Goal: Communication & Community: Answer question/provide support

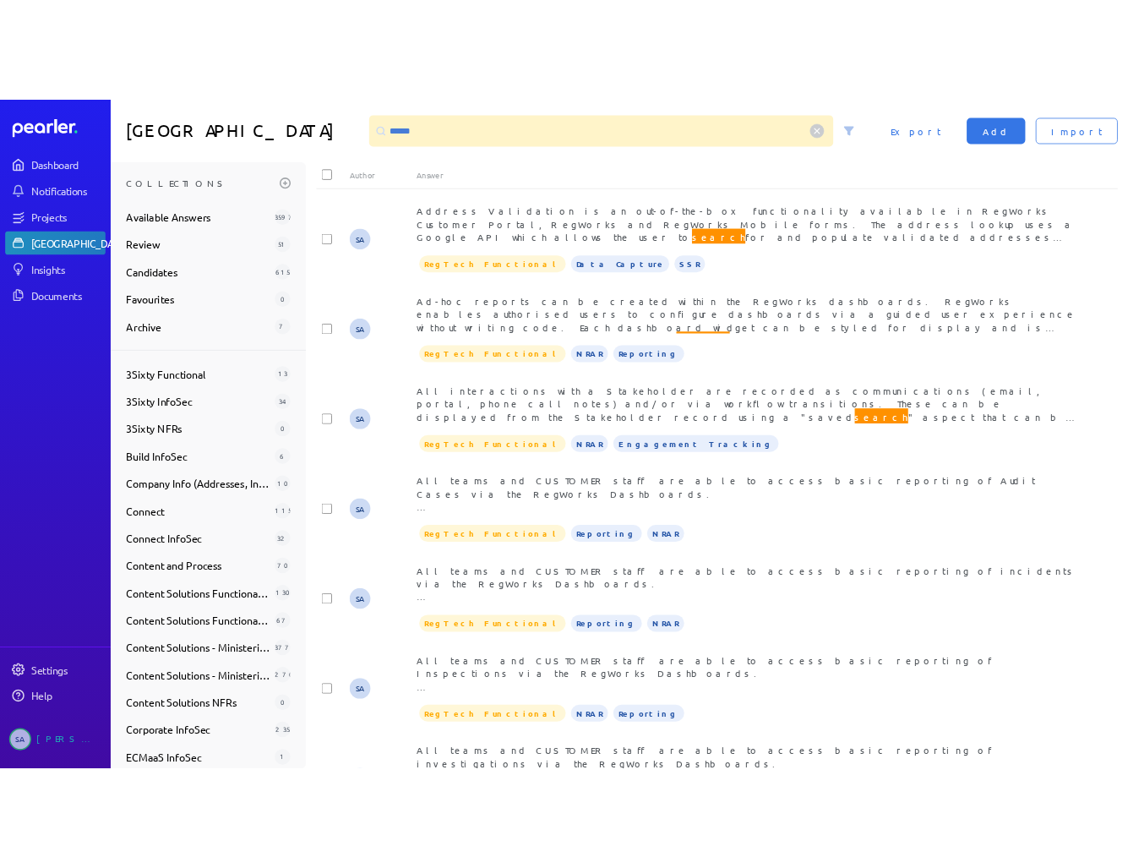
scroll to position [548, 0]
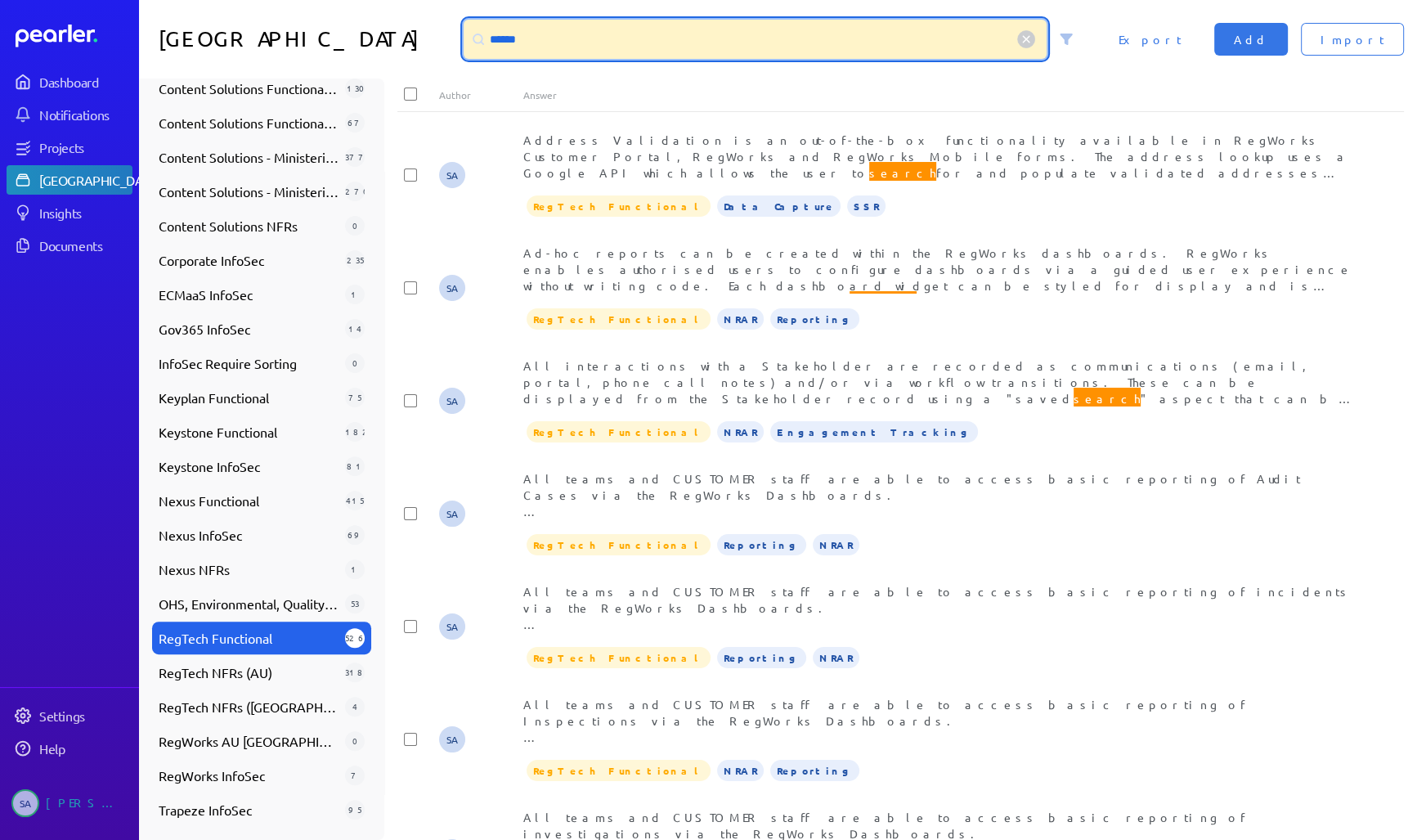
click at [505, 39] on input "******" at bounding box center [755, 39] width 583 height 40
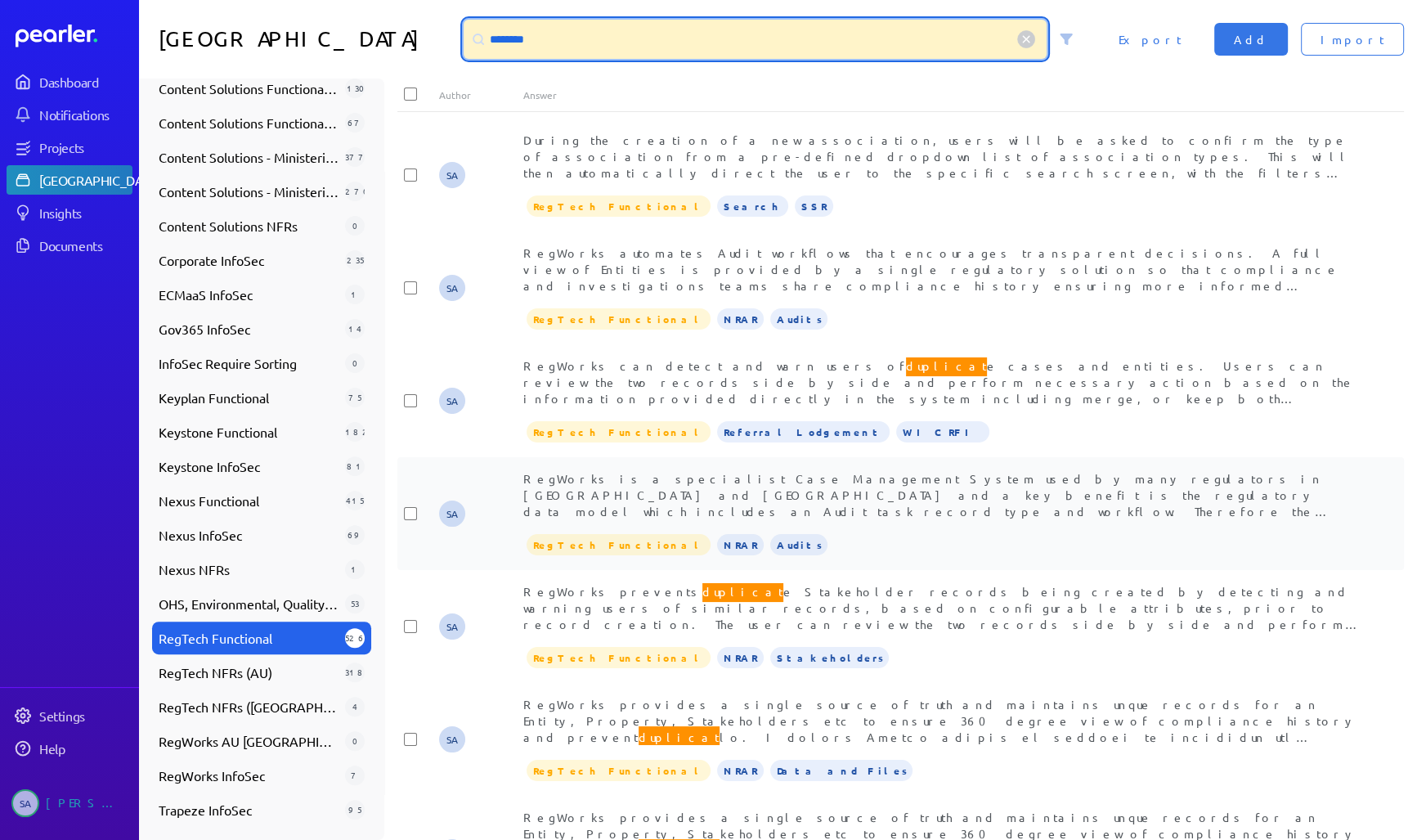
type input "********"
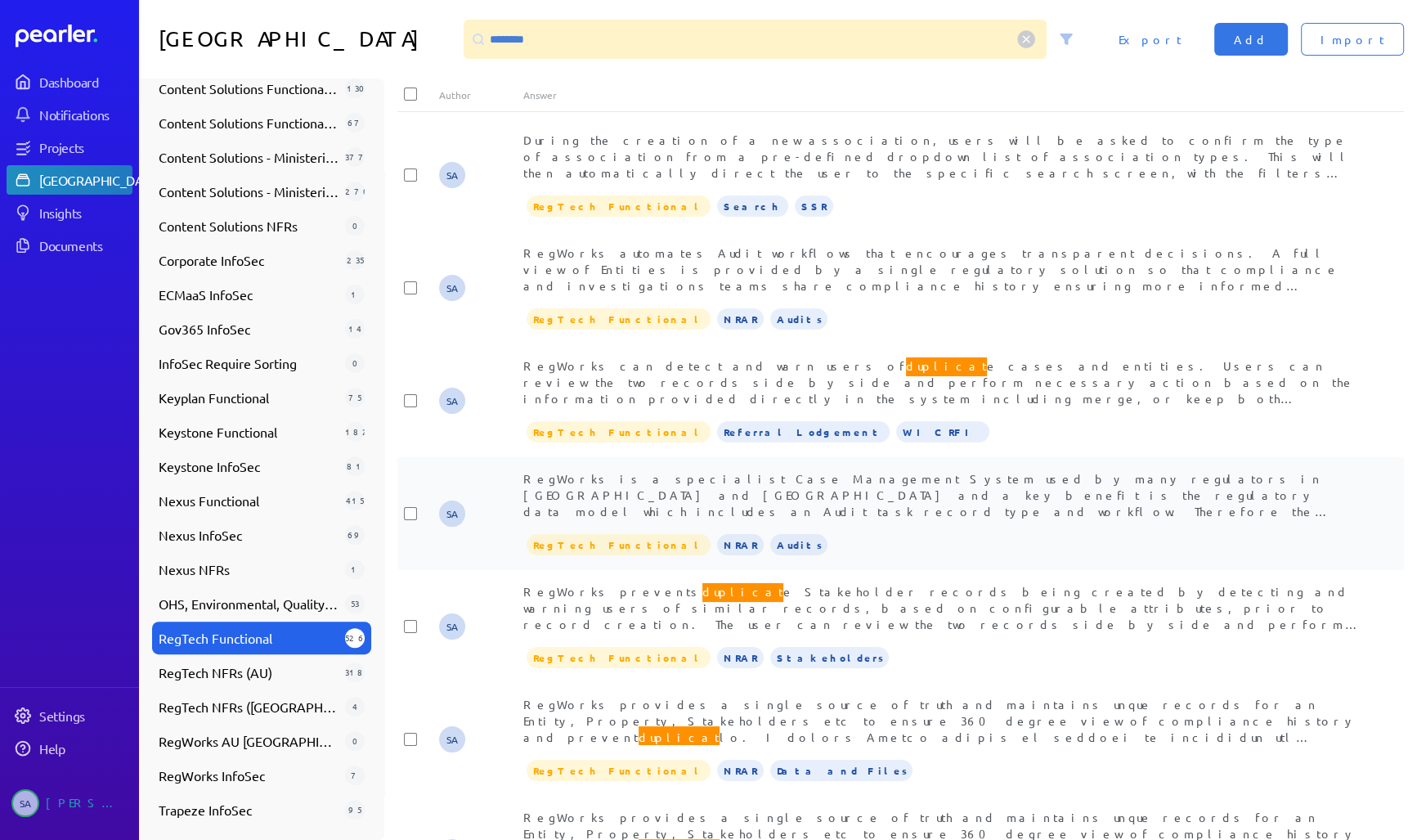
click at [769, 486] on div "RegWorks is a specialist Case Management System used by many regulators in [GEO…" at bounding box center [943, 495] width 839 height 49
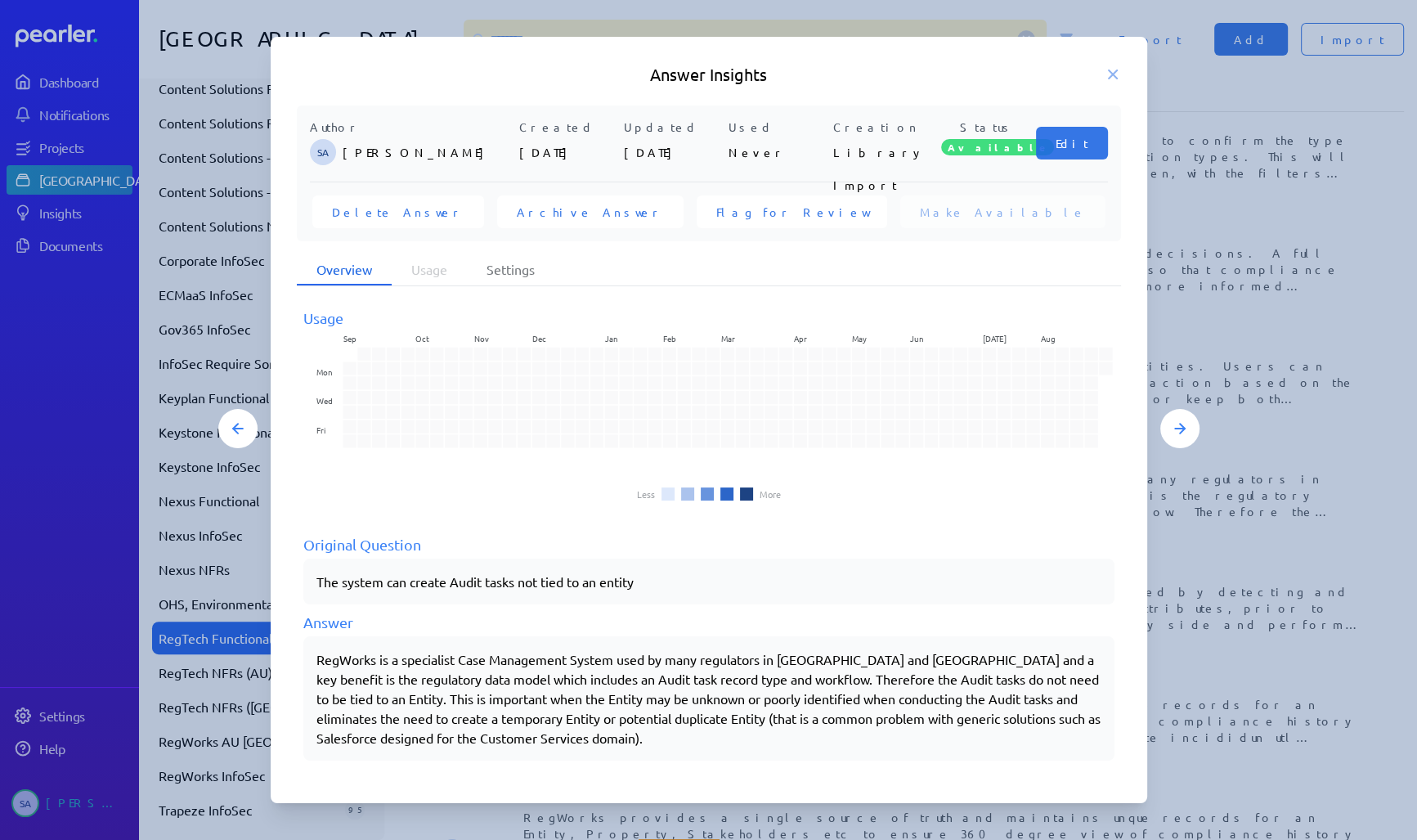
click at [559, 723] on div "RegWorks is a specialist Case Management System used by many regulators in [GEO…" at bounding box center [708, 698] width 785 height 98
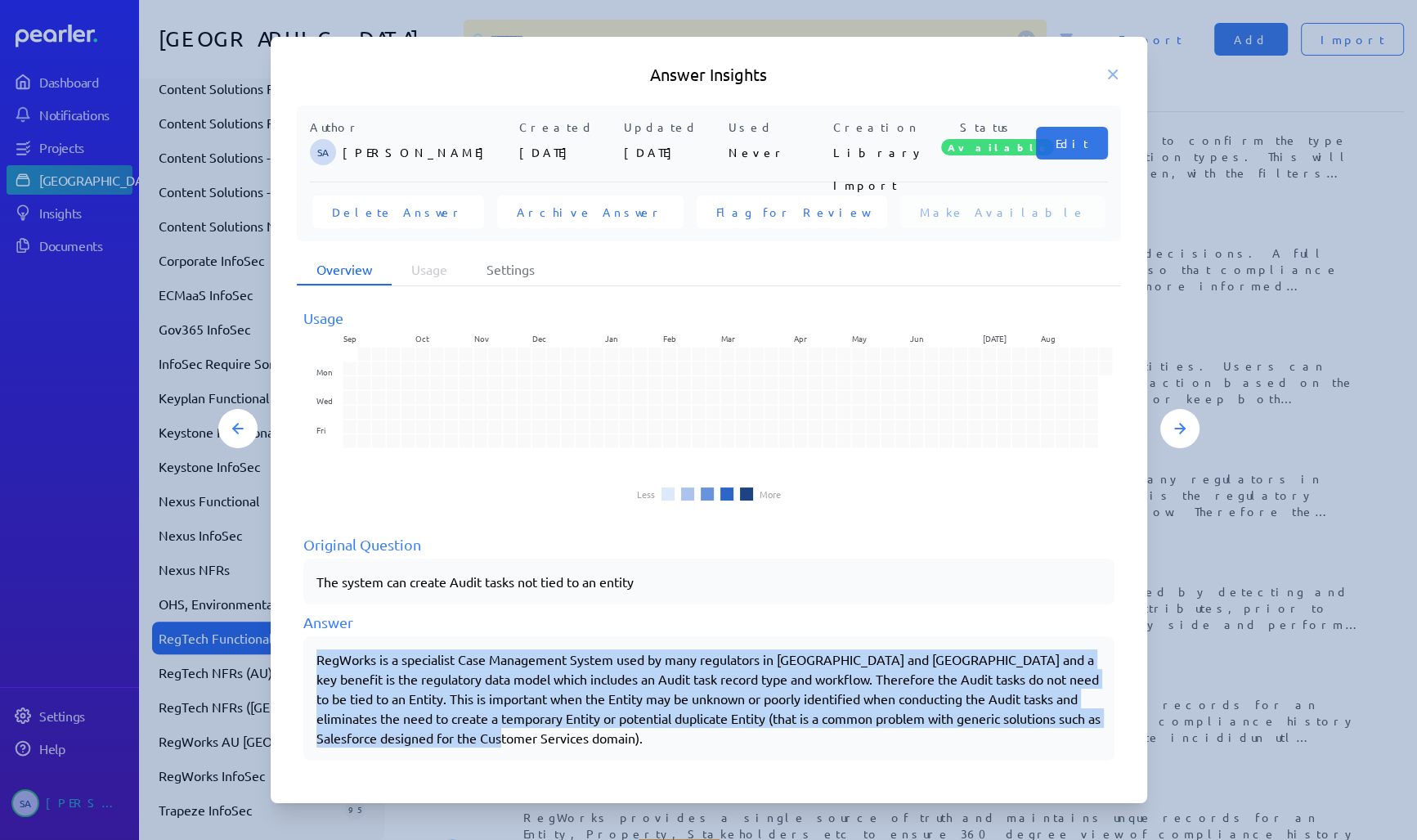
drag, startPoint x: 317, startPoint y: 663, endPoint x: 566, endPoint y: 746, distance: 262.5
click at [566, 746] on div "RegWorks is a specialist Case Management System used by many regulators in [GEO…" at bounding box center [708, 698] width 785 height 98
copy div "RegWorks is a specialist Case Management System used by many regulators in [GEO…"
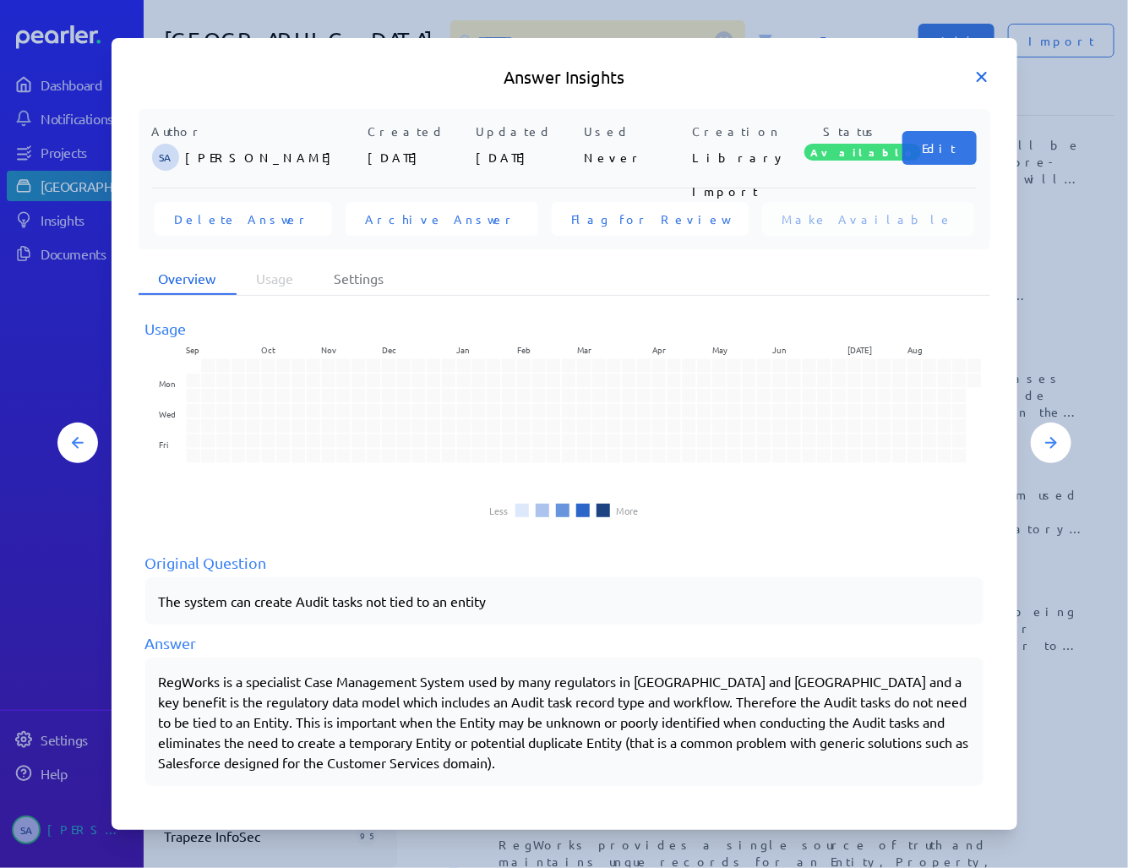
click at [984, 70] on icon at bounding box center [981, 76] width 17 height 17
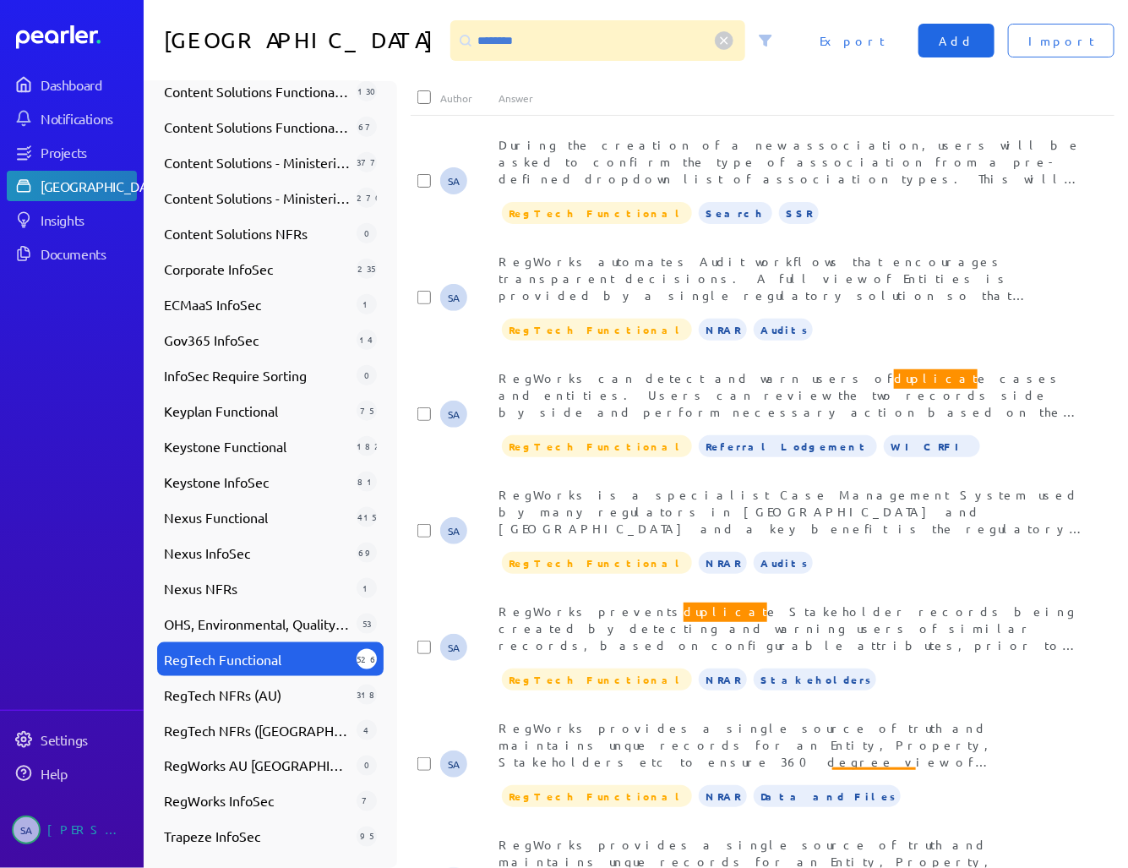
click at [981, 37] on button "Add" at bounding box center [956, 41] width 76 height 34
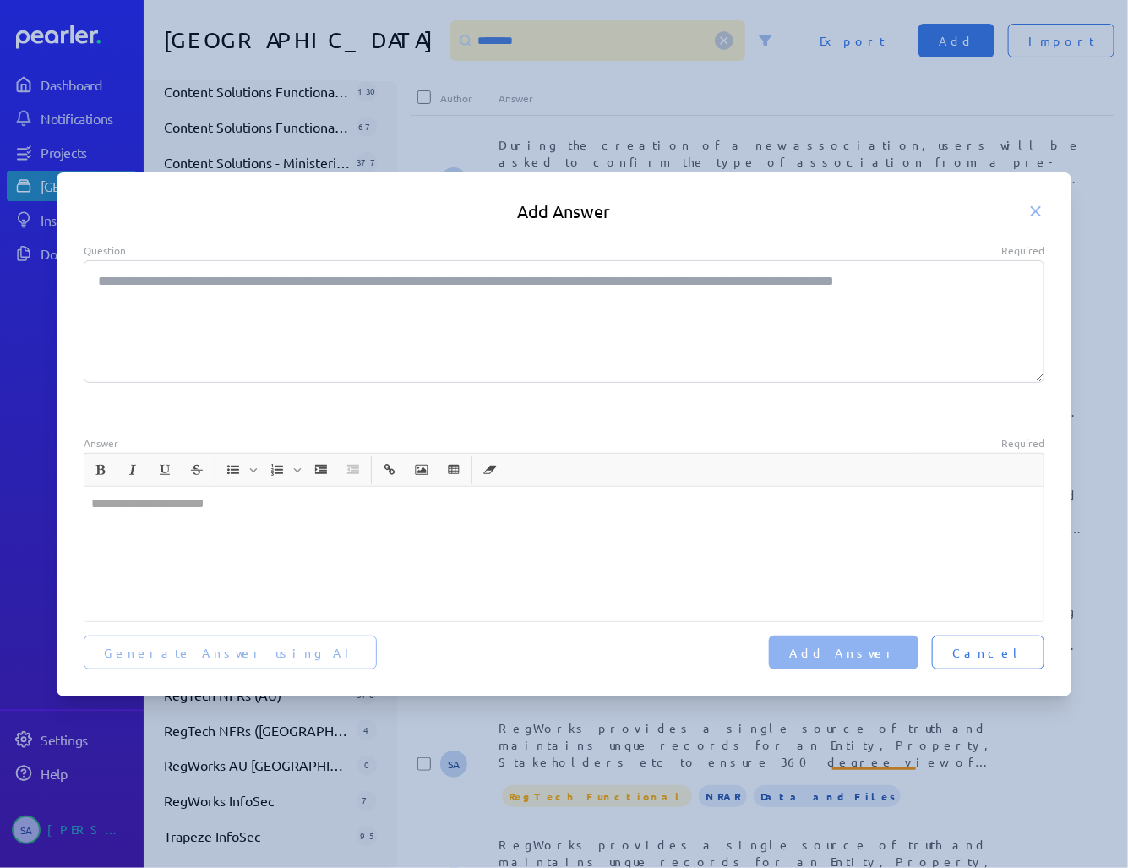
click at [271, 315] on textarea "Question Required" at bounding box center [564, 321] width 961 height 123
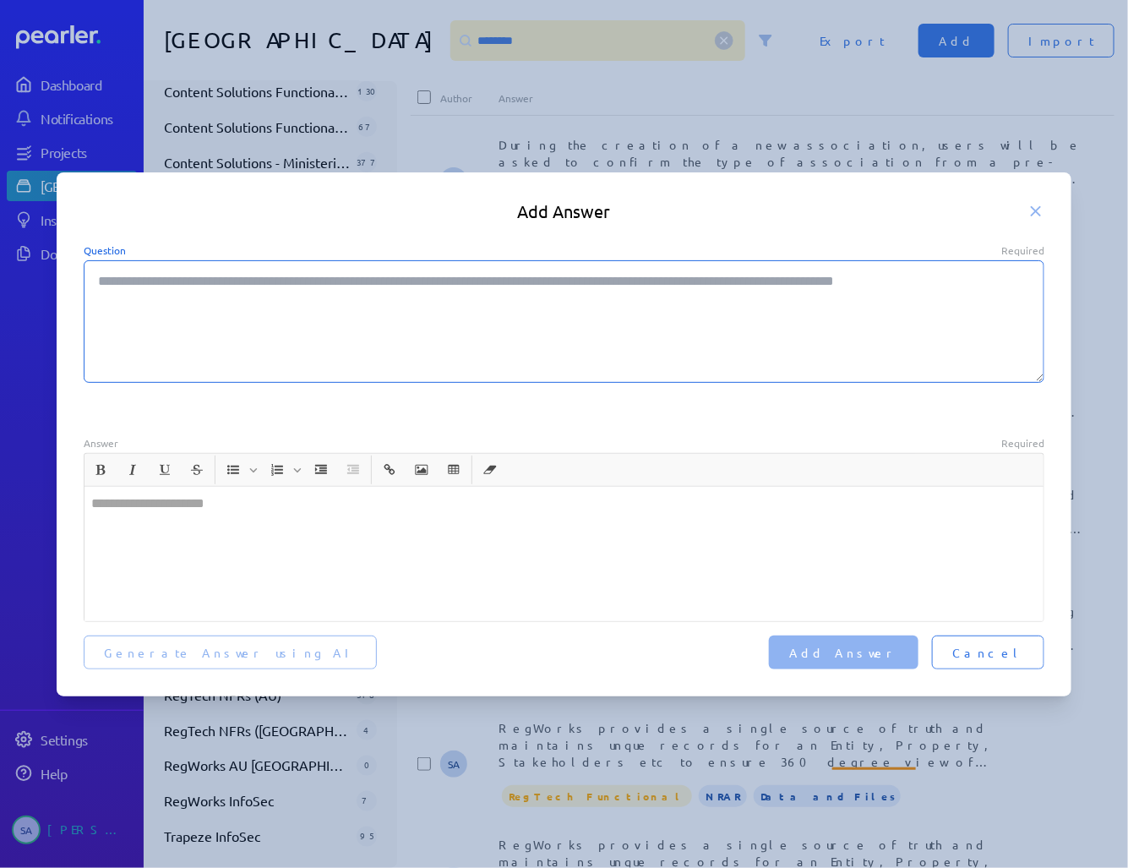
paste textarea "**********"
type textarea "*"
type textarea "**********"
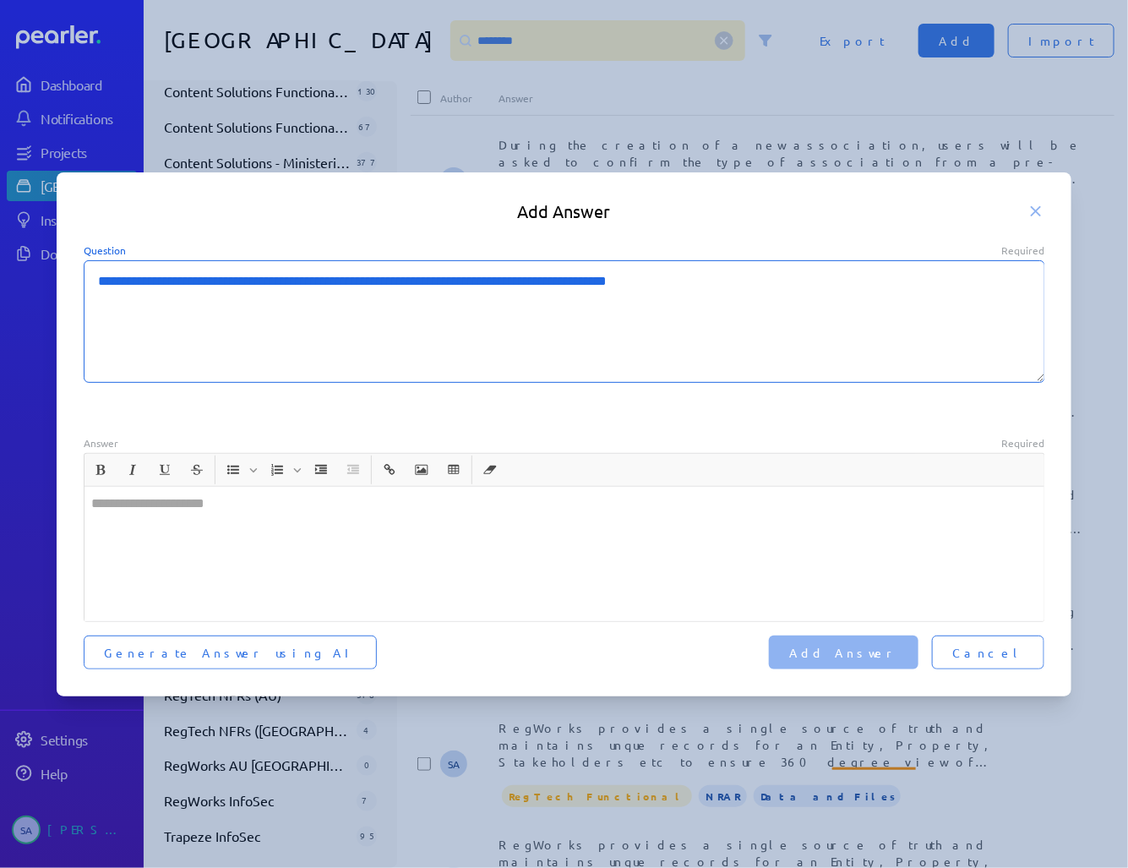
type textarea "*"
type textarea "**********"
click at [388, 521] on div at bounding box center [564, 554] width 960 height 134
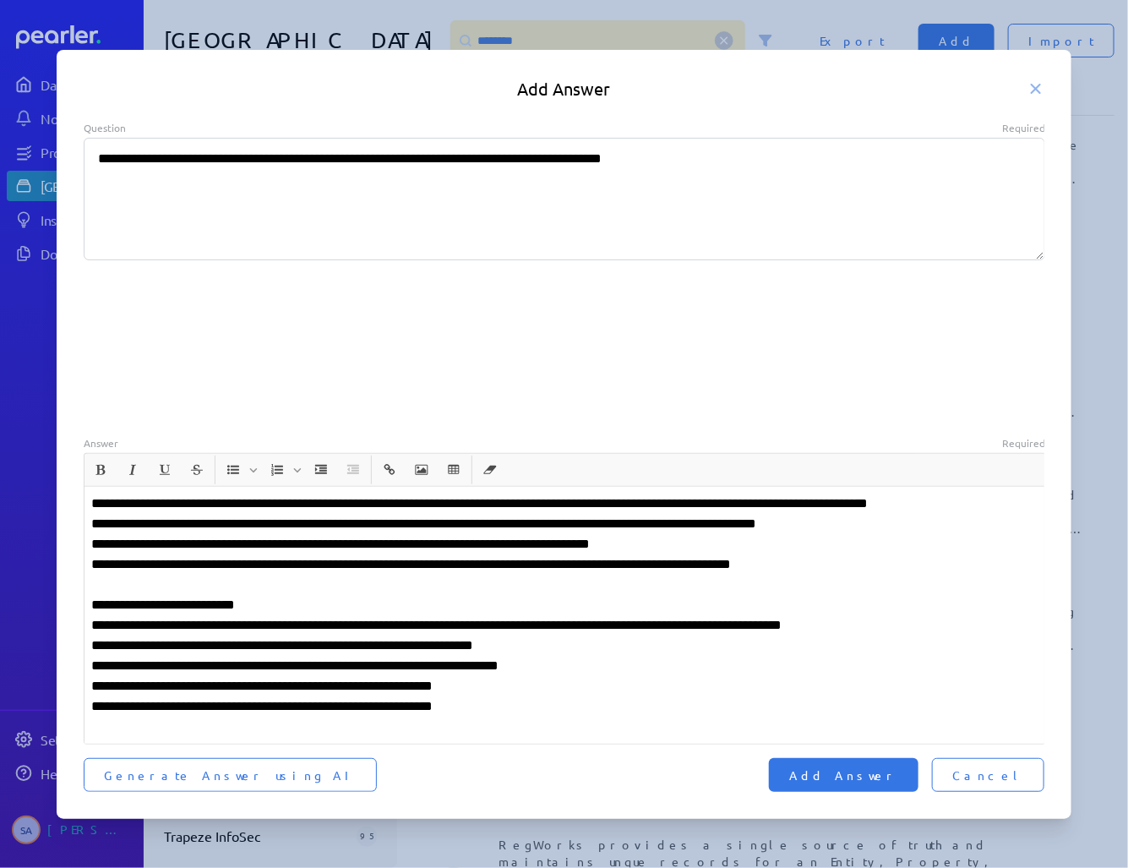
type textarea "*"
click at [340, 563] on p "**********" at bounding box center [564, 614] width 947 height 243
click at [576, 638] on p "**********" at bounding box center [564, 614] width 947 height 243
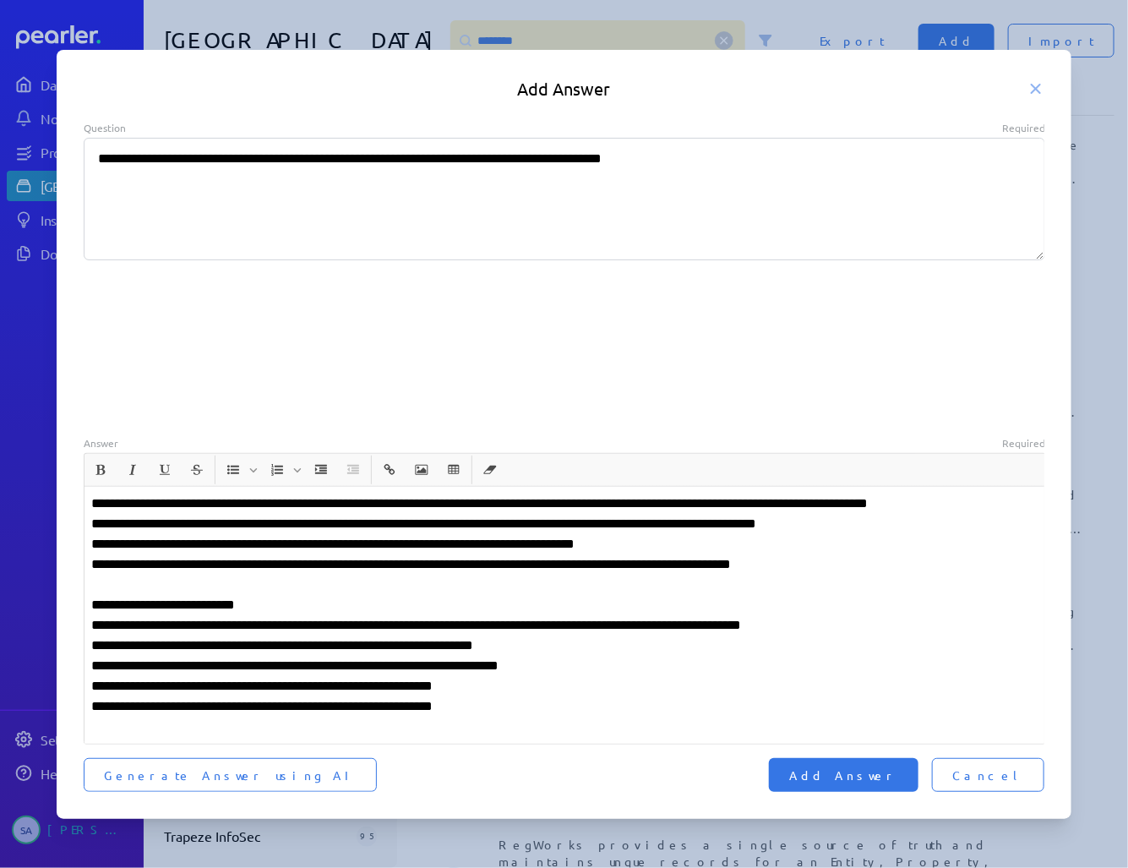
click at [569, 555] on p "**********" at bounding box center [564, 614] width 947 height 243
click at [898, 775] on span "Add Answer" at bounding box center [843, 774] width 109 height 17
type textarea "*"
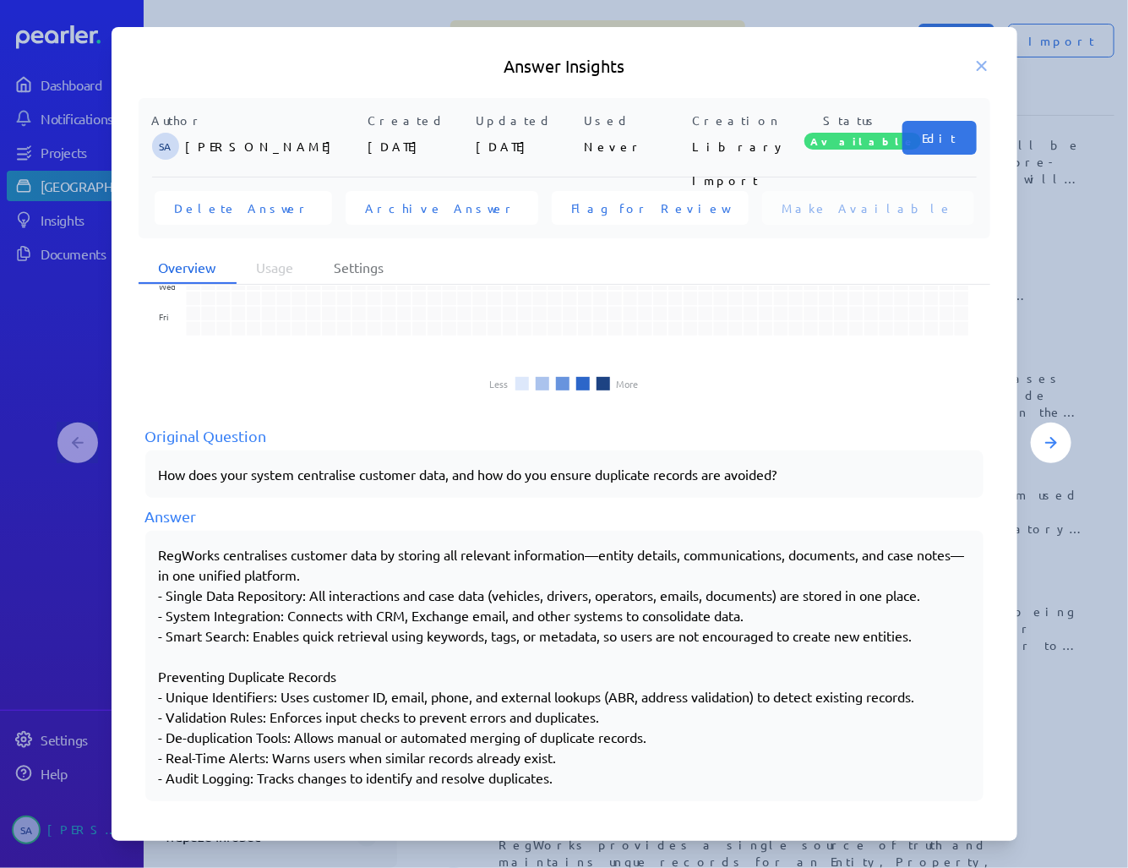
scroll to position [118, 0]
click at [280, 275] on li "Usage" at bounding box center [276, 268] width 78 height 32
click at [367, 267] on li "Settings" at bounding box center [359, 268] width 90 height 32
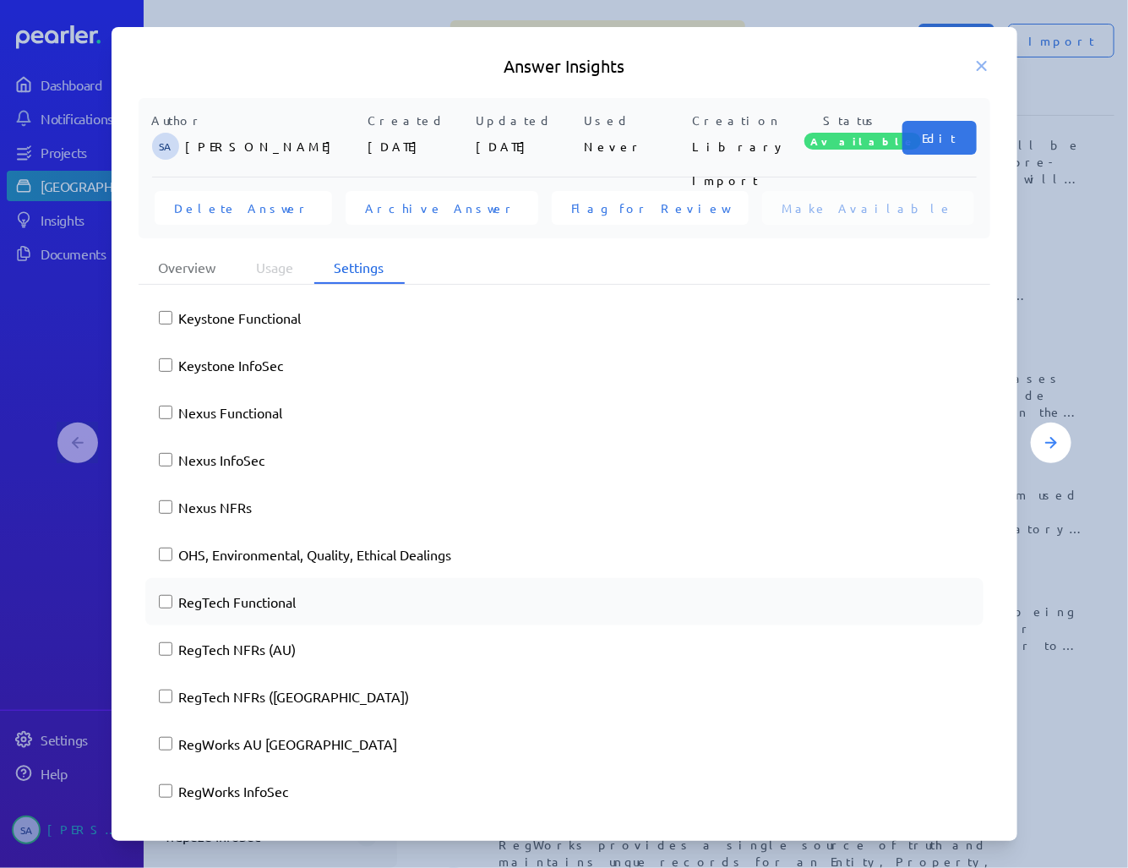
scroll to position [1062, 0]
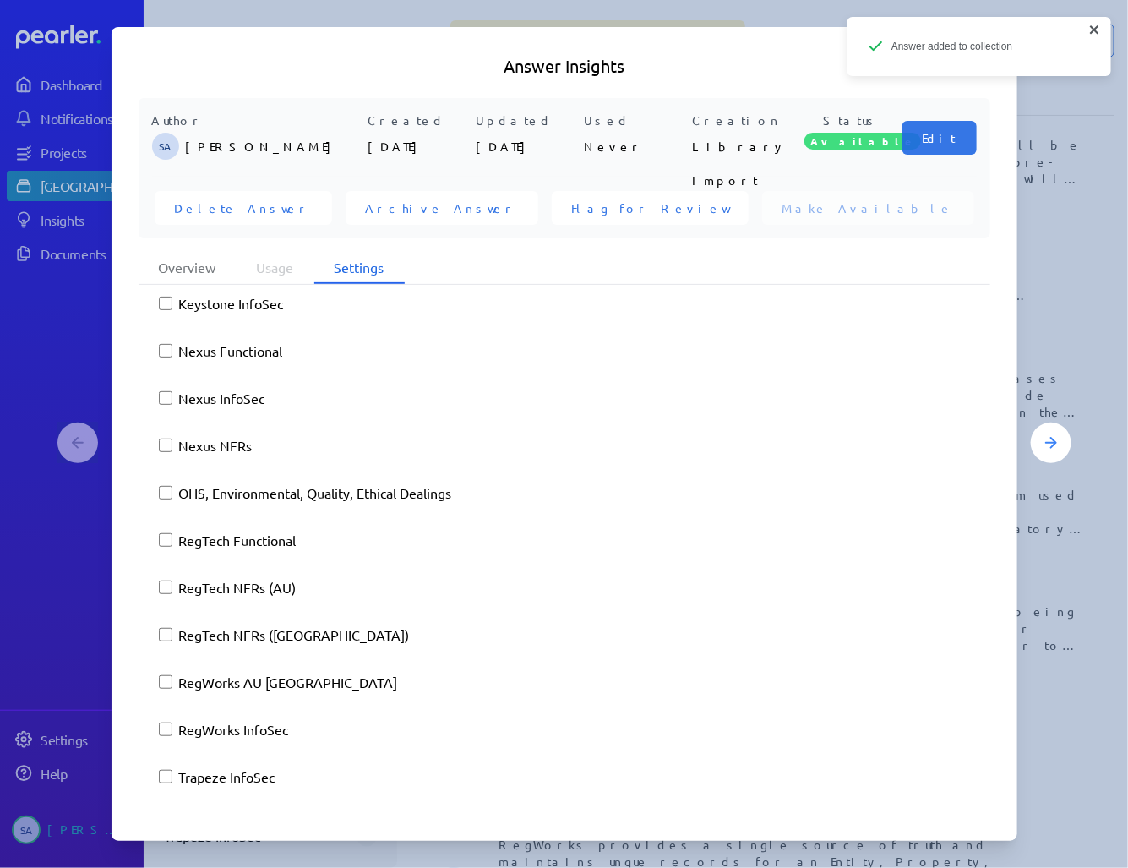
click at [1092, 28] on icon "close" at bounding box center [1095, 30] width 12 height 14
click at [1096, 28] on icon "close" at bounding box center [1094, 29] width 8 height 8
click at [980, 63] on icon at bounding box center [981, 65] width 17 height 17
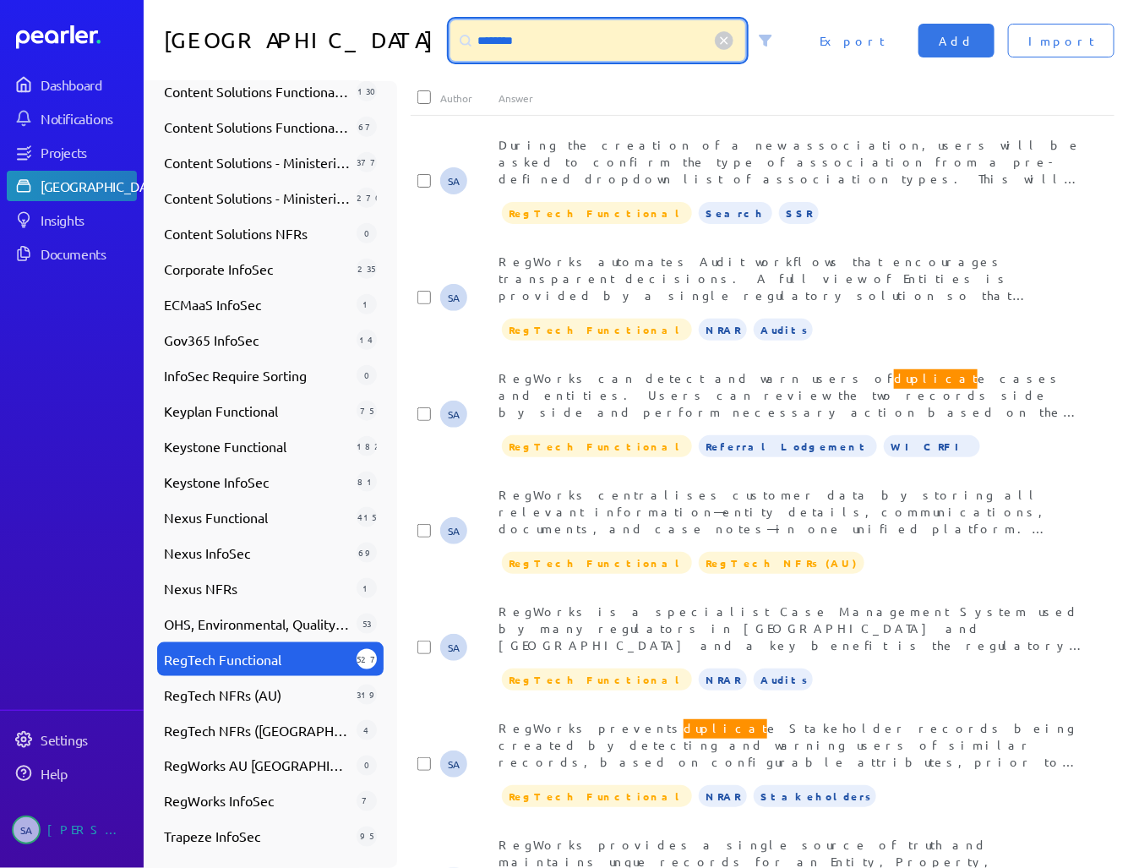
drag, startPoint x: 476, startPoint y: 30, endPoint x: 389, endPoint y: 37, distance: 87.3
click at [444, 37] on div "********" at bounding box center [618, 40] width 349 height 41
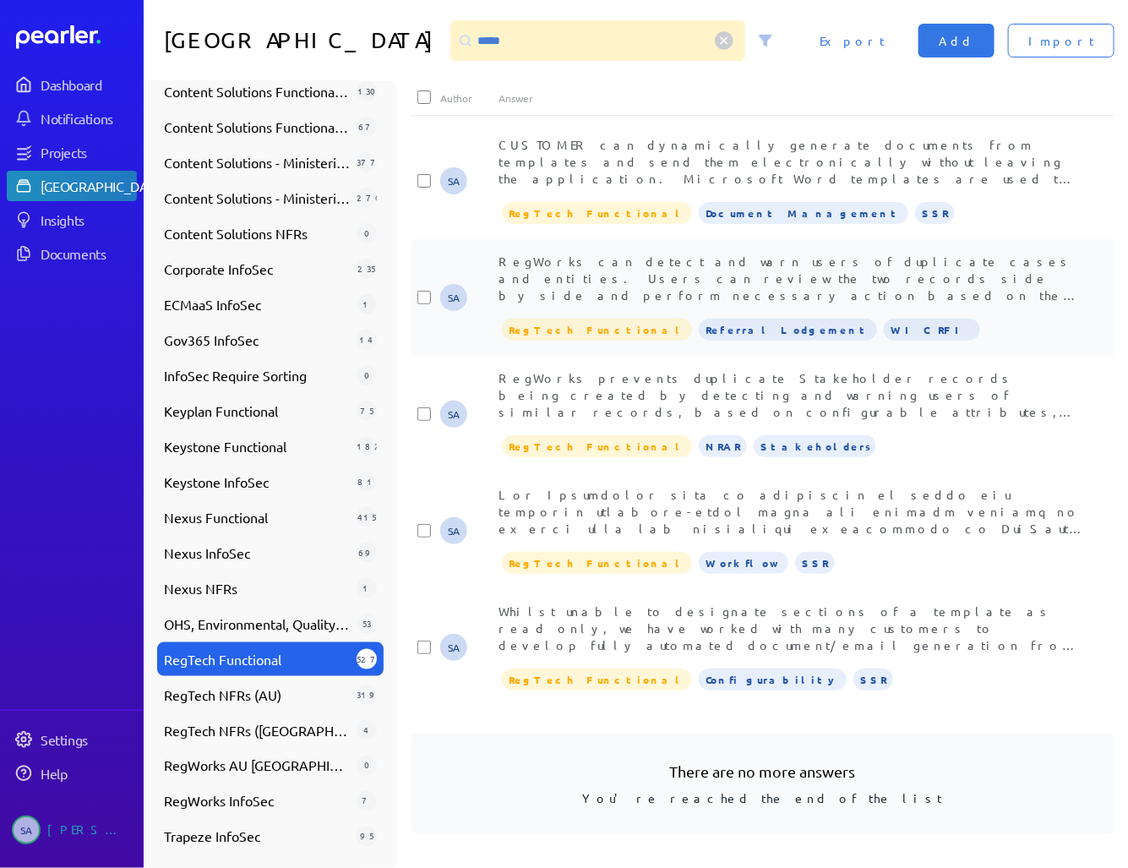
click at [671, 277] on span "RegWorks can detect and warn users of duplicate cases and entities. Users can r…" at bounding box center [790, 396] width 585 height 286
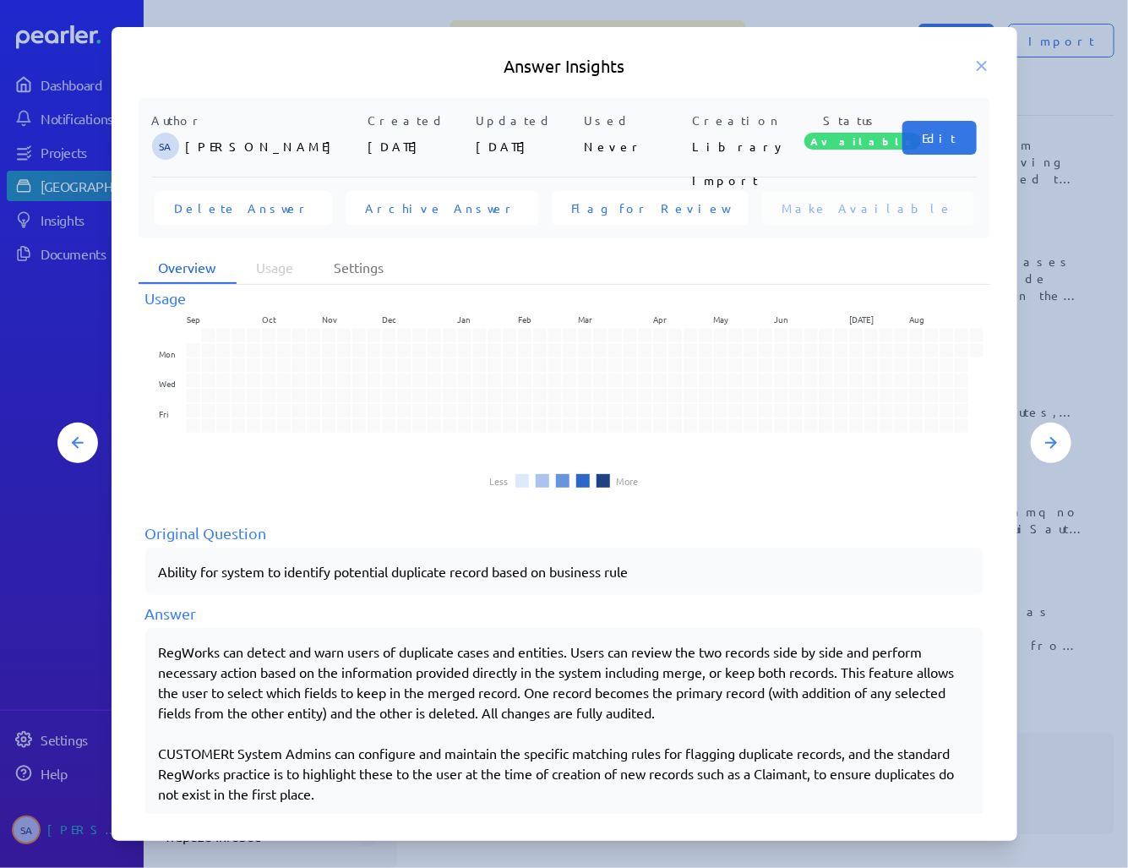
scroll to position [37, 0]
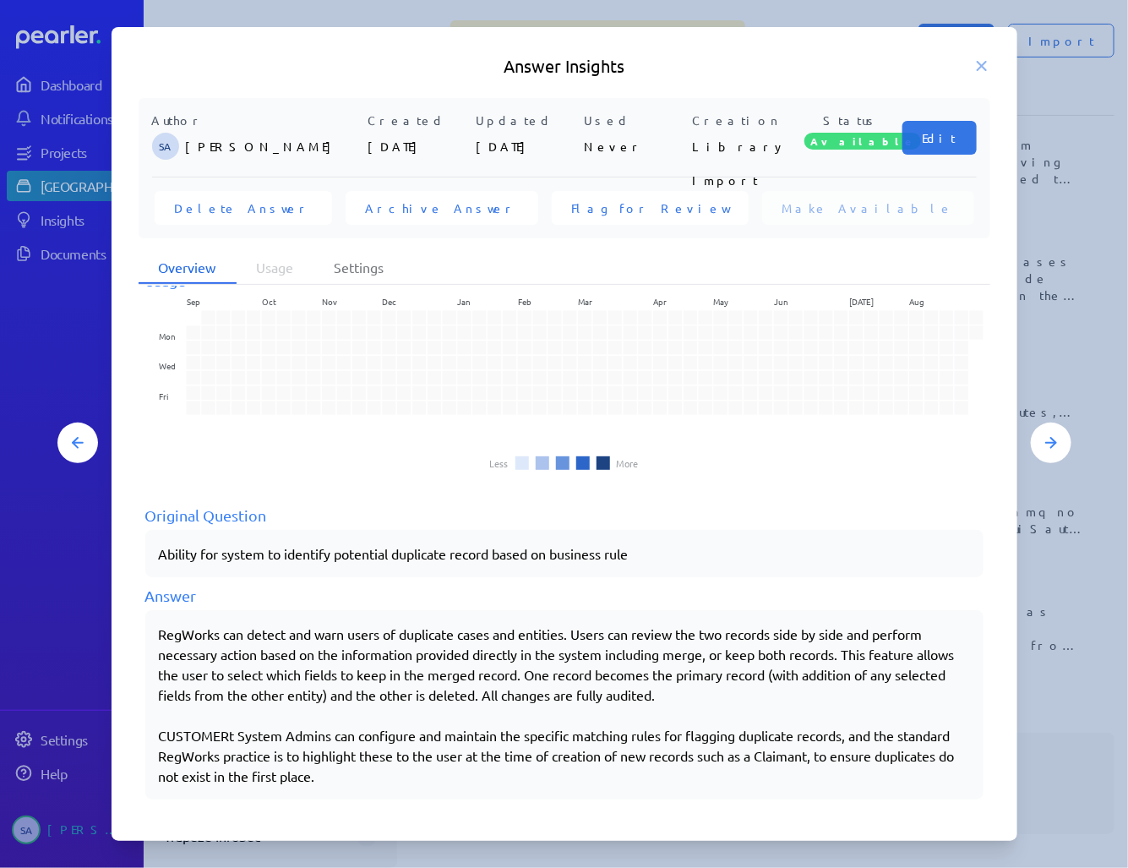
click at [408, 767] on div "RegWorks can detect and warn users of duplicate cases and entities. Users can r…" at bounding box center [564, 705] width 811 height 162
click at [212, 647] on div "RegWorks can detect and warn users of duplicate cases and entities. Users can r…" at bounding box center [564, 705] width 811 height 162
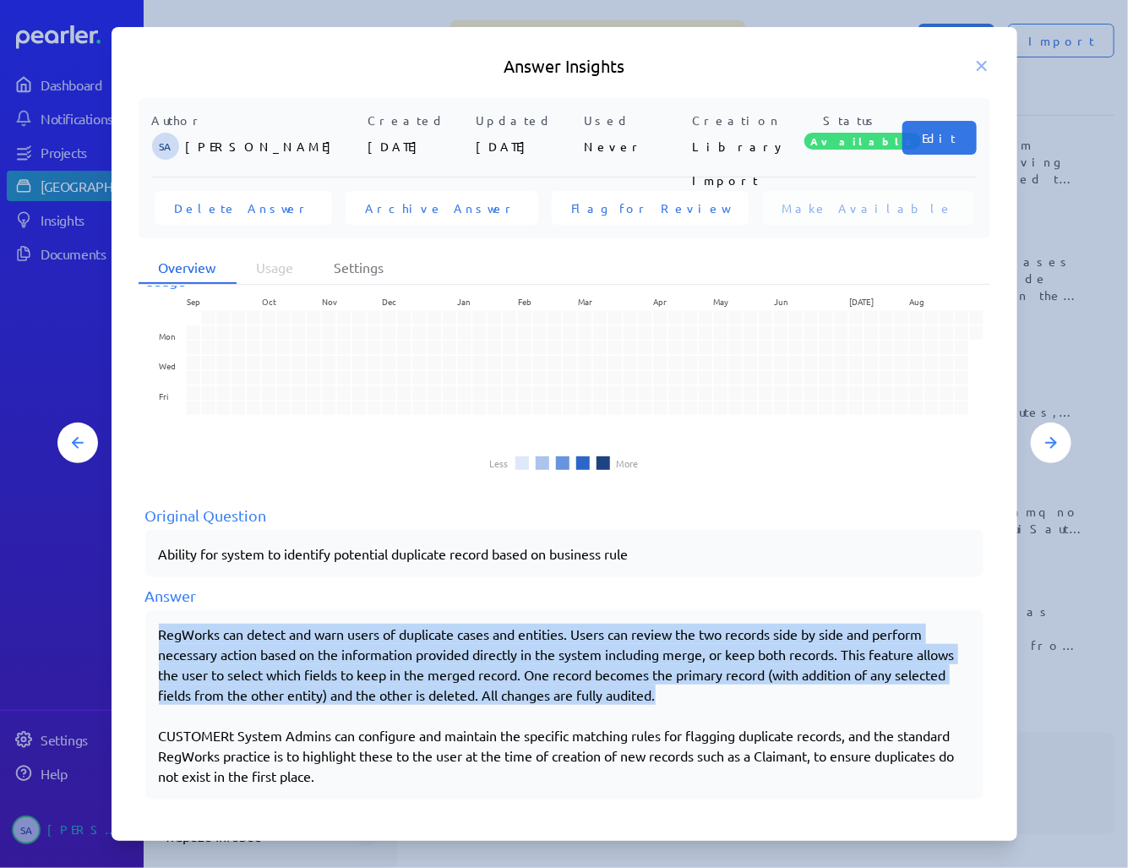
drag, startPoint x: 159, startPoint y: 629, endPoint x: 858, endPoint y: 689, distance: 702.1
click at [858, 689] on div "RegWorks can detect and warn users of duplicate cases and entities. Users can r…" at bounding box center [564, 705] width 811 height 162
copy div "RegWorks can detect and warn users of duplicate cases and entities. Users can r…"
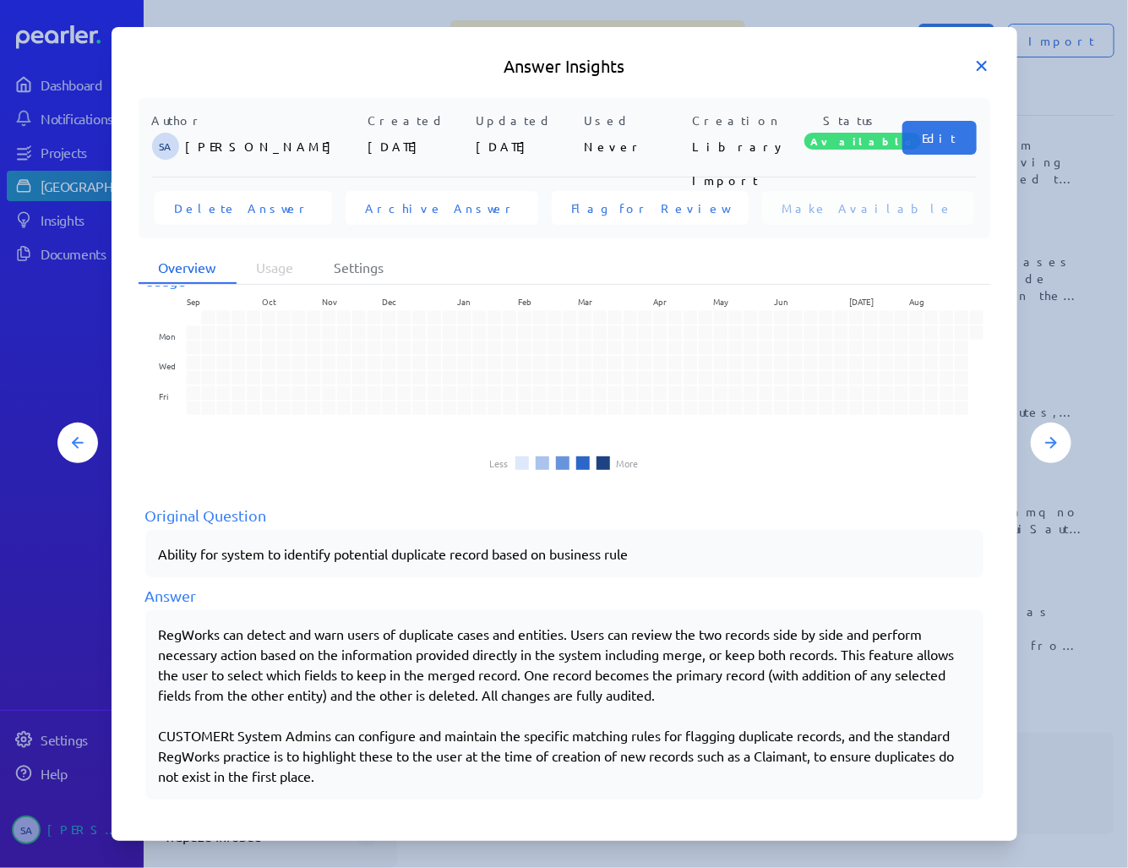
click at [975, 61] on icon at bounding box center [981, 65] width 17 height 17
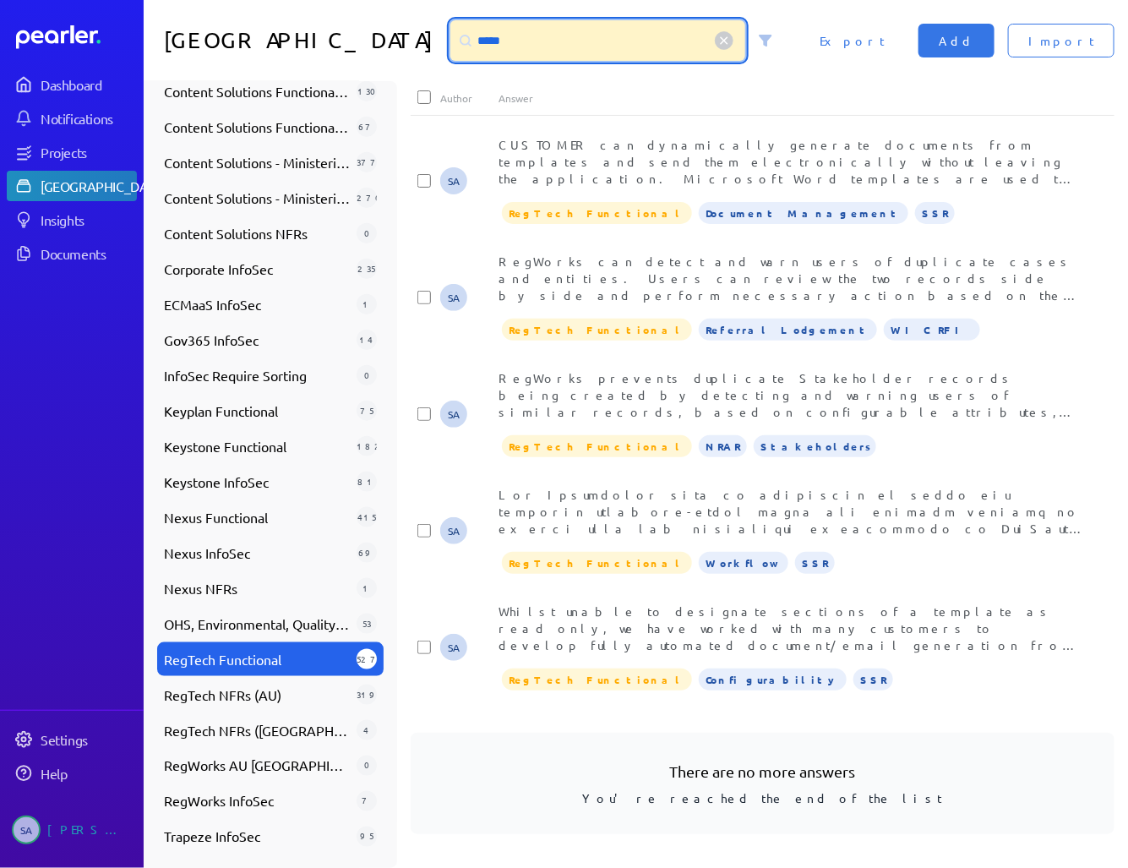
click at [482, 36] on input "*****" at bounding box center [597, 40] width 295 height 41
drag, startPoint x: 482, startPoint y: 36, endPoint x: 343, endPoint y: 37, distance: 138.6
click at [345, 37] on div "Answer Library ***** Import Add Export" at bounding box center [636, 40] width 984 height 81
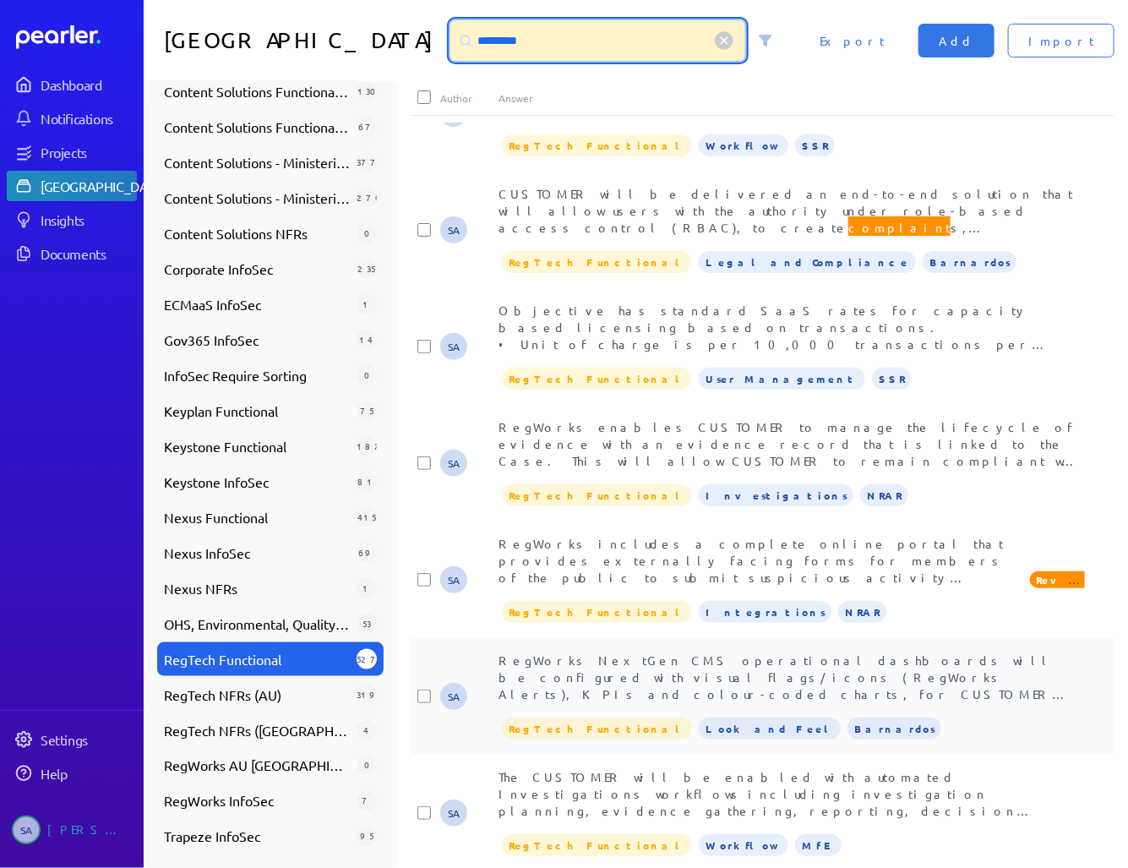
scroll to position [0, 0]
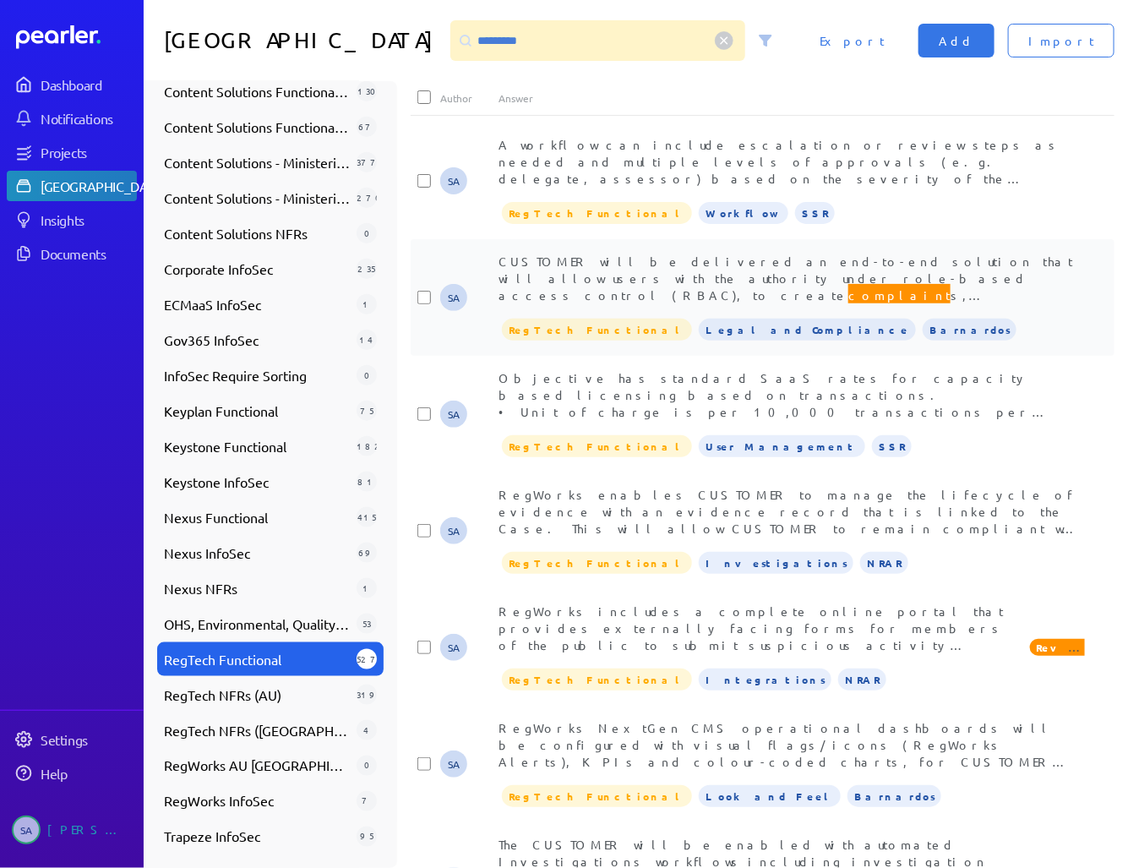
click at [622, 289] on span "CUSTOMER will be delivered an end-to-end solution that will allow users with th…" at bounding box center [788, 379] width 580 height 252
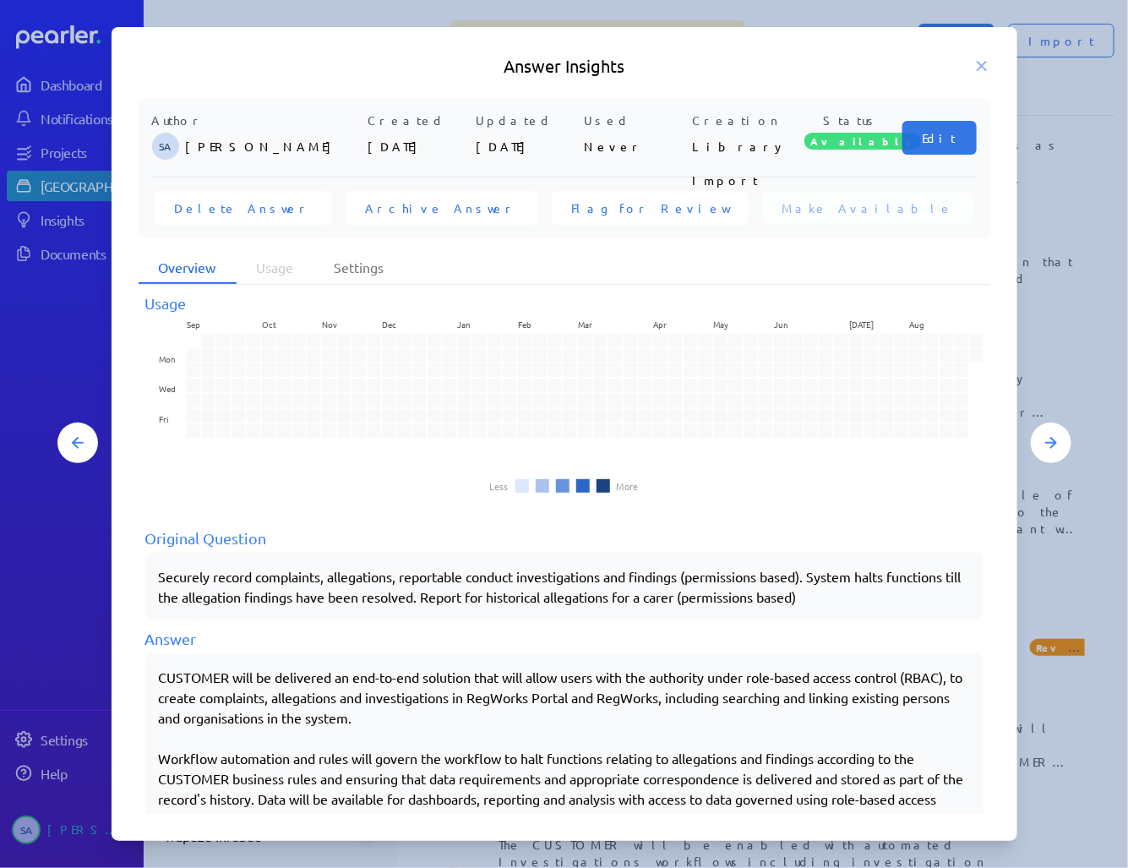
scroll to position [57, 0]
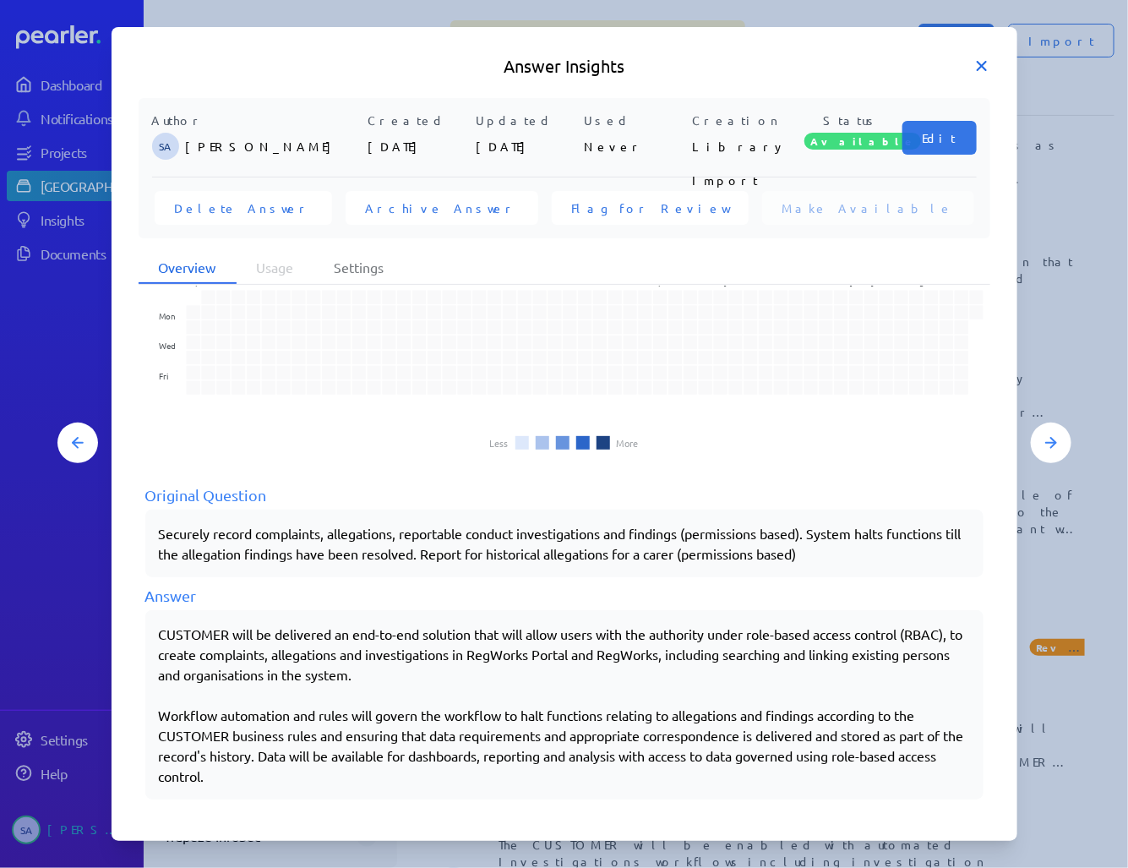
click at [981, 59] on icon at bounding box center [981, 65] width 17 height 17
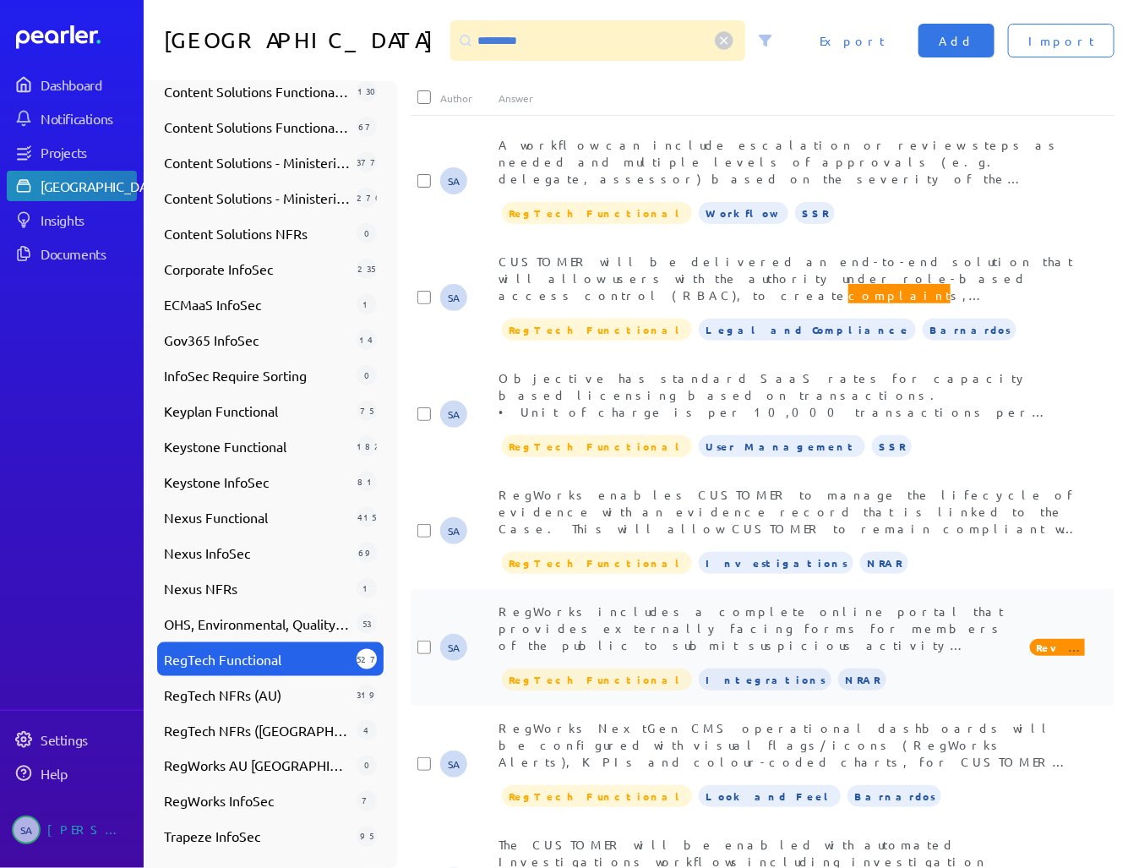
click at [758, 632] on span "RegWorks includes a complete online portal that provides externally facing form…" at bounding box center [759, 686] width 523 height 167
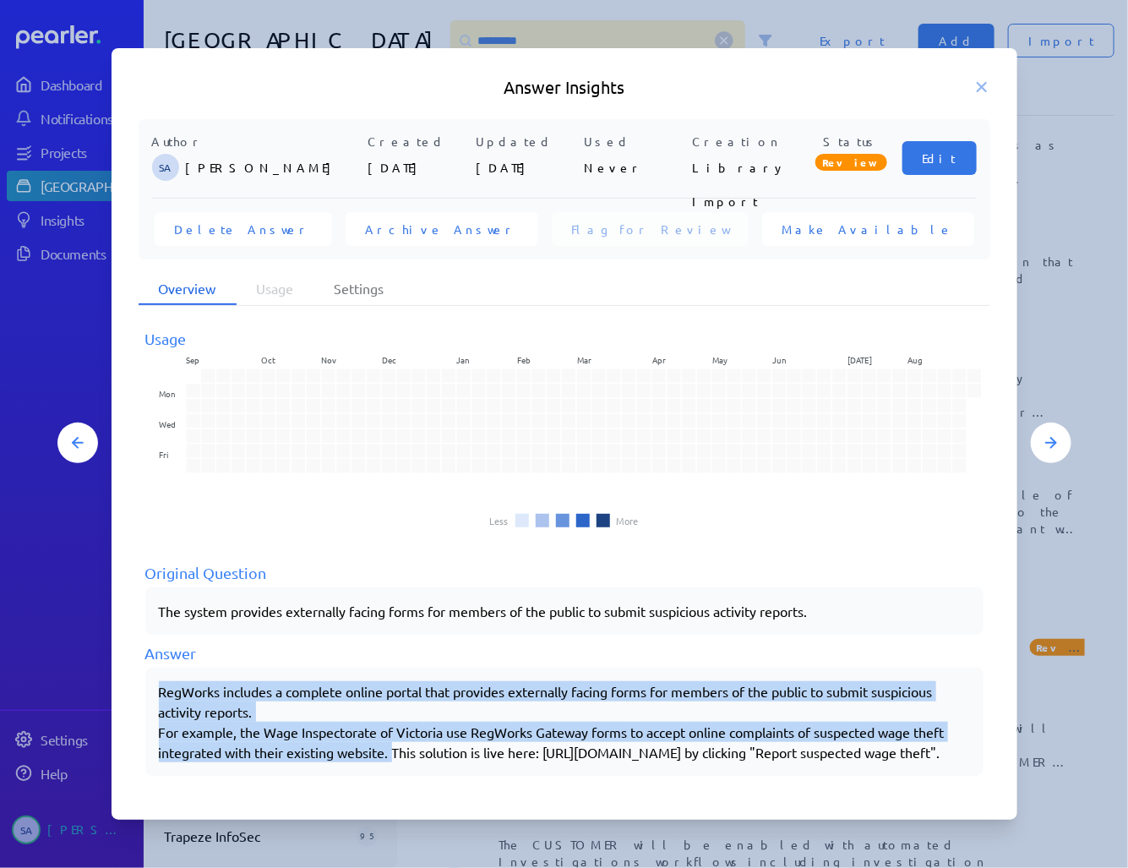
drag, startPoint x: 159, startPoint y: 681, endPoint x: 392, endPoint y: 738, distance: 240.0
click at [392, 738] on div "RegWorks includes a complete online portal that provides externally facing form…" at bounding box center [564, 721] width 811 height 81
copy div "RegWorks includes a complete online portal that provides externally facing form…"
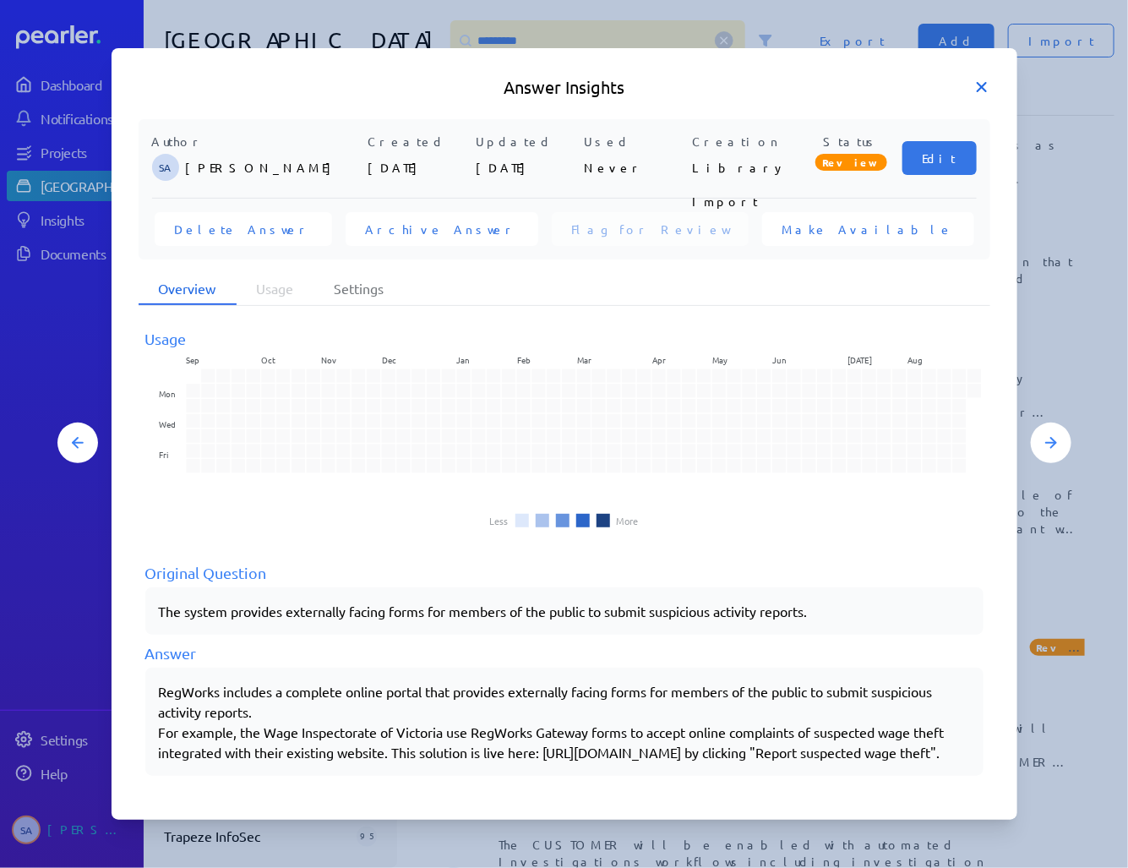
click at [979, 79] on icon at bounding box center [981, 87] width 17 height 17
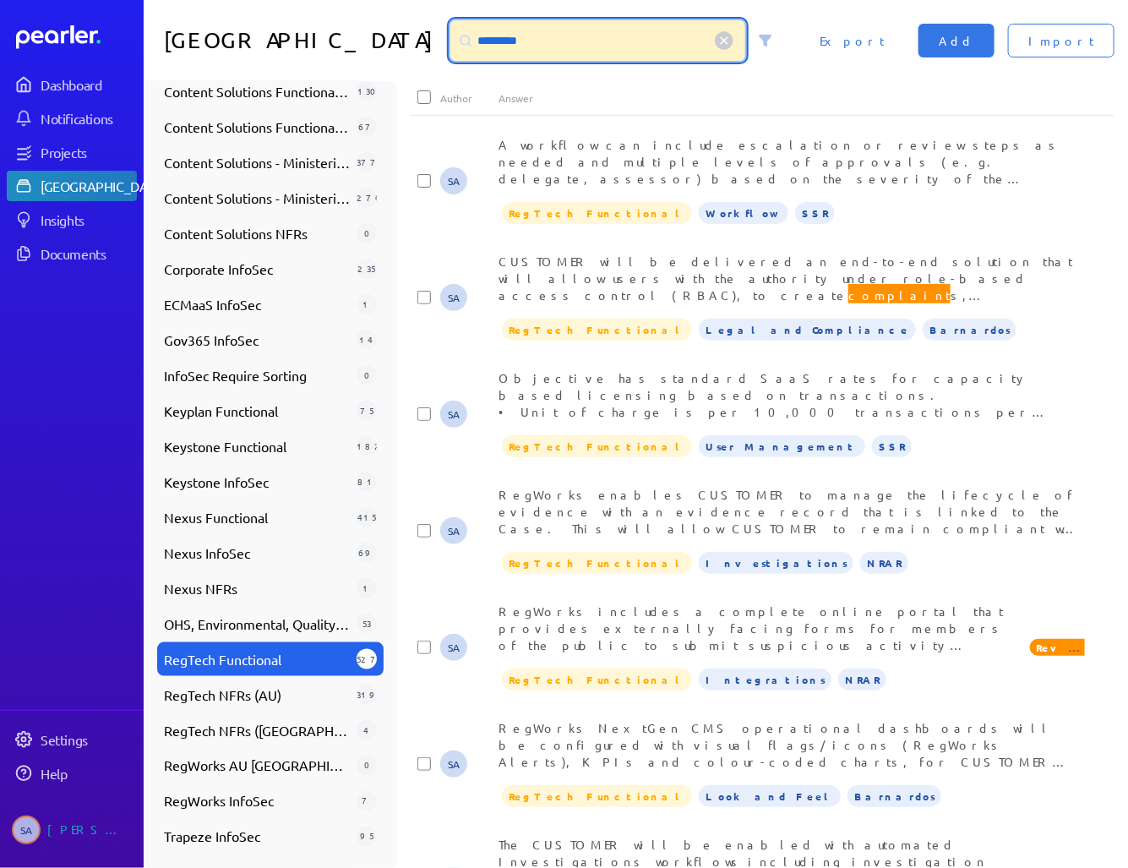
drag, startPoint x: 536, startPoint y: 35, endPoint x: 309, endPoint y: 34, distance: 226.4
click at [309, 34] on div "Answer Library ********* Import Add Export" at bounding box center [636, 40] width 984 height 81
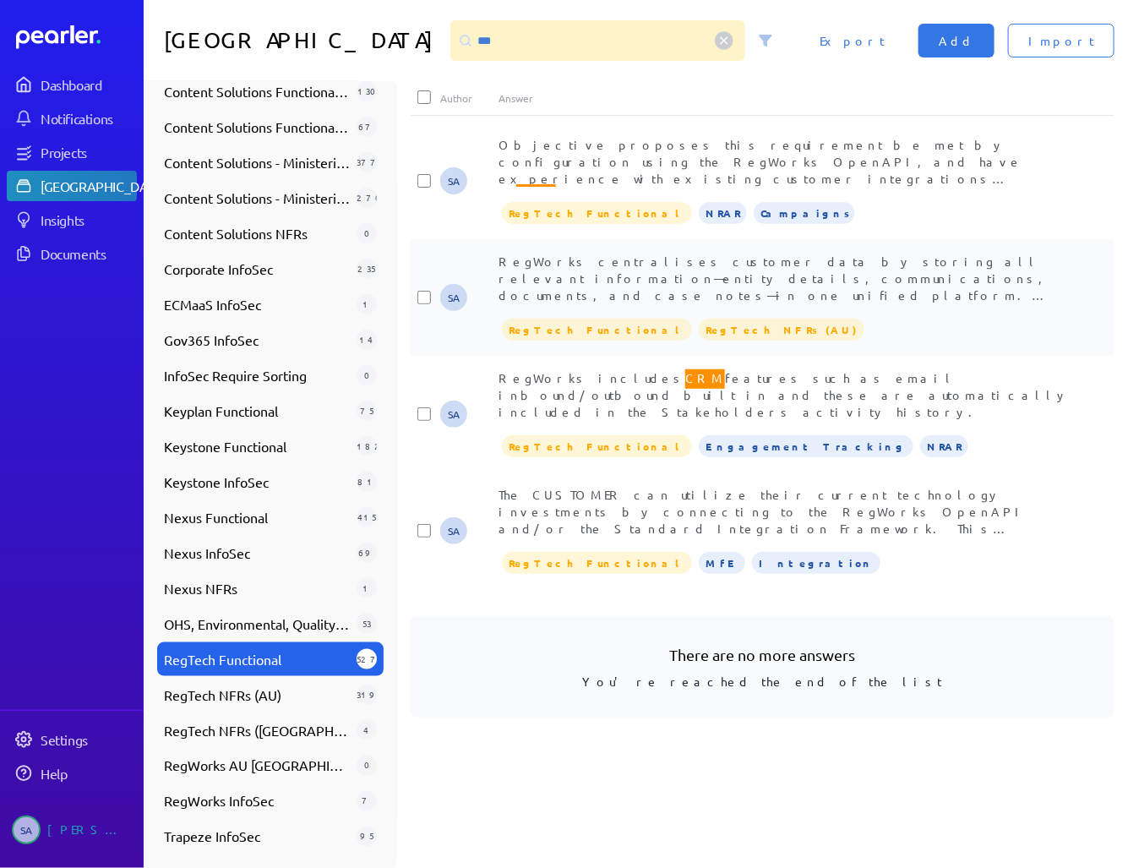
click at [717, 283] on span "RegWorks centralises customer data by storing all relevant information—entity d…" at bounding box center [791, 455] width 586 height 404
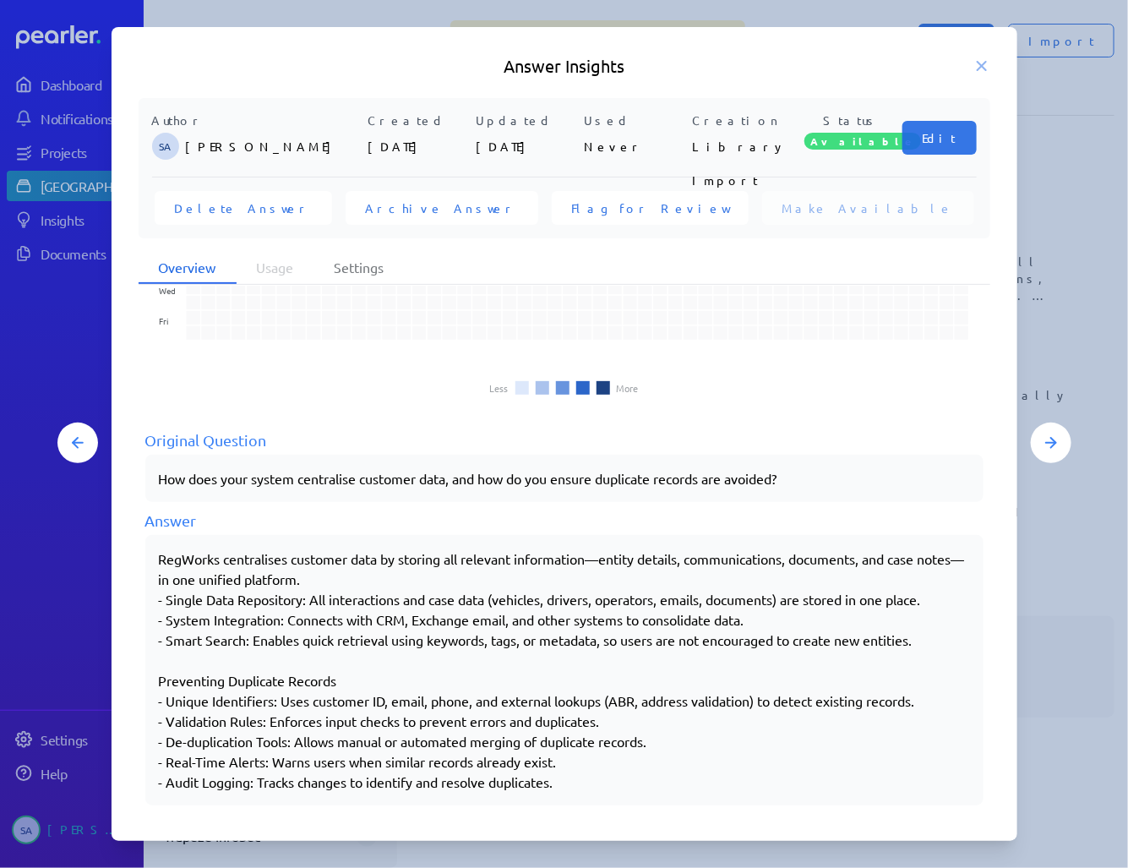
scroll to position [118, 0]
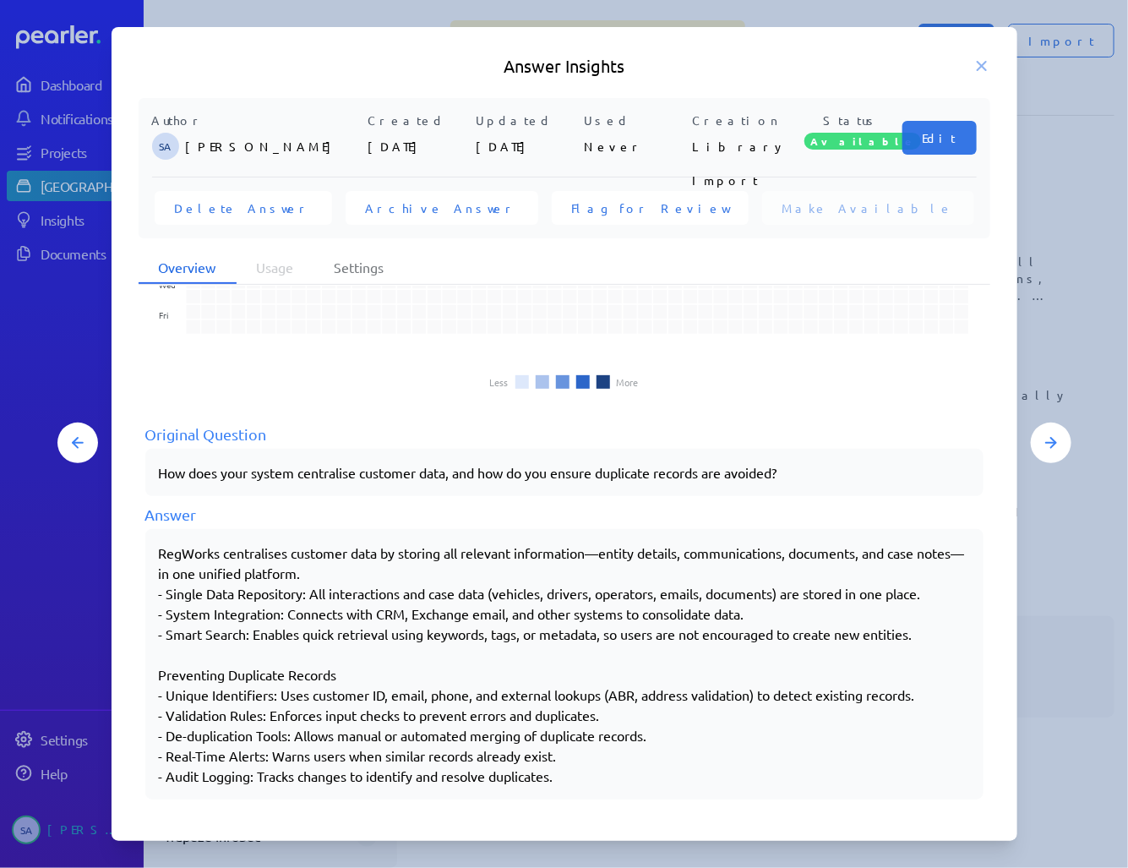
click at [971, 55] on h5 "Answer Insights" at bounding box center [565, 66] width 852 height 24
click at [973, 63] on icon at bounding box center [981, 65] width 17 height 17
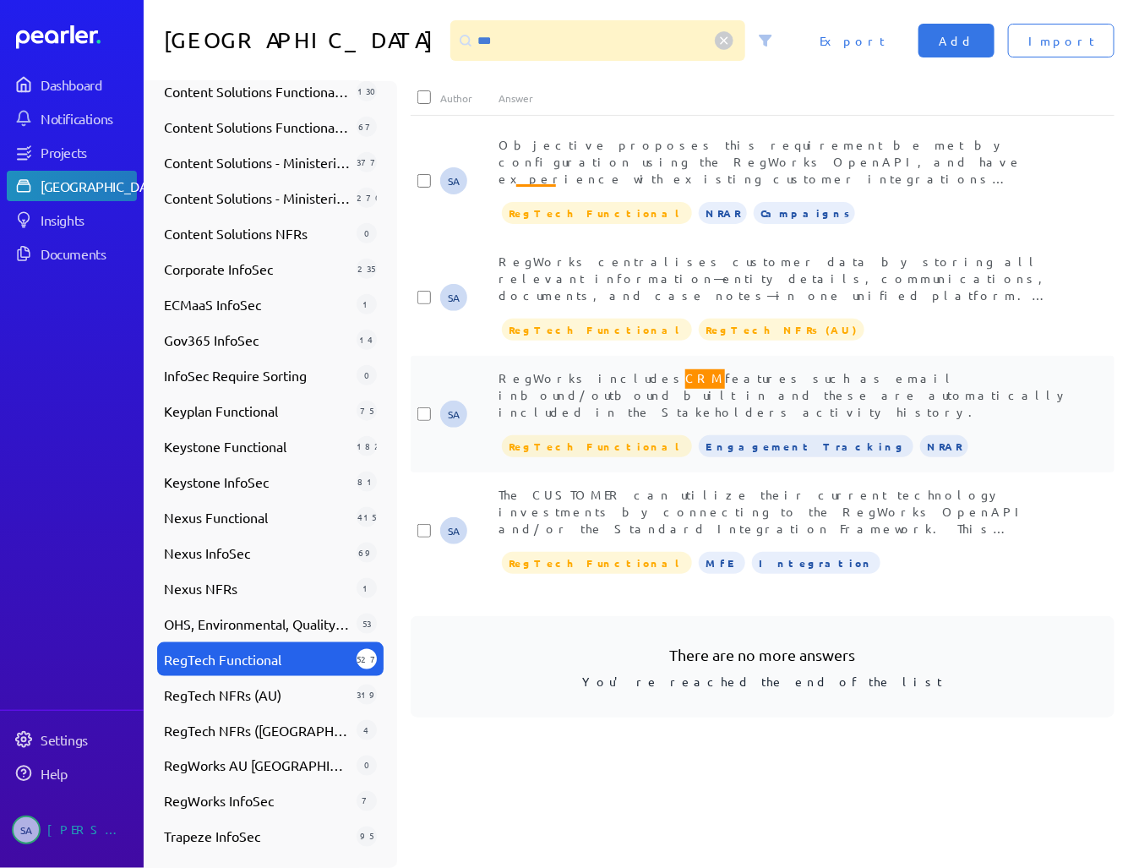
click at [732, 390] on span "RegWorks includes CRM features such as email inbound/outbound built in and thes…" at bounding box center [783, 393] width 570 height 52
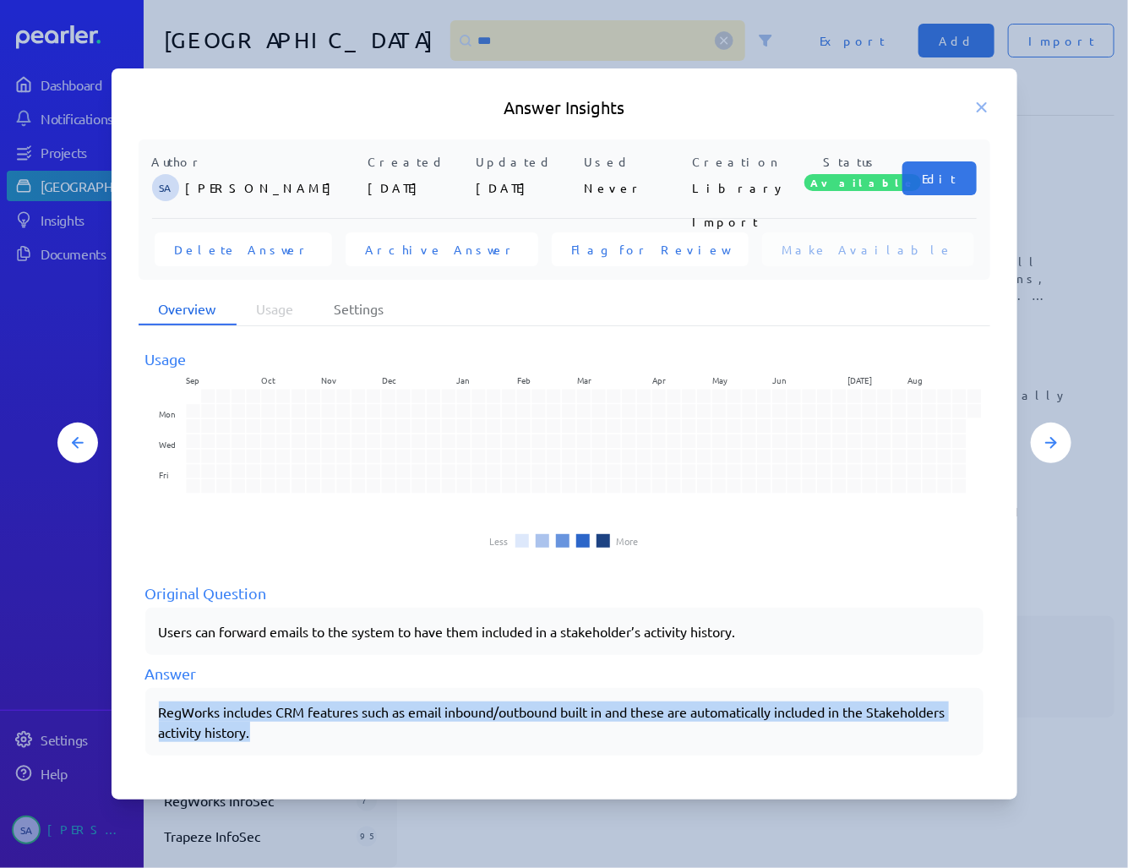
drag, startPoint x: 161, startPoint y: 713, endPoint x: 335, endPoint y: 757, distance: 179.5
click at [335, 757] on div "Usage Sep Oct Nov Dec Jan Feb Mar Apr May Jun [DATE] Aug Mon Wed Fri Less More …" at bounding box center [565, 550] width 852 height 446
copy div "RegWorks includes CRM features such as email inbound/outbound built in and thes…"
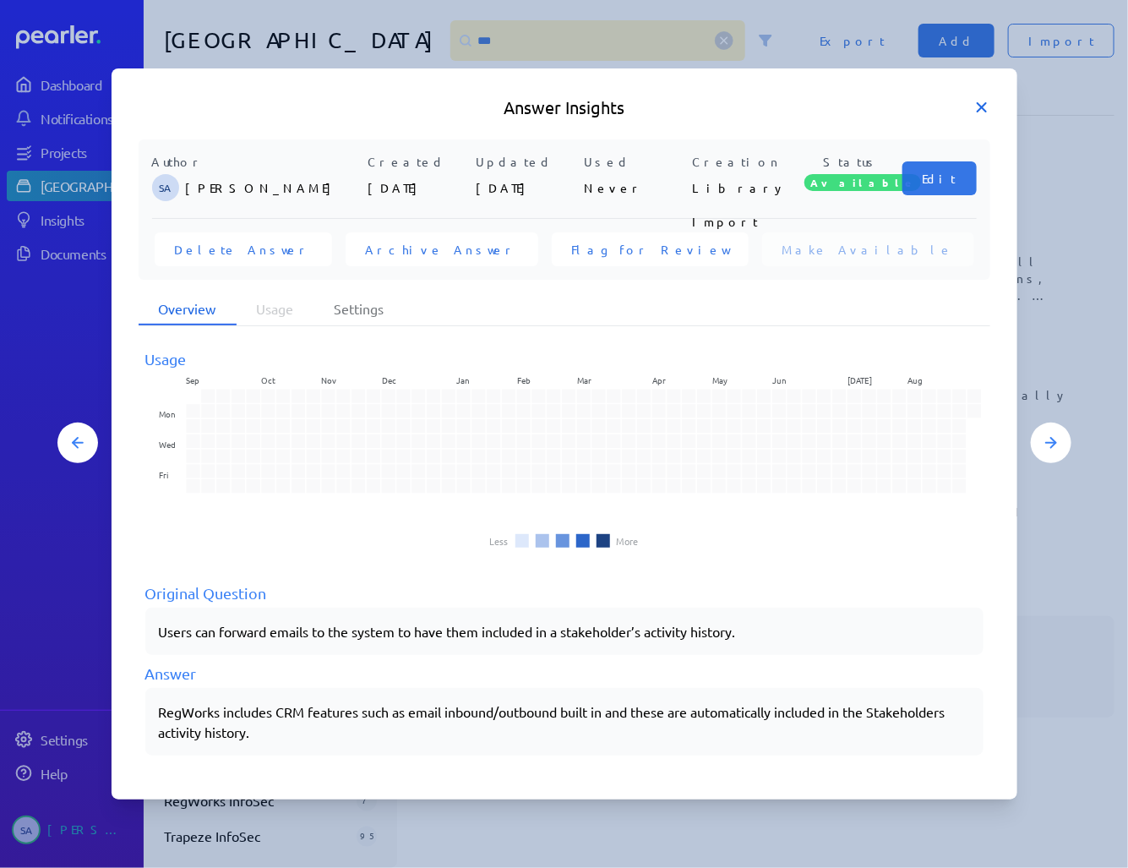
click at [977, 102] on icon at bounding box center [981, 107] width 17 height 17
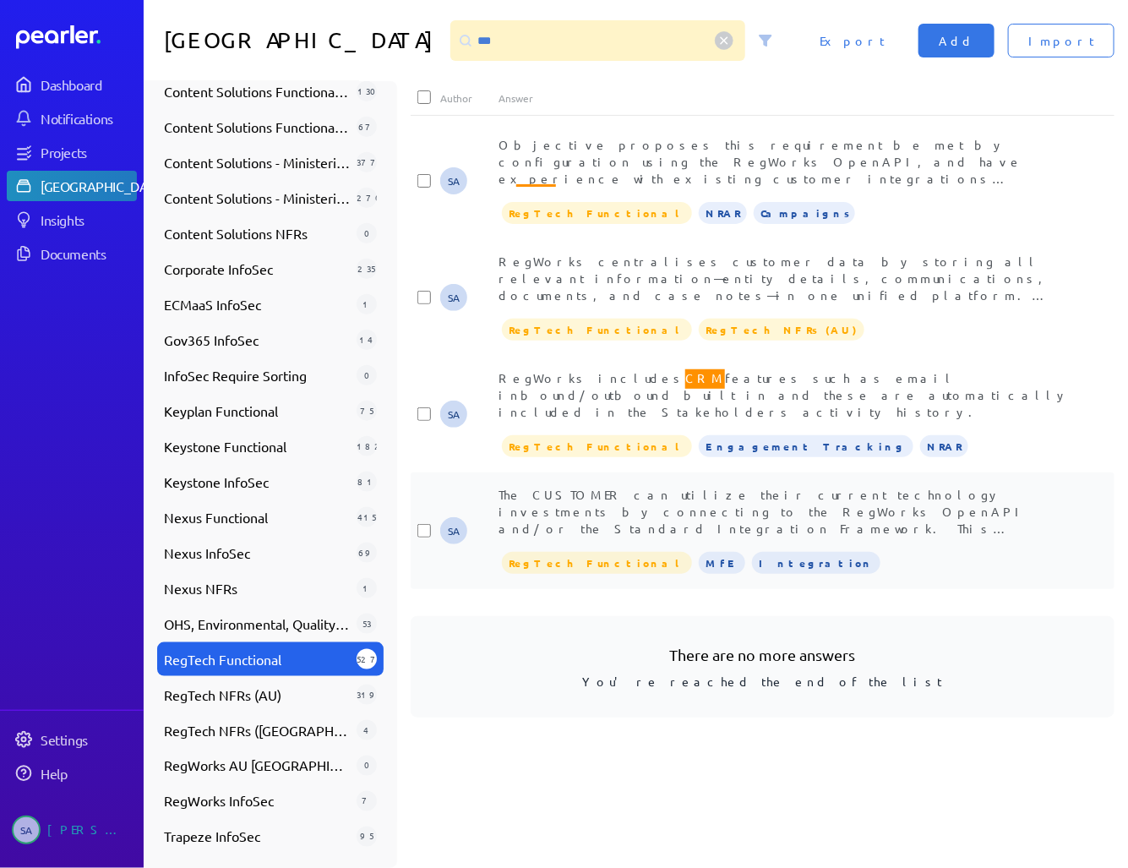
click at [701, 494] on span "The CUSTOMER can utilize their current technology investments by connecting to …" at bounding box center [791, 655] width 586 height 336
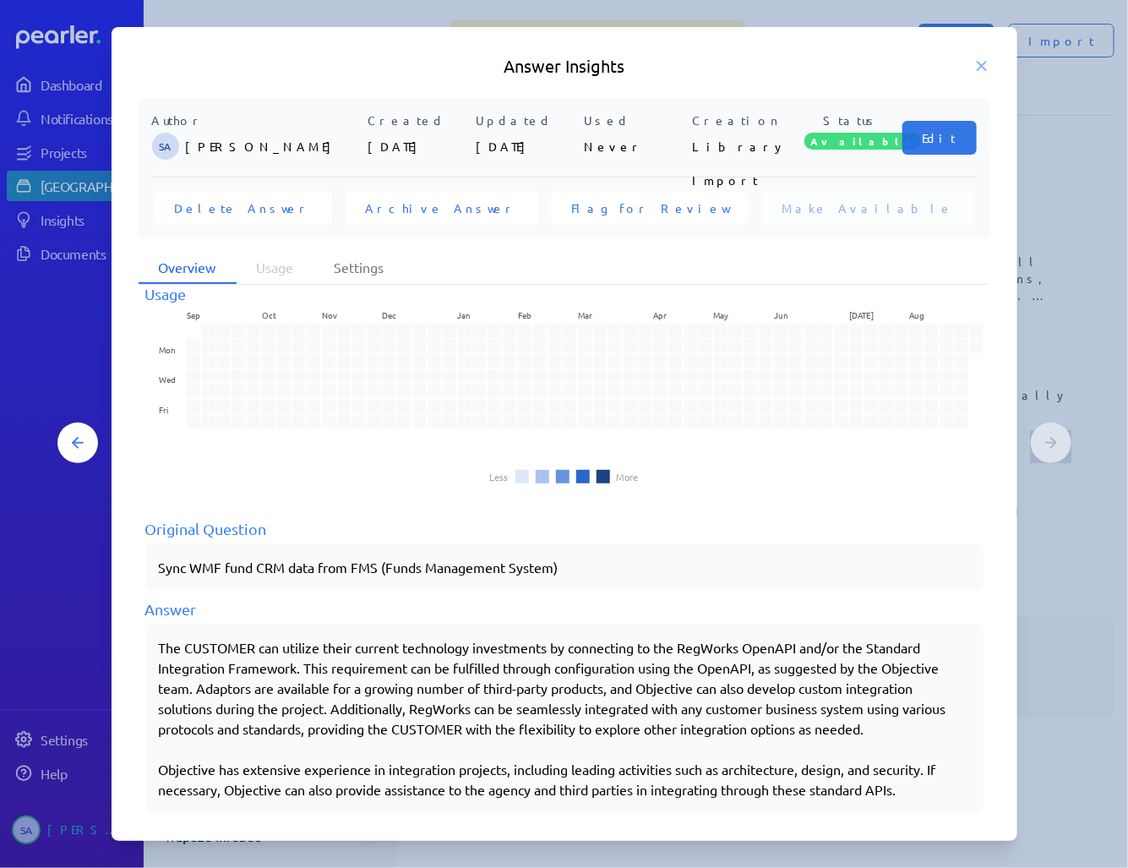
scroll to position [37, 0]
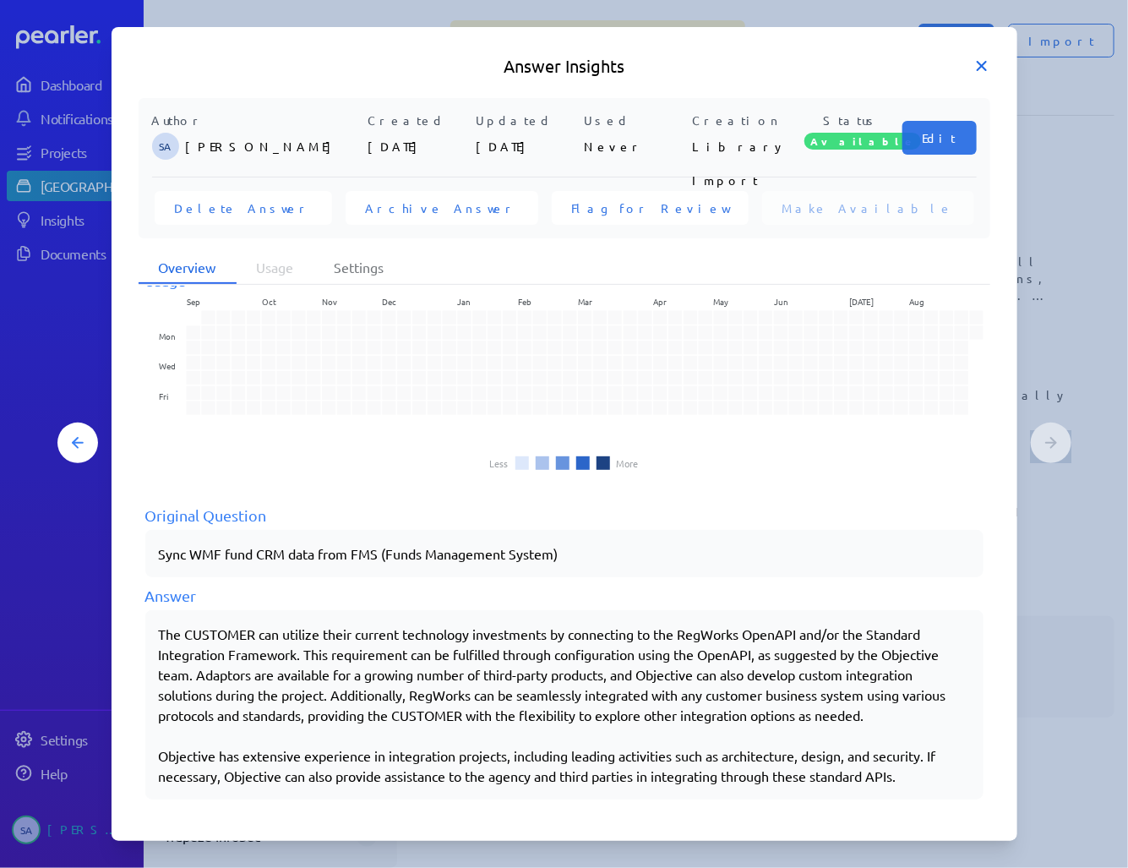
click at [981, 68] on icon at bounding box center [981, 65] width 17 height 17
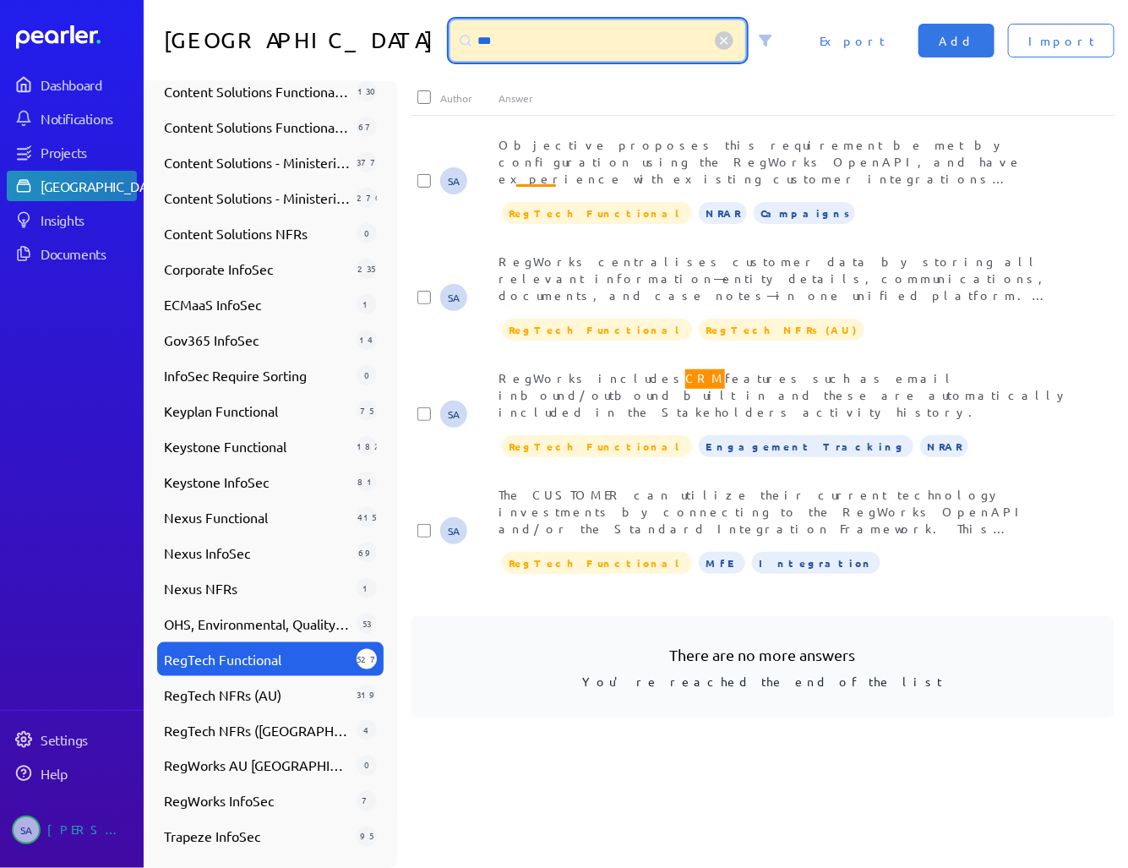
drag, startPoint x: 455, startPoint y: 38, endPoint x: 394, endPoint y: 48, distance: 62.5
click at [450, 44] on div "***" at bounding box center [597, 40] width 295 height 41
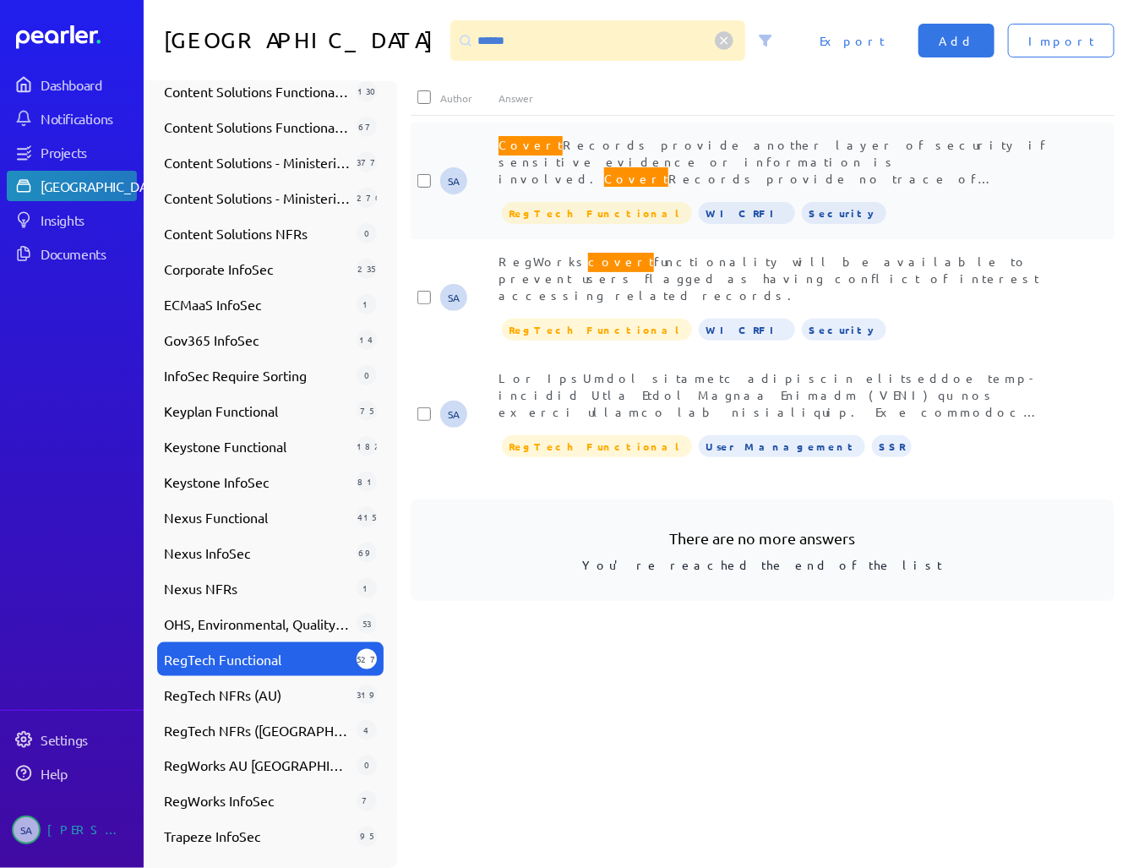
click at [575, 147] on span "Covert Records provide another layer of security if sensitive evidence or infor…" at bounding box center [778, 186] width 560 height 106
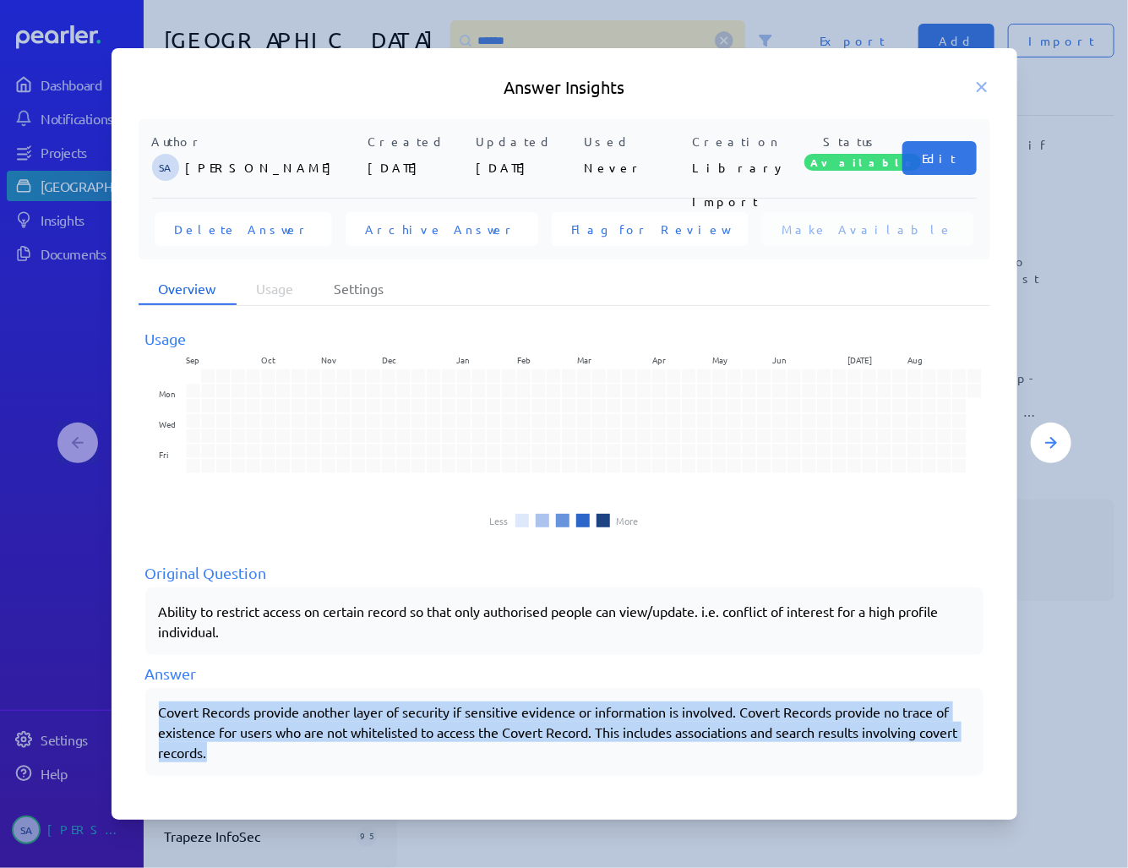
drag, startPoint x: 159, startPoint y: 713, endPoint x: 266, endPoint y: 749, distance: 113.0
click at [266, 749] on div "Covert Records provide another layer of security if sensitive evidence or infor…" at bounding box center [564, 731] width 811 height 61
copy div "Covert Records provide another layer of security if sensitive evidence or infor…"
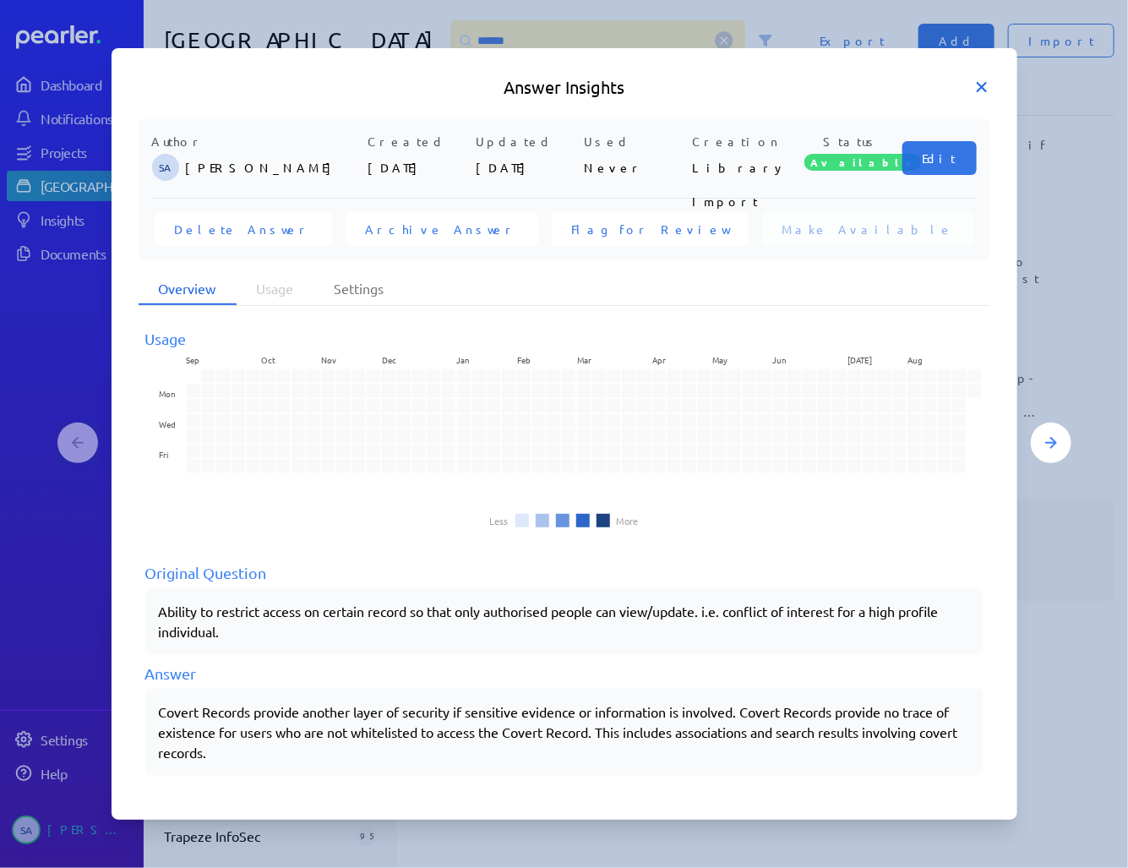
click at [978, 89] on icon at bounding box center [981, 87] width 17 height 17
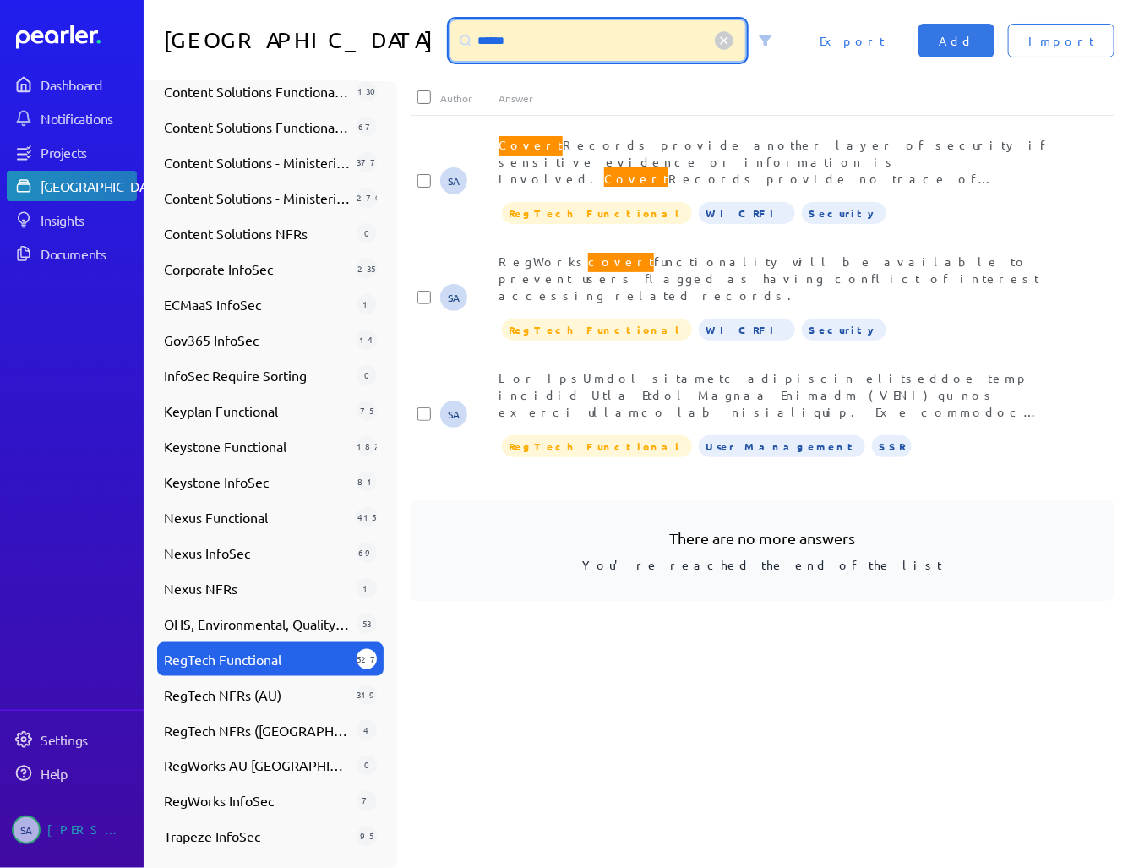
drag, startPoint x: 476, startPoint y: 37, endPoint x: 338, endPoint y: 57, distance: 139.2
click at [340, 54] on div "Answer Library ****** Import Add Export" at bounding box center [636, 40] width 984 height 81
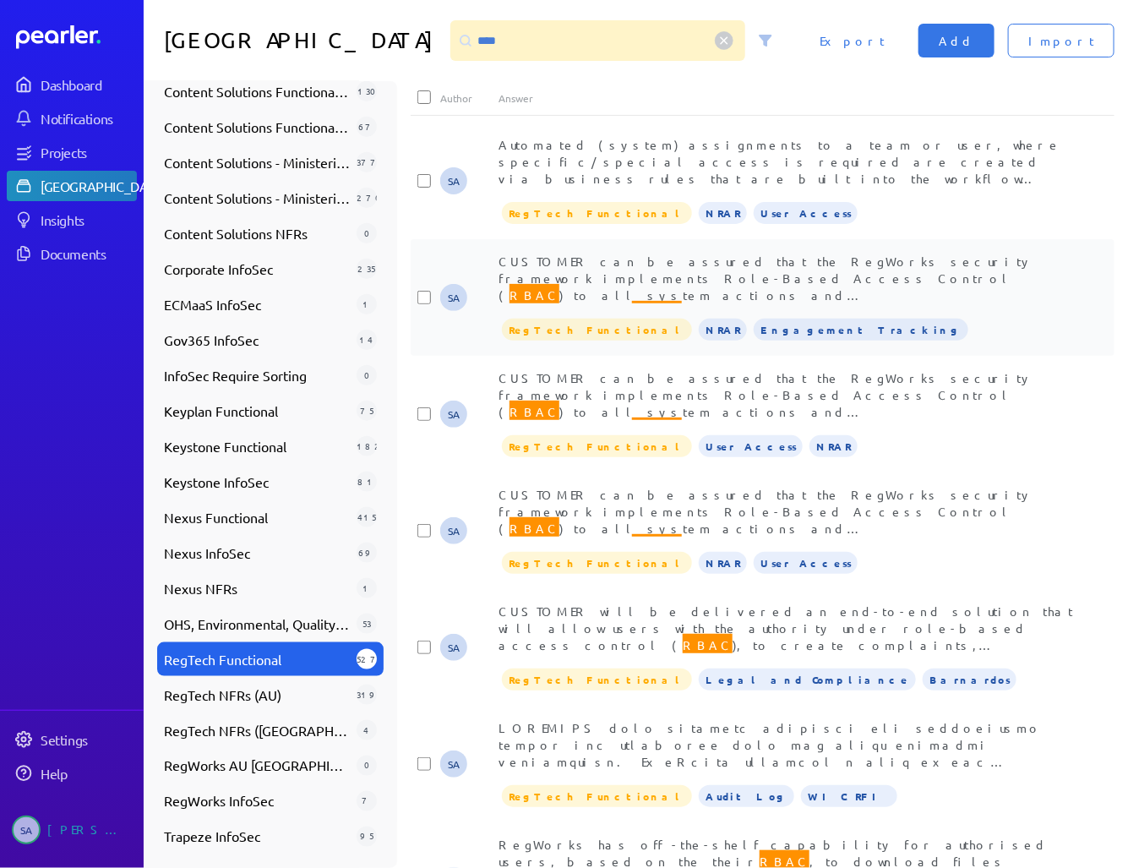
click at [808, 280] on span "CUSTOMER can be assured that the RegWorks security framework implements Role-Ba…" at bounding box center [785, 396] width 575 height 286
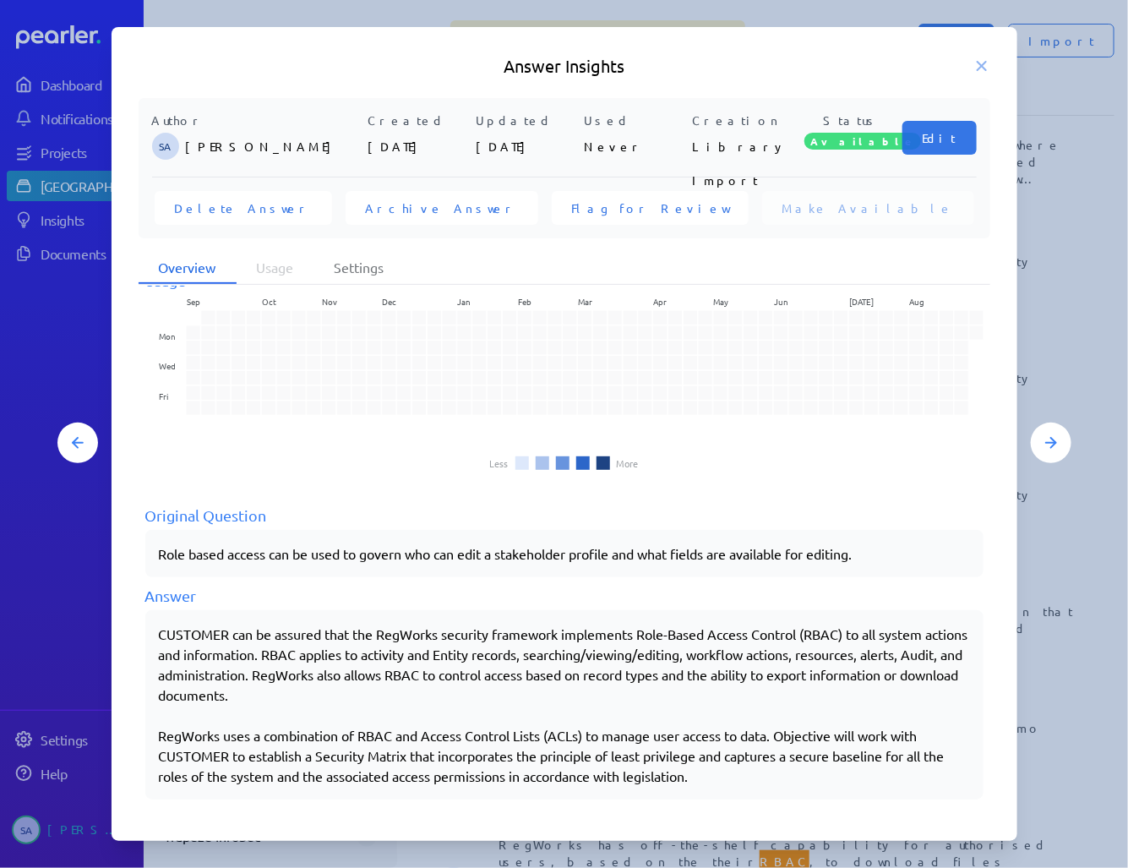
drag, startPoint x: 160, startPoint y: 630, endPoint x: 727, endPoint y: 773, distance: 584.6
click at [727, 773] on div "CUSTOMER can be assured that the RegWorks security framework implements Role-Ba…" at bounding box center [564, 705] width 811 height 162
copy div "CUSTOMER can be assured that the RegWorks security framework implements Role-Ba…"
click at [979, 63] on icon at bounding box center [981, 65] width 17 height 17
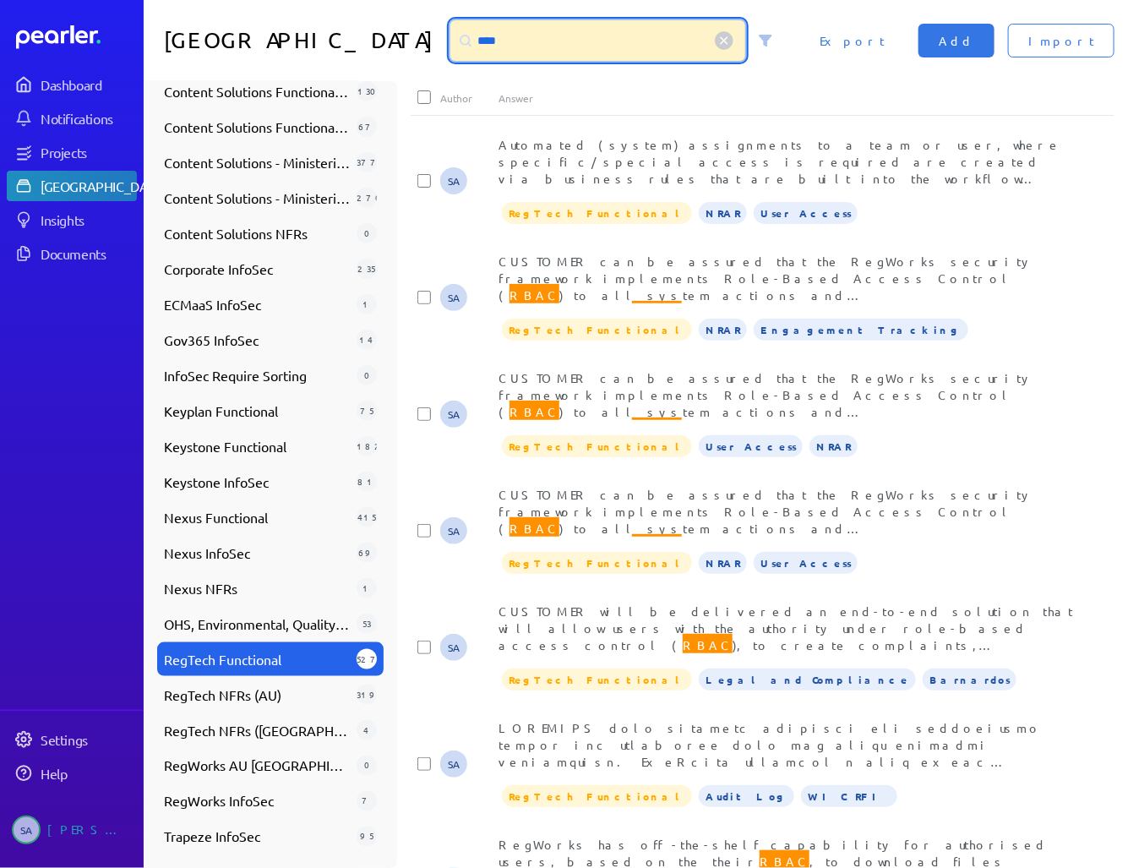
drag, startPoint x: 464, startPoint y: 42, endPoint x: 402, endPoint y: 48, distance: 62.0
click at [450, 47] on div "****" at bounding box center [597, 40] width 295 height 41
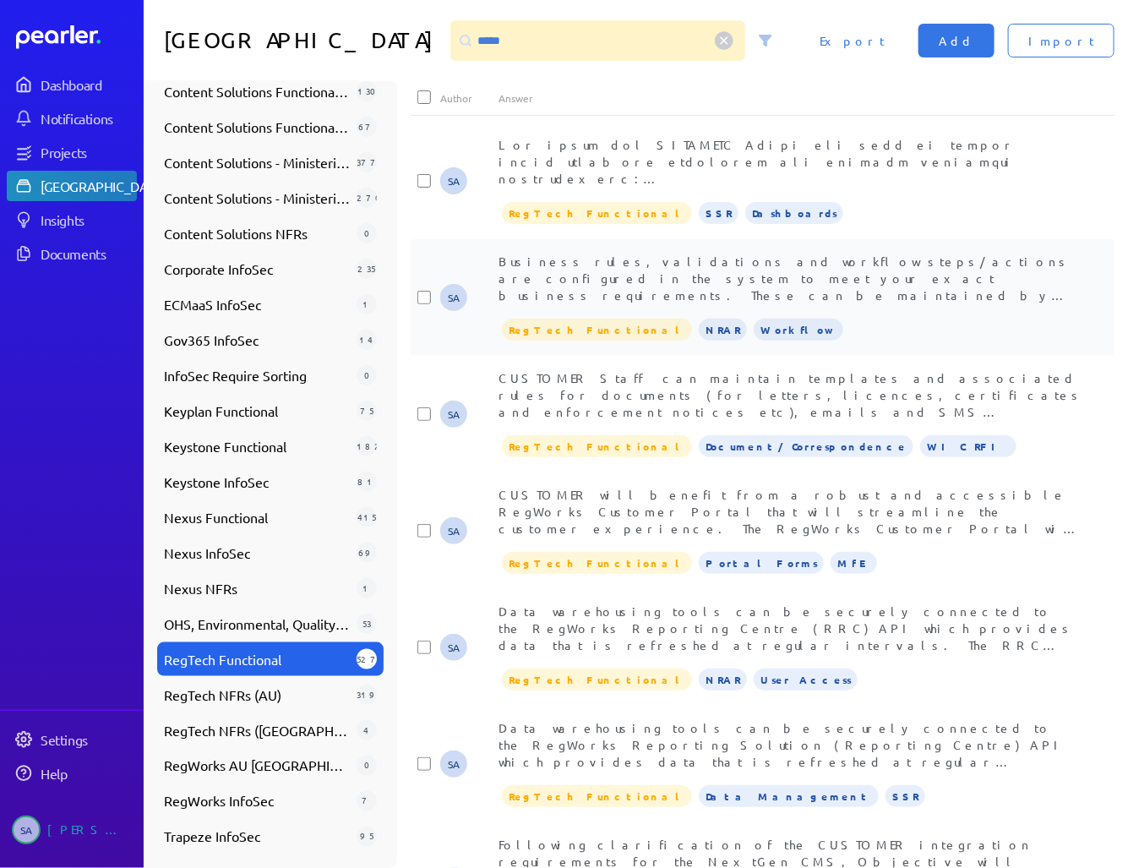
click at [689, 280] on span "Business rules, validations and workflow steps/actions are configured in the sy…" at bounding box center [790, 404] width 584 height 302
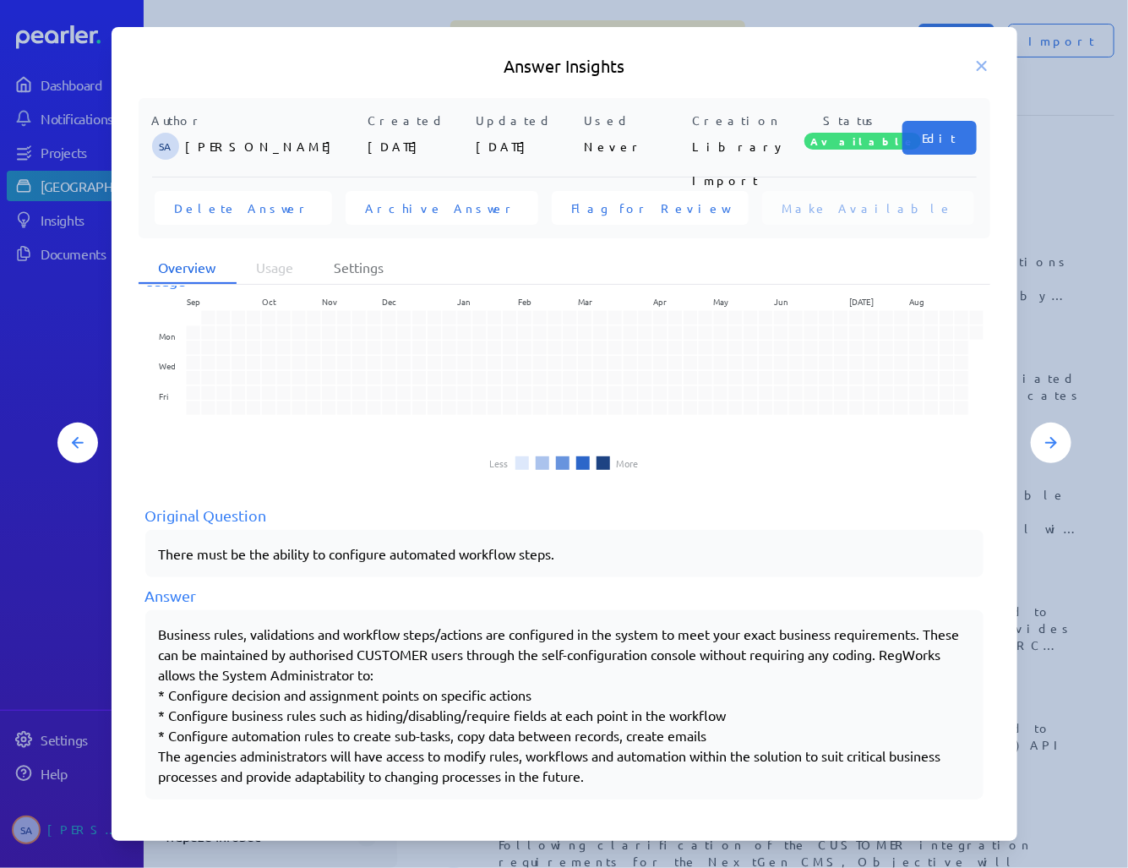
drag, startPoint x: 160, startPoint y: 631, endPoint x: 652, endPoint y: 778, distance: 514.0
click at [652, 778] on div "Business rules, validations and workflow steps/actions are configured in the sy…" at bounding box center [564, 705] width 811 height 162
copy div "Business rules, validations and workflow steps/actions are configured in the sy…"
click at [980, 68] on icon at bounding box center [982, 66] width 8 height 8
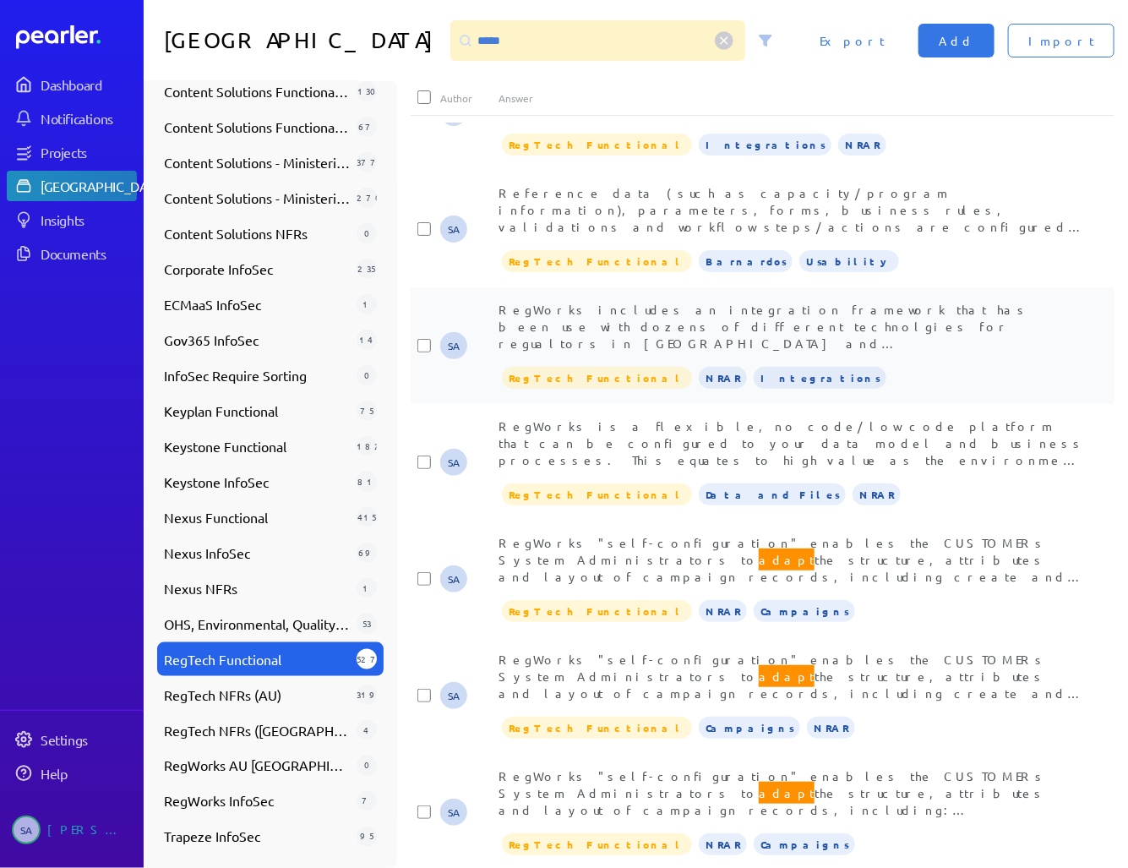
scroll to position [1284, 0]
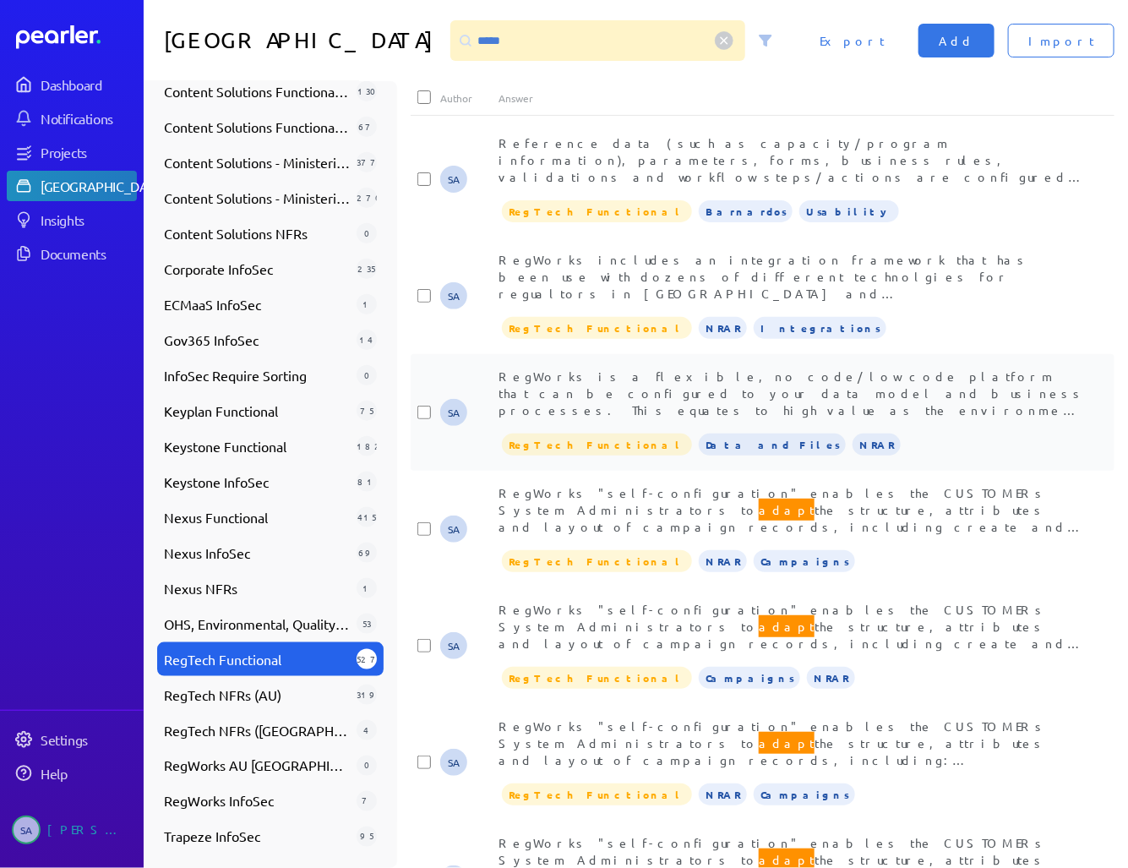
click at [772, 409] on span "RegWorks is a flexible, no code/low code platform that can be configured to you…" at bounding box center [791, 426] width 586 height 117
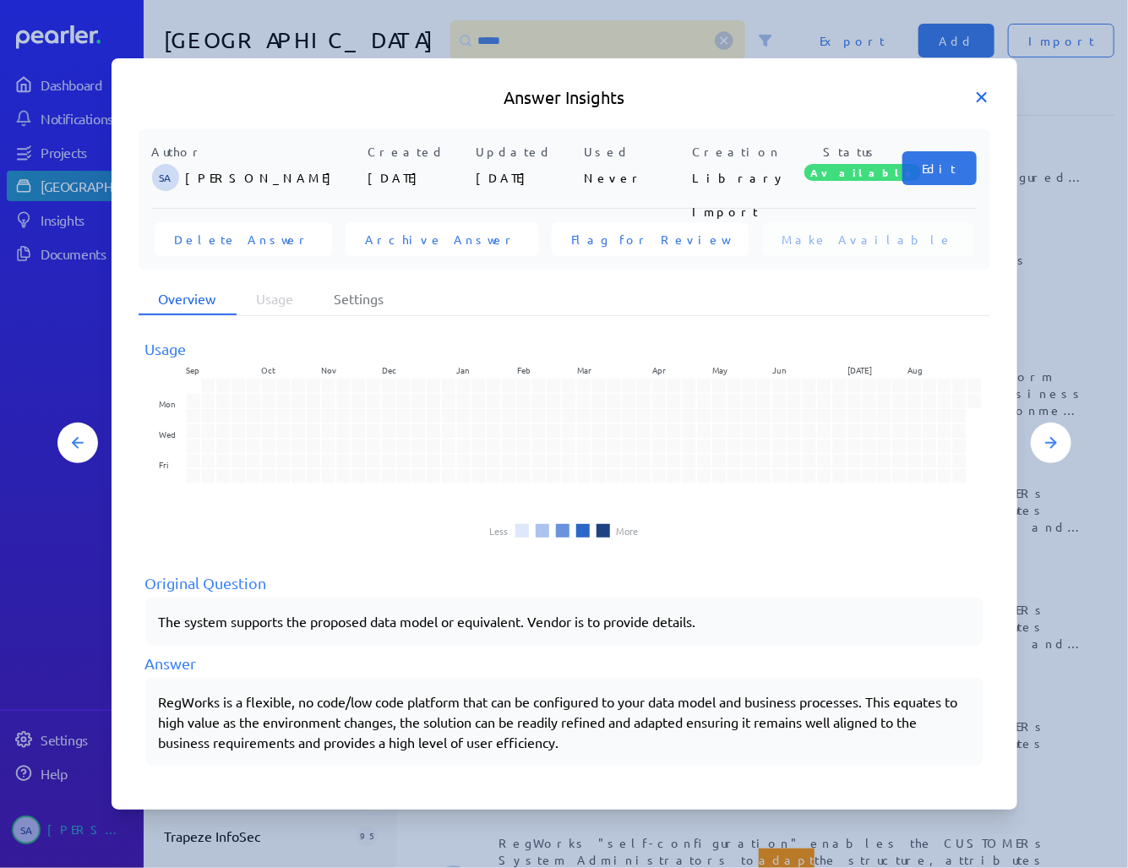
click at [984, 98] on icon at bounding box center [981, 97] width 17 height 17
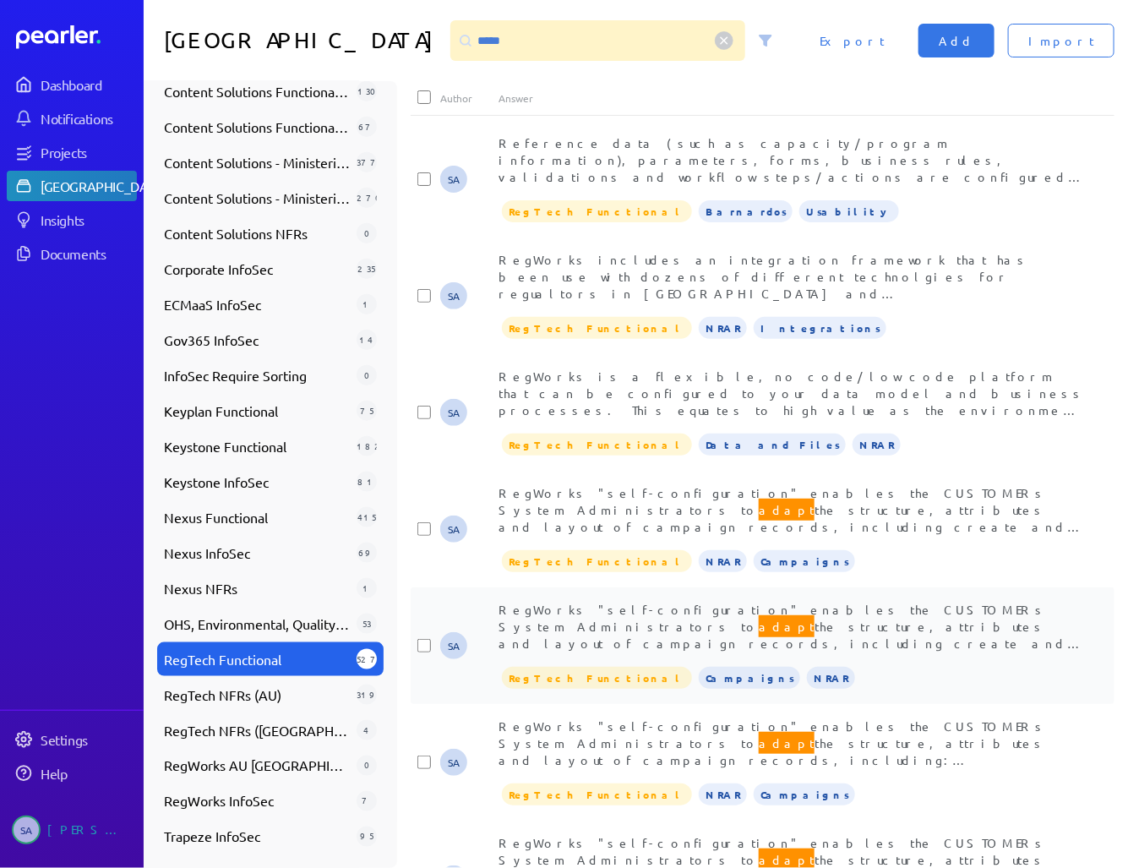
click at [766, 617] on div "RegWorks "self-configuration" enables the CUSTOMERs System Administrators to ad…" at bounding box center [791, 626] width 586 height 51
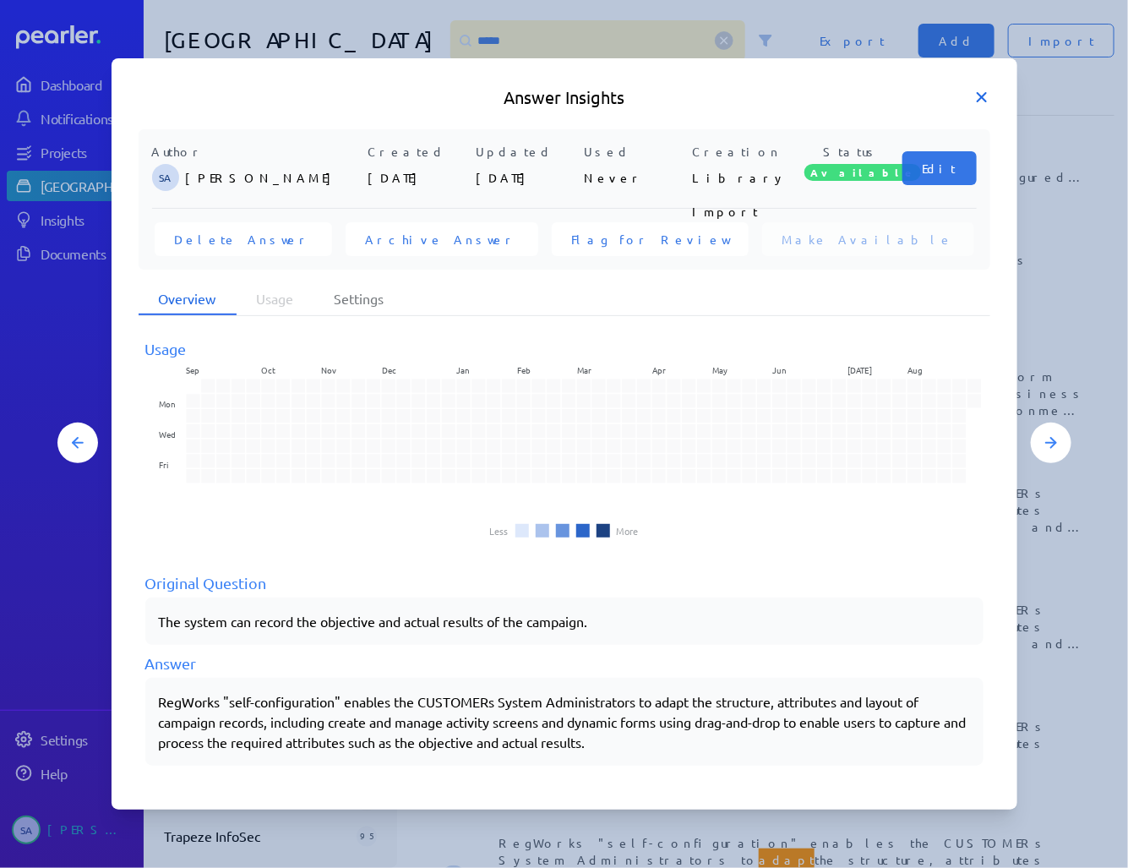
click at [978, 95] on icon at bounding box center [982, 97] width 8 height 8
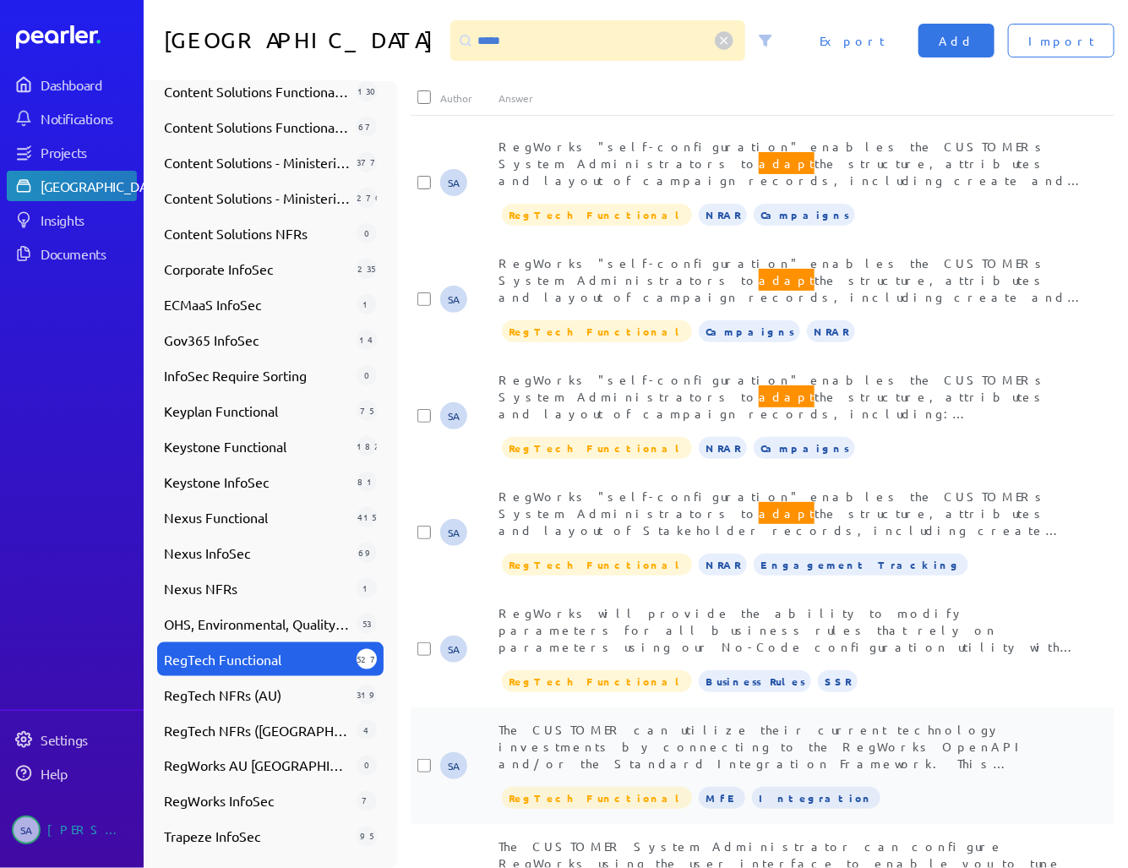
scroll to position [1690, 0]
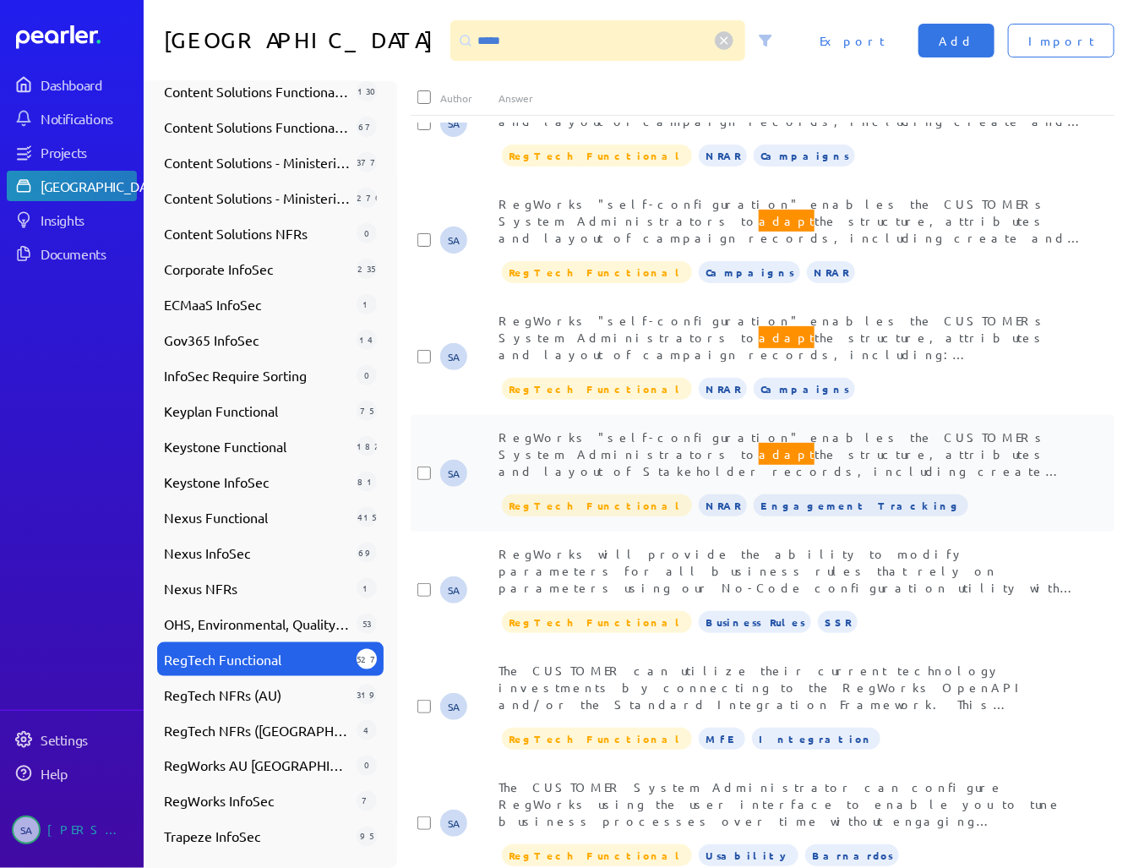
click at [819, 439] on span "RegWorks "self-configuration" enables the CUSTOMERs System Administrators to ad…" at bounding box center [779, 495] width 563 height 133
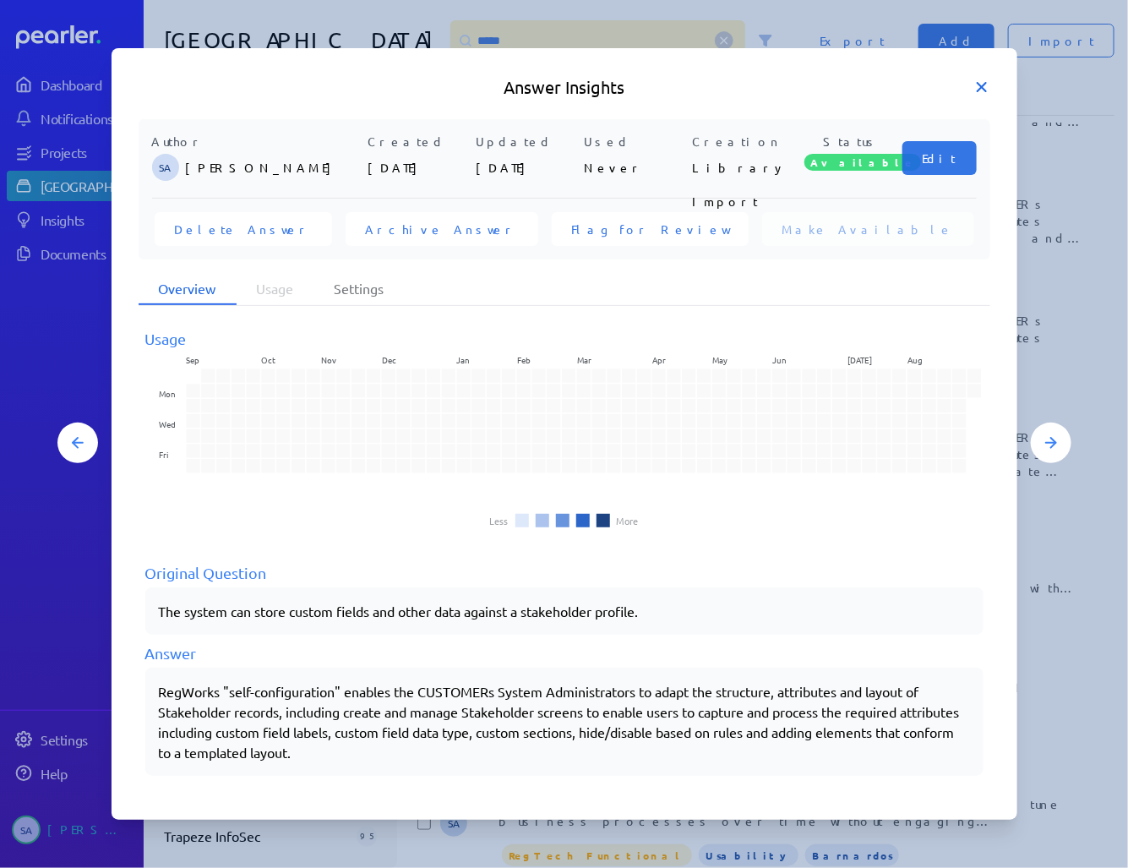
click at [984, 86] on icon at bounding box center [981, 87] width 17 height 17
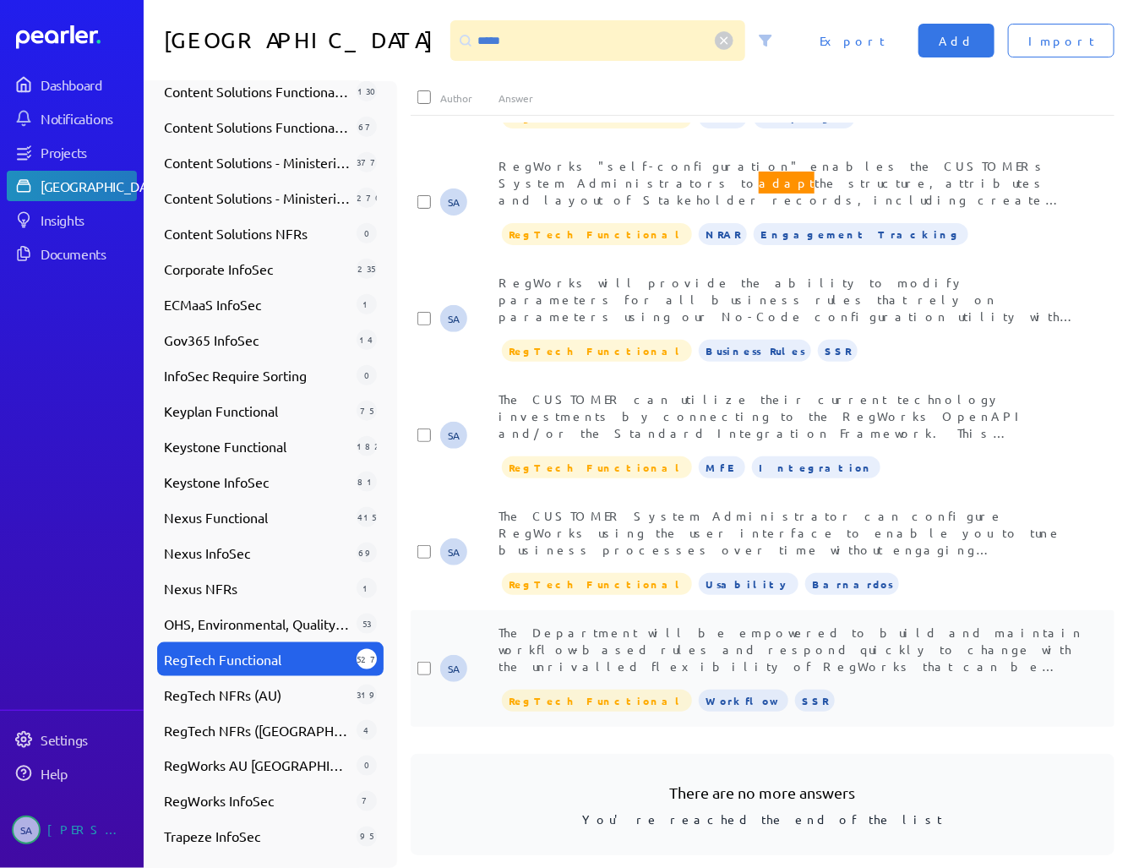
scroll to position [1988, 0]
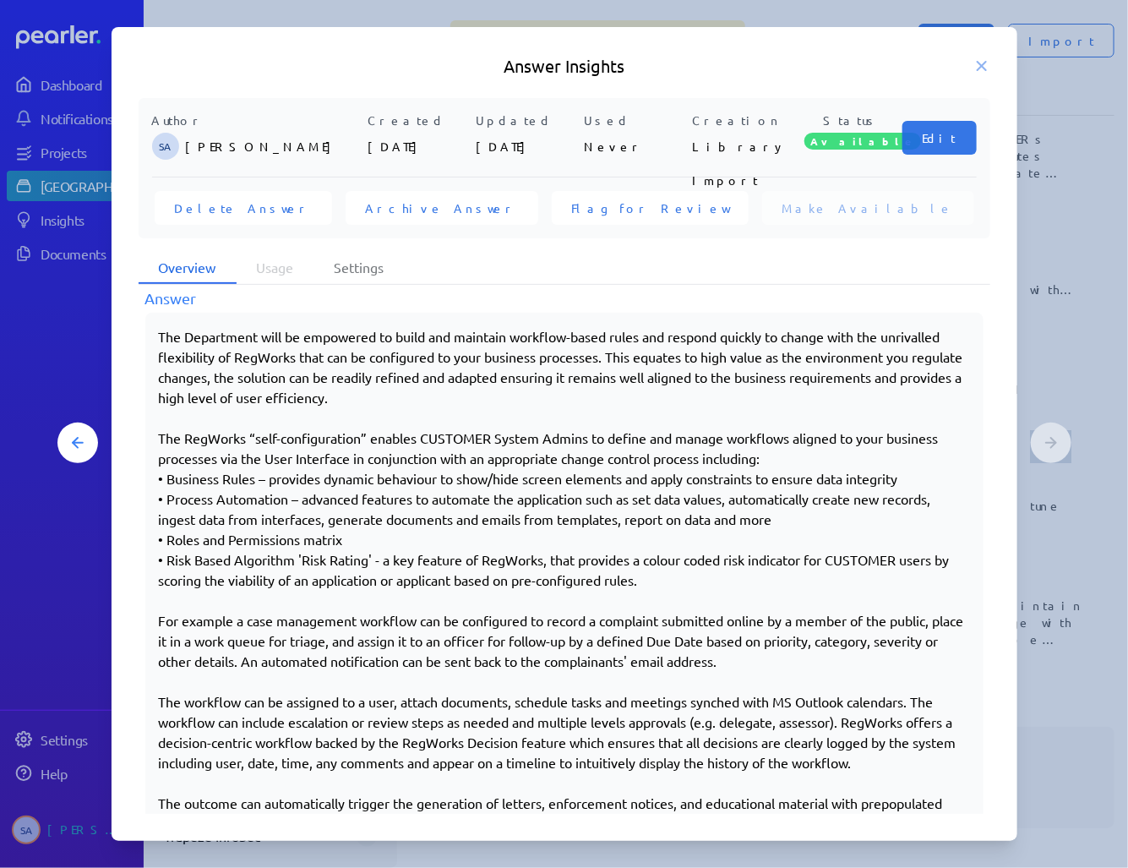
scroll to position [473, 0]
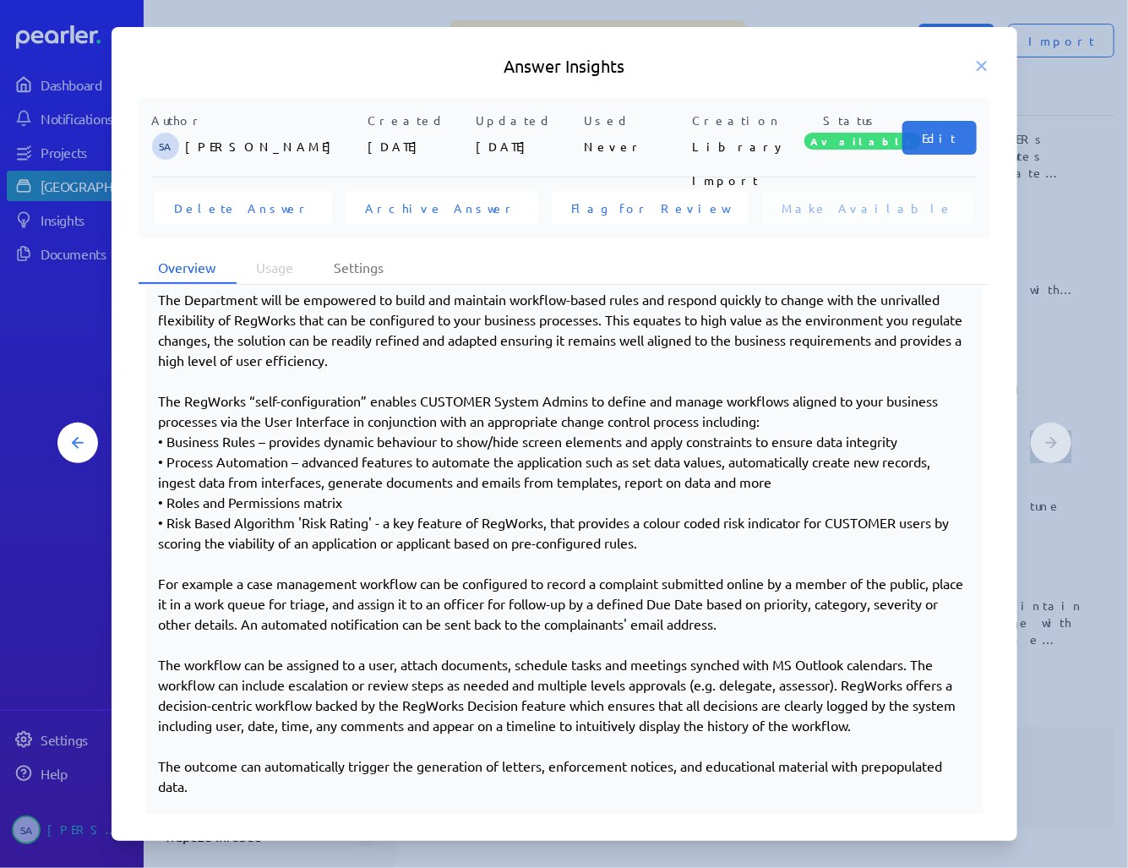
drag, startPoint x: 158, startPoint y: 397, endPoint x: 388, endPoint y: 539, distance: 270.1
click at [387, 542] on div "The Department will be empowered to build and maintain workflow-based rules and…" at bounding box center [564, 572] width 838 height 595
drag, startPoint x: 650, startPoint y: 540, endPoint x: 218, endPoint y: 474, distance: 436.7
click at [218, 474] on div "The Department will be empowered to build and maintain workflow-based rules and…" at bounding box center [564, 573] width 811 height 568
drag, startPoint x: 218, startPoint y: 474, endPoint x: 295, endPoint y: 502, distance: 81.8
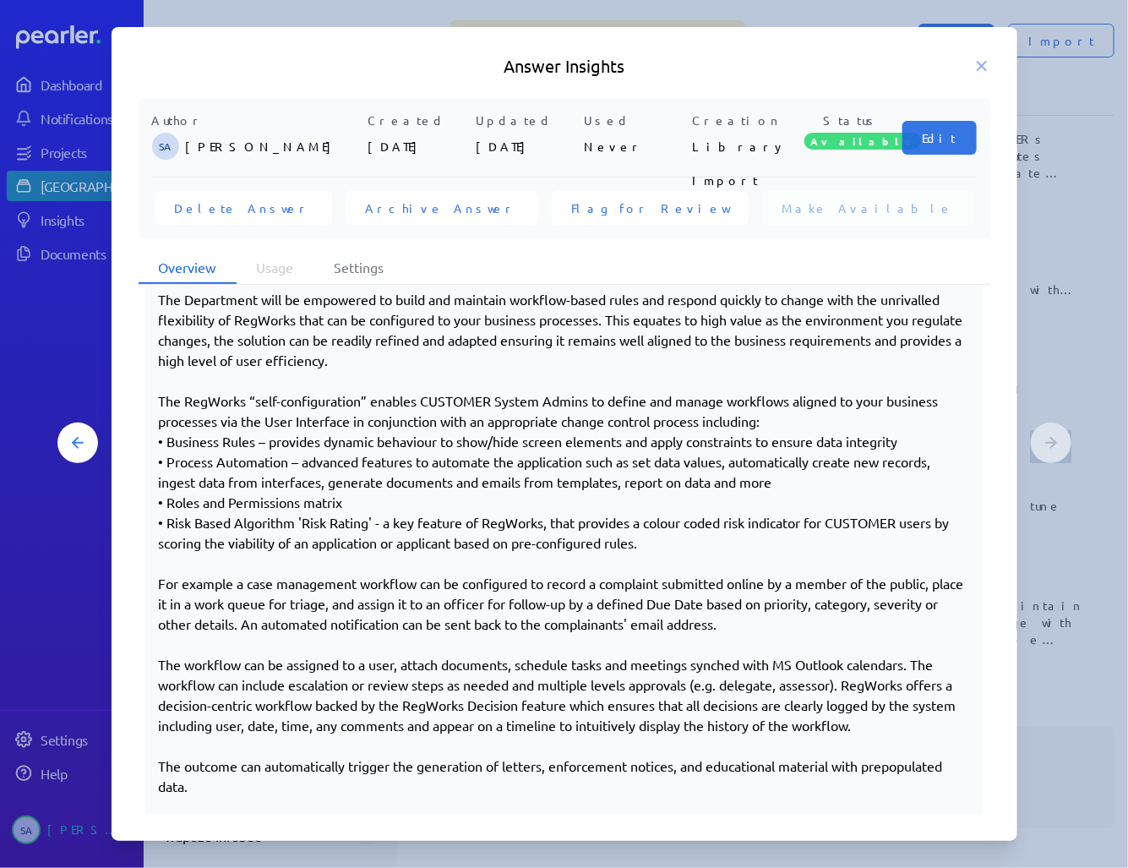
click at [291, 501] on div "The Department will be empowered to build and maintain workflow-based rules and…" at bounding box center [564, 573] width 811 height 568
click at [361, 504] on div "The Department will be empowered to build and maintain workflow-based rules and…" at bounding box center [564, 573] width 811 height 568
click at [387, 523] on div "The Department will be empowered to build and maintain workflow-based rules and…" at bounding box center [564, 573] width 811 height 568
drag, startPoint x: 355, startPoint y: 500, endPoint x: 150, endPoint y: 399, distance: 228.2
click at [150, 399] on div "The Department will be empowered to build and maintain workflow-based rules and…" at bounding box center [564, 572] width 838 height 595
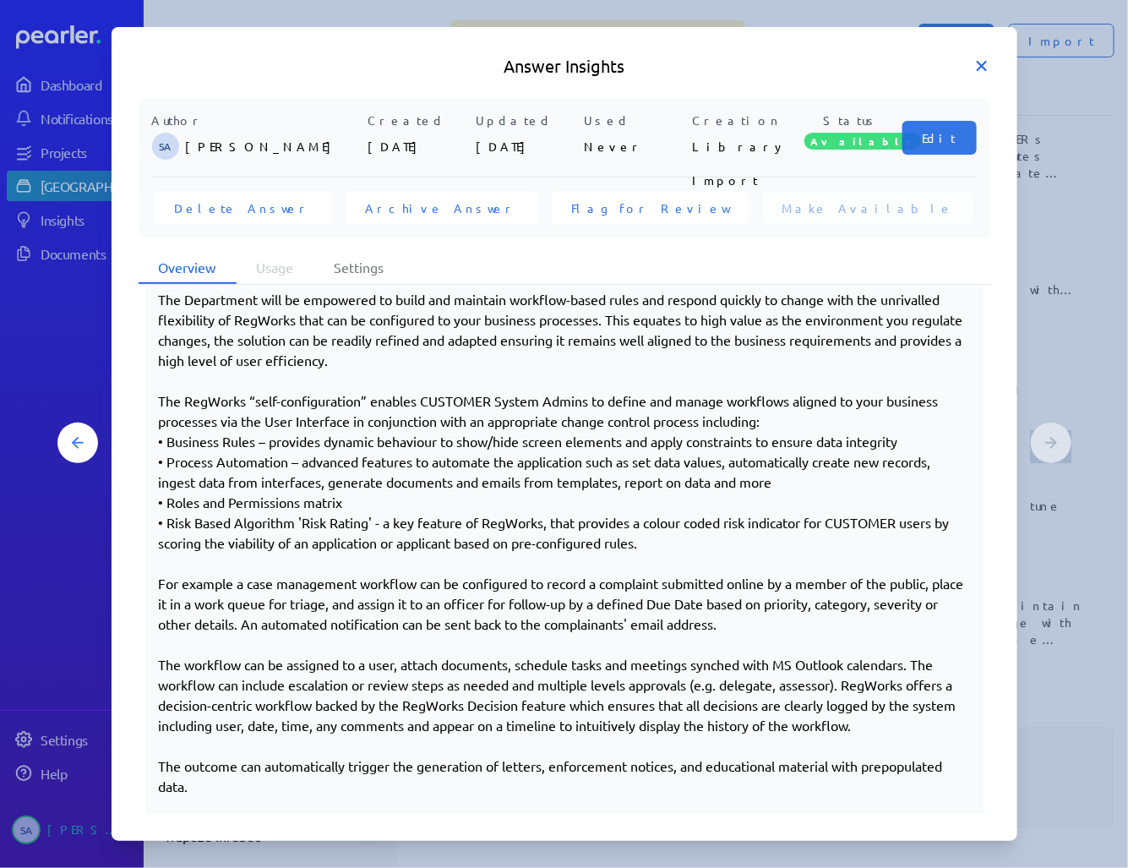
click at [980, 61] on icon at bounding box center [981, 65] width 17 height 17
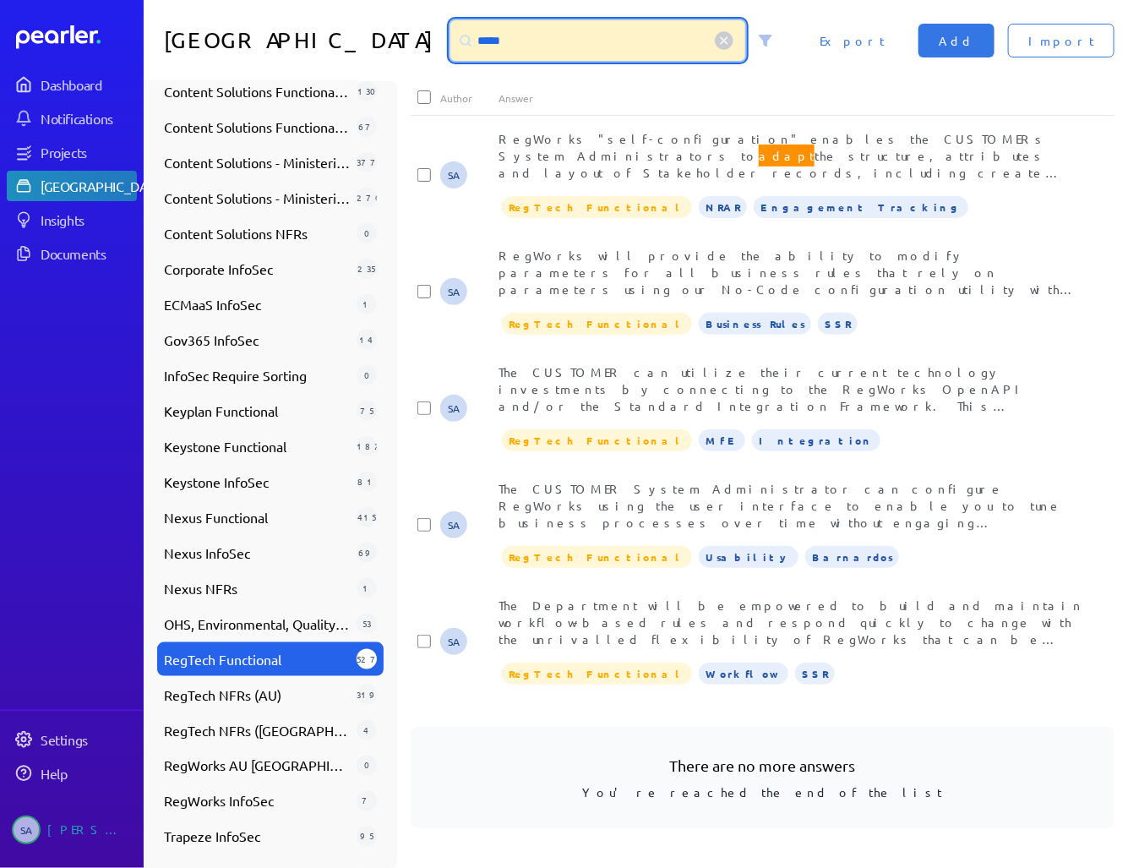
drag, startPoint x: 465, startPoint y: 41, endPoint x: 362, endPoint y: 41, distance: 103.1
click at [373, 42] on div "Answer Library ***** Import Add Export" at bounding box center [636, 40] width 984 height 81
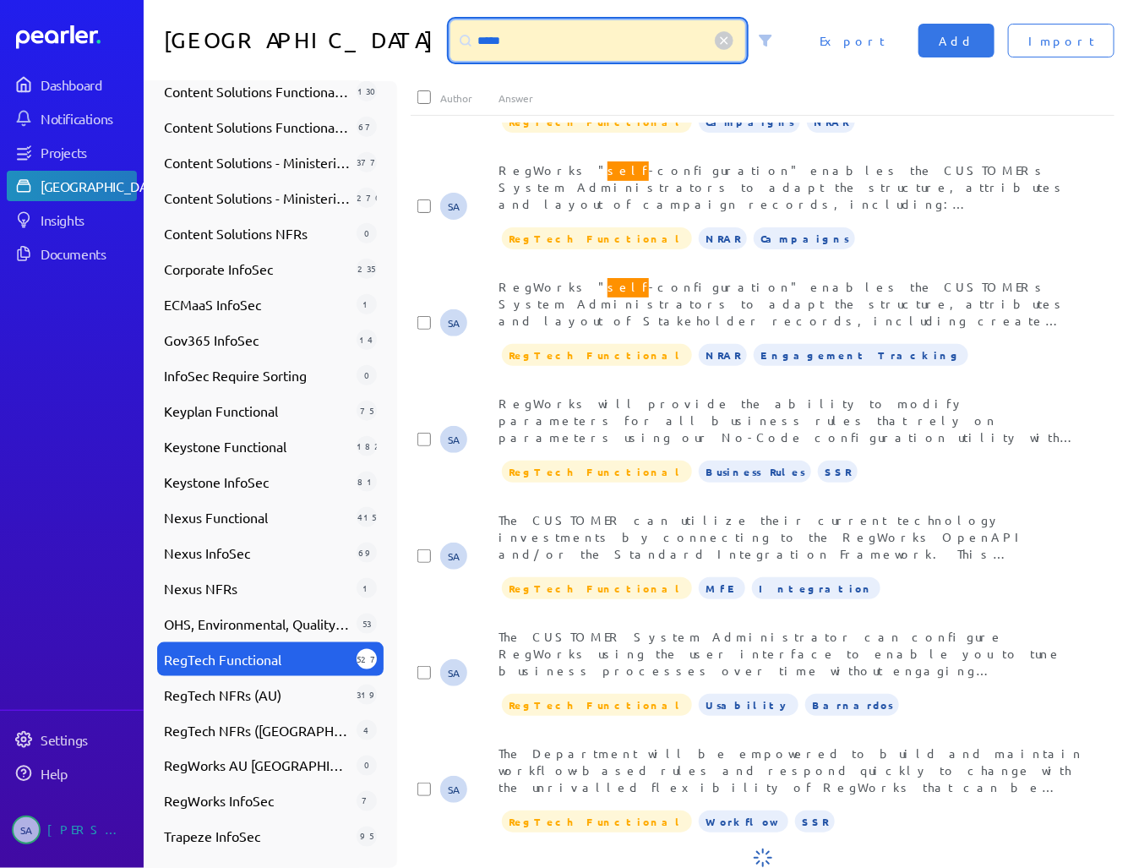
scroll to position [1840, 0]
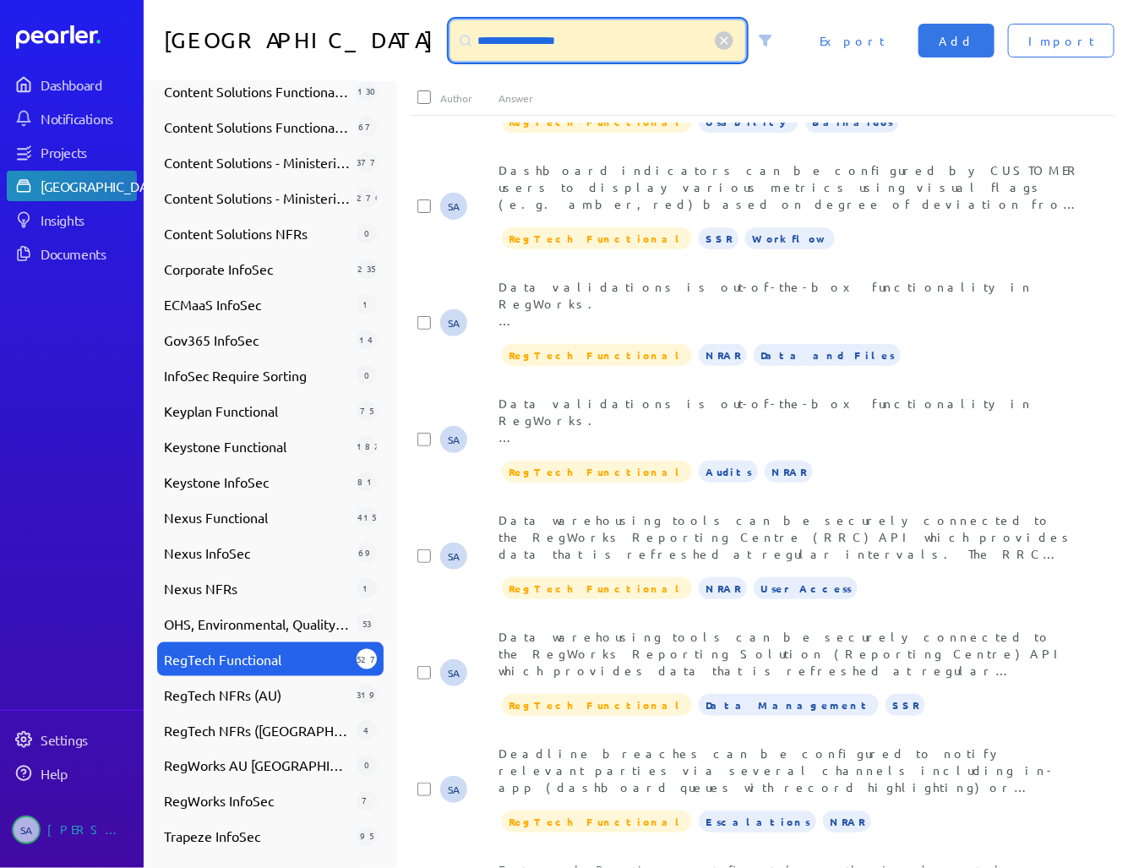
type input "**********"
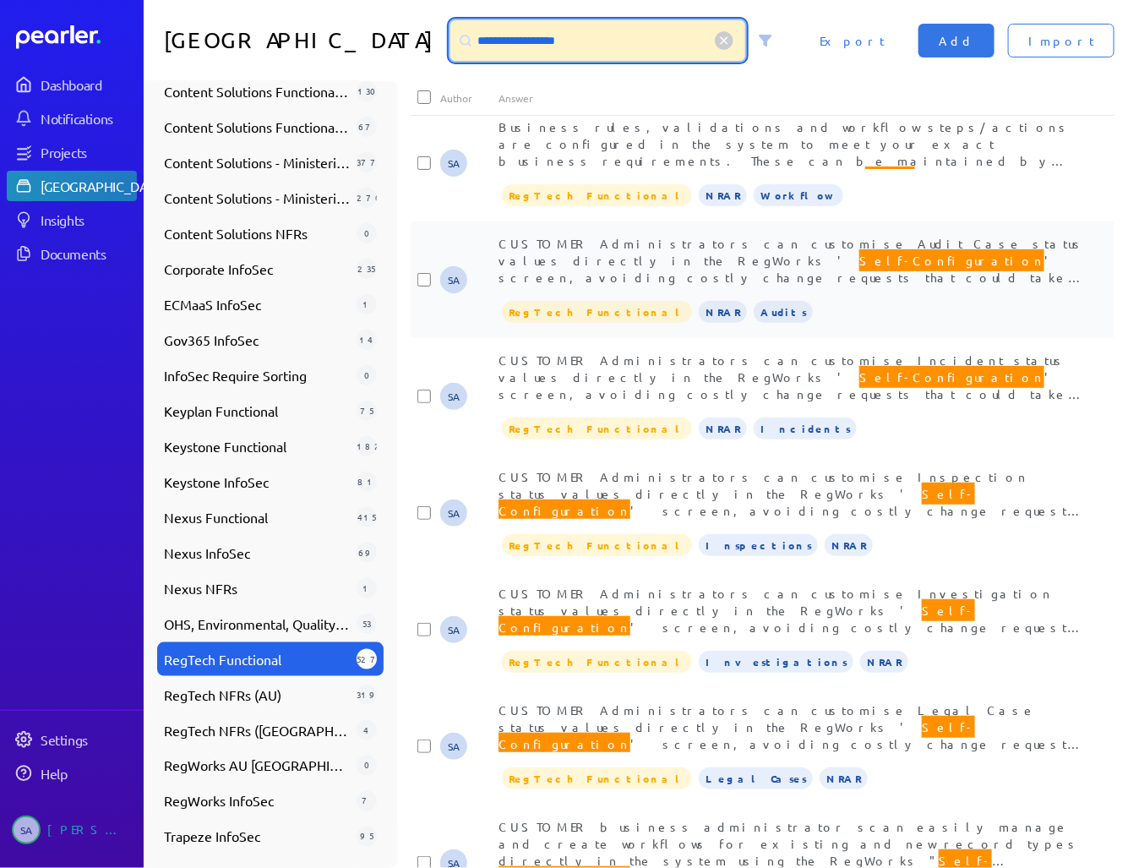
scroll to position [0, 0]
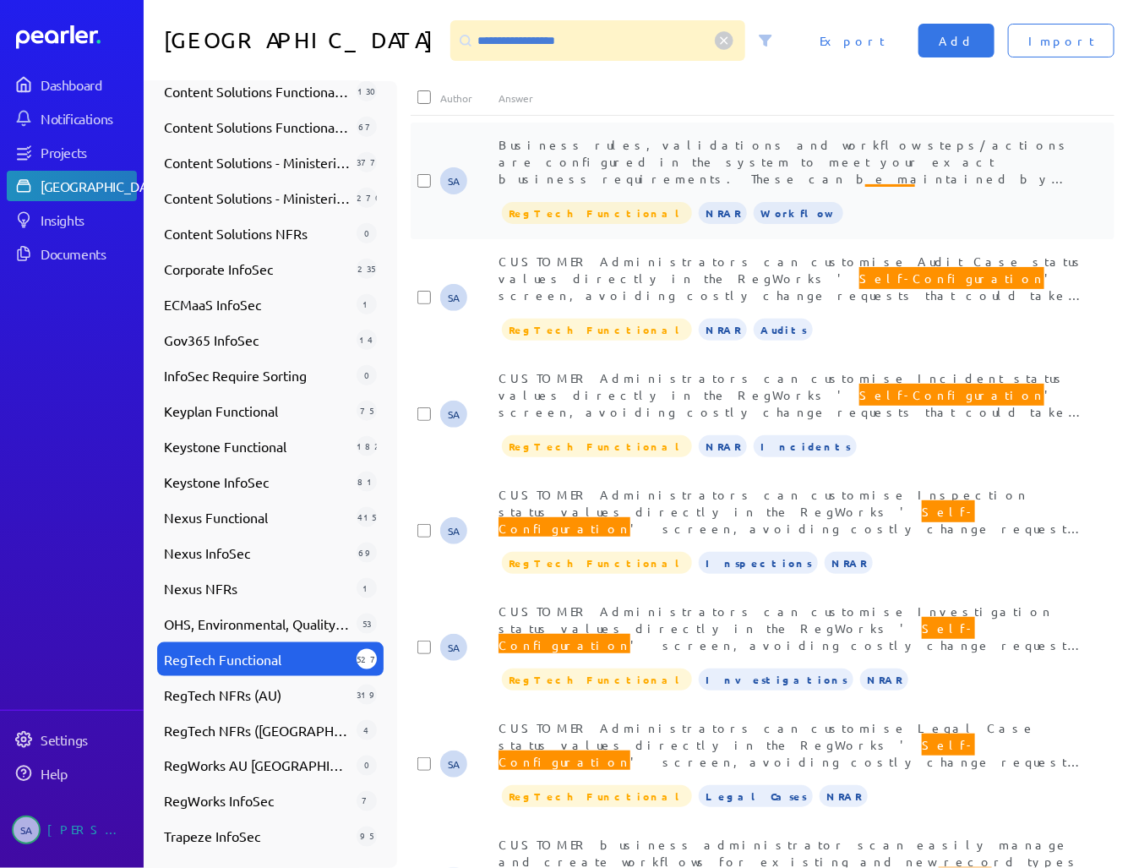
click at [625, 169] on div "Business rules, validations and workflow steps/actions are configured in the sy…" at bounding box center [791, 161] width 586 height 51
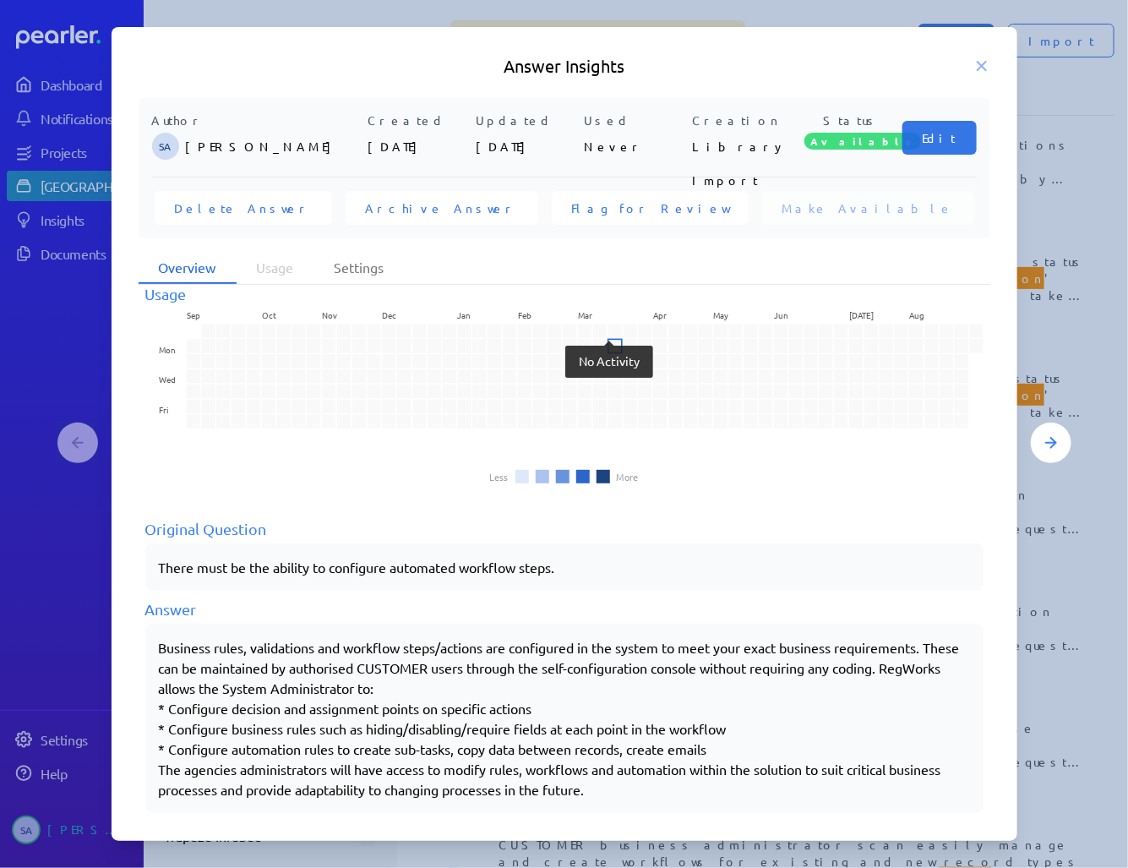
scroll to position [37, 0]
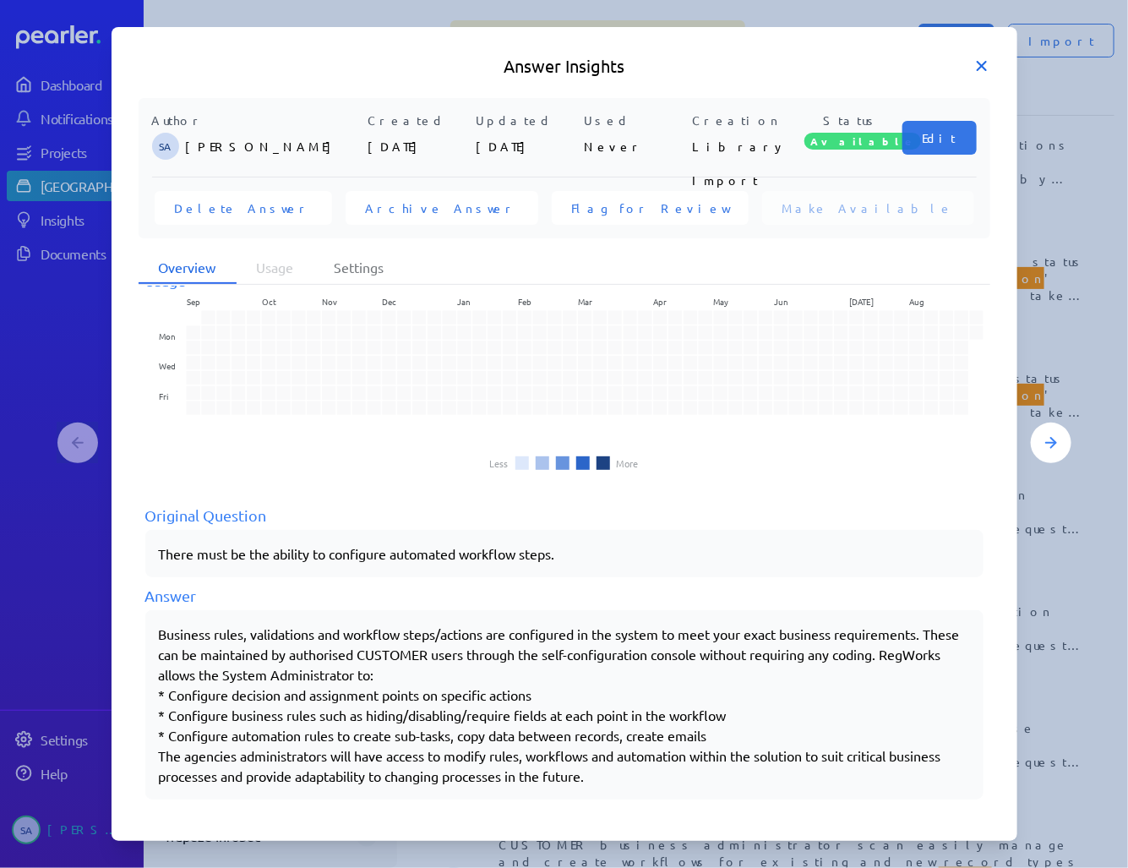
click at [982, 68] on icon at bounding box center [982, 66] width 8 height 8
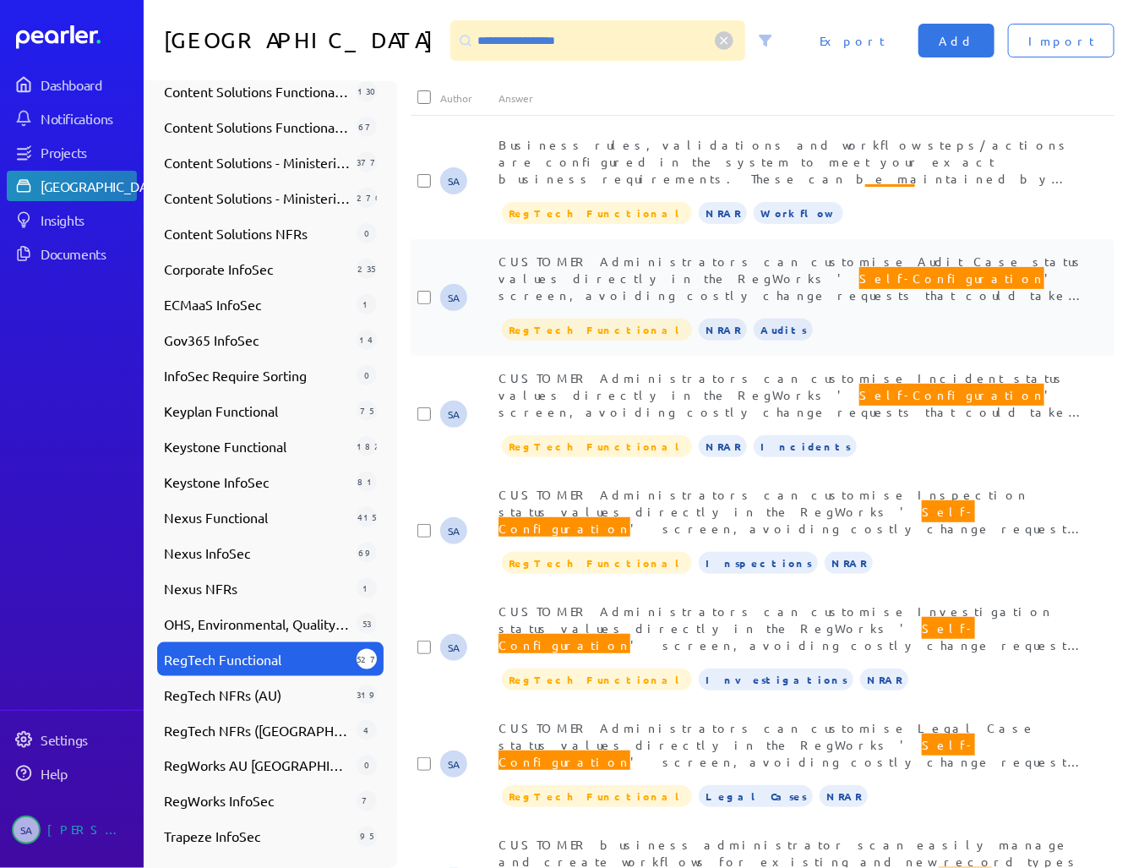
click at [765, 273] on span "CUSTOMER Administrators can customise Audit Case status values directly in the …" at bounding box center [791, 286] width 586 height 66
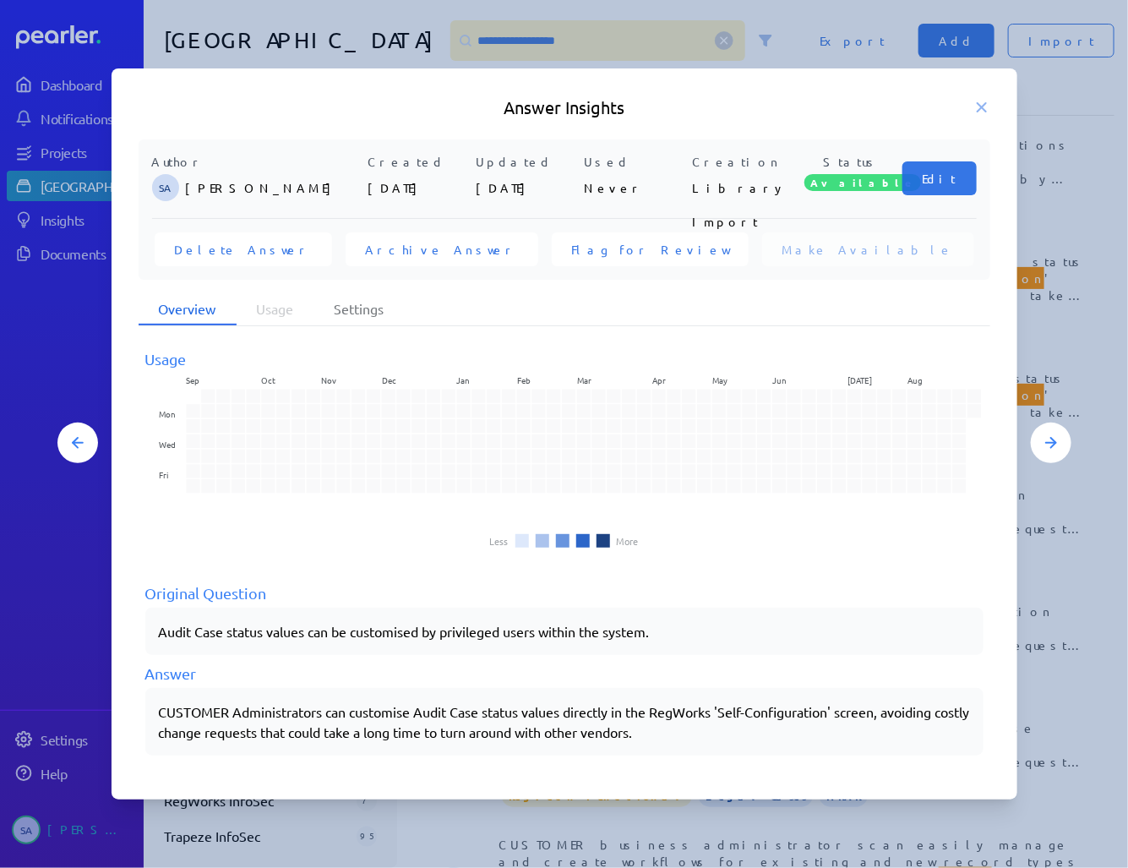
drag, startPoint x: 979, startPoint y: 100, endPoint x: 965, endPoint y: 117, distance: 22.8
click at [978, 100] on icon at bounding box center [981, 107] width 17 height 17
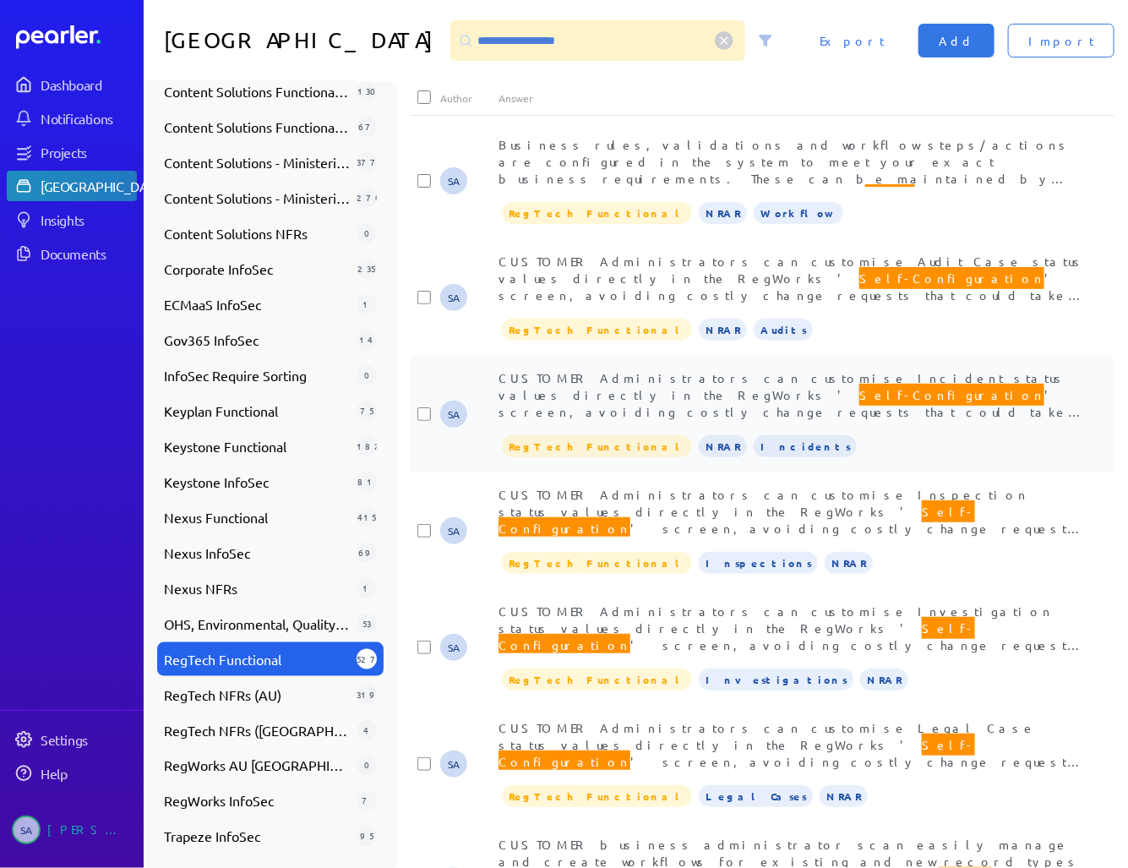
click at [687, 377] on span "CUSTOMER Administrators can customise Incident status values directly in the Re…" at bounding box center [791, 403] width 586 height 66
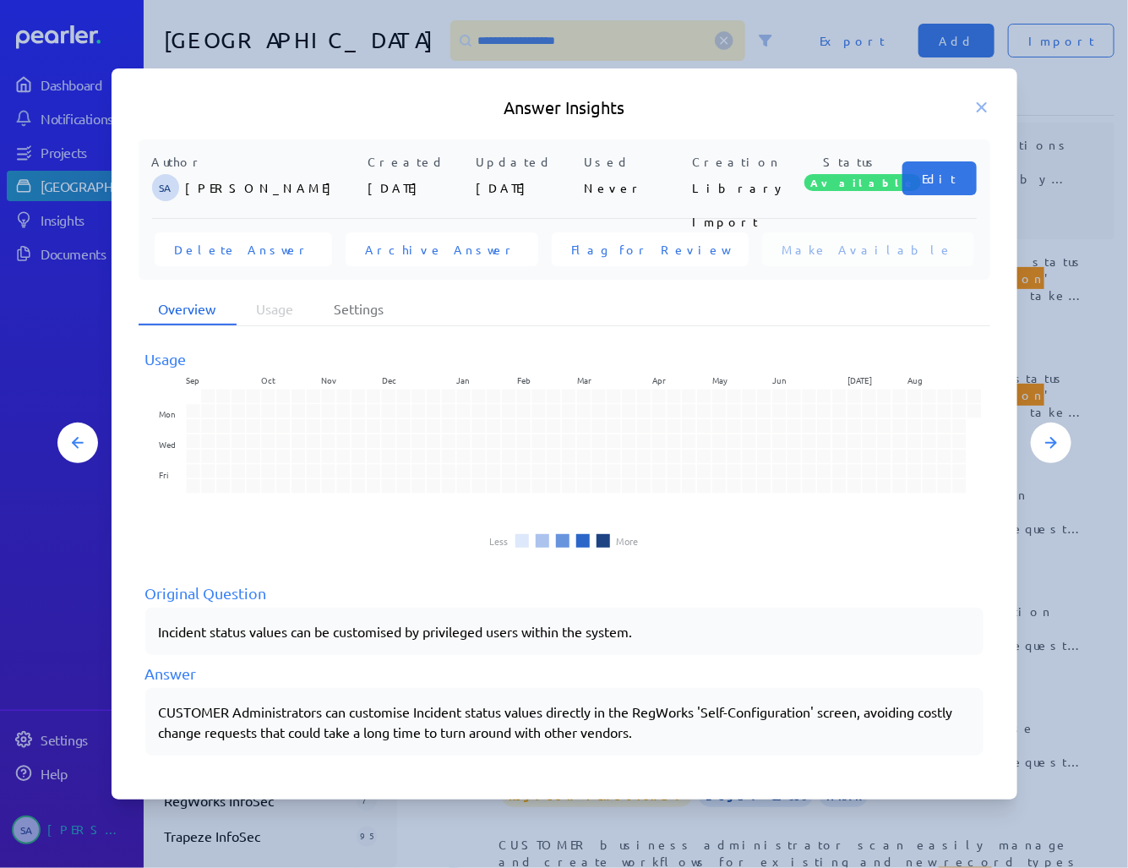
drag, startPoint x: 983, startPoint y: 101, endPoint x: 948, endPoint y: 136, distance: 49.6
click at [978, 104] on icon at bounding box center [981, 107] width 17 height 17
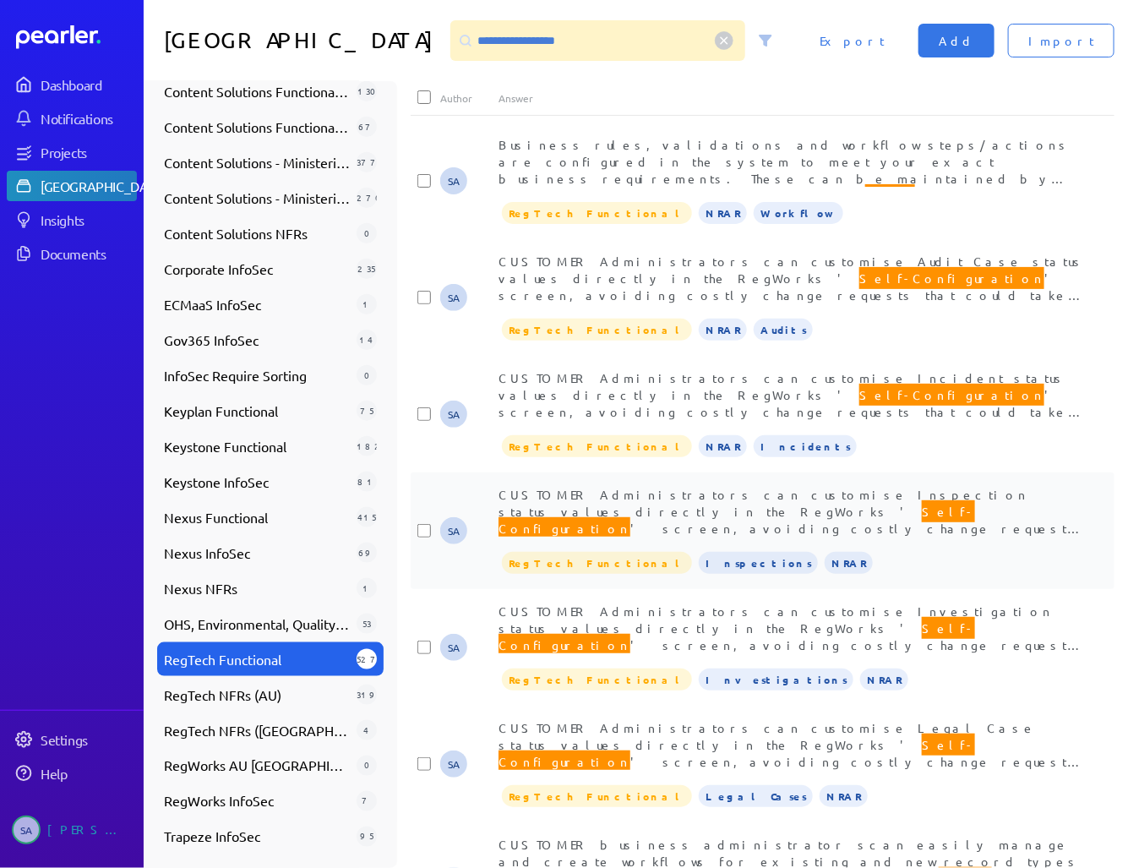
click at [680, 491] on span "CUSTOMER Administrators can customise Inspection status values directly in the …" at bounding box center [790, 528] width 585 height 83
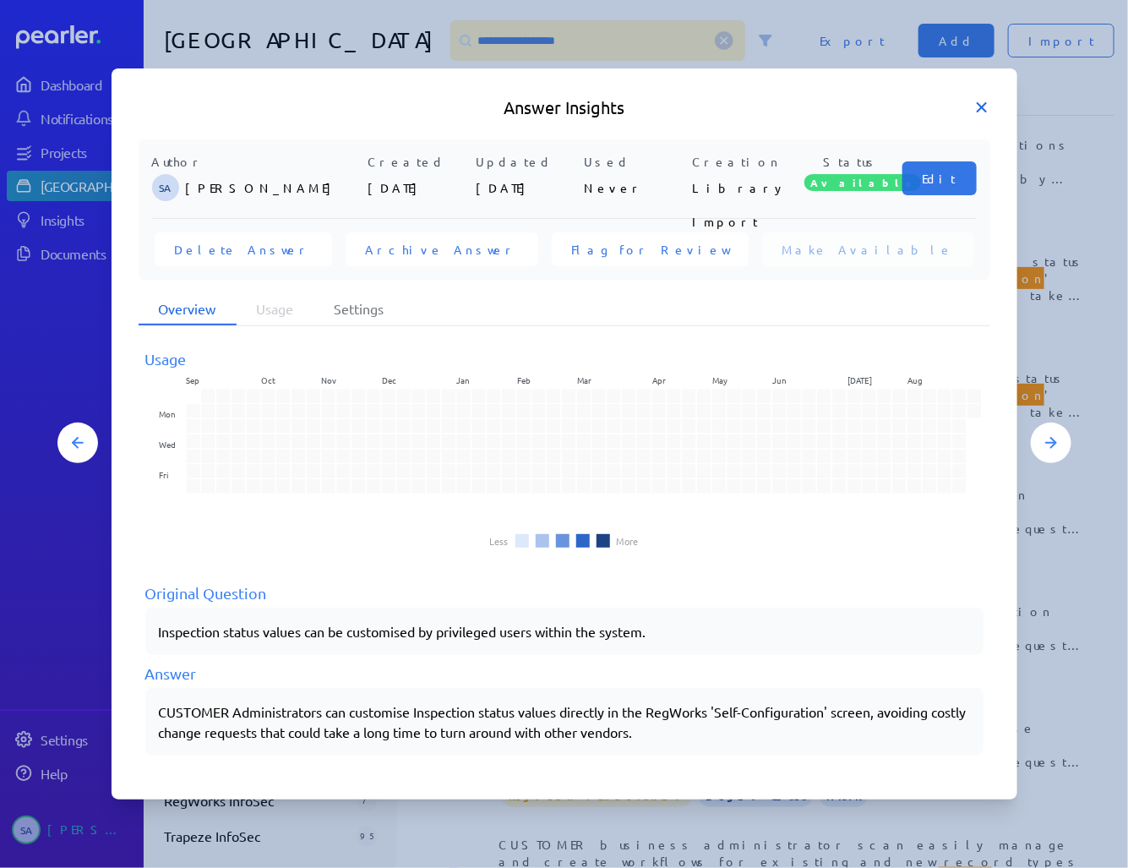
click at [974, 110] on icon at bounding box center [981, 107] width 17 height 17
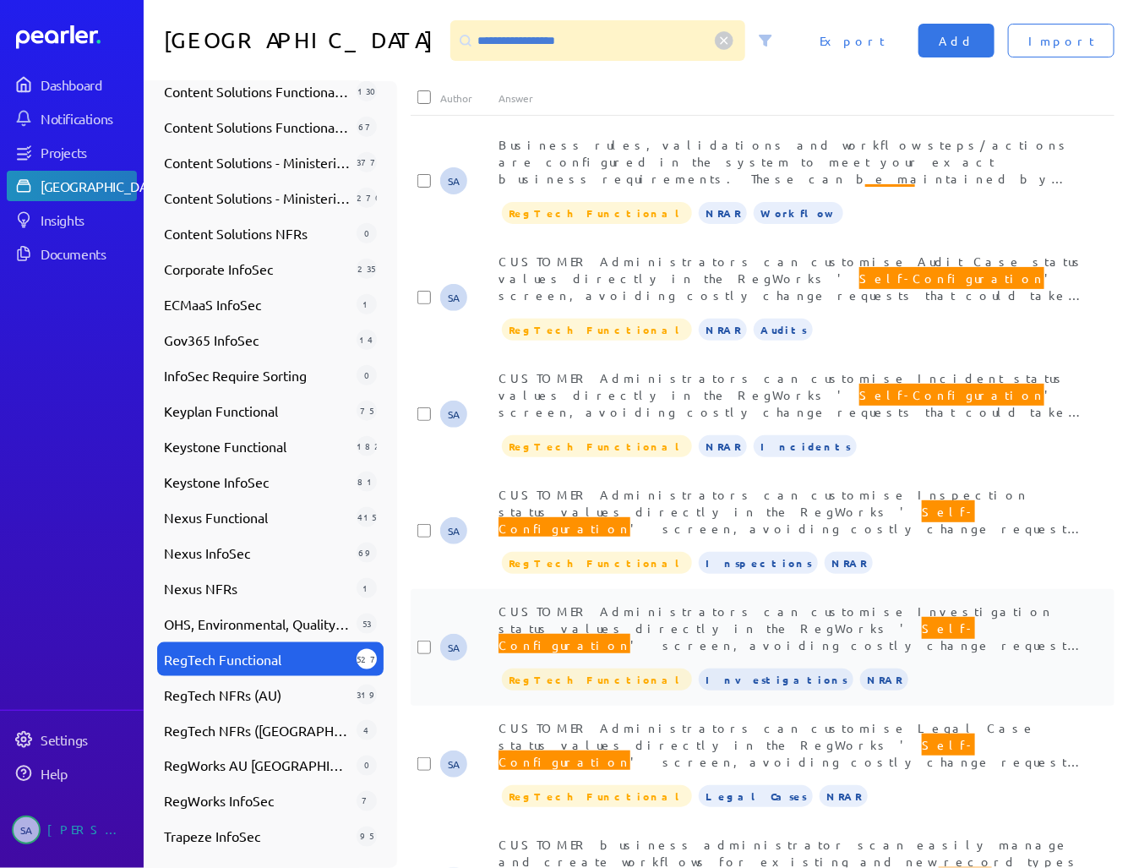
click at [759, 625] on span "CUSTOMER Administrators can customise Investigation status values directly in t…" at bounding box center [790, 644] width 585 height 83
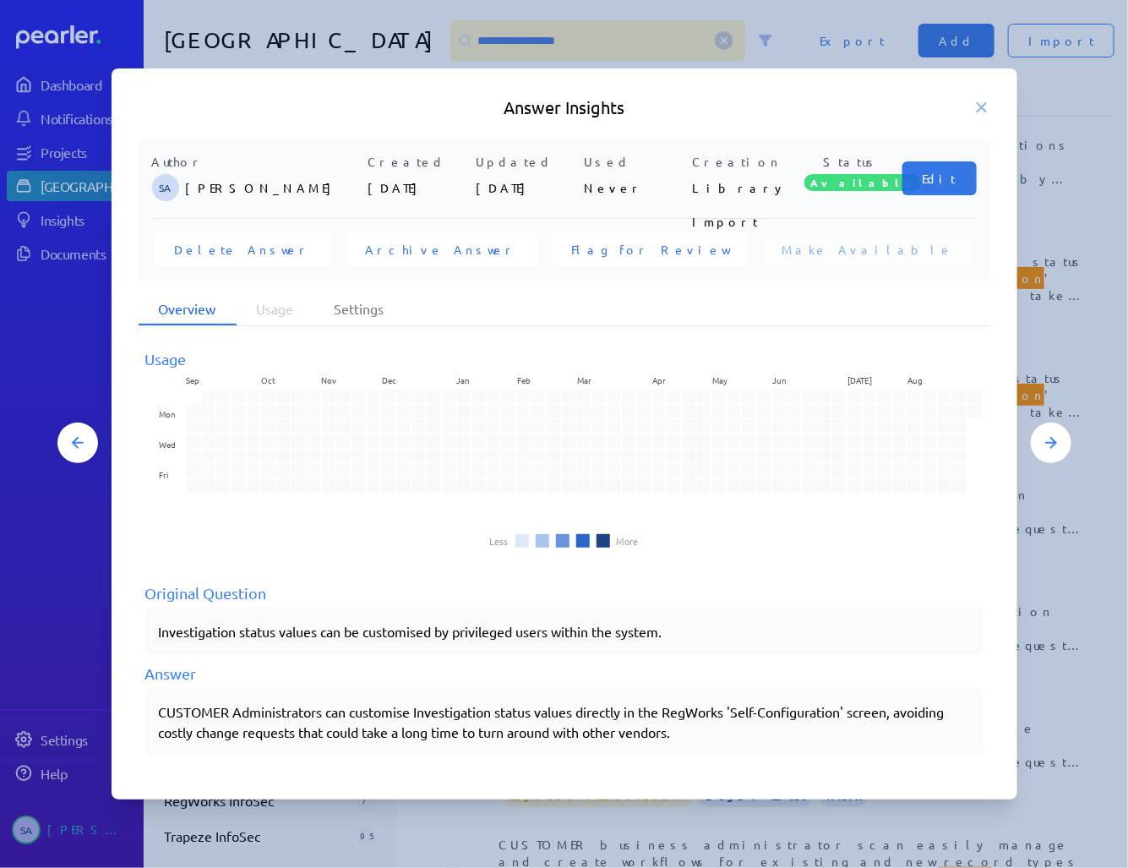
click at [985, 102] on icon at bounding box center [981, 107] width 17 height 17
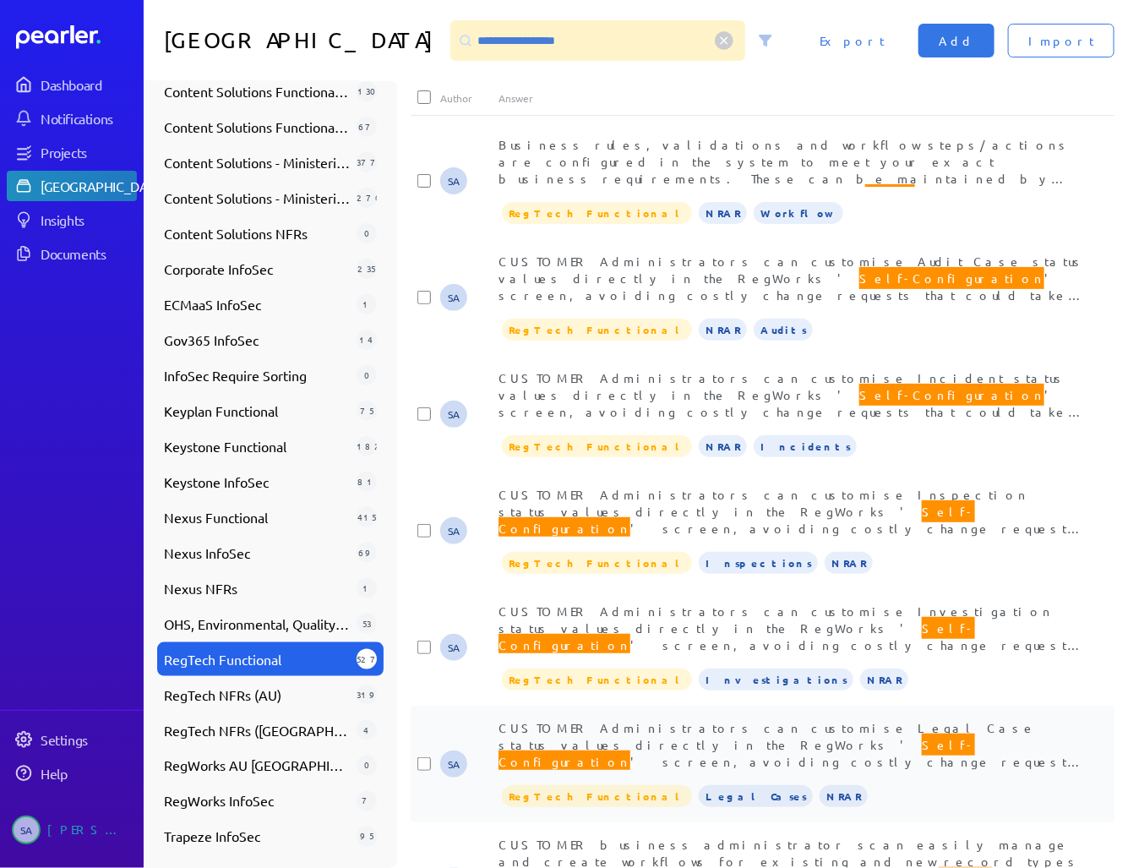
click at [764, 723] on span "CUSTOMER Administrators can customise Legal Case status values directly in the …" at bounding box center [790, 761] width 585 height 83
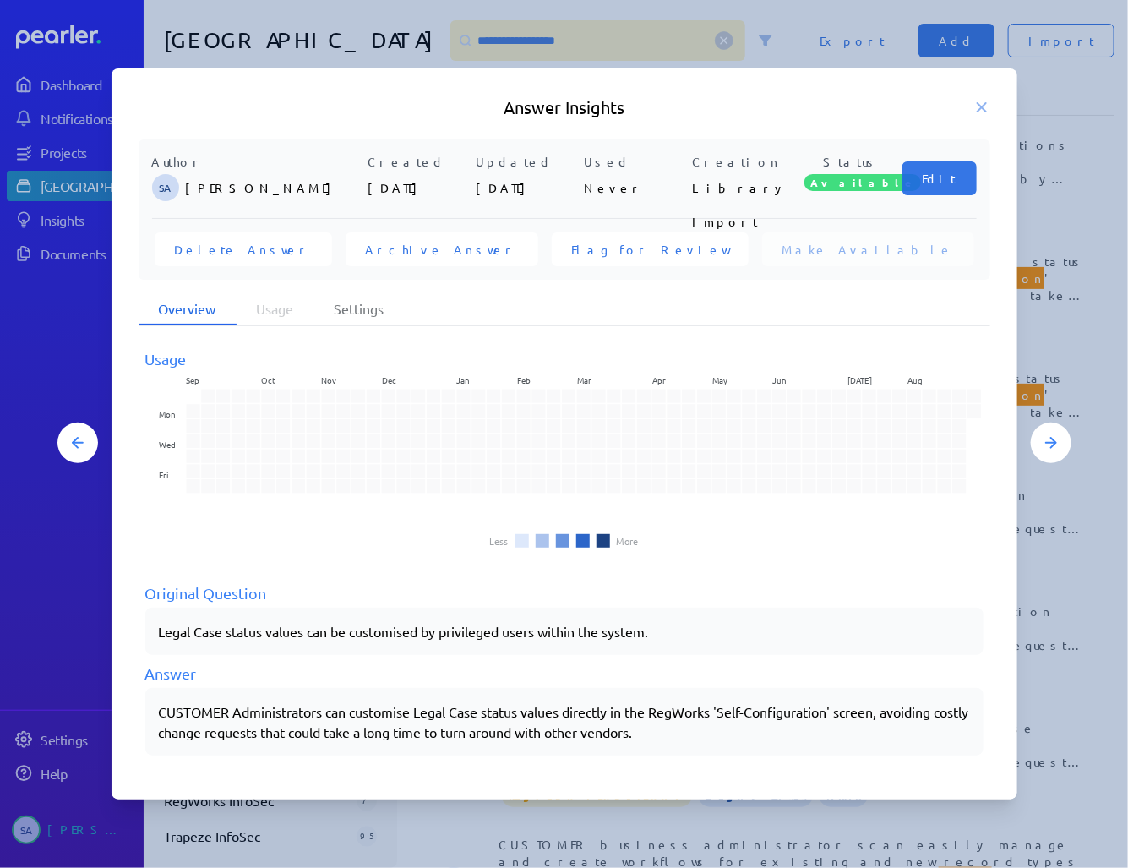
click at [983, 104] on icon at bounding box center [982, 107] width 8 height 8
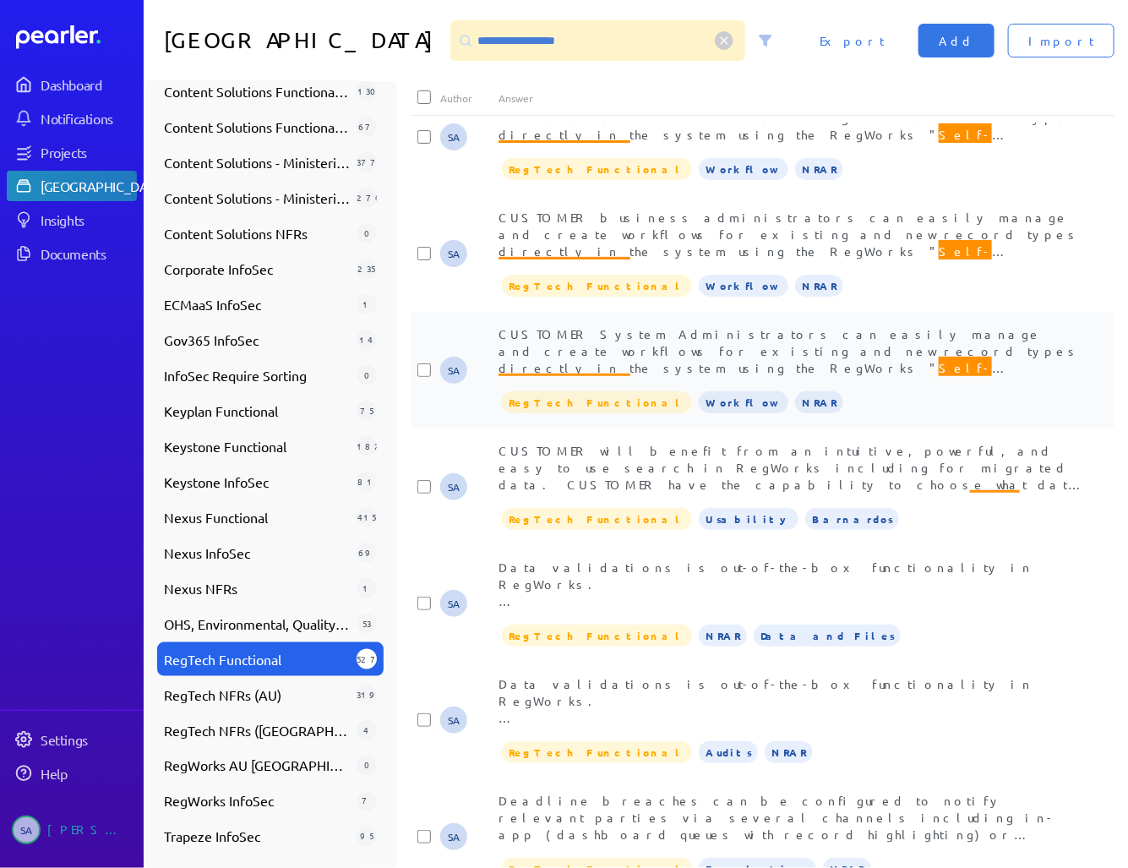
scroll to position [676, 0]
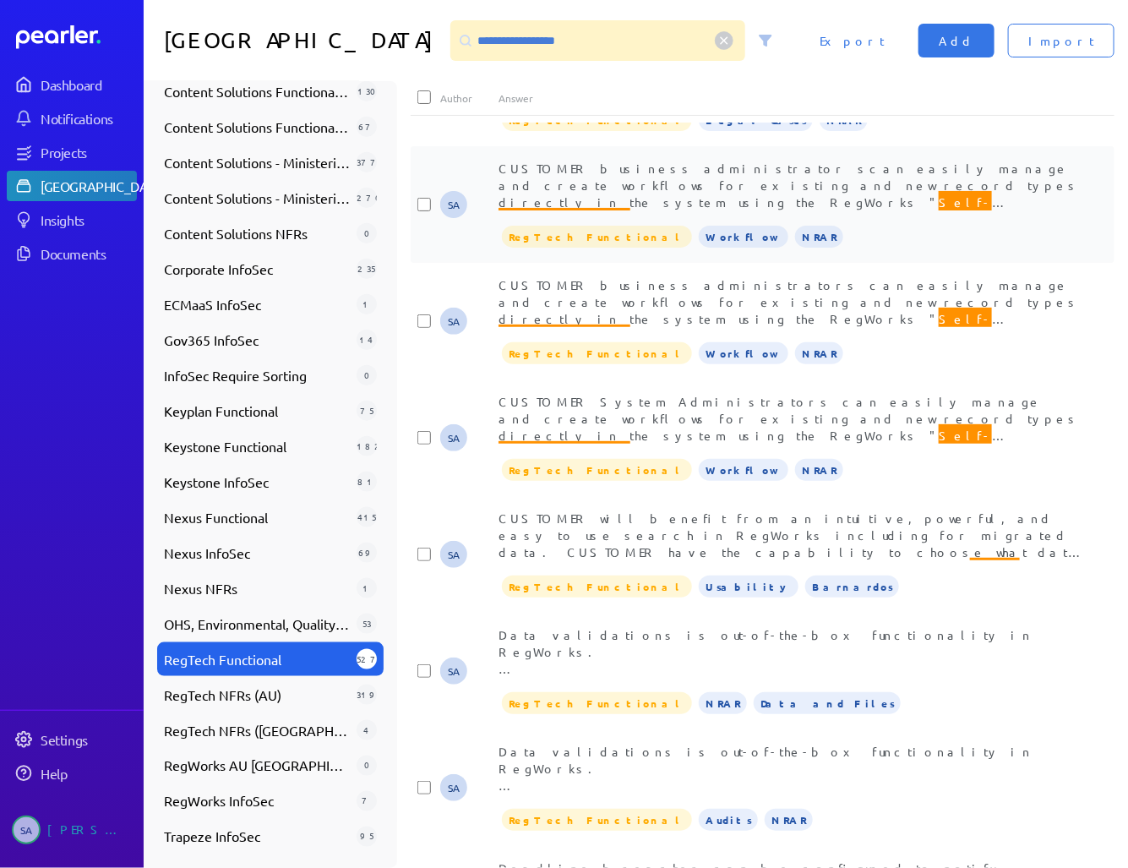
click at [695, 181] on span "CUSTOMER business administrator scan easily manage and create workflows for exi…" at bounding box center [788, 380] width 581 height 438
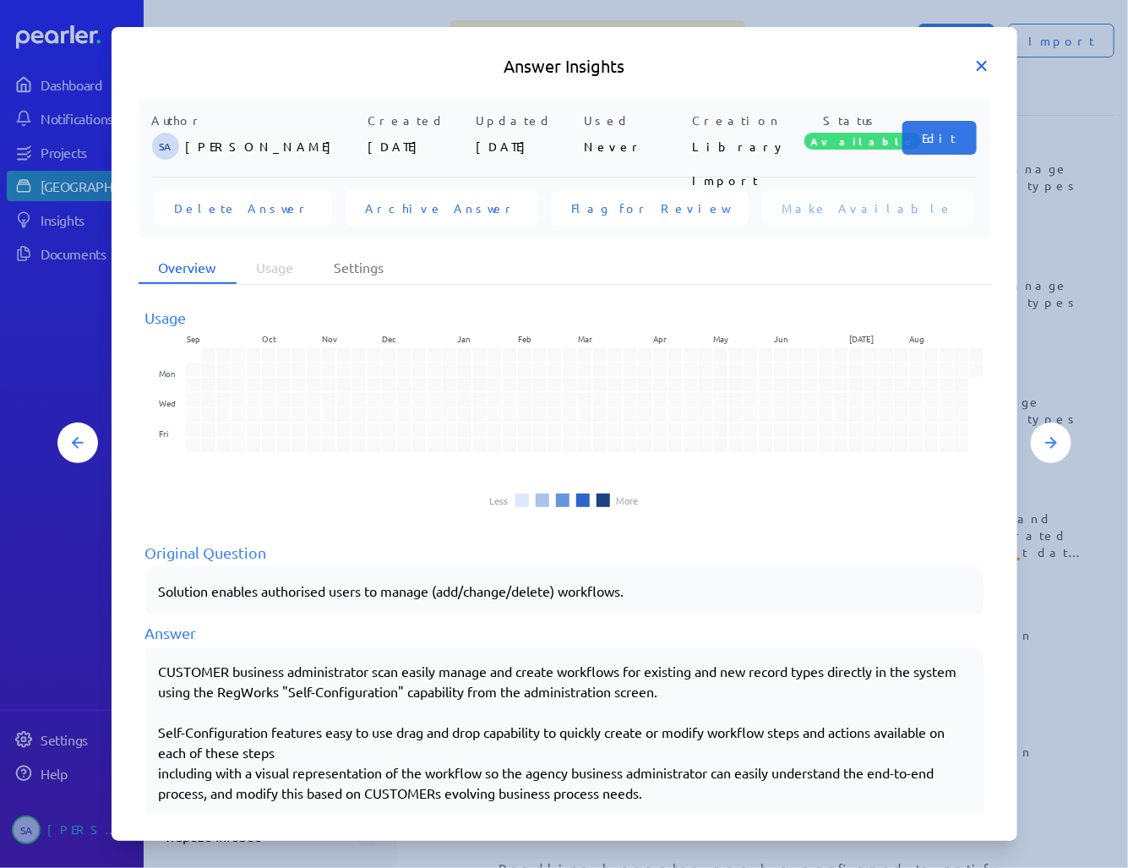
click at [984, 58] on icon at bounding box center [981, 65] width 17 height 17
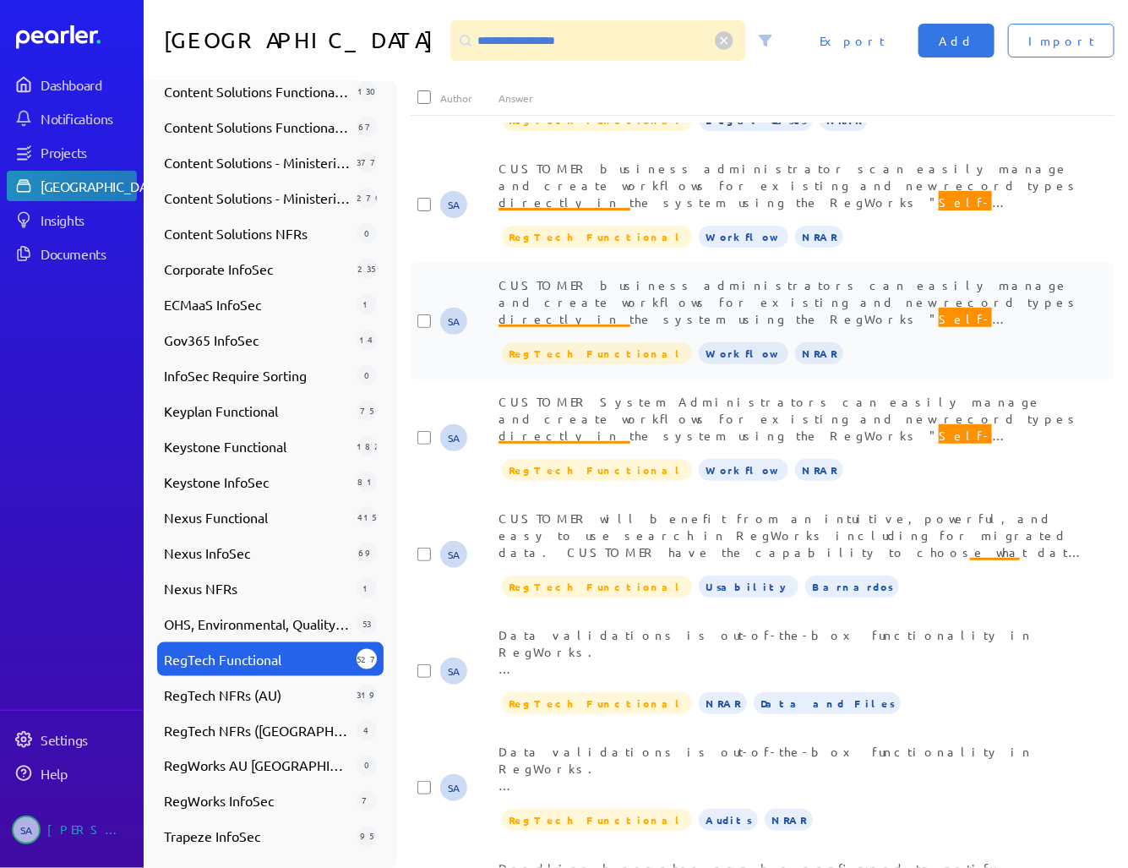
click at [879, 297] on span "CUSTOMER business administrators can easily manage and create workflows for exi…" at bounding box center [788, 496] width 581 height 438
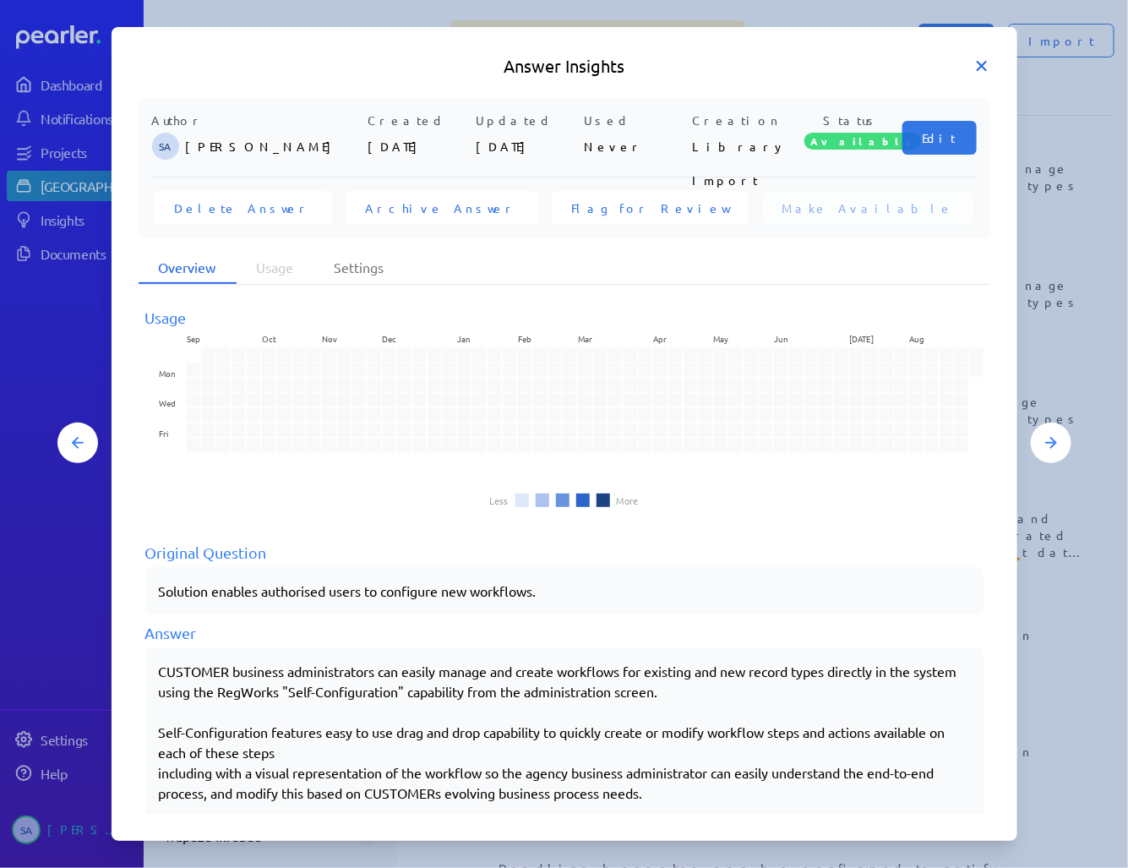
click at [980, 66] on icon at bounding box center [982, 66] width 8 height 8
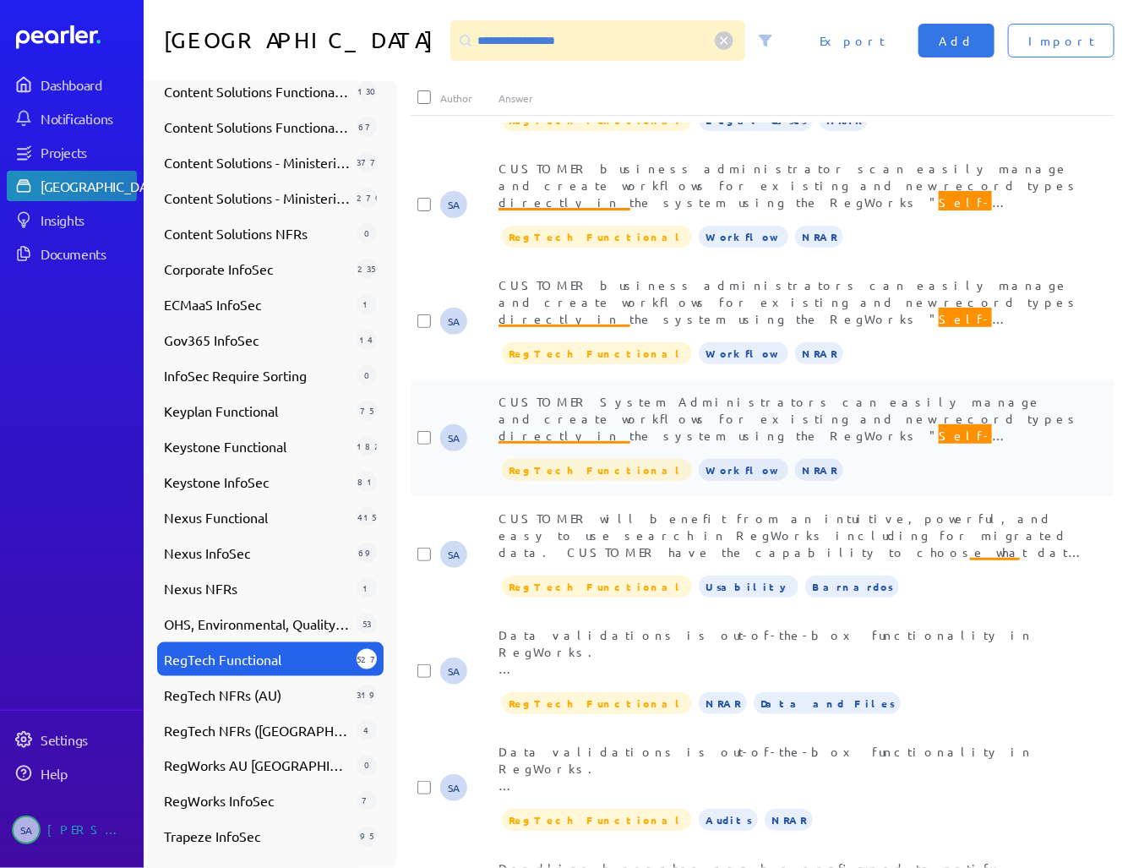
click at [834, 424] on span "Self-Configuration" at bounding box center [744, 443] width 493 height 39
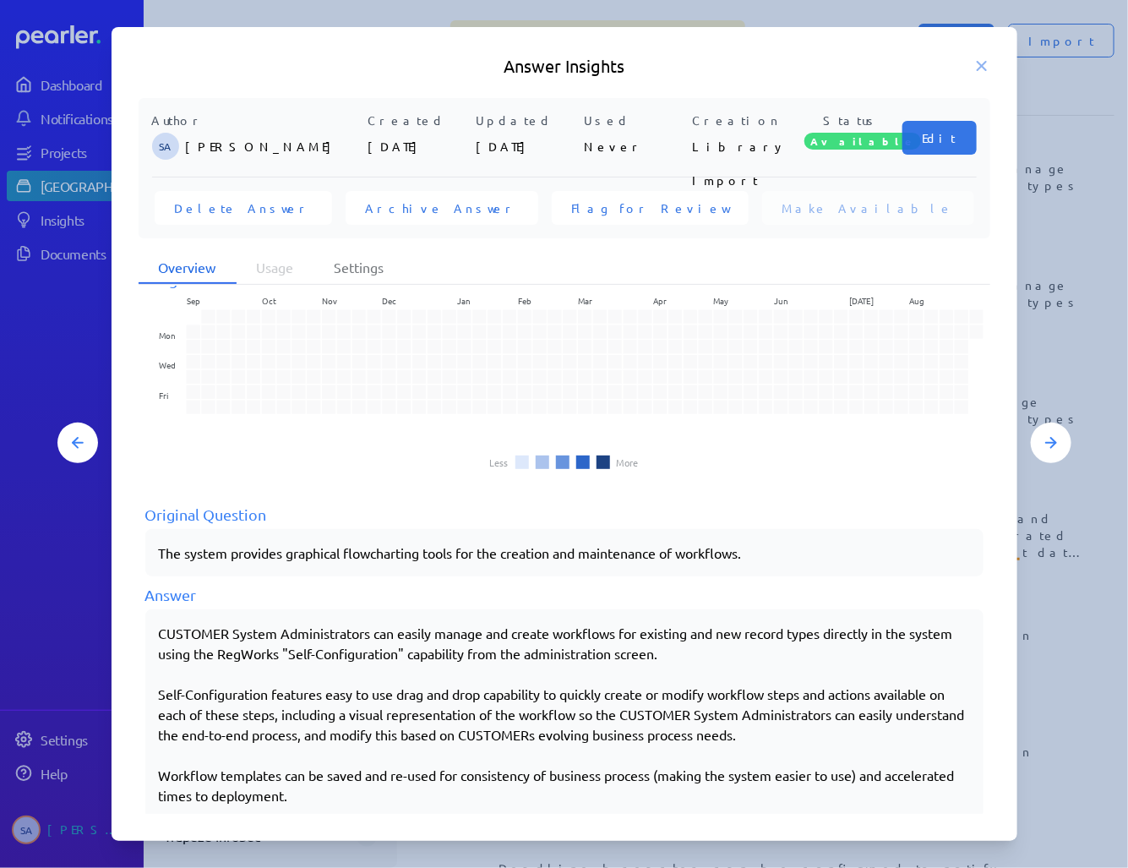
scroll to position [57, 0]
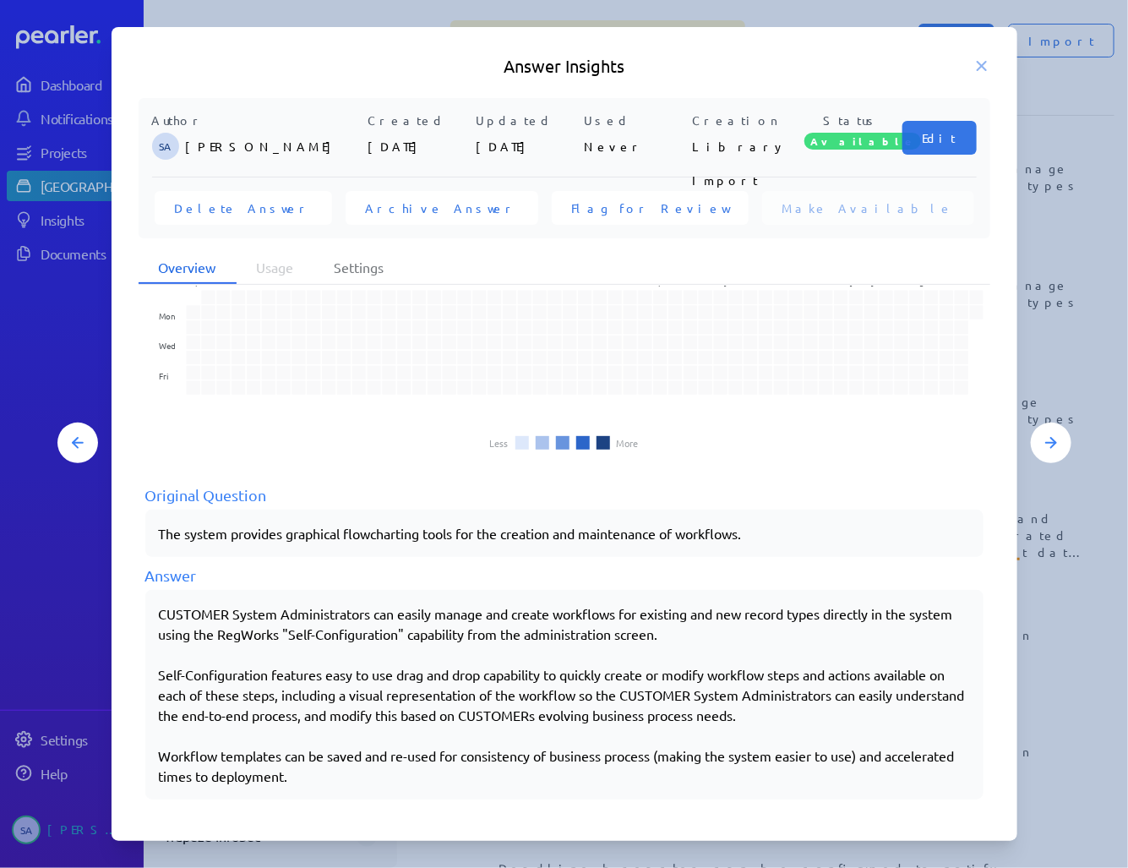
click at [978, 55] on h5 "Answer Insights" at bounding box center [565, 66] width 852 height 24
click at [978, 64] on icon at bounding box center [981, 65] width 17 height 17
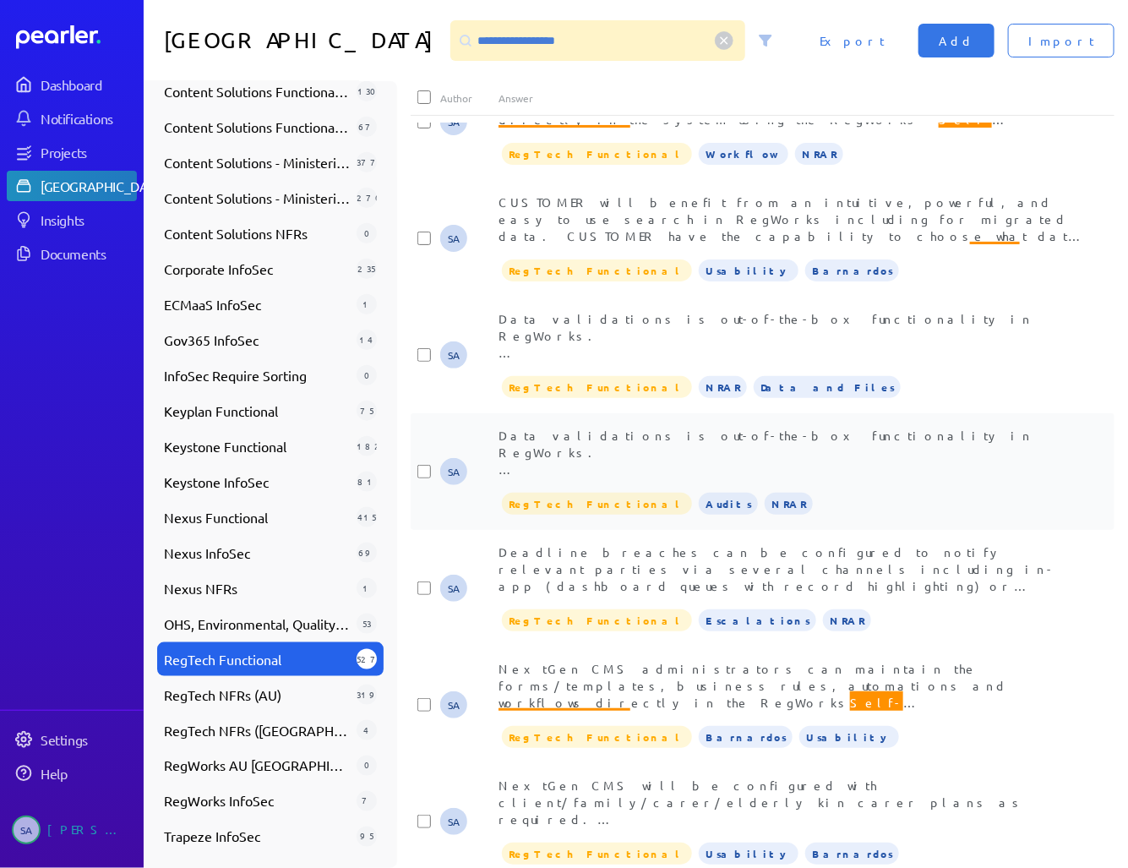
scroll to position [1014, 0]
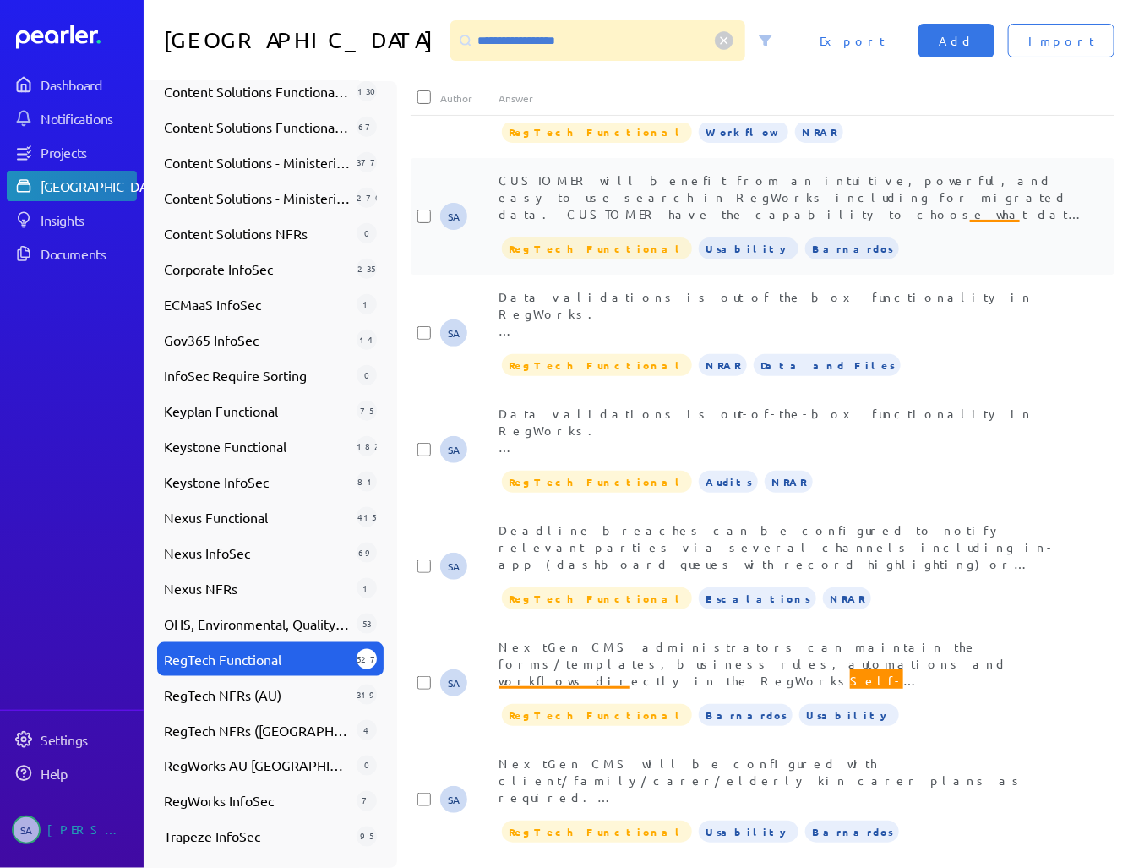
click at [741, 226] on div "CUSTOMER will benefit from an intuitive, powerful, and easy to use search in Re…" at bounding box center [791, 217] width 586 height 90
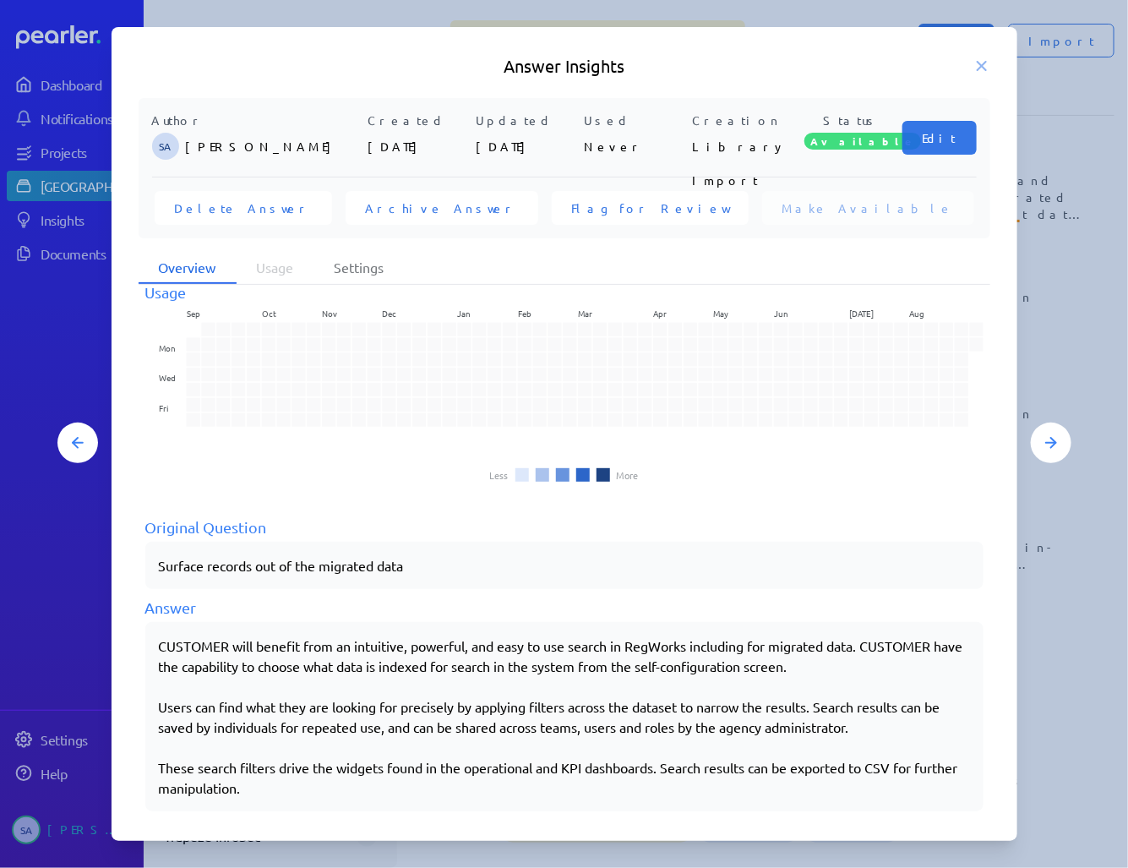
scroll to position [37, 0]
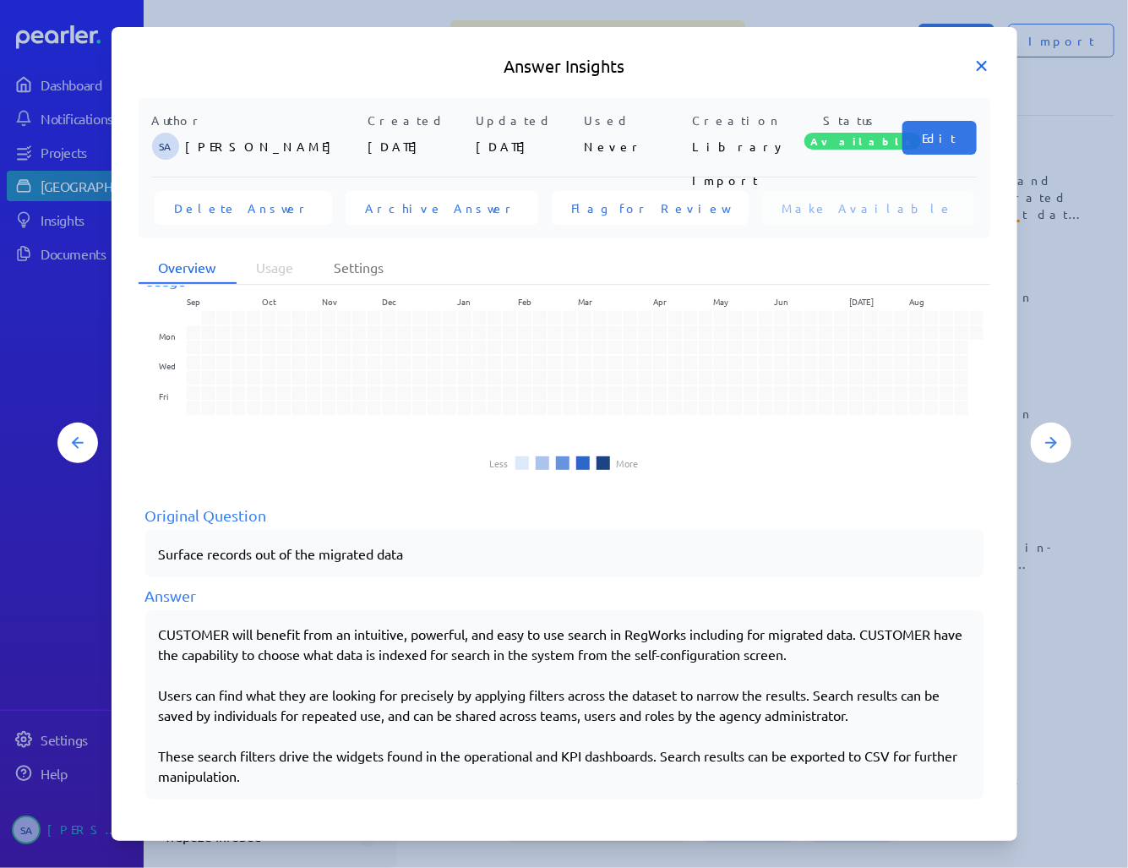
click at [983, 64] on icon at bounding box center [982, 66] width 8 height 8
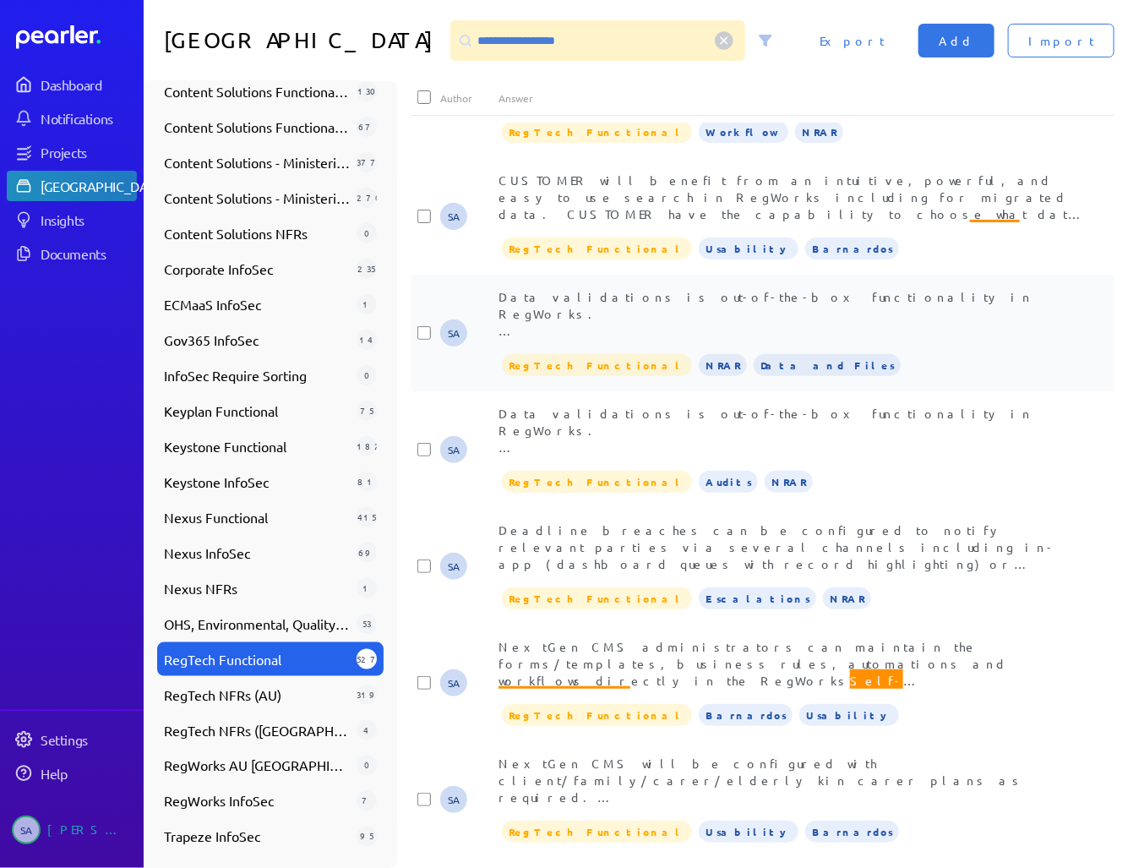
click at [798, 302] on span "Data validations is out-of-the-box functionality in RegWorks. All automated val…" at bounding box center [789, 448] width 582 height 319
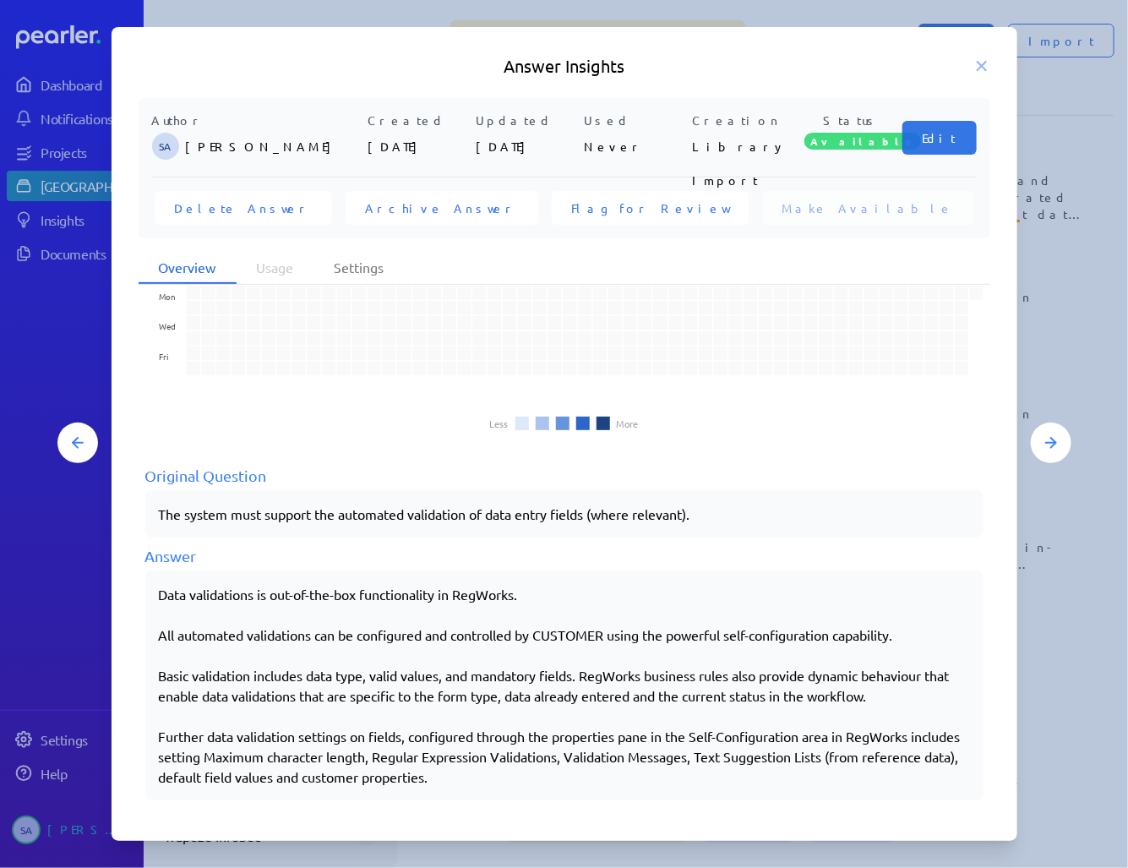
scroll to position [78, 0]
click at [980, 64] on icon at bounding box center [982, 66] width 8 height 8
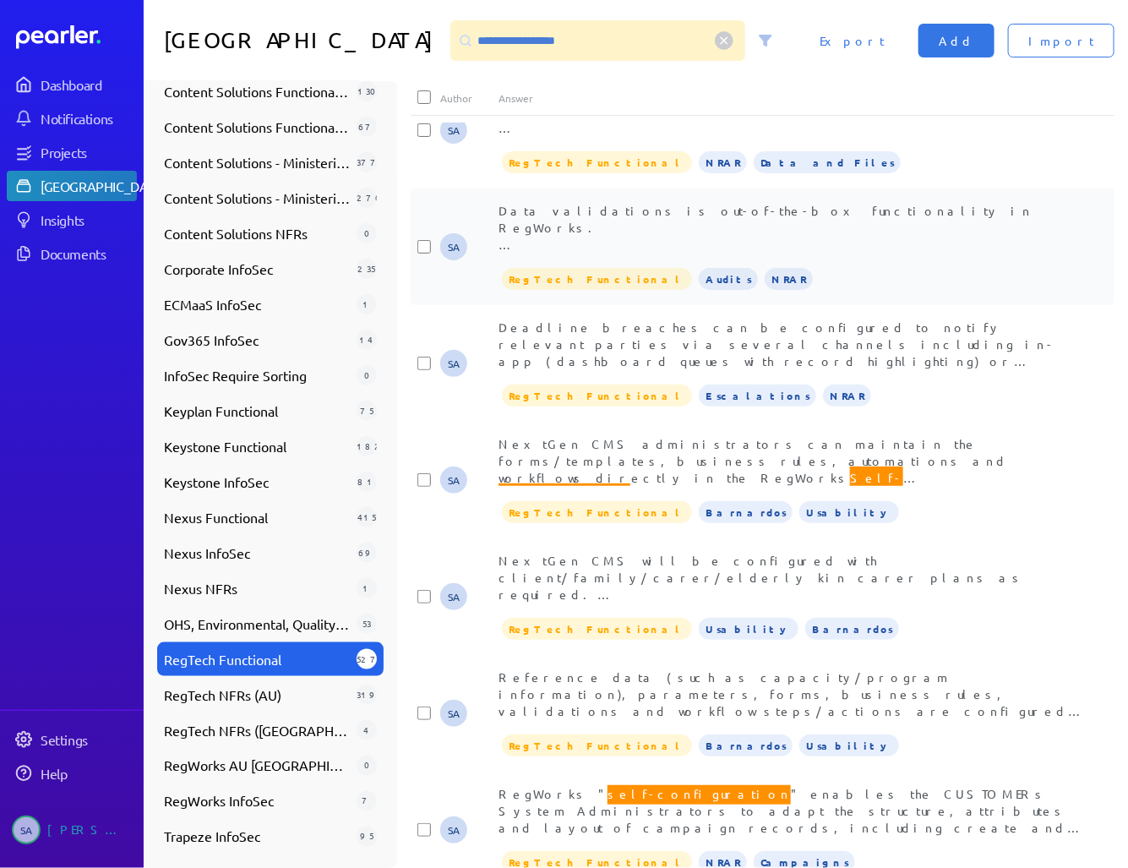
scroll to position [1284, 0]
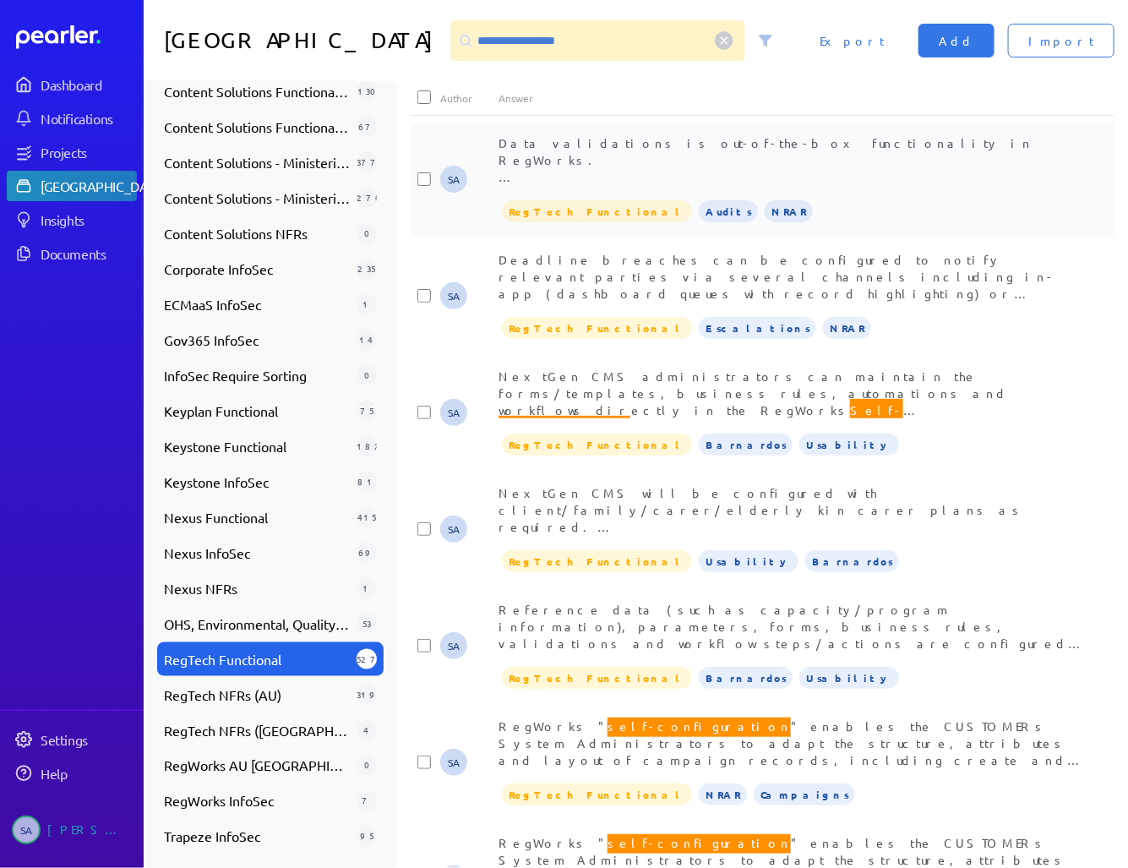
click at [902, 172] on span "Data validations is out-of-the-box functionality in RegWorks. Basic validation …" at bounding box center [789, 261] width 582 height 252
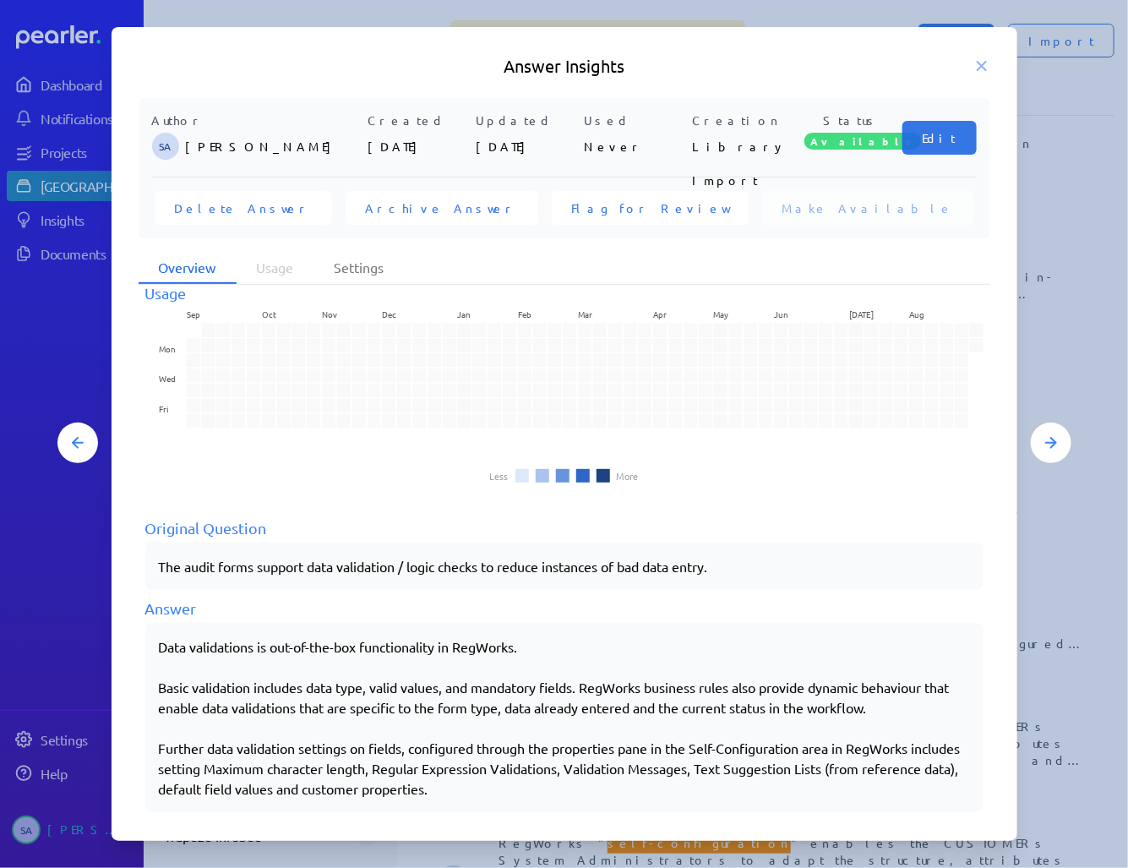
scroll to position [37, 0]
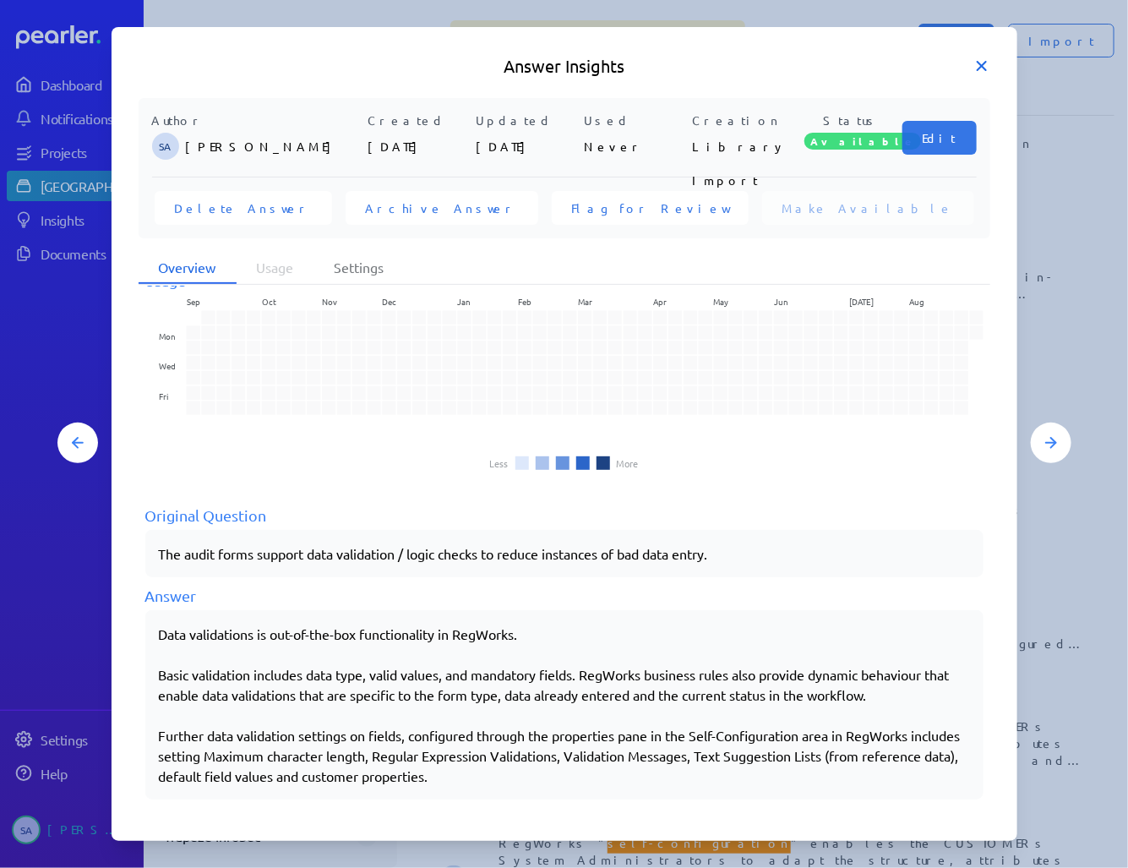
click at [985, 65] on icon at bounding box center [981, 65] width 17 height 17
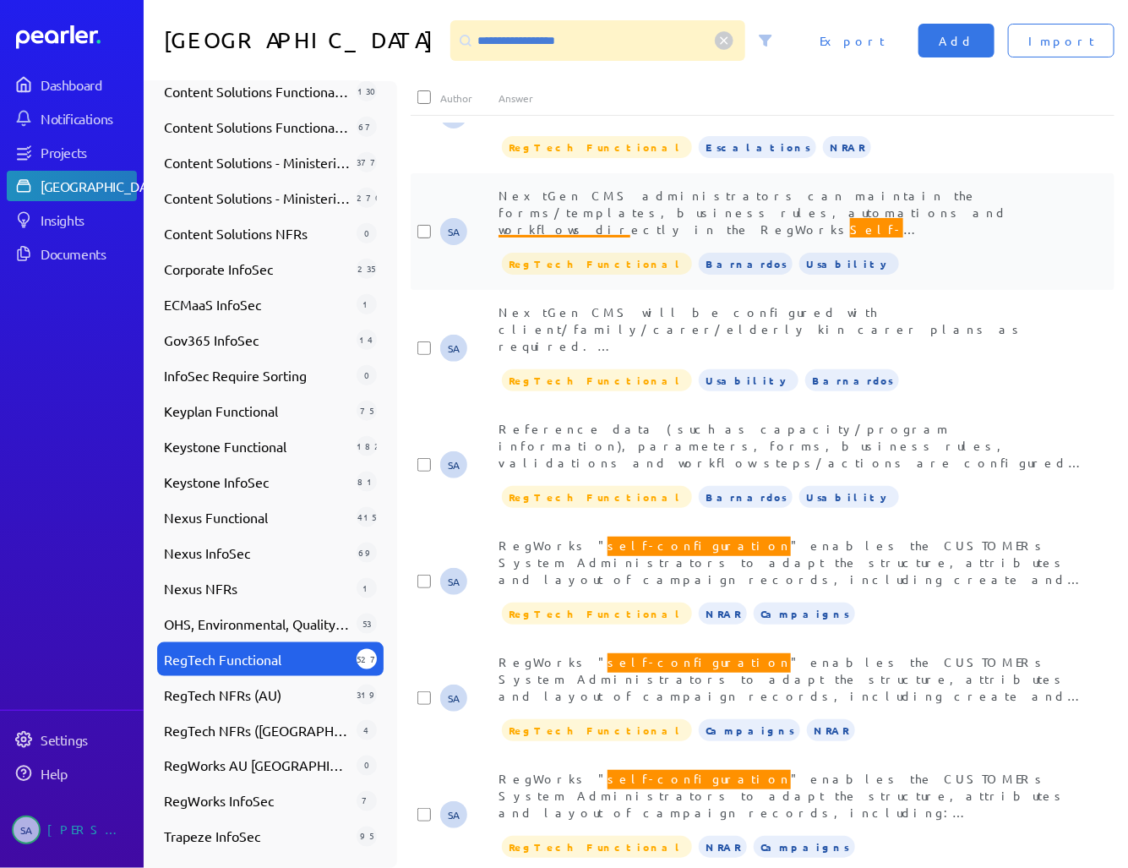
scroll to position [1487, 0]
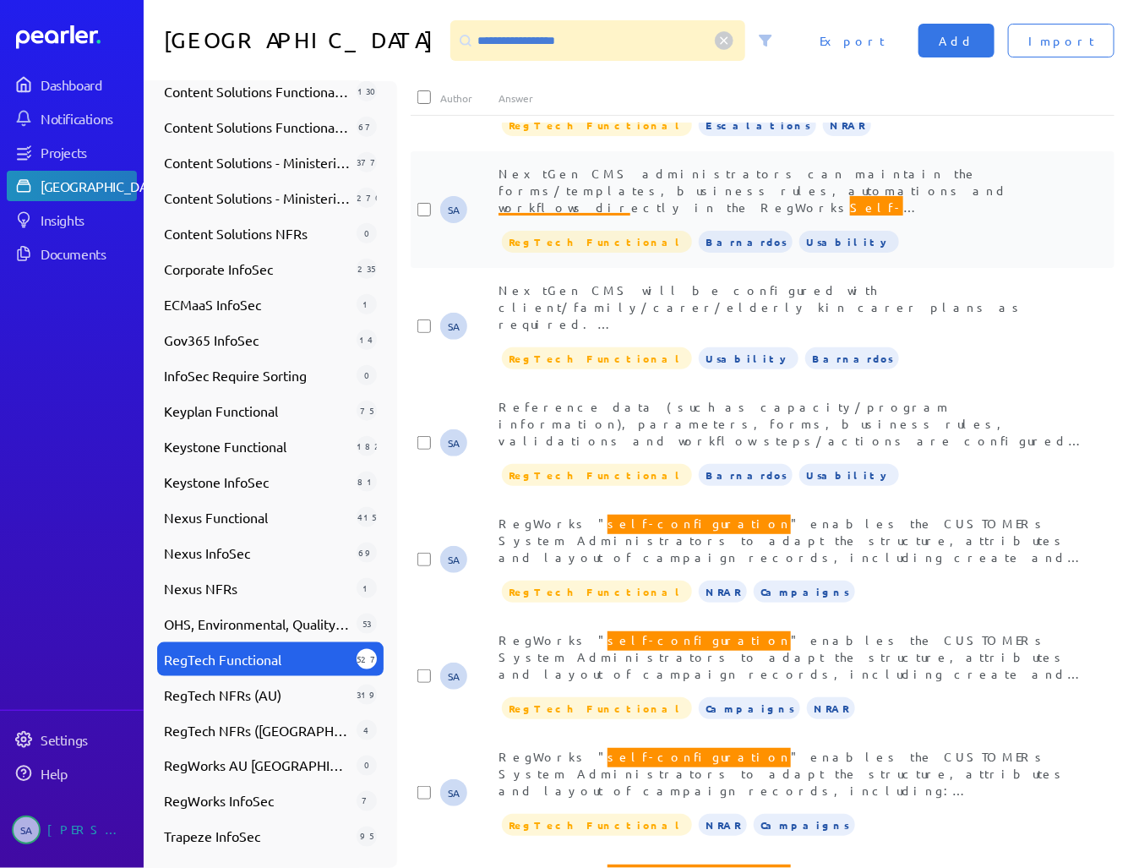
click at [831, 190] on span "NextGen CMS administrators can maintain the forms/templates, business rules, au…" at bounding box center [788, 300] width 580 height 269
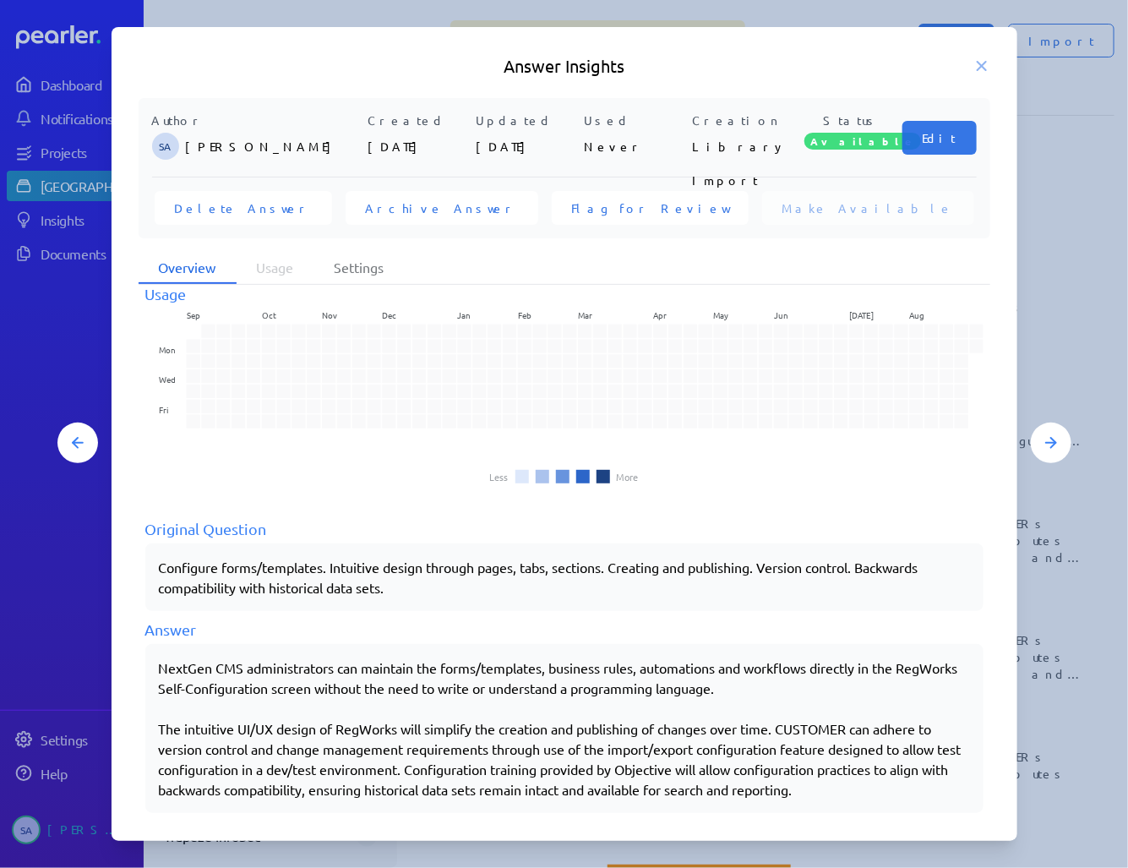
scroll to position [37, 0]
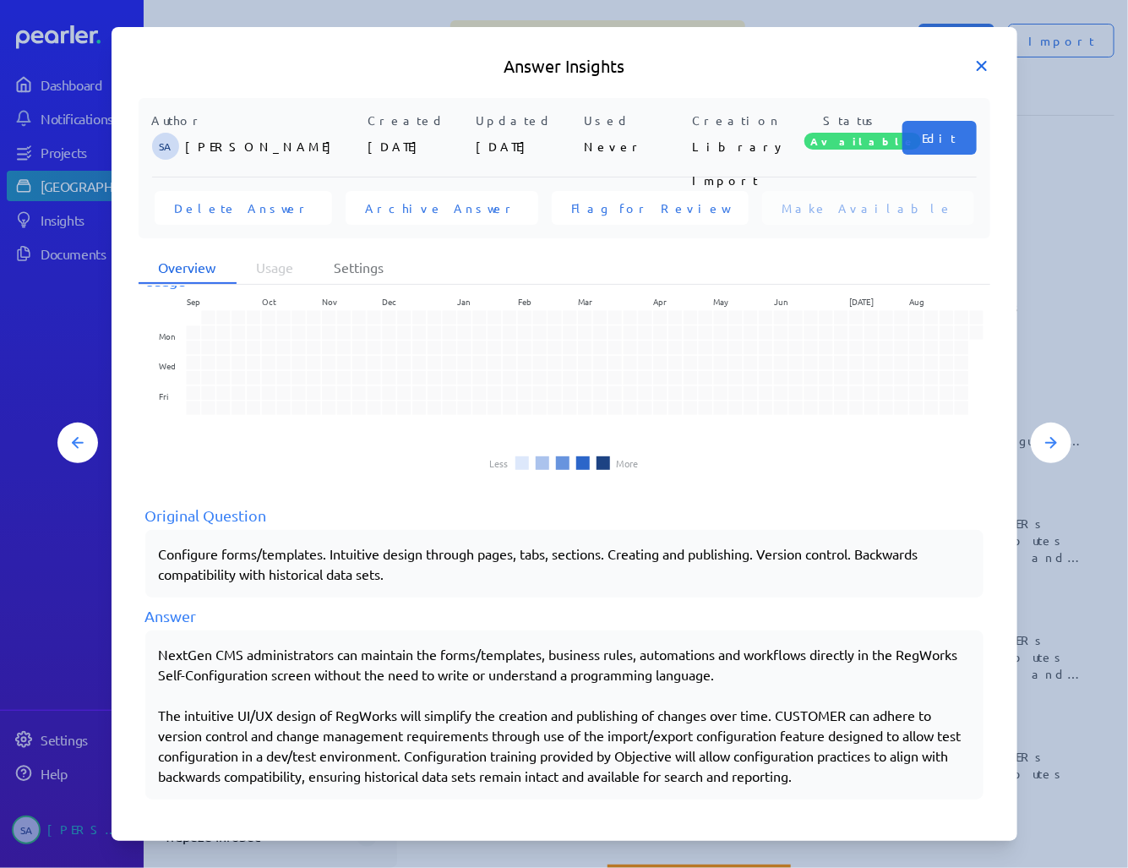
click at [978, 62] on icon at bounding box center [982, 66] width 8 height 8
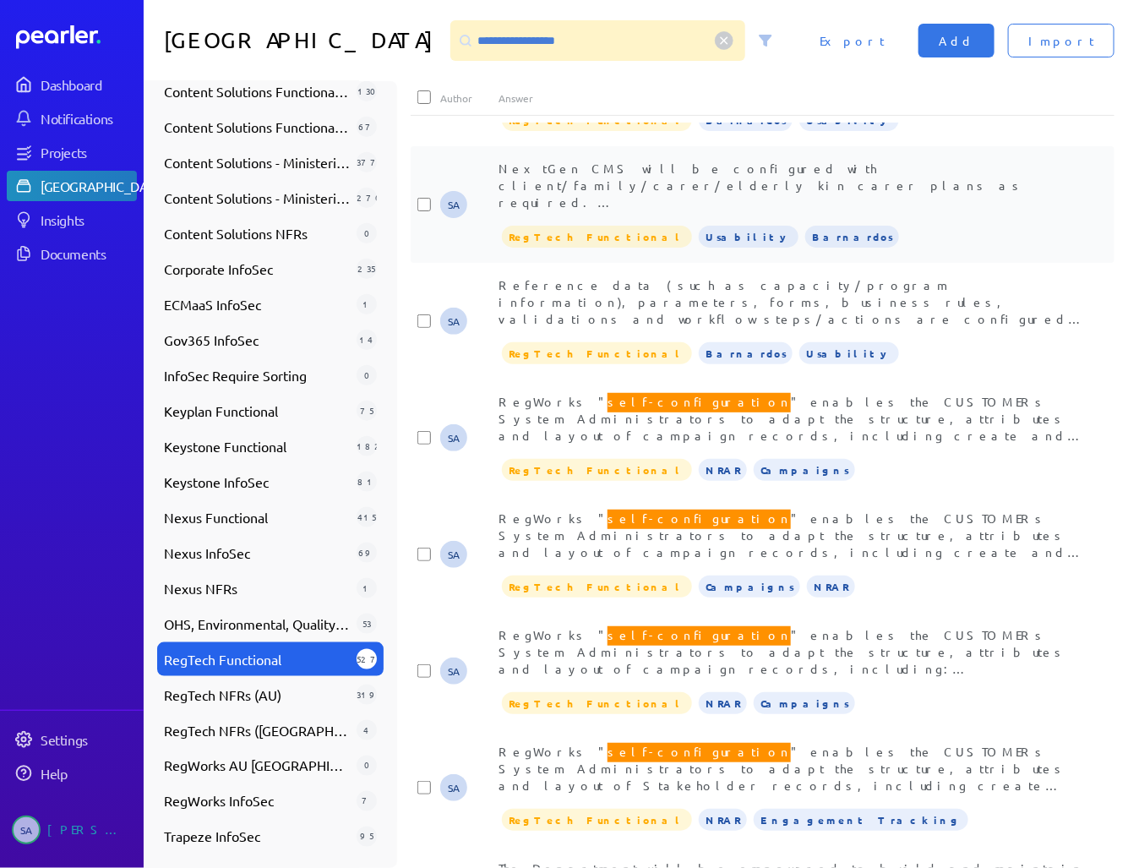
scroll to position [1622, 0]
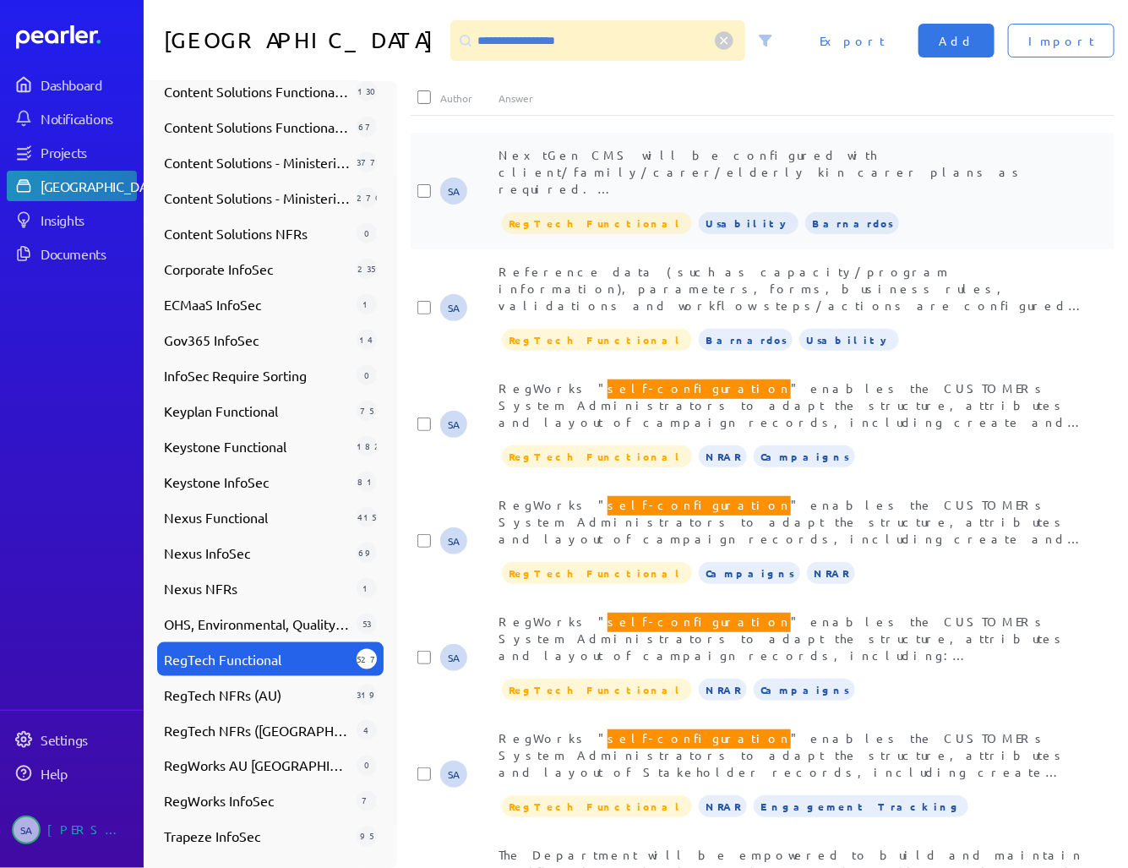
click at [817, 191] on span "NextGen CMS will be configured with client/family/carer/elderly kin carer plans…" at bounding box center [761, 256] width 527 height 218
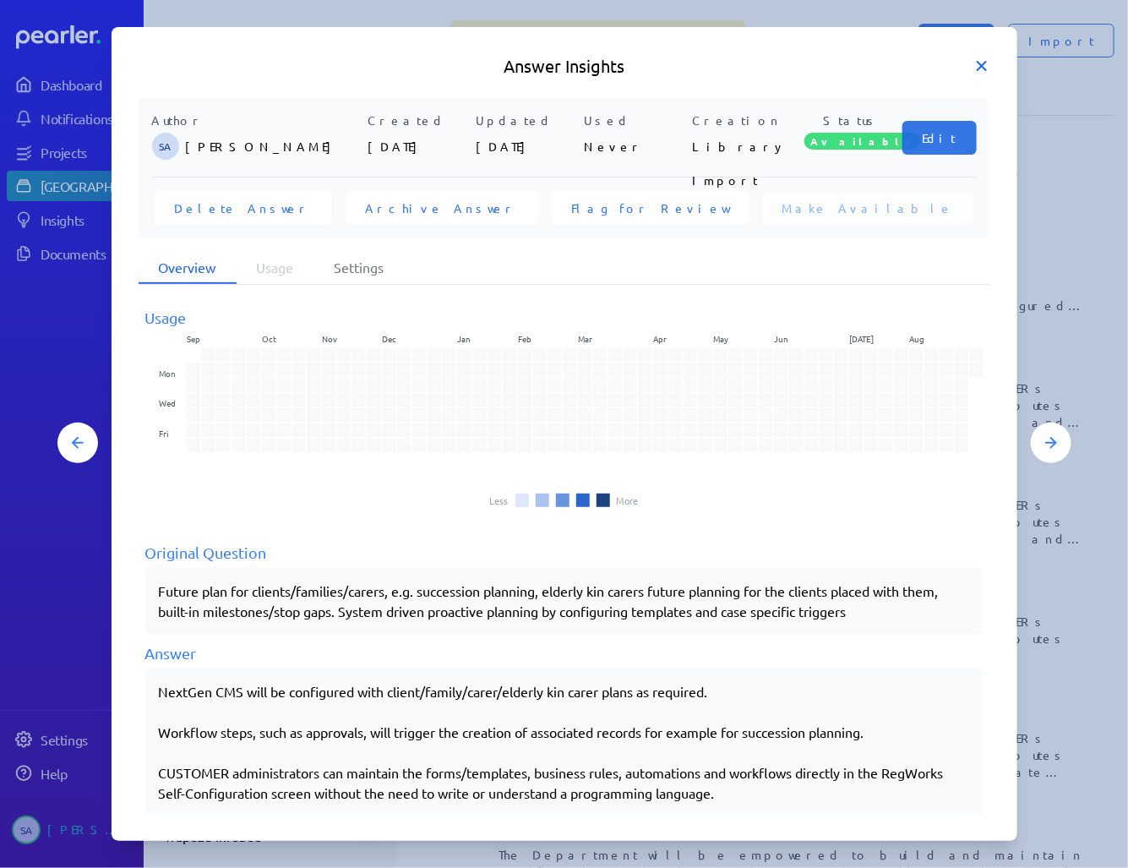
click at [974, 61] on icon at bounding box center [981, 65] width 17 height 17
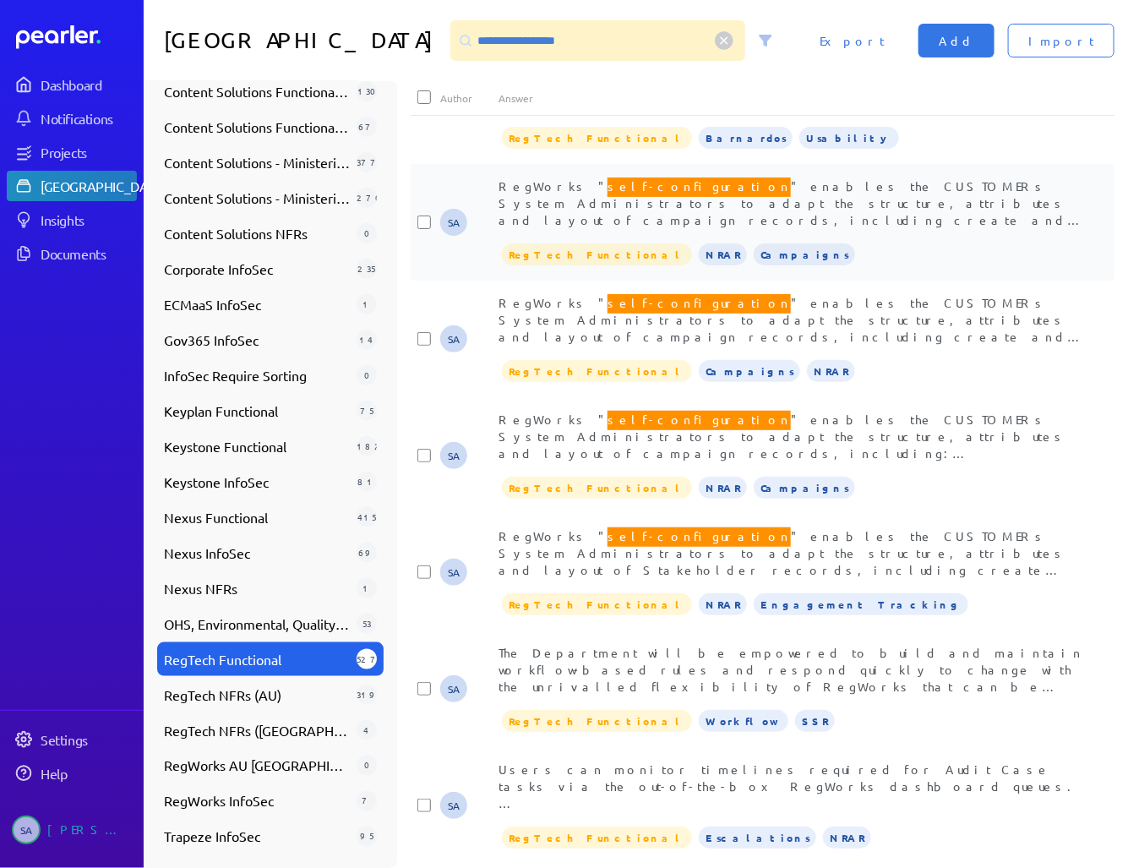
scroll to position [1825, 0]
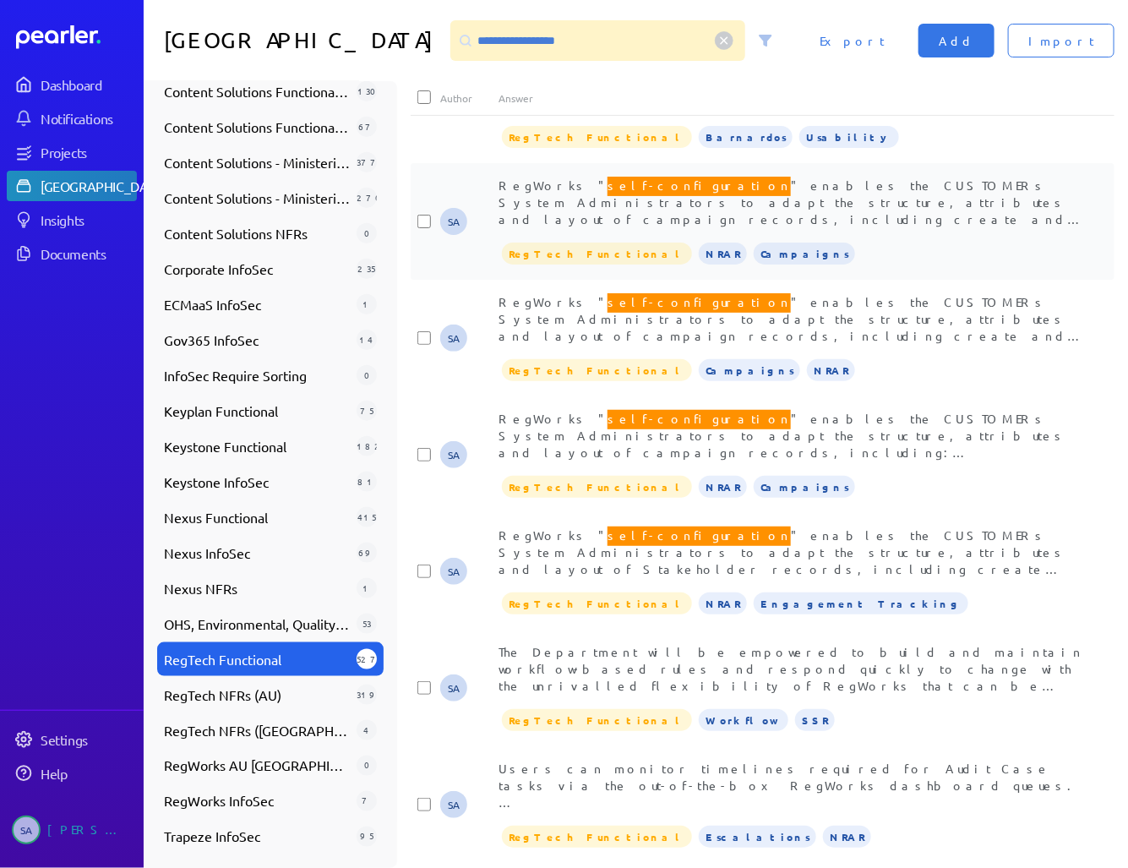
click at [845, 213] on span "RegWorks " self-configuration " enables the CUSTOMERs System Administrators to …" at bounding box center [791, 242] width 586 height 137
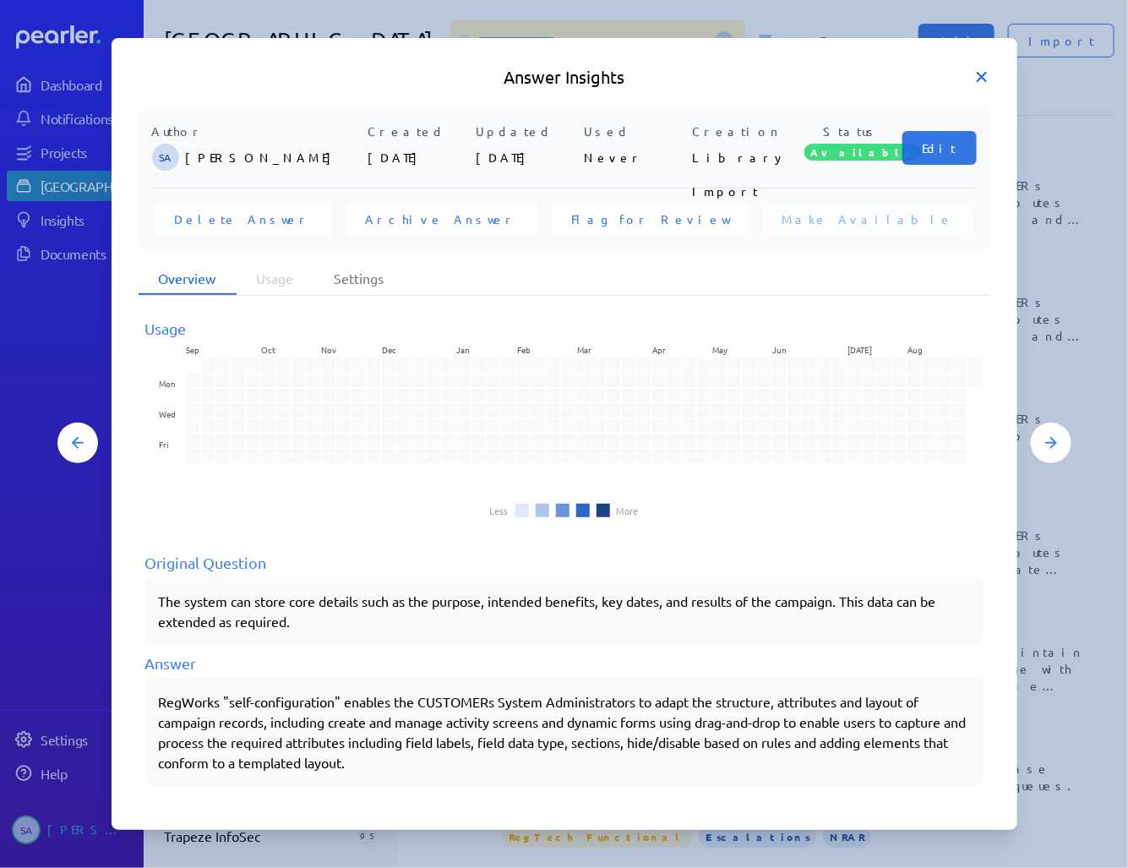
click at [980, 69] on icon at bounding box center [981, 76] width 17 height 17
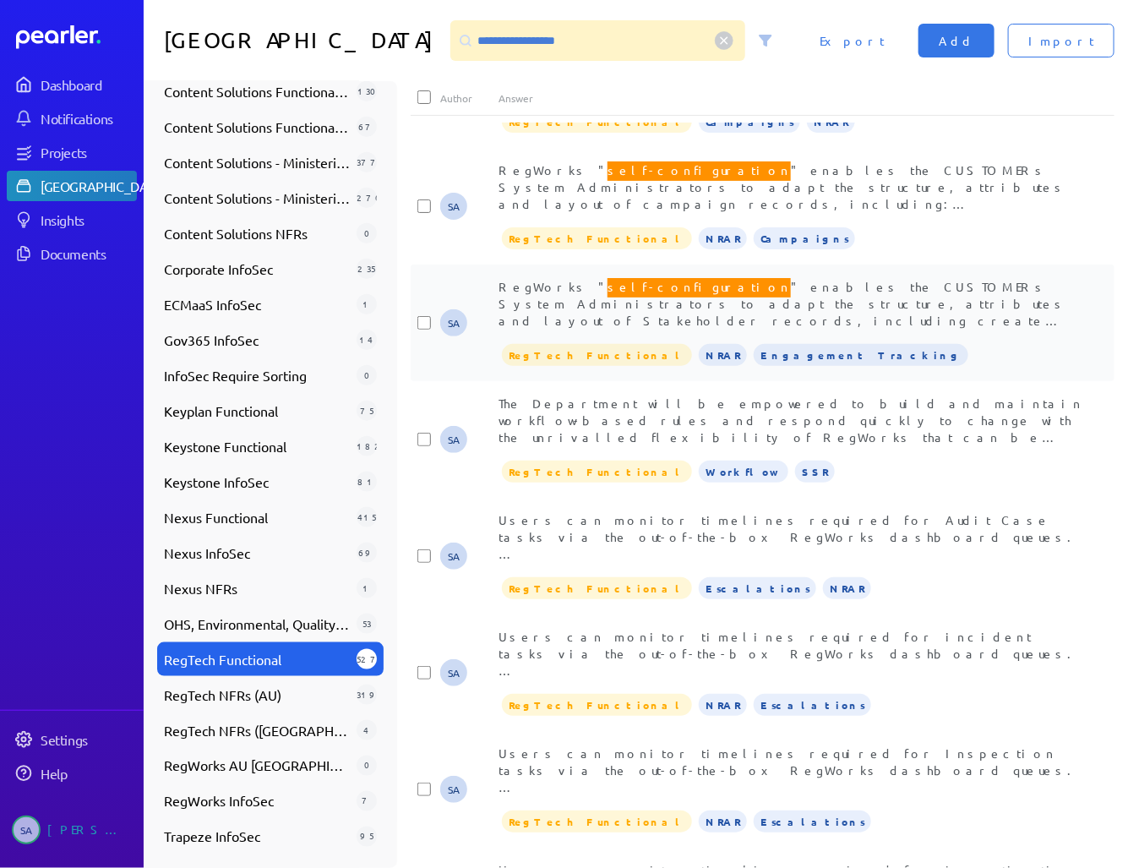
scroll to position [2095, 0]
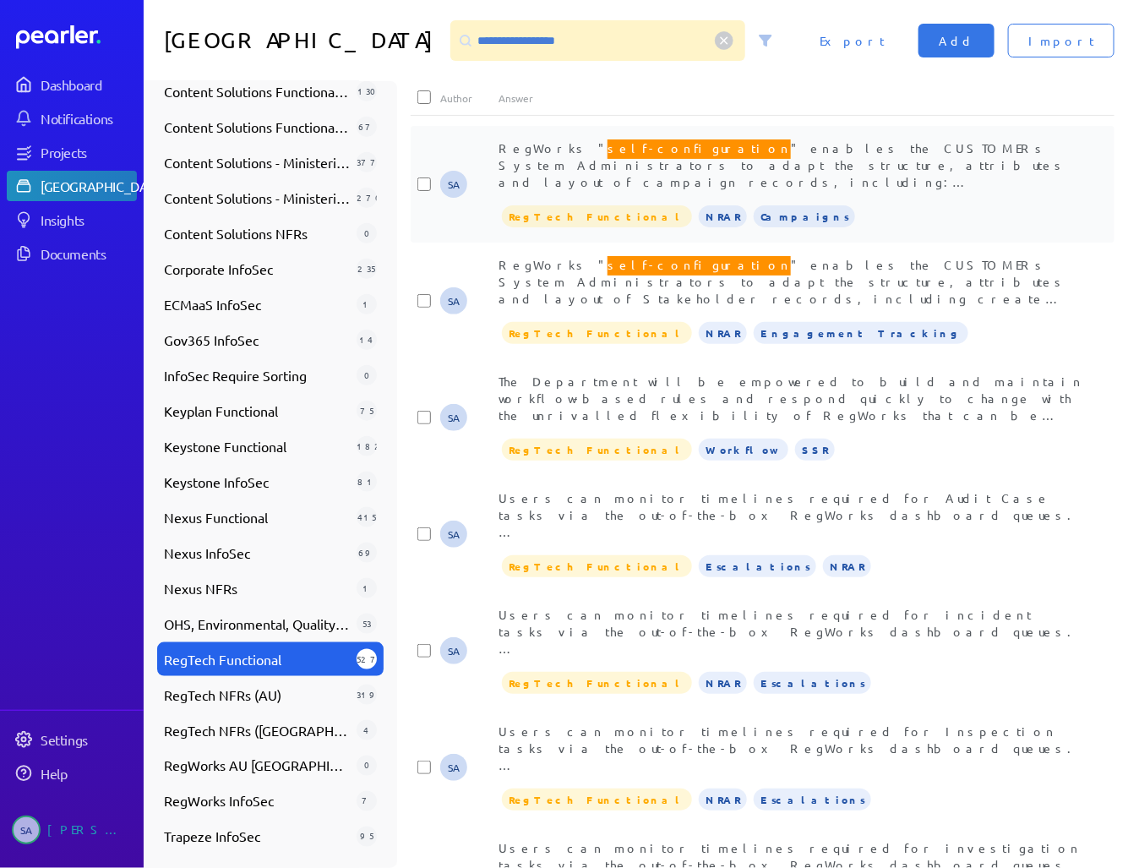
click at [806, 181] on span "RegWorks " self-configuration " enables the CUSTOMERs System Administrators to …" at bounding box center [789, 256] width 582 height 238
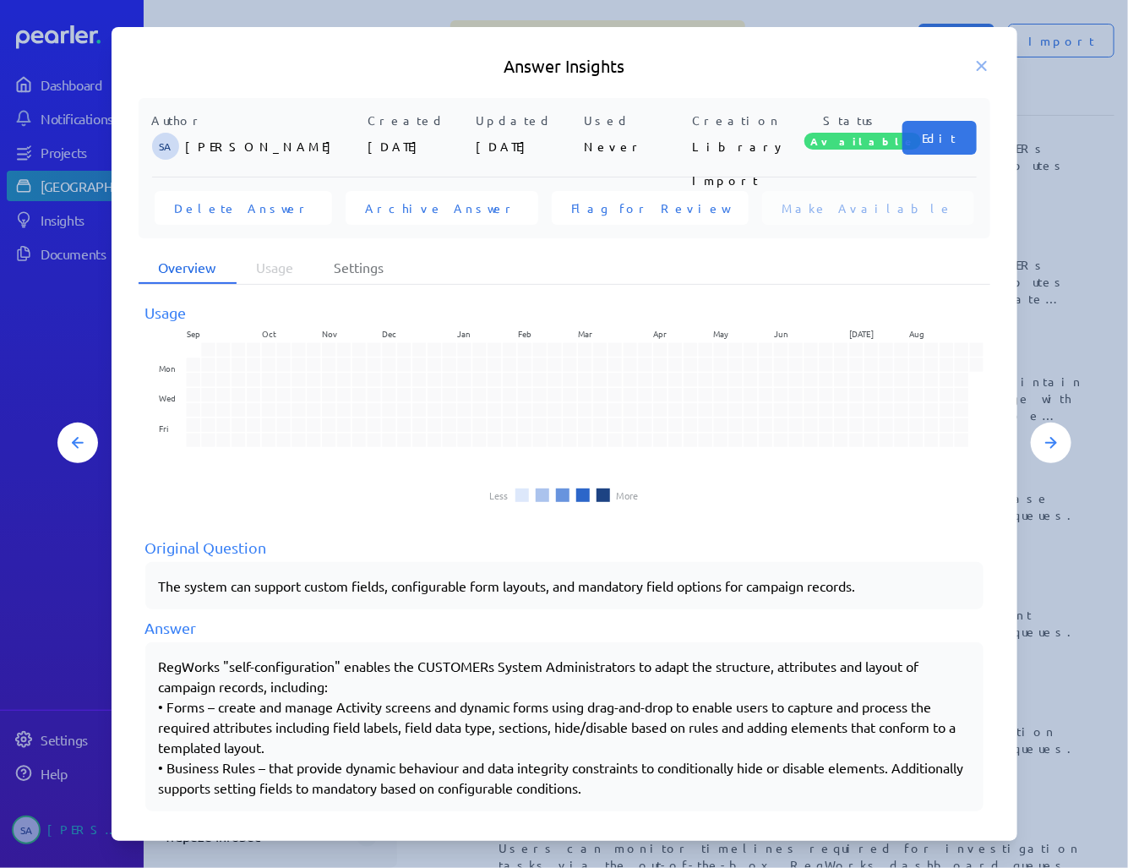
scroll to position [0, 0]
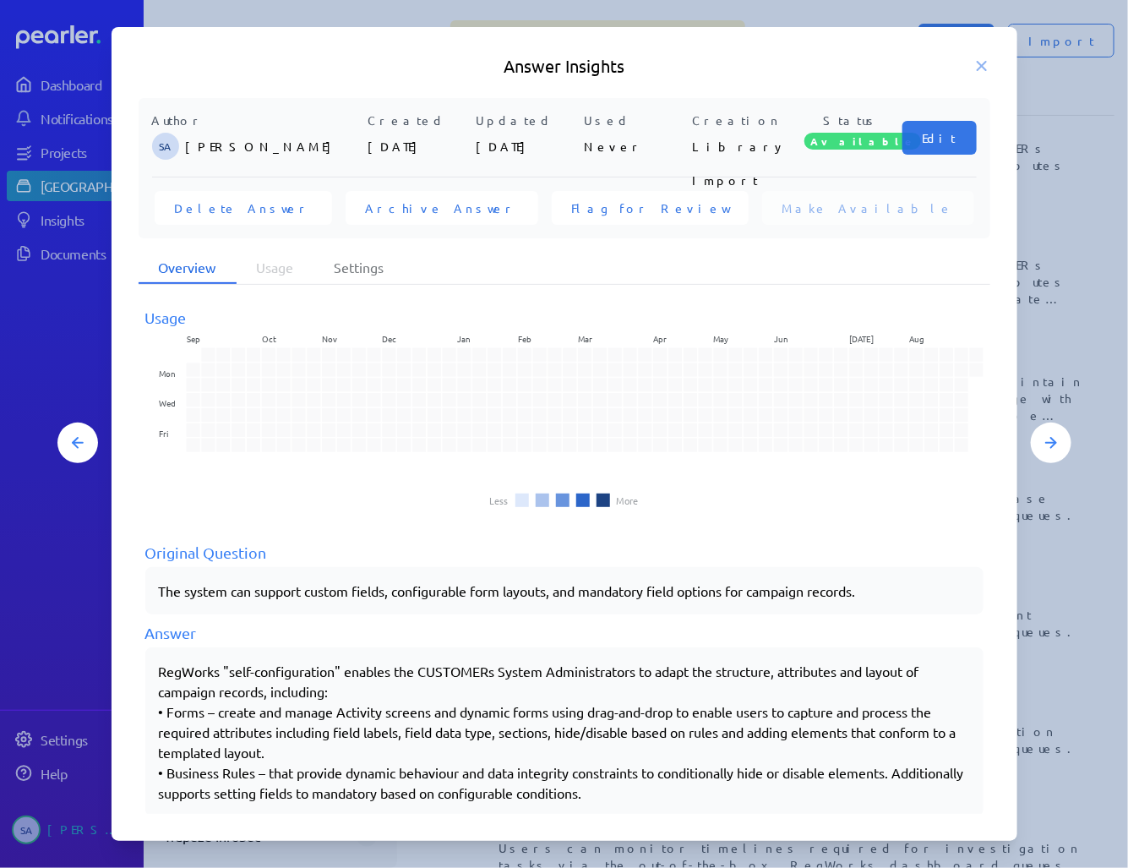
click at [970, 52] on div "Answer Insights Author SA [PERSON_NAME] Created [DATE] Updated [DATE] Used Neve…" at bounding box center [565, 434] width 906 height 814
click at [975, 63] on icon at bounding box center [981, 65] width 17 height 17
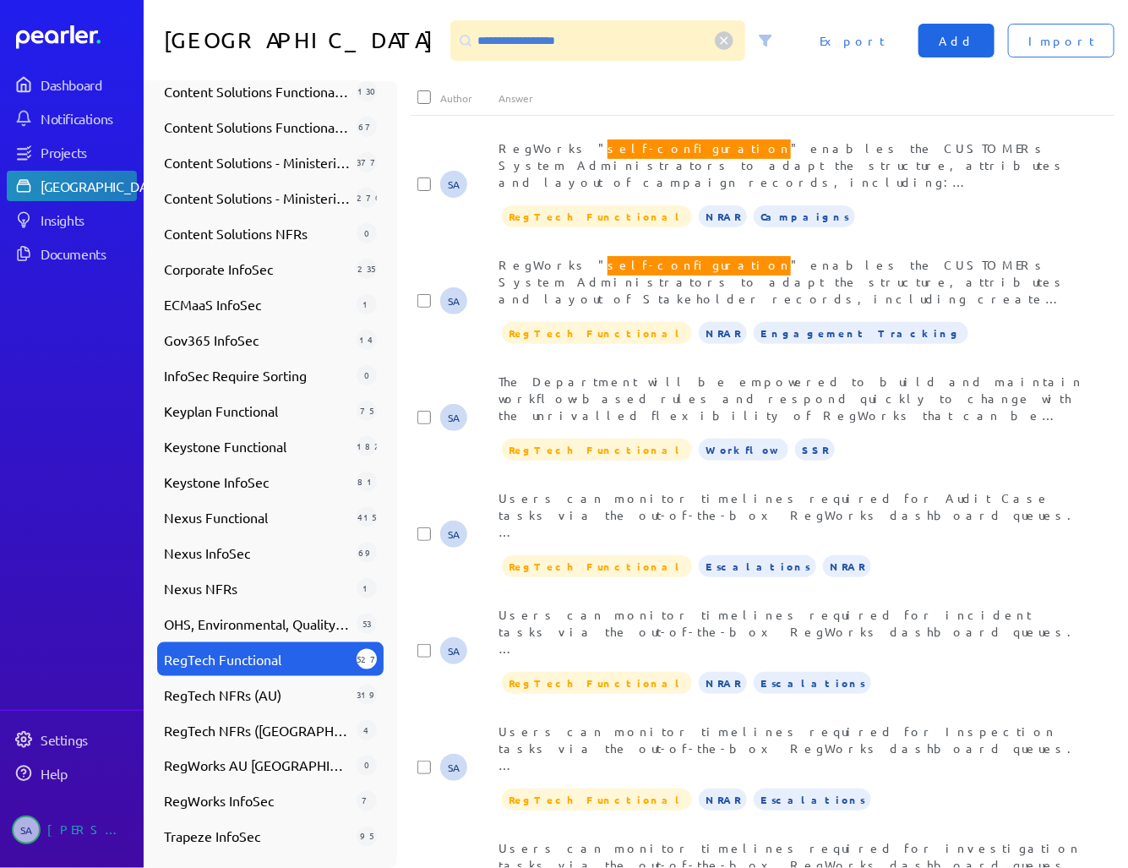
click at [974, 41] on span "Add" at bounding box center [956, 40] width 35 height 17
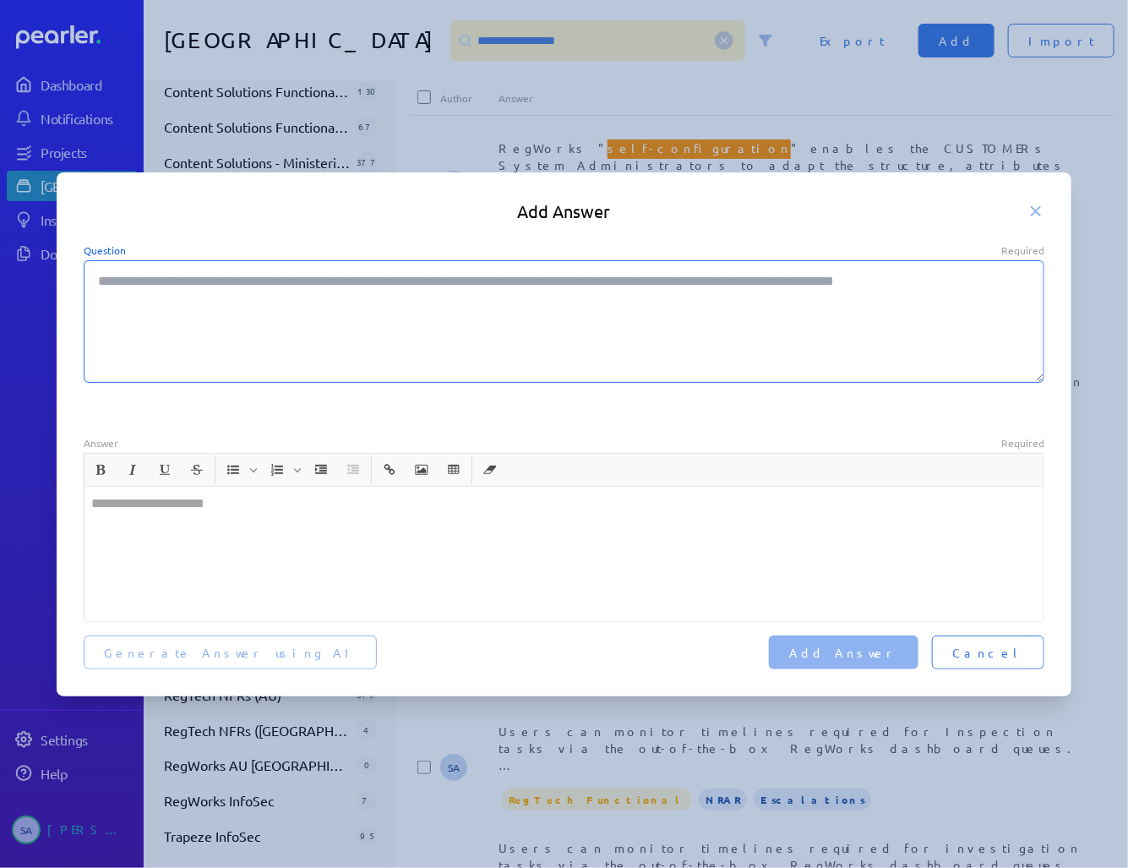
click at [393, 297] on textarea "Question Required" at bounding box center [564, 321] width 961 height 123
paste textarea "**********"
type textarea "*"
type textarea "**********"
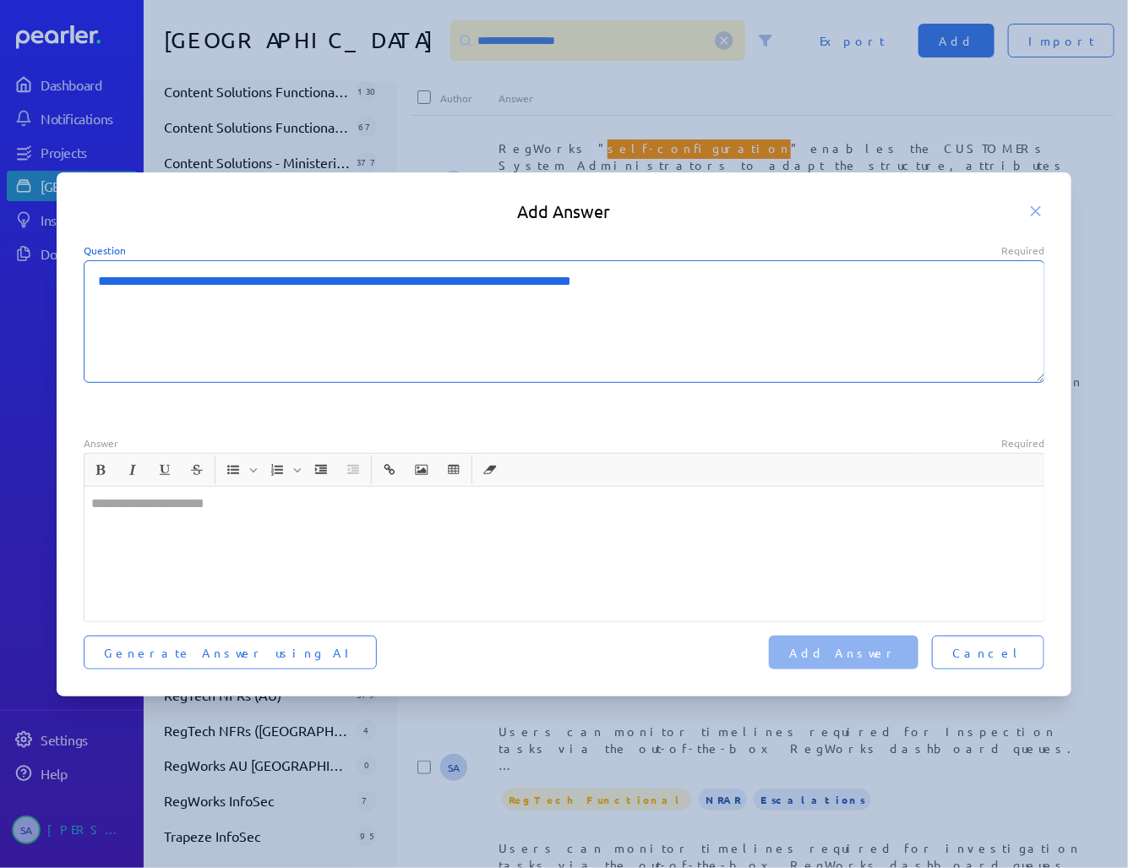
type textarea "*"
type textarea "**********"
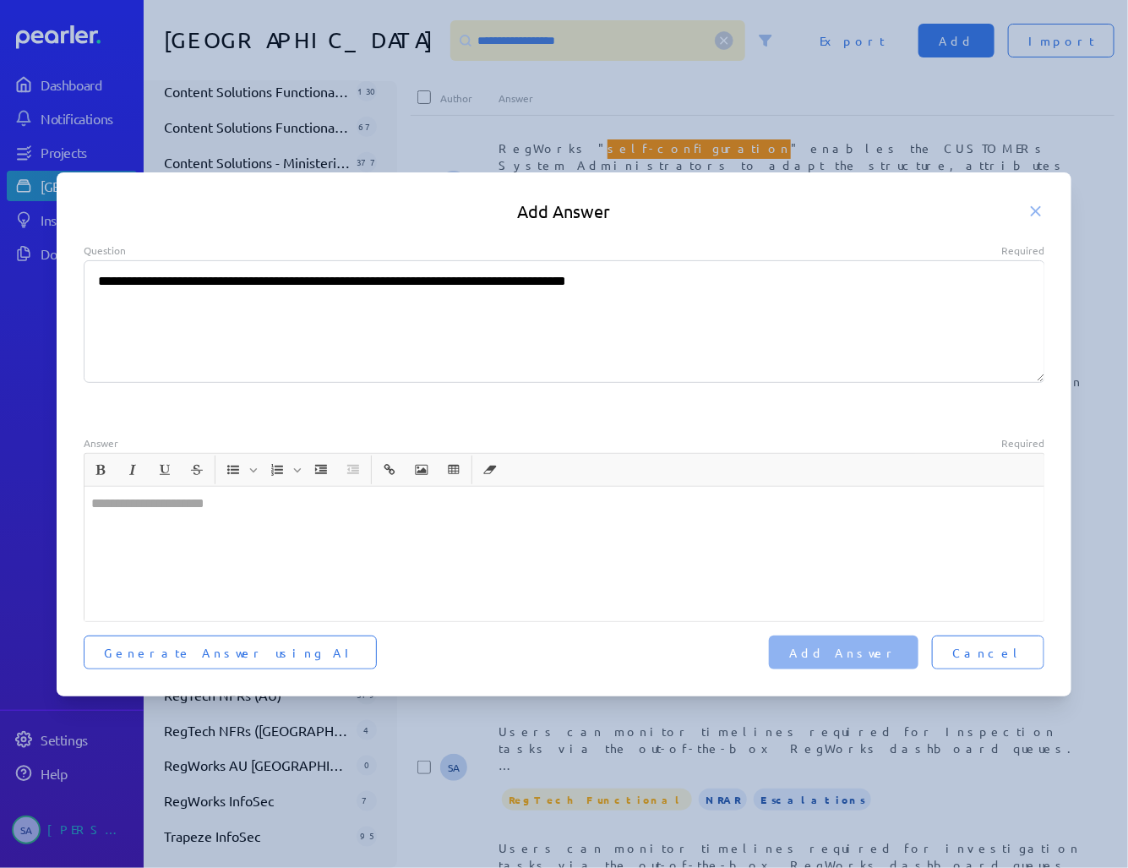
click at [430, 500] on div at bounding box center [564, 554] width 960 height 134
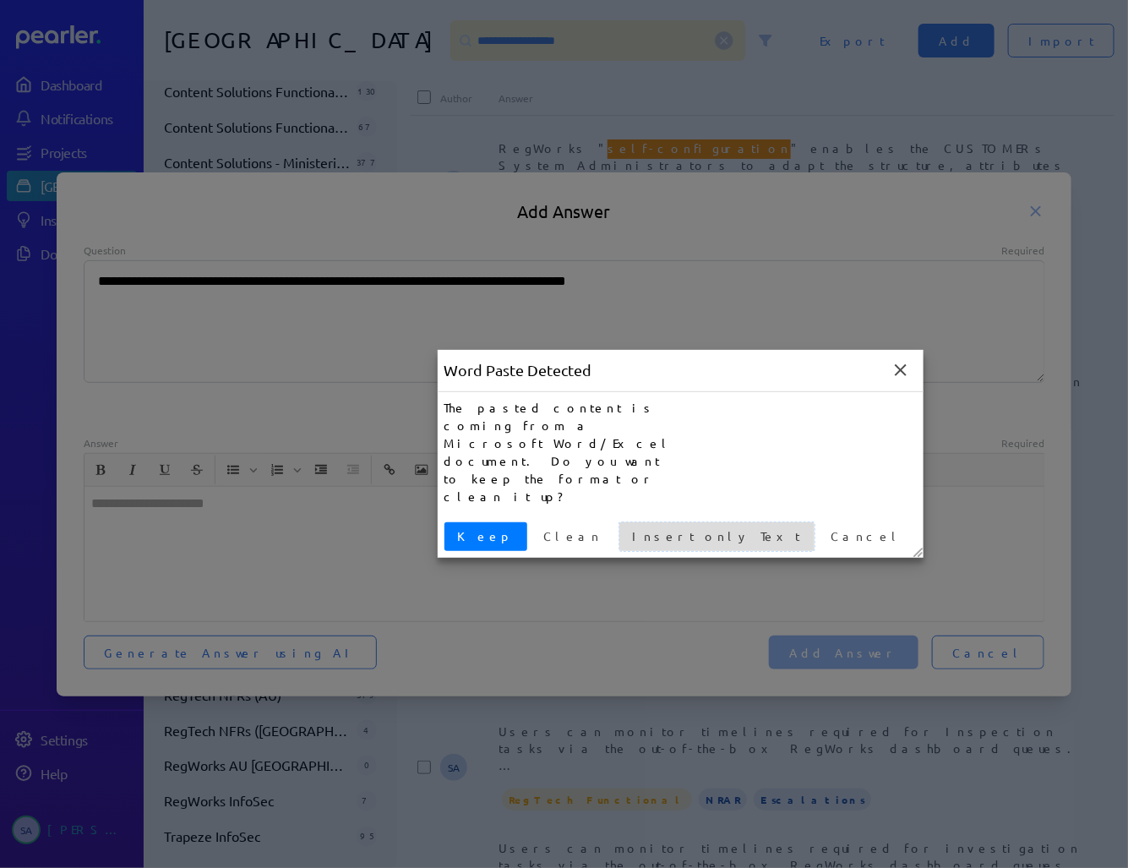
click at [626, 527] on span "Insert only Text" at bounding box center [717, 536] width 182 height 18
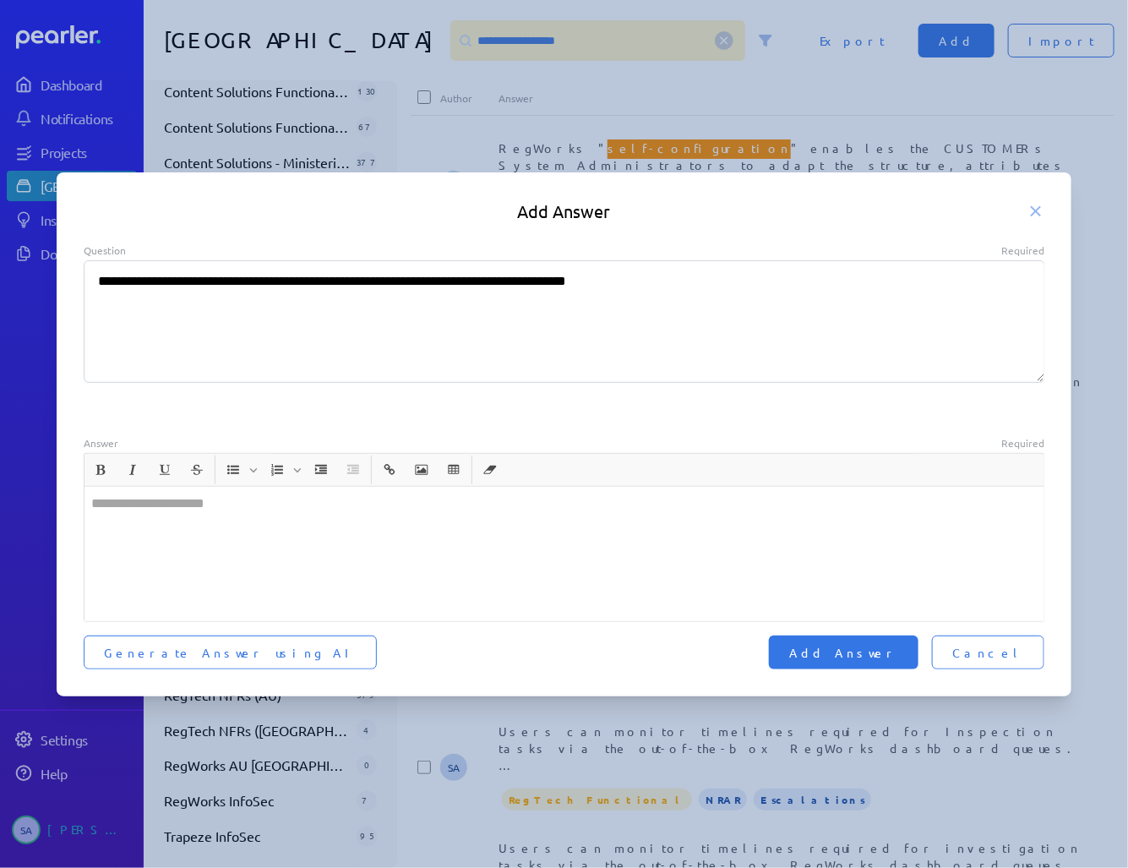
type textarea "*"
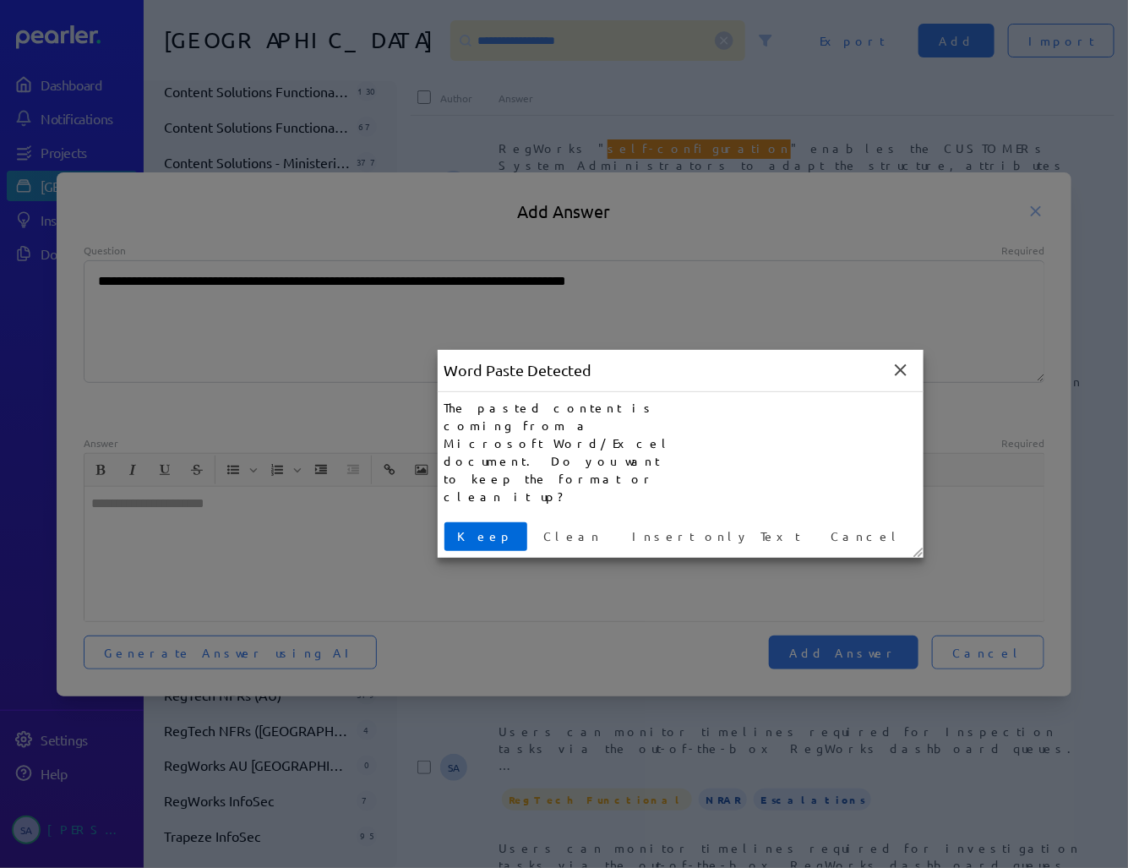
click at [471, 527] on span "Keep" at bounding box center [485, 536] width 69 height 18
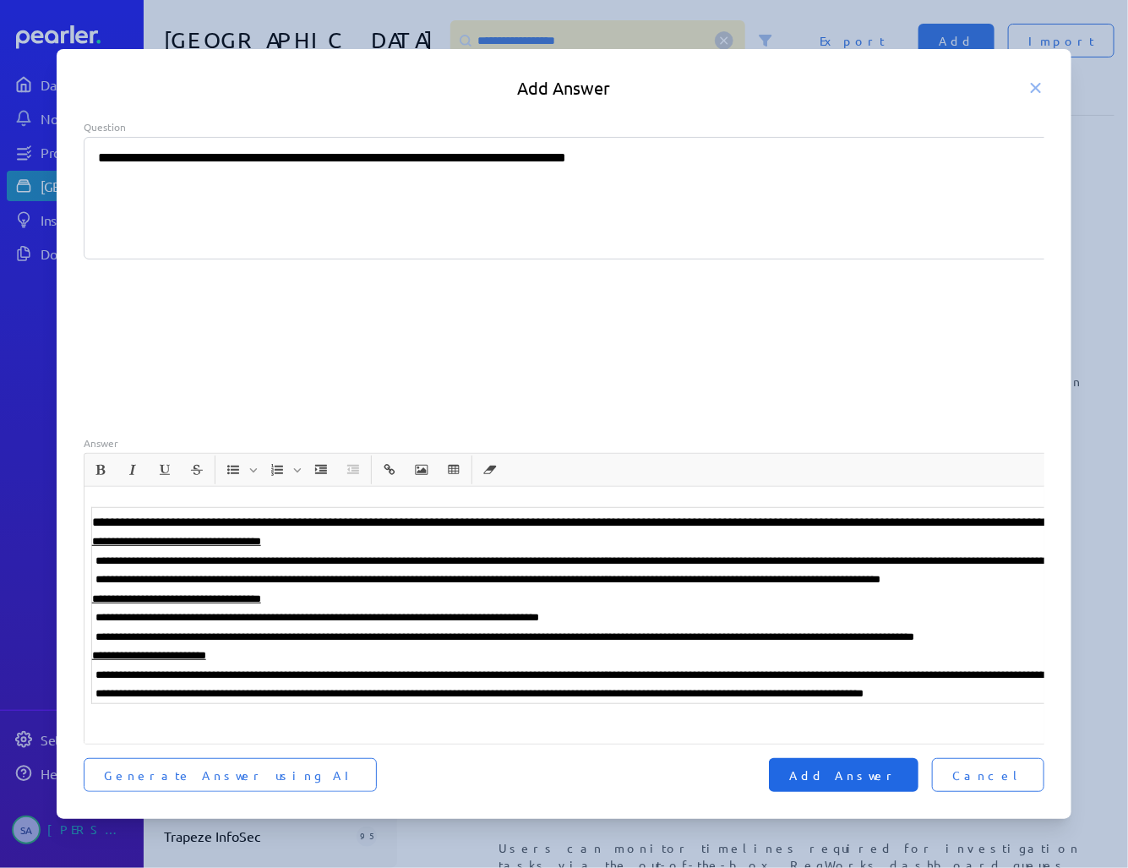
click at [885, 766] on span "Add Answer" at bounding box center [843, 774] width 109 height 17
type textarea "*"
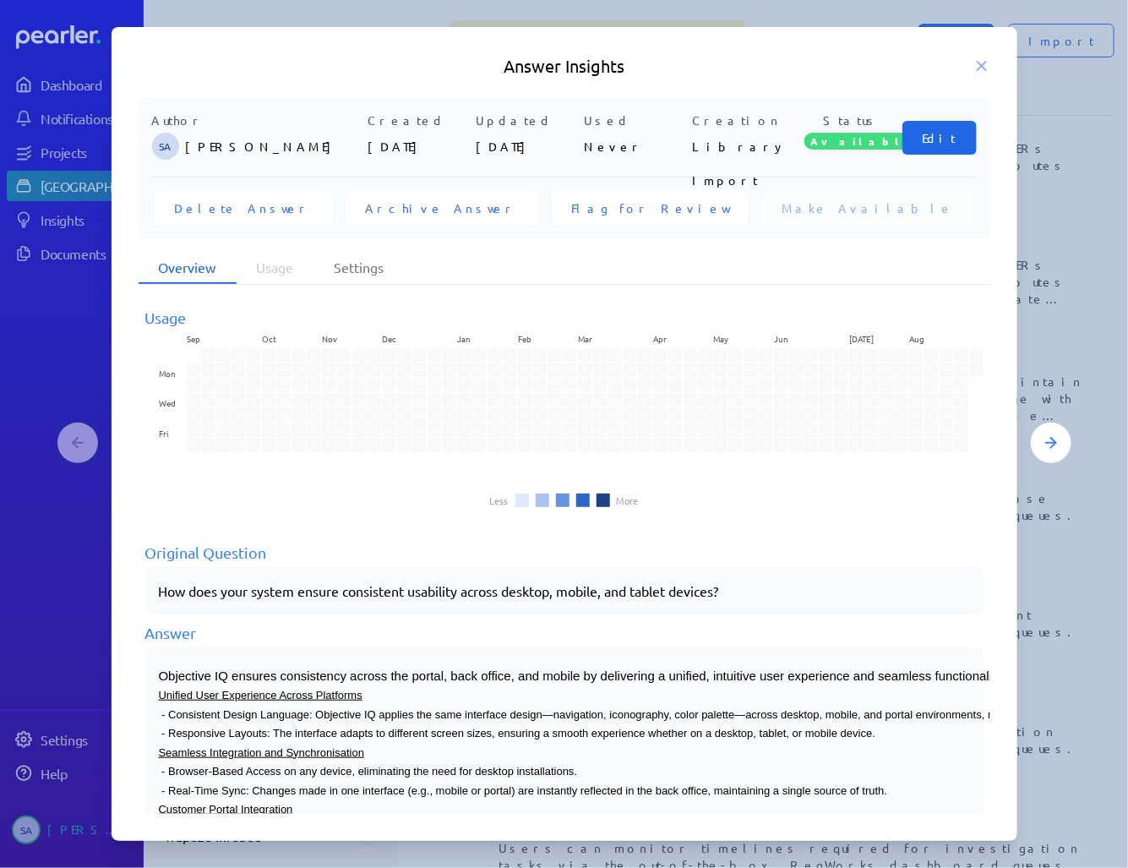
click at [956, 140] on button "Edit" at bounding box center [939, 138] width 74 height 34
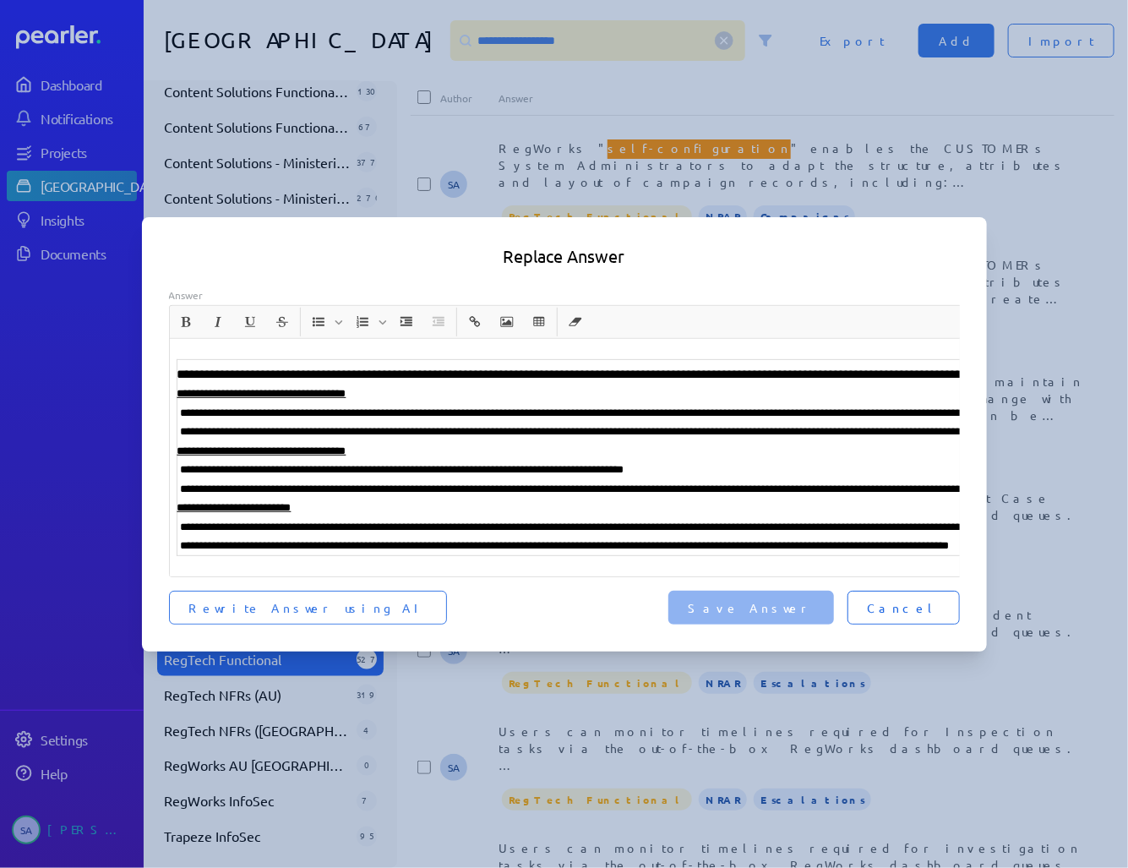
click at [909, 599] on span "Cancel" at bounding box center [904, 607] width 72 height 17
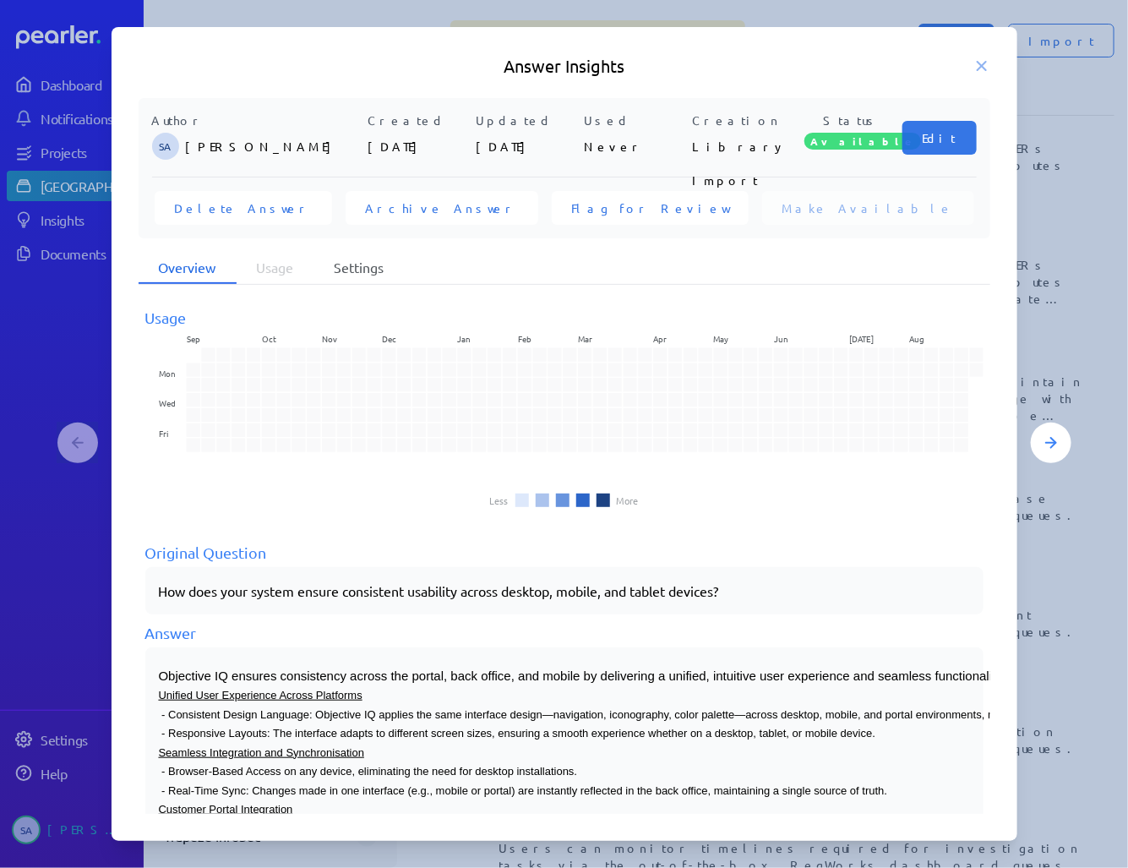
click at [363, 264] on li "Settings" at bounding box center [359, 268] width 90 height 32
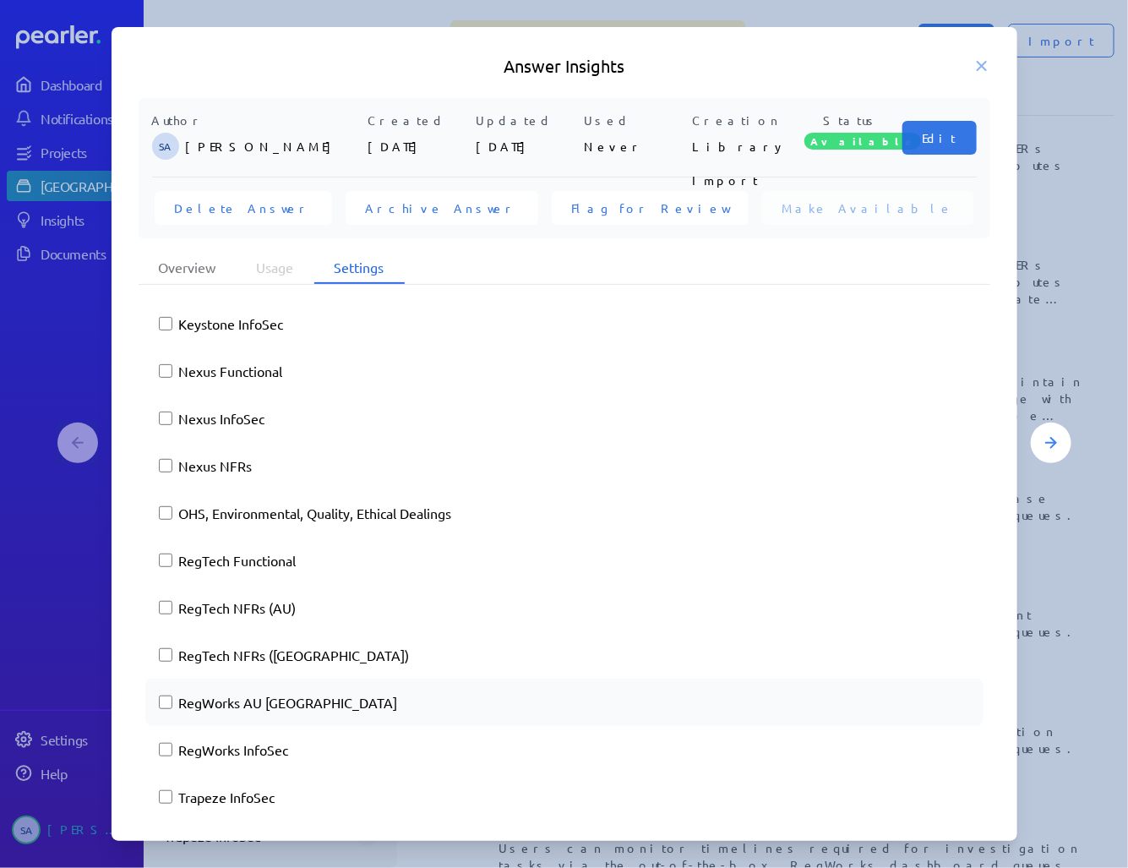
scroll to position [1062, 0]
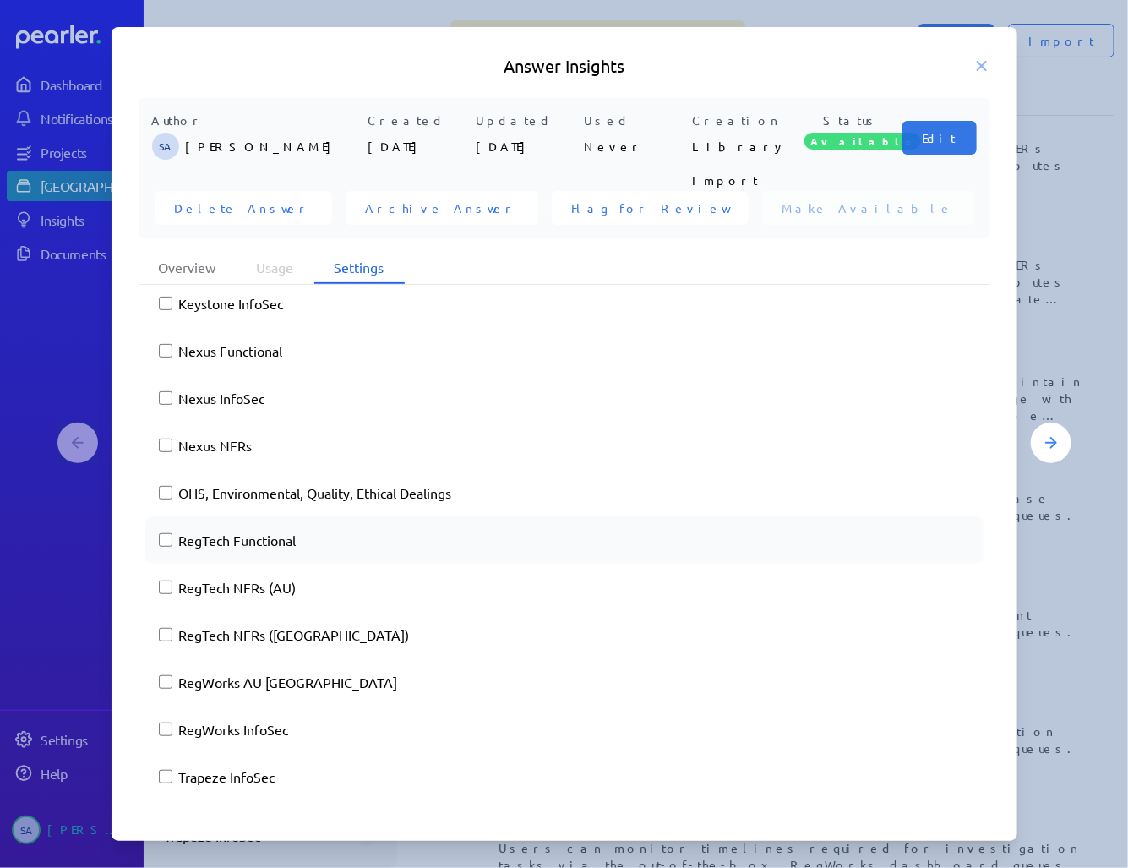
click at [242, 546] on label "RegTech Functional" at bounding box center [574, 540] width 791 height 20
click at [684, 41] on div "Answer Insights Author SA [PERSON_NAME] Created [DATE] Updated [DATE] Used Neve…" at bounding box center [565, 434] width 906 height 814
click at [985, 62] on icon at bounding box center [982, 66] width 8 height 8
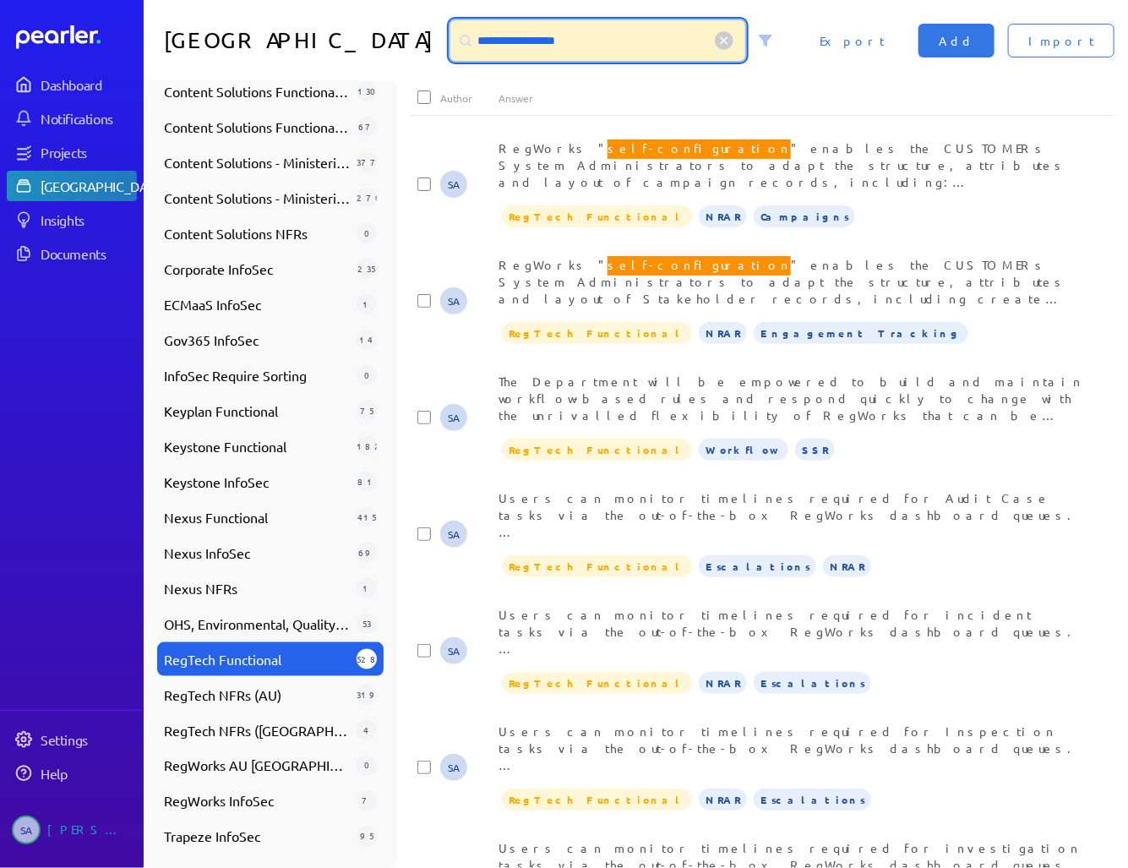
drag, startPoint x: 564, startPoint y: 40, endPoint x: 362, endPoint y: 37, distance: 201.9
click at [362, 37] on div "**********" at bounding box center [636, 40] width 984 height 81
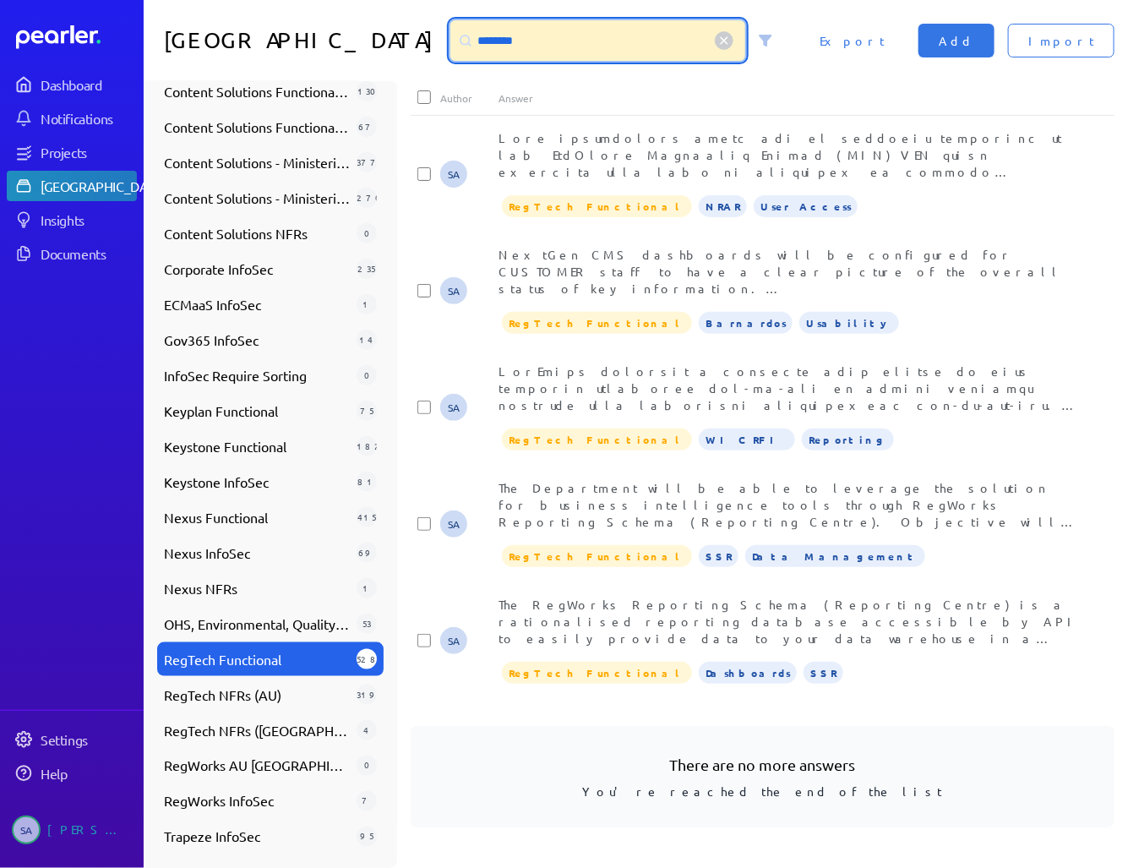
scroll to position [0, 0]
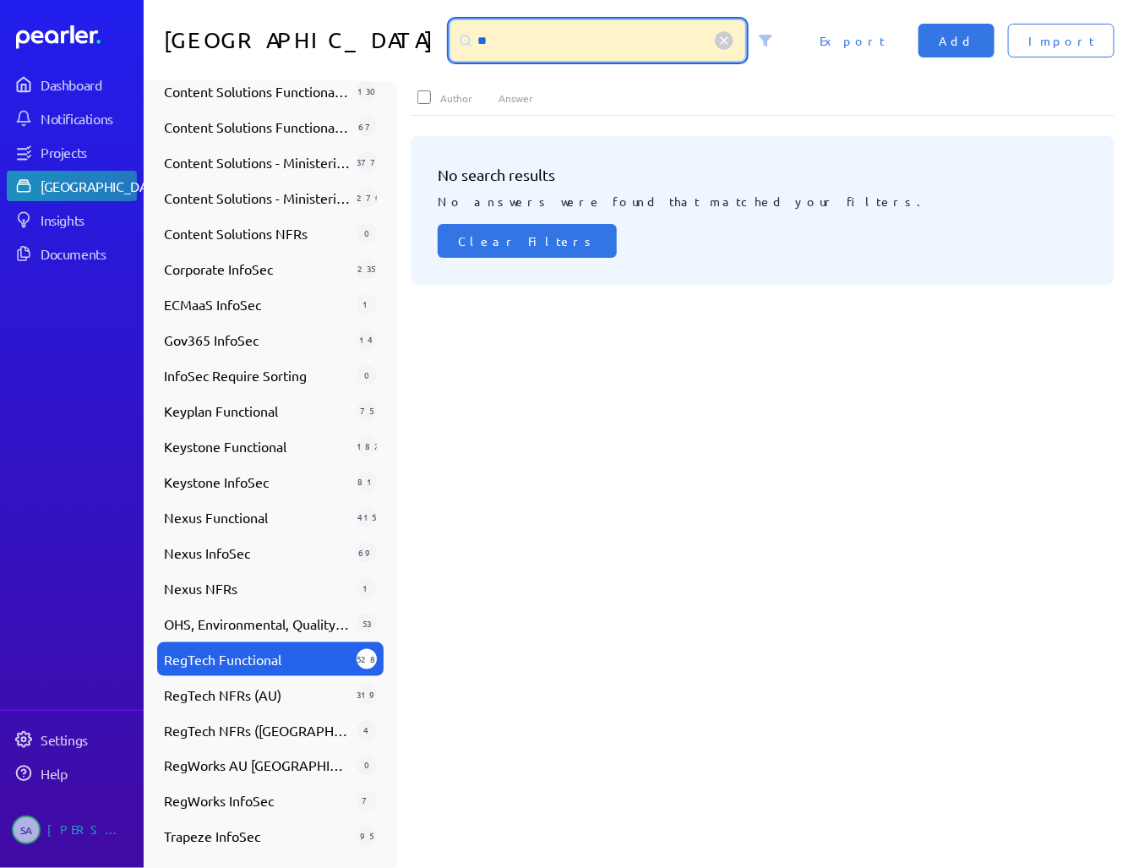
type input "*"
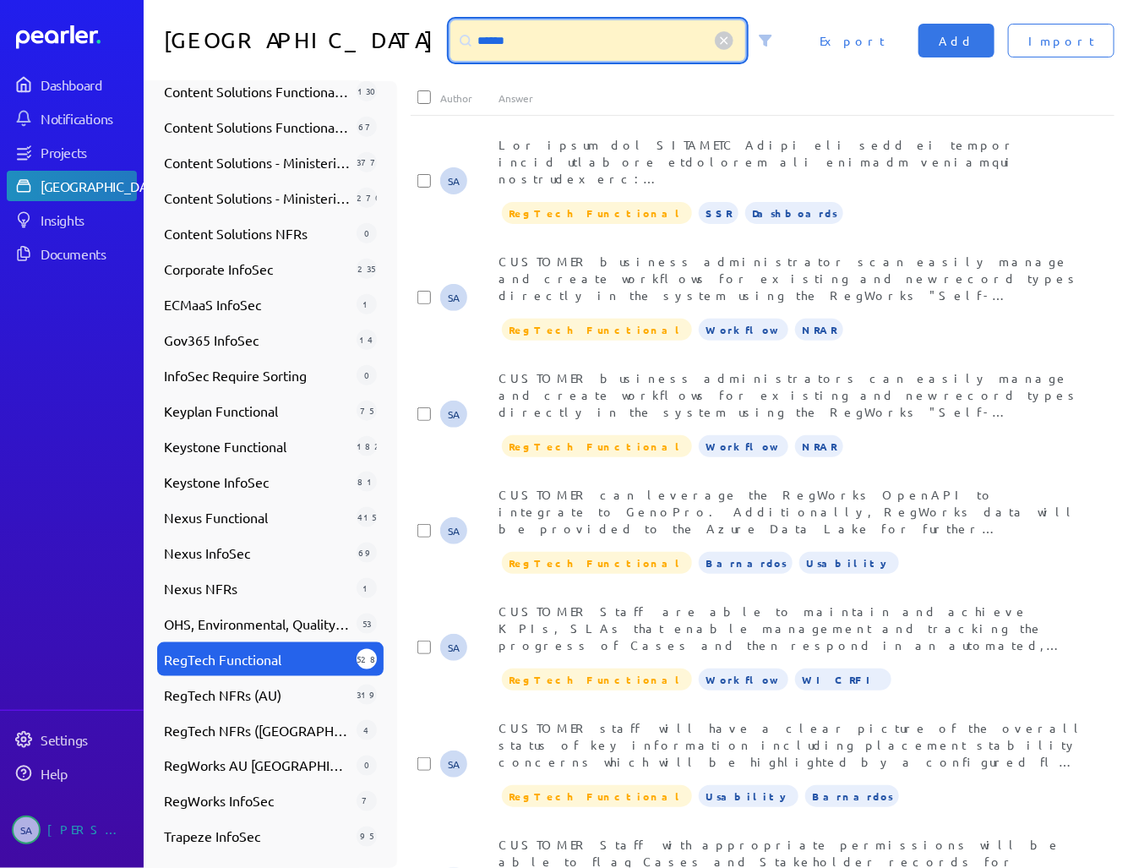
drag, startPoint x: 460, startPoint y: 38, endPoint x: 379, endPoint y: 35, distance: 81.1
click at [444, 33] on div "******" at bounding box center [618, 40] width 349 height 41
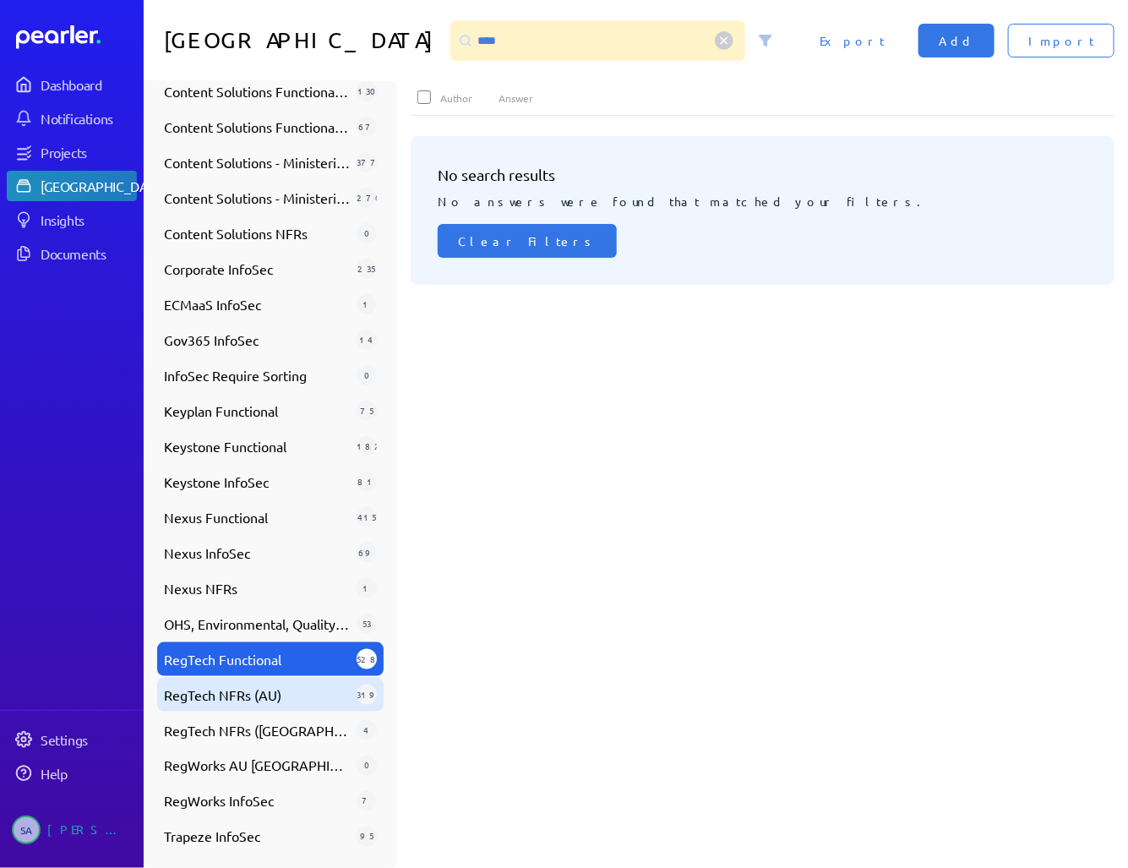
click at [237, 684] on span "RegTech NFRs (AU)" at bounding box center [257, 694] width 186 height 20
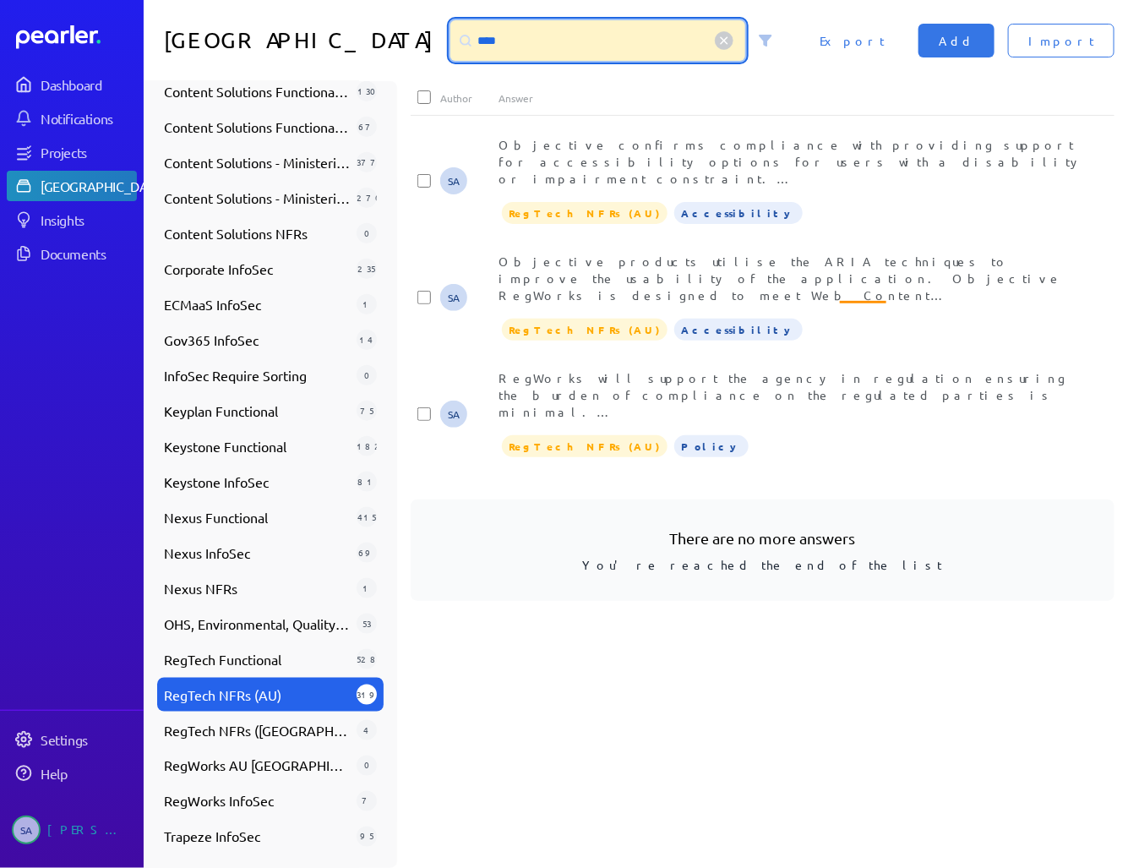
click at [531, 47] on input "****" at bounding box center [597, 40] width 295 height 41
click at [696, 270] on div "Objective products utilise the ARIA techniques to improve the usability of the …" at bounding box center [791, 278] width 586 height 51
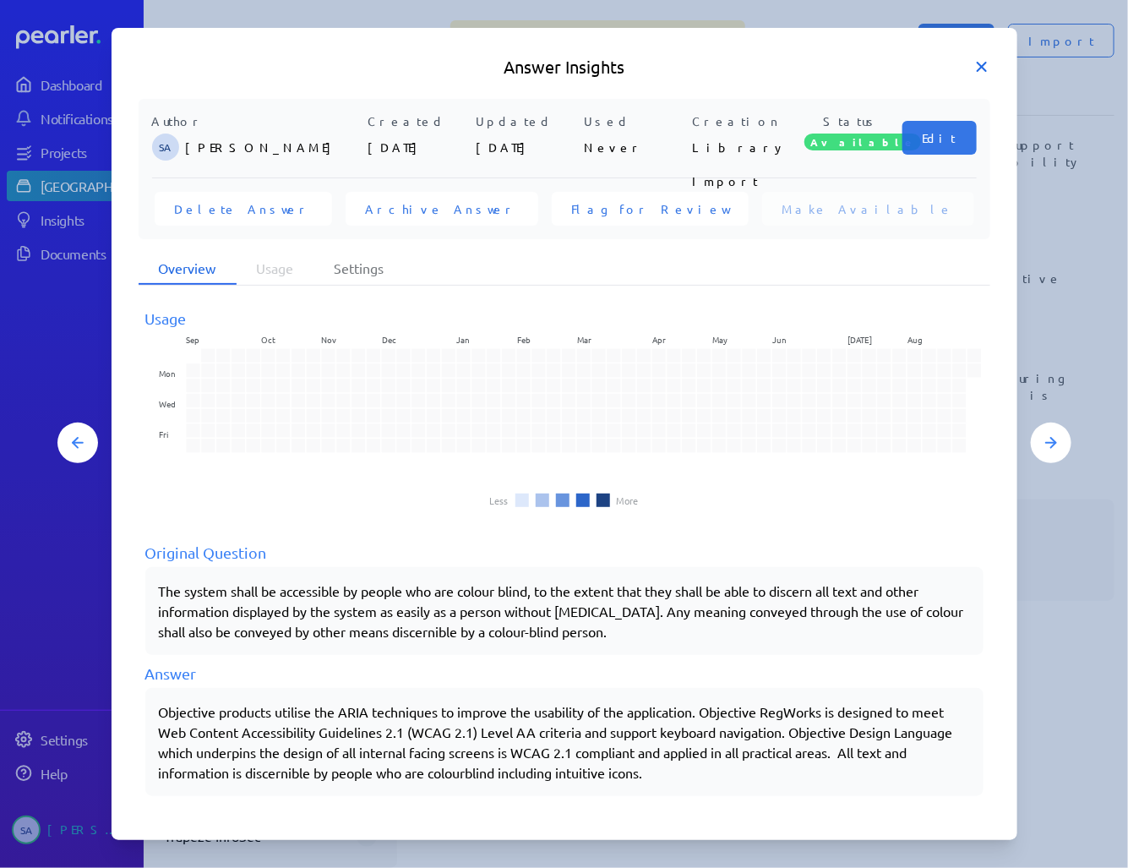
click at [982, 60] on icon at bounding box center [981, 66] width 17 height 17
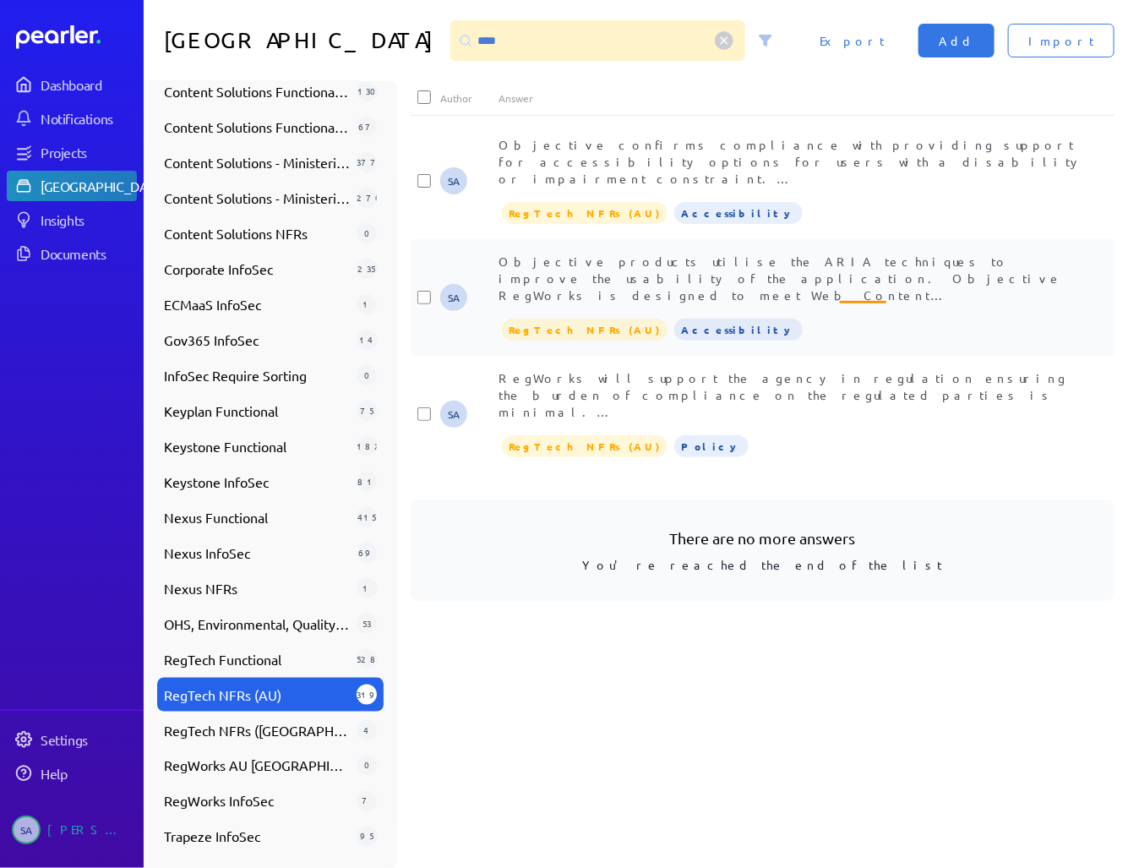
click at [782, 260] on span "Objective products utilise the ARIA techniques to improve the usability of the …" at bounding box center [788, 336] width 580 height 167
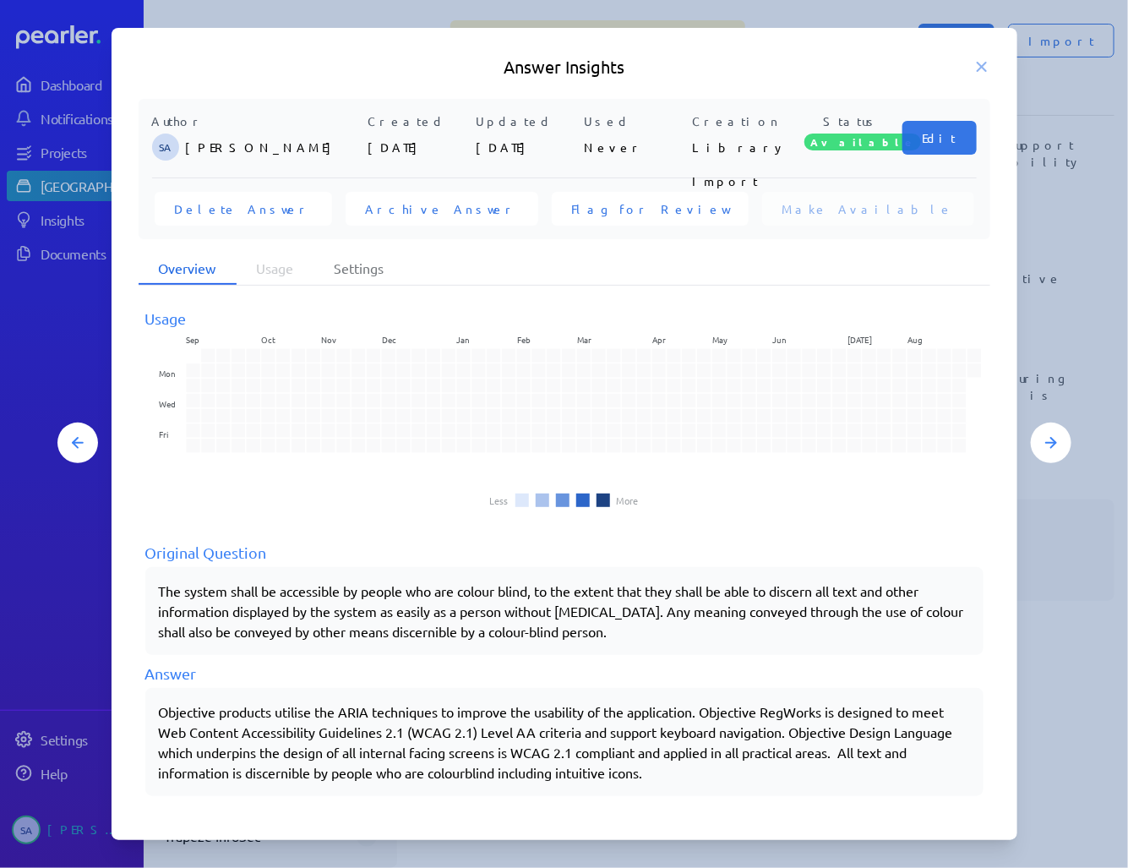
click at [983, 63] on icon at bounding box center [982, 67] width 8 height 8
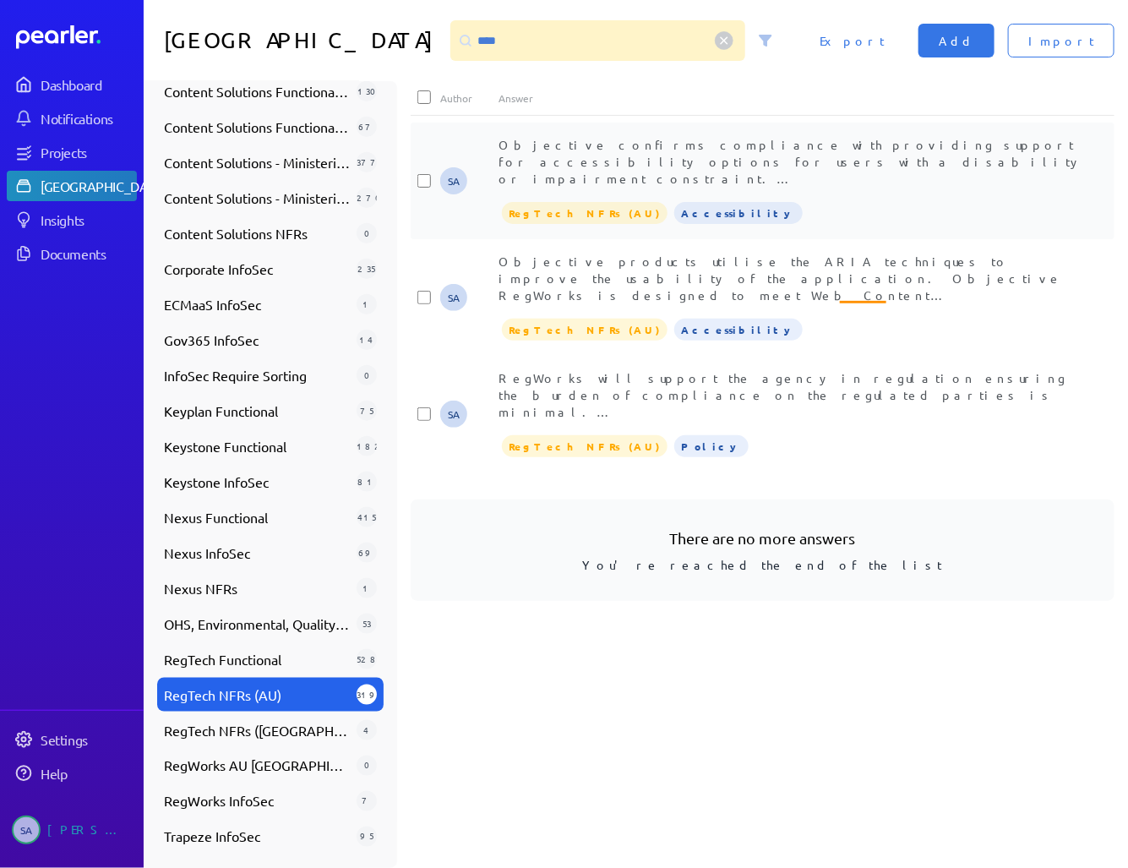
click at [787, 168] on div "Objective confirms compliance with providing support for accessibility options …" at bounding box center [791, 161] width 586 height 51
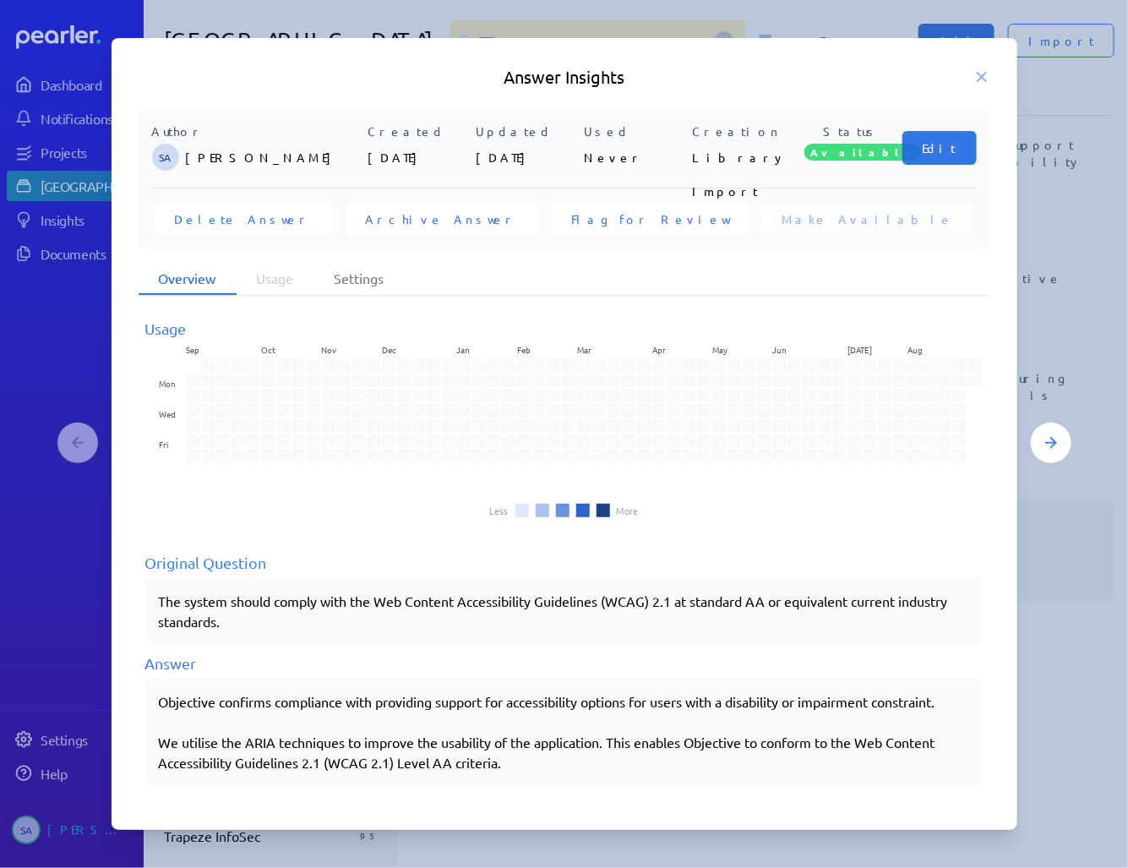
drag, startPoint x: 546, startPoint y: 760, endPoint x: 90, endPoint y: 685, distance: 461.4
click at [90, 685] on div "Answer Insights Author SA [PERSON_NAME] Created [DATE] Updated [DATE] Used Neve…" at bounding box center [564, 434] width 1014 height 793
copy div "Objective confirms compliance with providing support for accessibility options …"
click at [985, 74] on icon at bounding box center [981, 76] width 17 height 17
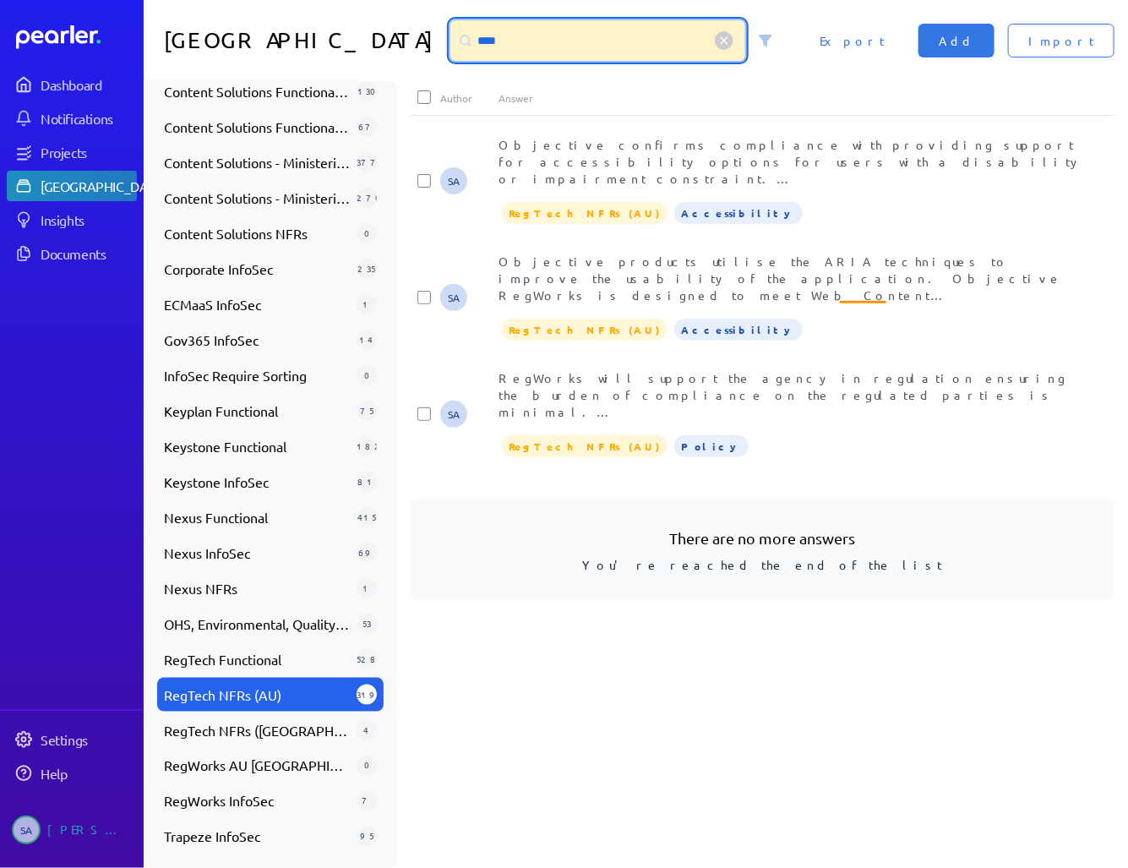
drag, startPoint x: 480, startPoint y: 48, endPoint x: 374, endPoint y: 35, distance: 106.4
click at [374, 35] on div "Answer Library **** Import Add Export" at bounding box center [636, 40] width 984 height 81
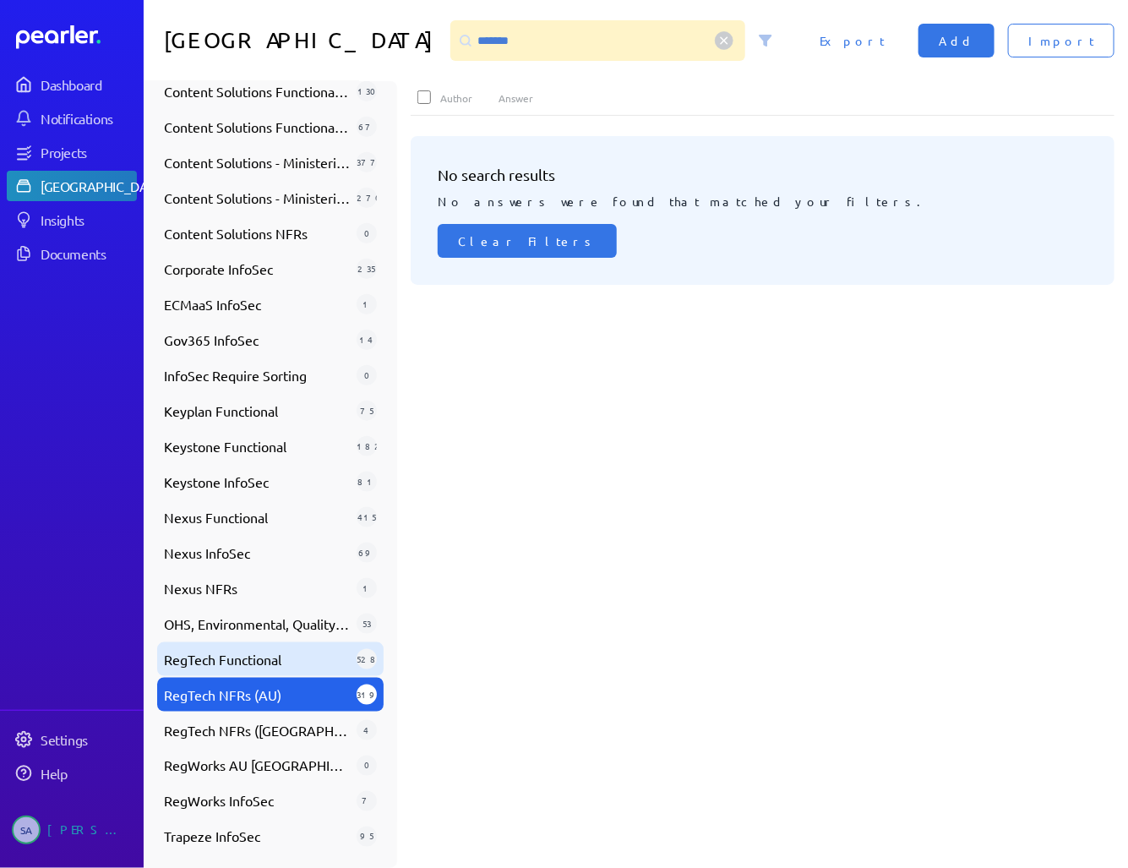
click at [314, 654] on span "RegTech Functional" at bounding box center [257, 659] width 186 height 20
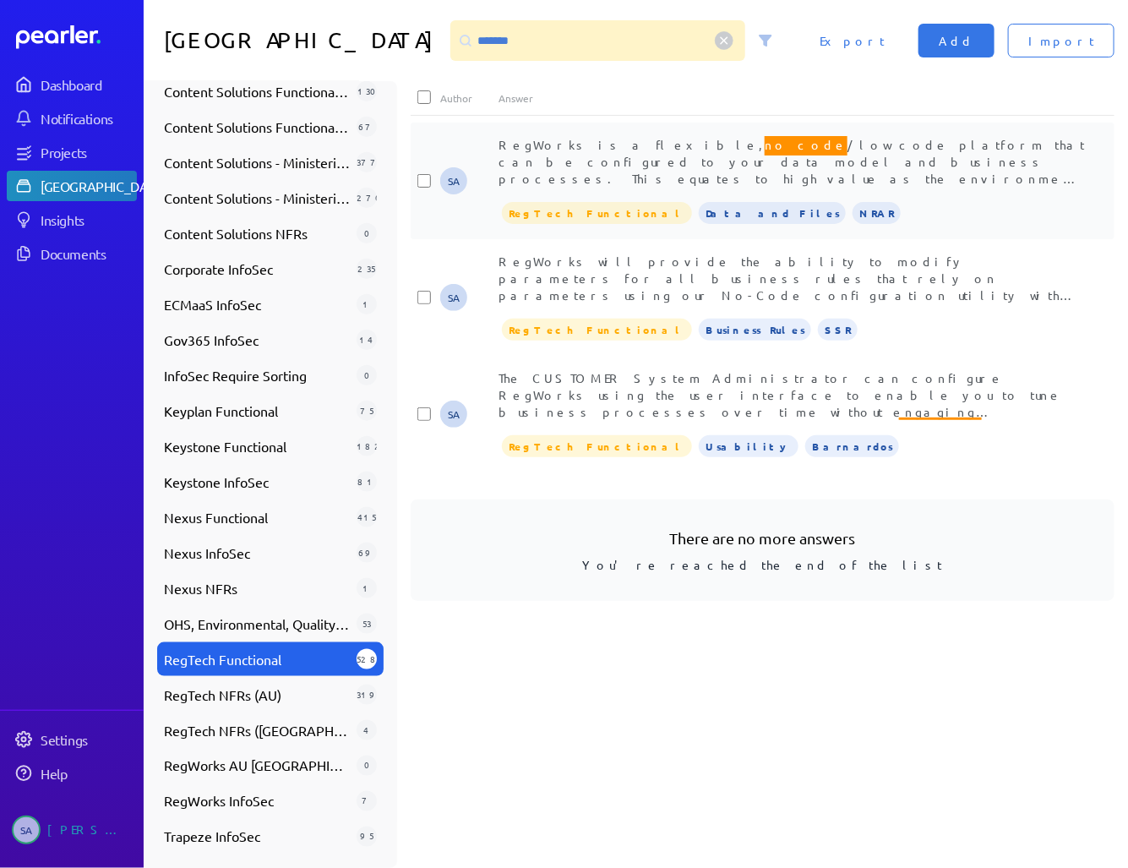
click at [595, 165] on span "RegWorks is a flexible, no code /low code platform that can be configured to yo…" at bounding box center [791, 193] width 586 height 120
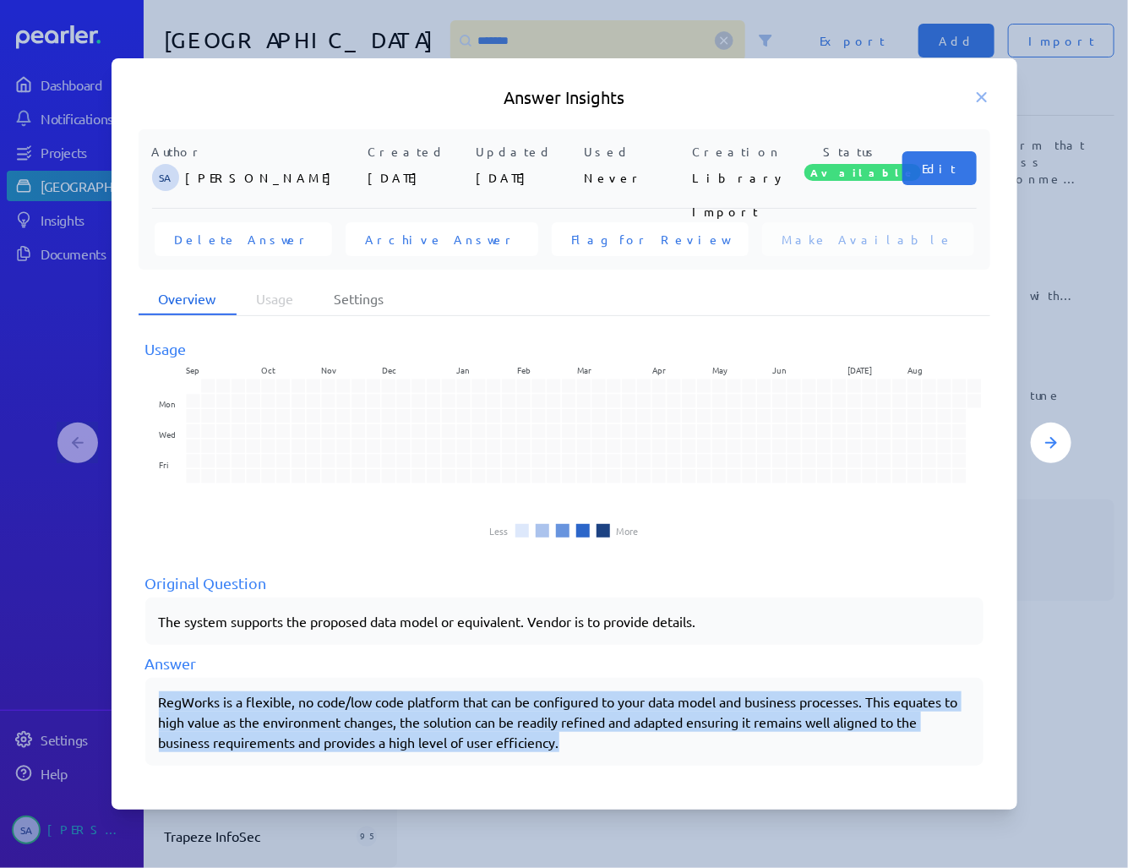
drag, startPoint x: 580, startPoint y: 735, endPoint x: 156, endPoint y: 704, distance: 424.4
click at [156, 704] on div "RegWorks is a flexible, no code/low code platform that can be configured to you…" at bounding box center [564, 722] width 838 height 88
copy div "RegWorks is a flexible, no code/low code platform that can be configured to you…"
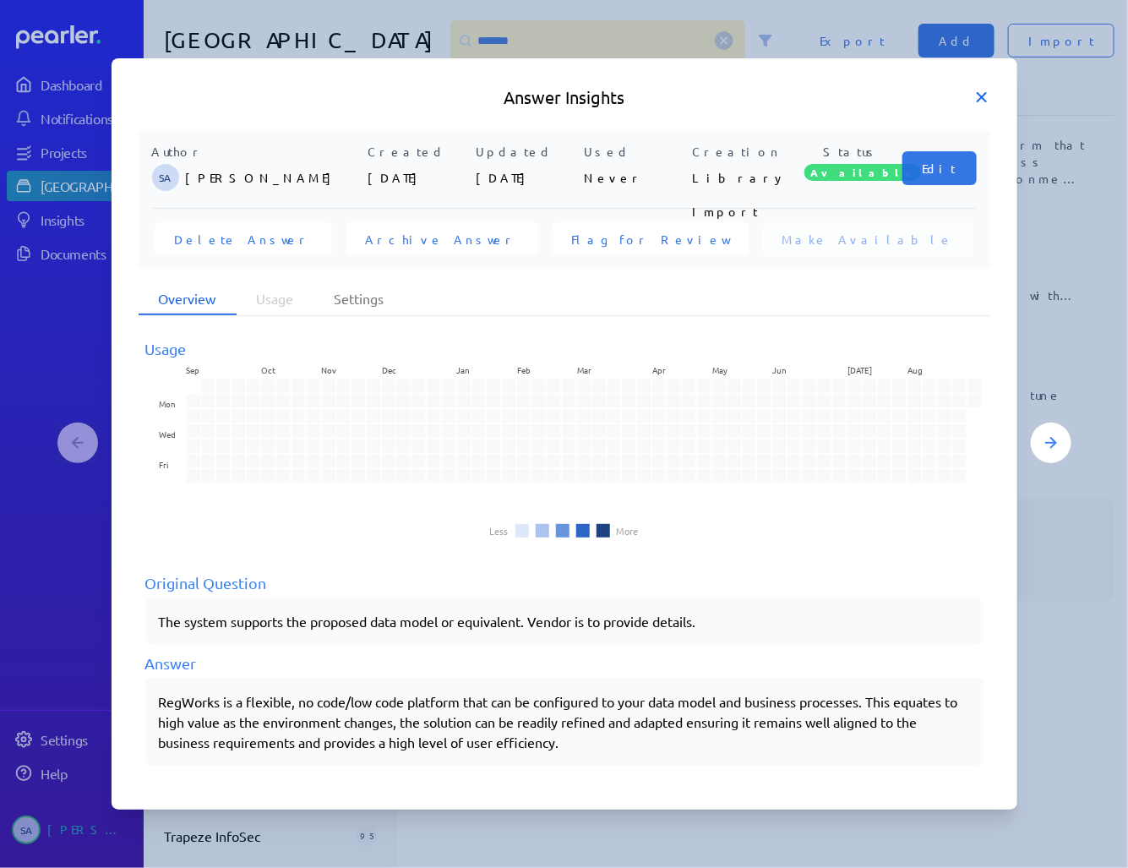
click at [980, 90] on icon at bounding box center [981, 97] width 17 height 17
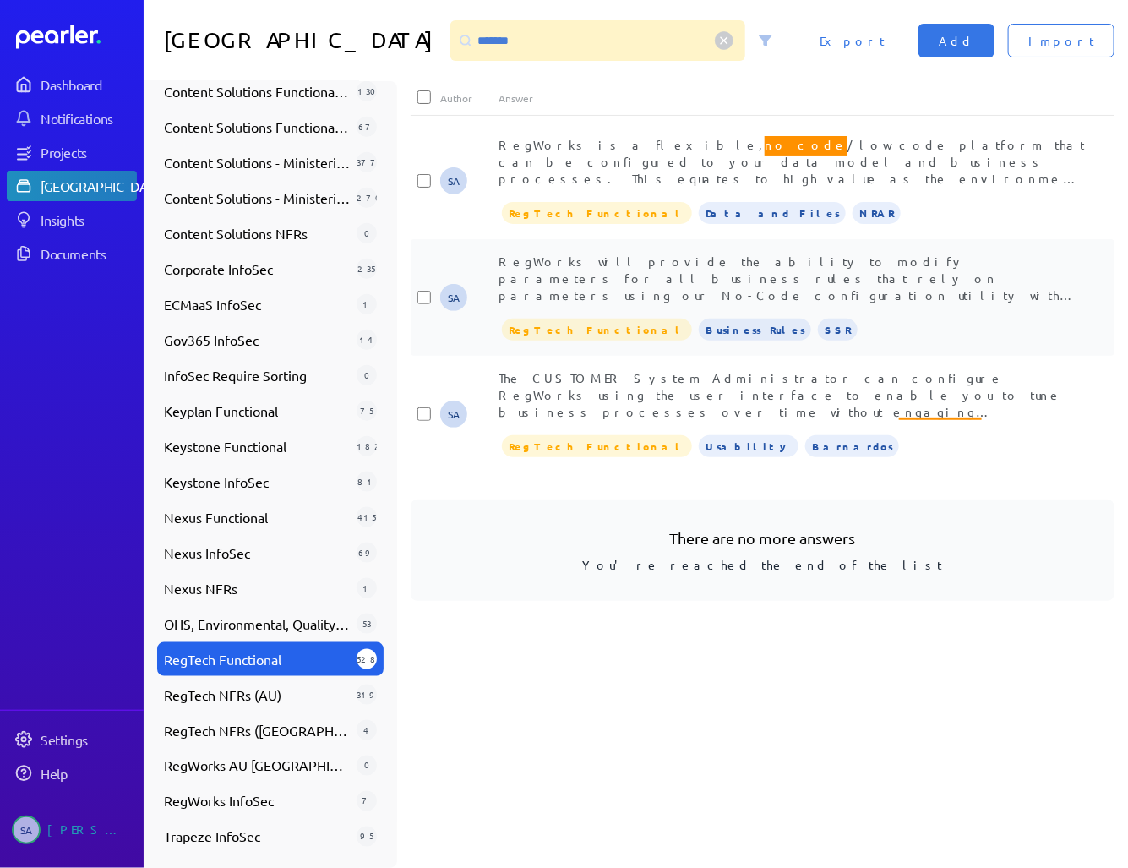
click at [758, 281] on span "RegWorks will provide the ability to modify parameters for all business rules t…" at bounding box center [791, 353] width 586 height 201
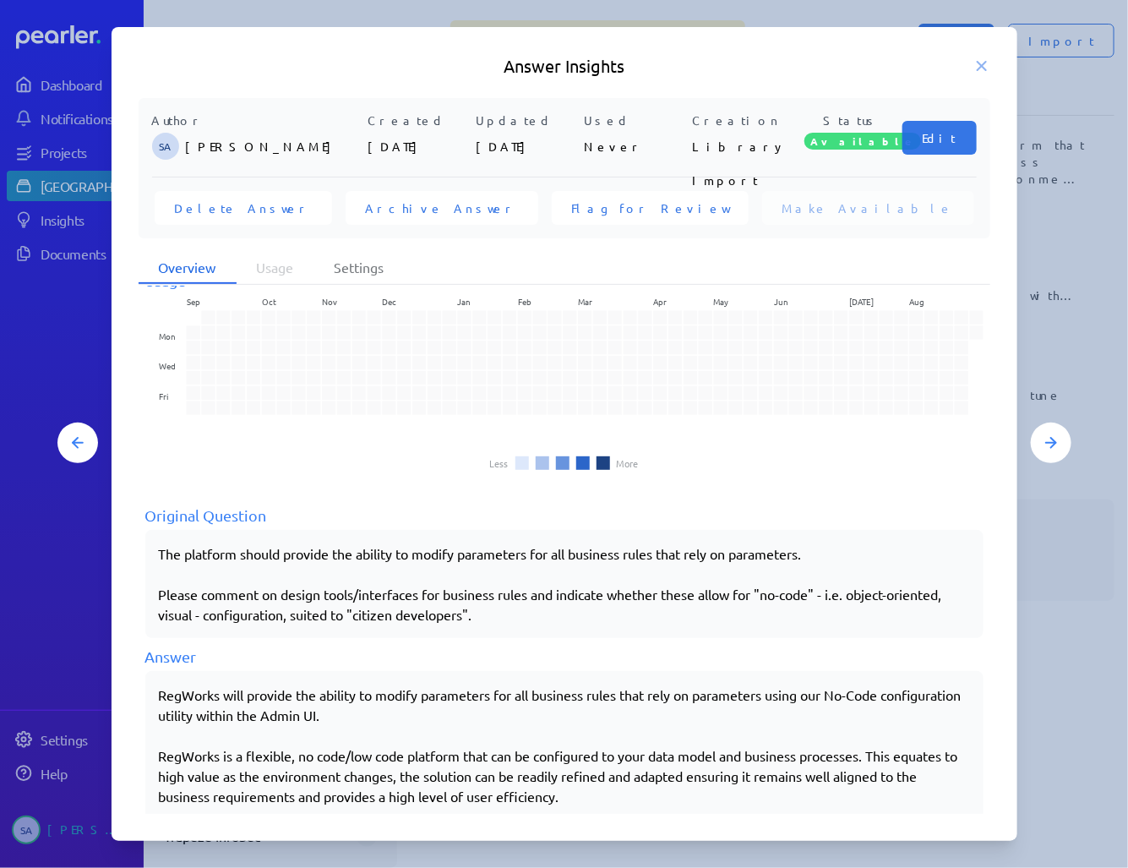
scroll to position [57, 0]
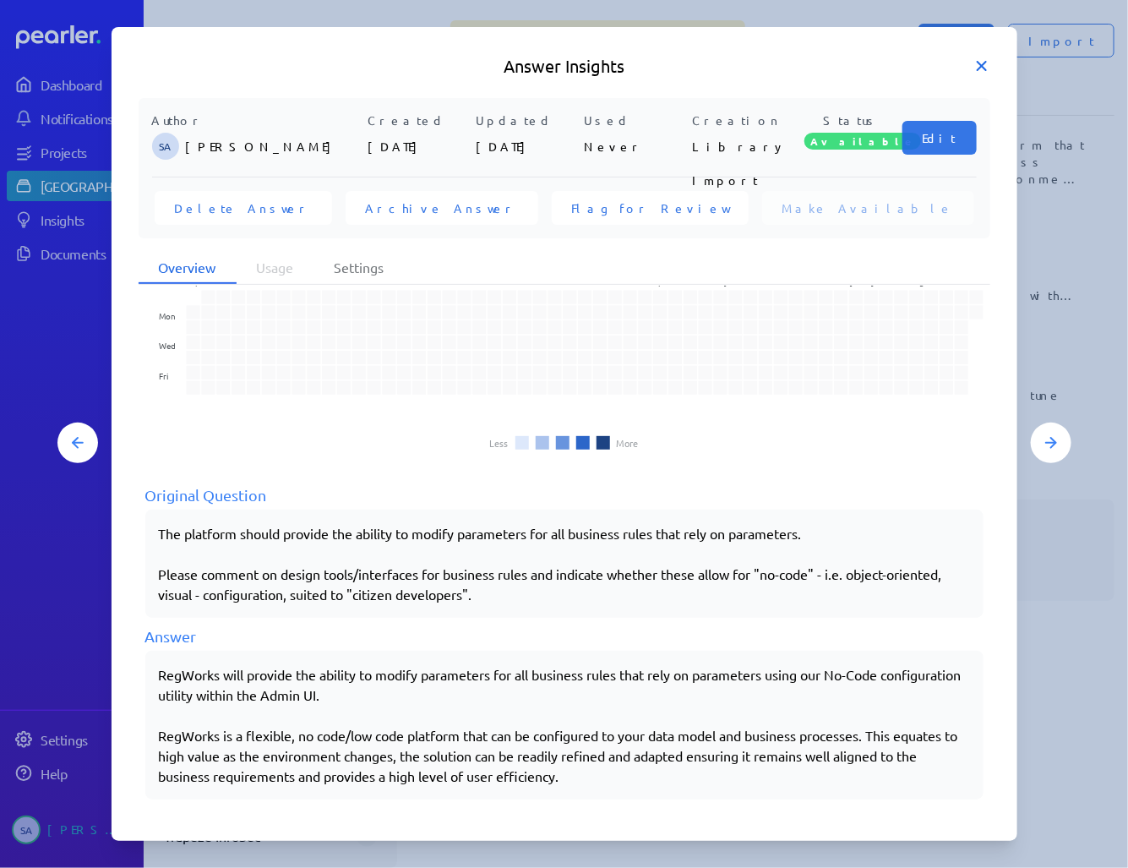
click at [978, 62] on icon at bounding box center [982, 66] width 8 height 8
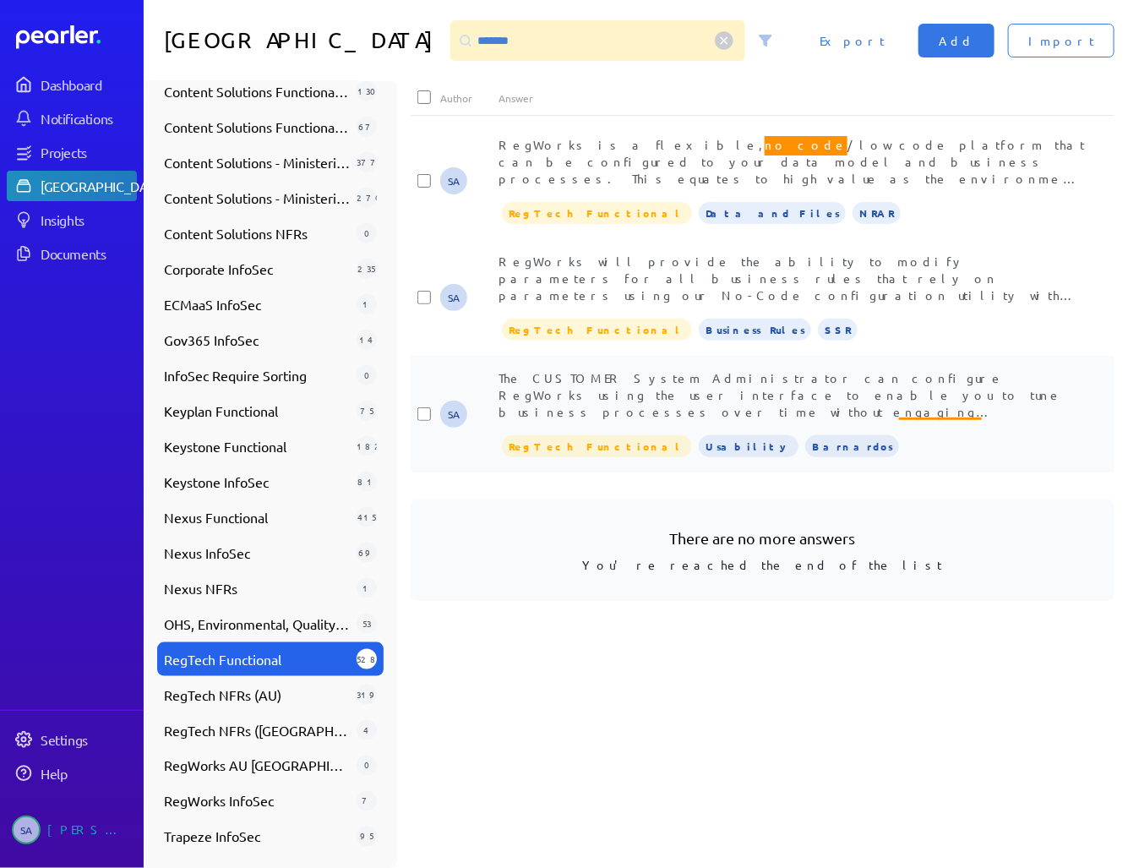
click at [596, 381] on span "The CUSTOMER System Administrator can configure RegWorks using the user interfa…" at bounding box center [790, 479] width 585 height 218
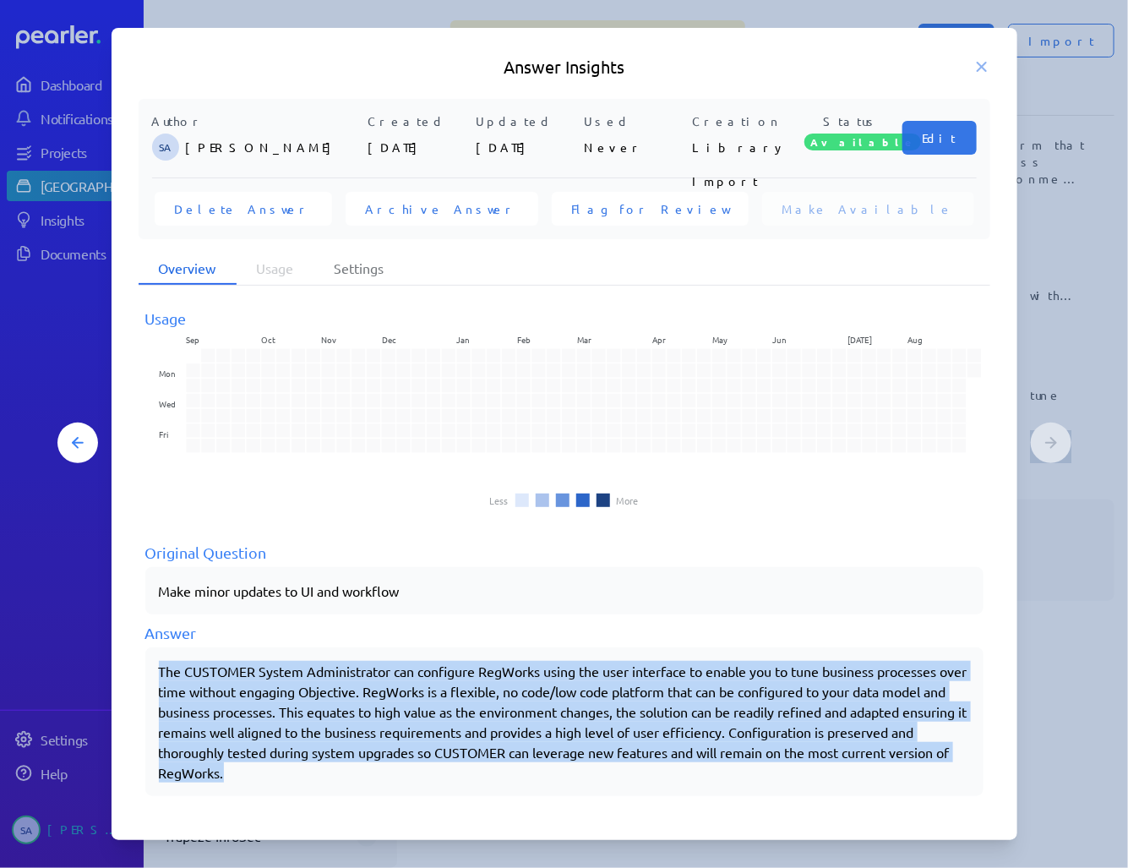
drag, startPoint x: 158, startPoint y: 673, endPoint x: 286, endPoint y: 774, distance: 162.4
click at [286, 774] on div "The CUSTOMER System Administrator can configure RegWorks using the user interfa…" at bounding box center [564, 722] width 811 height 122
copy div "The CUSTOMER System Administrator can configure RegWorks using the user interfa…"
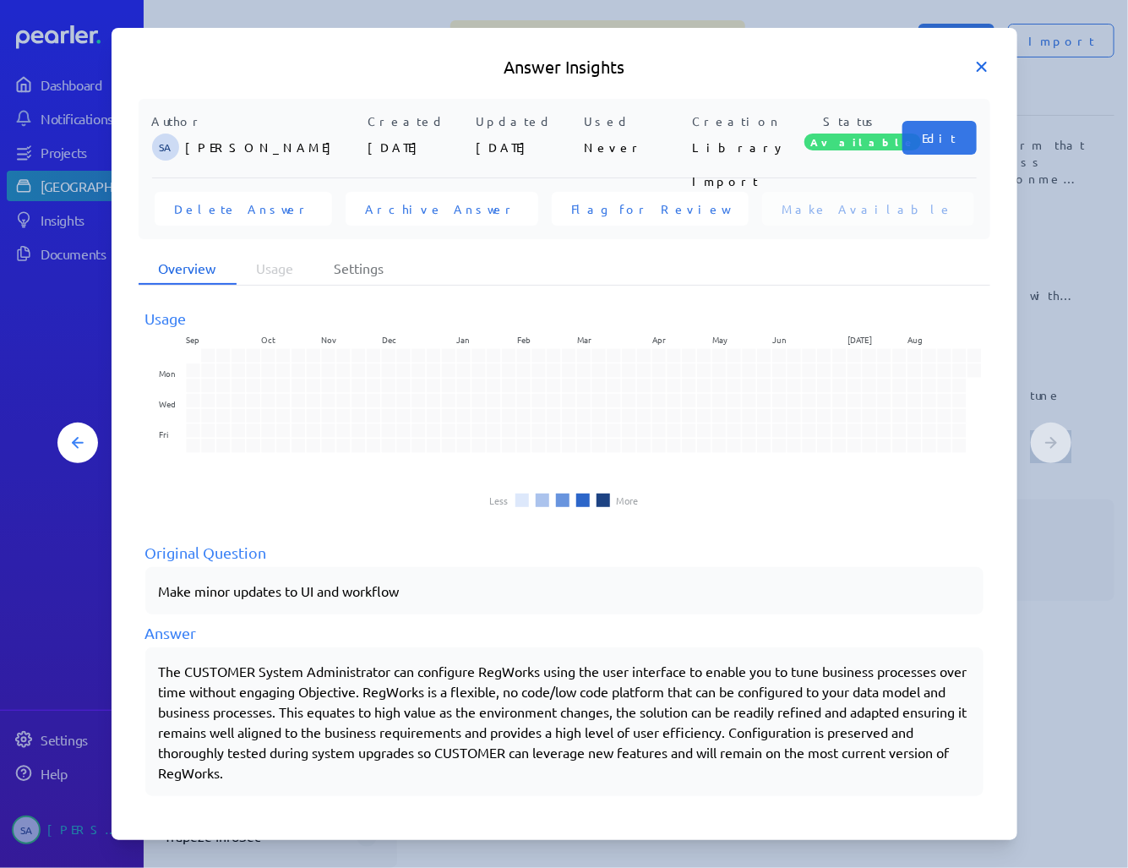
click at [983, 68] on icon at bounding box center [982, 67] width 8 height 8
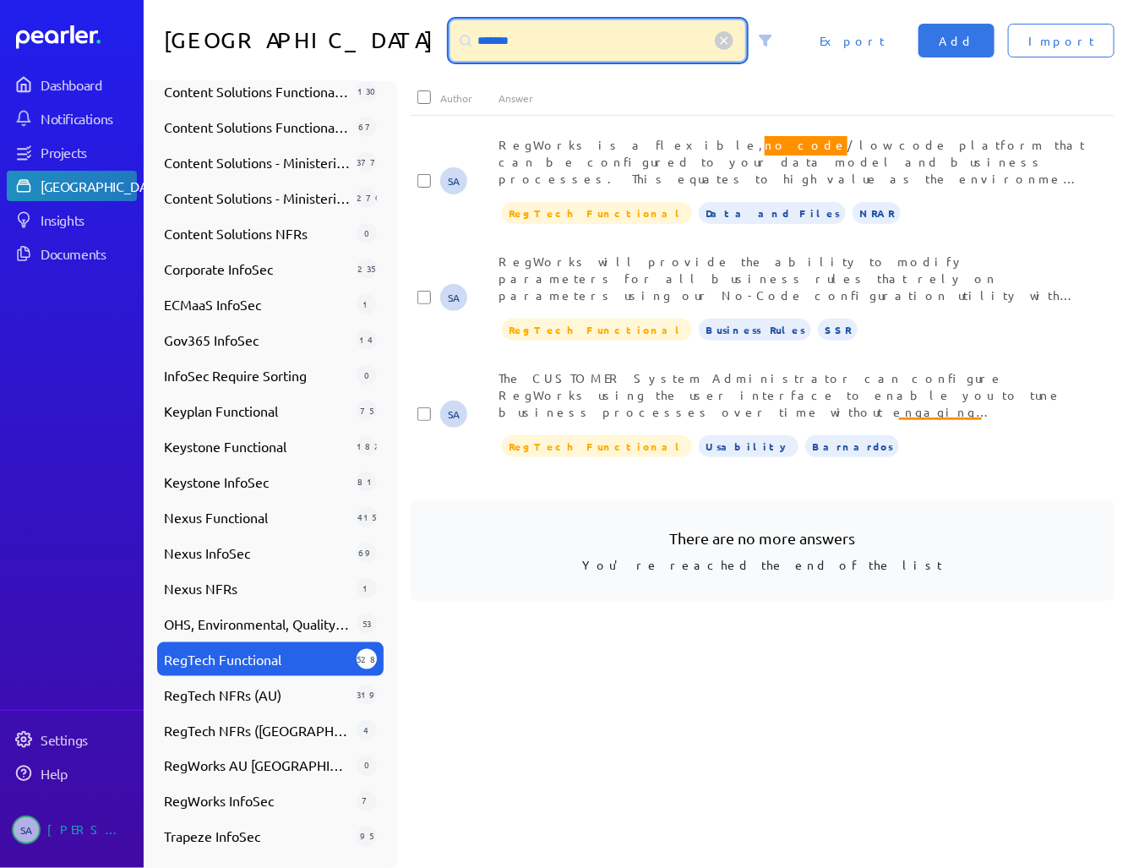
drag, startPoint x: 431, startPoint y: 32, endPoint x: 390, endPoint y: 39, distance: 41.1
click at [450, 35] on div "*******" at bounding box center [597, 40] width 295 height 41
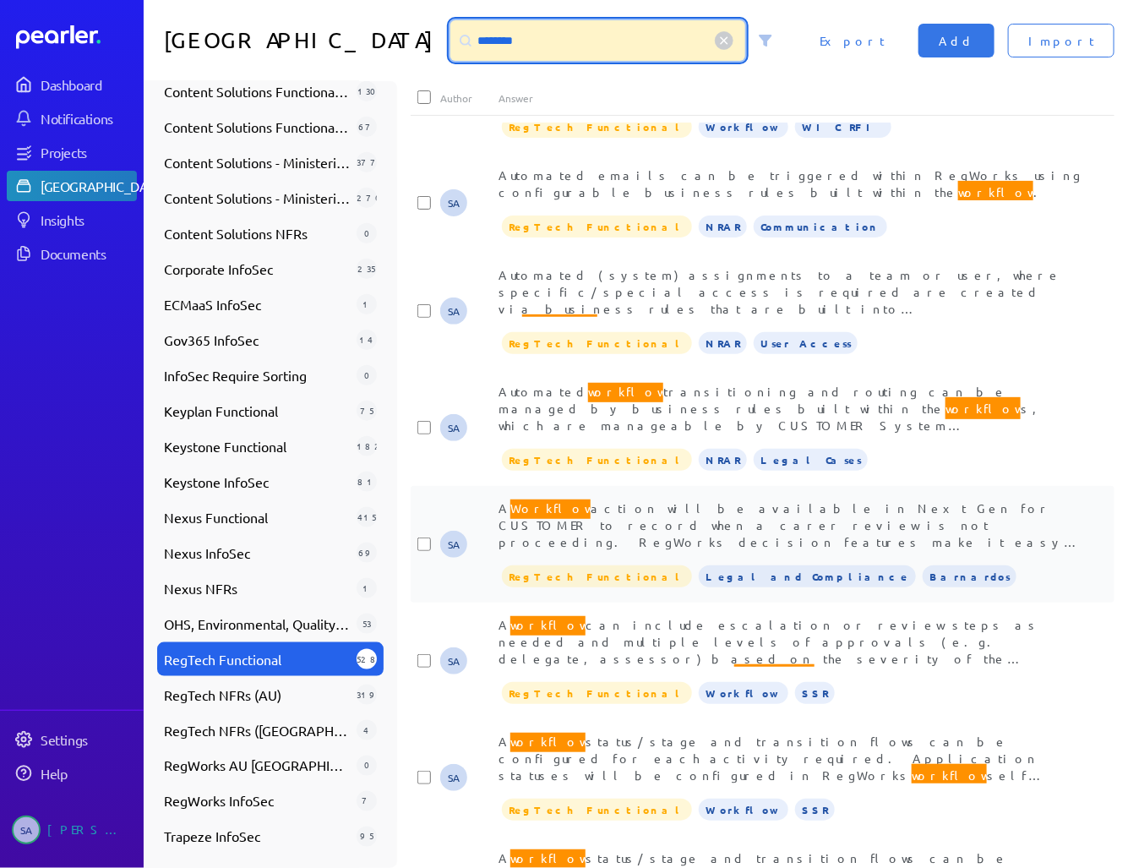
scroll to position [1149, 0]
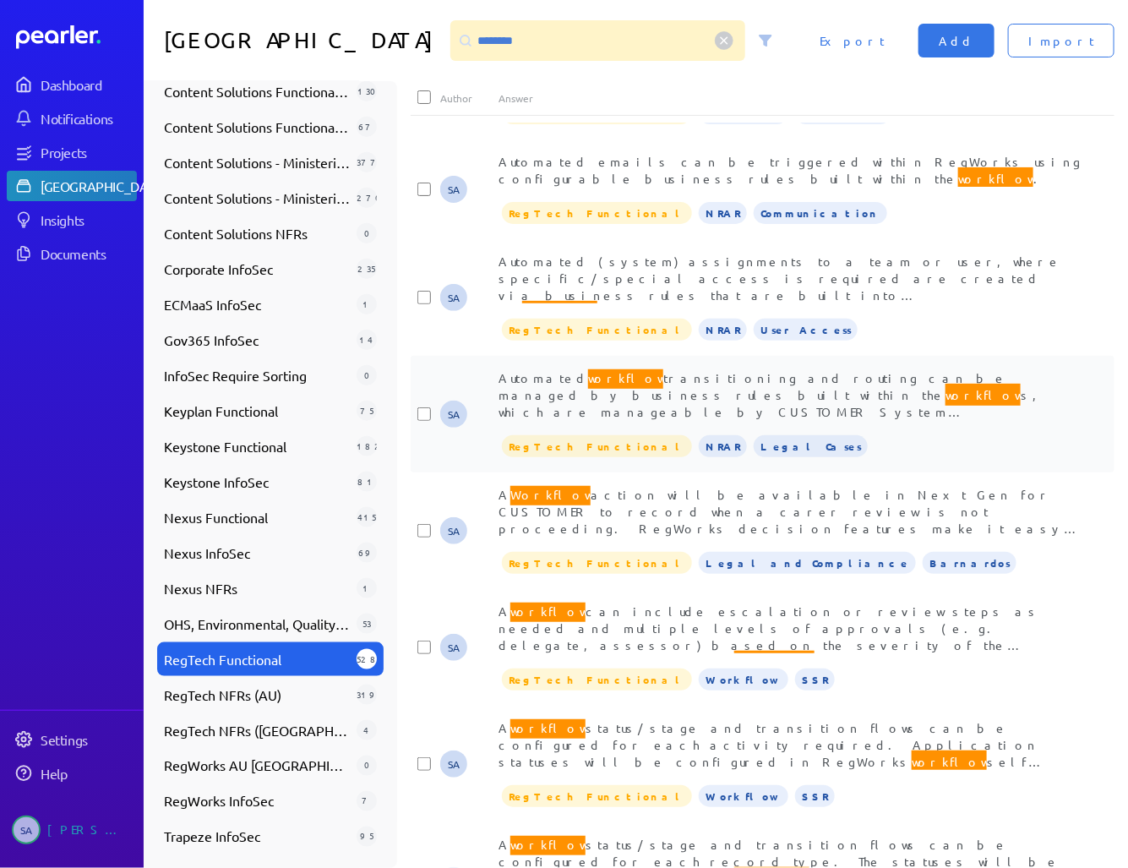
click at [767, 379] on span "Automated workflow transitioning and routing can be managed by business rules b…" at bounding box center [768, 401] width 540 height 69
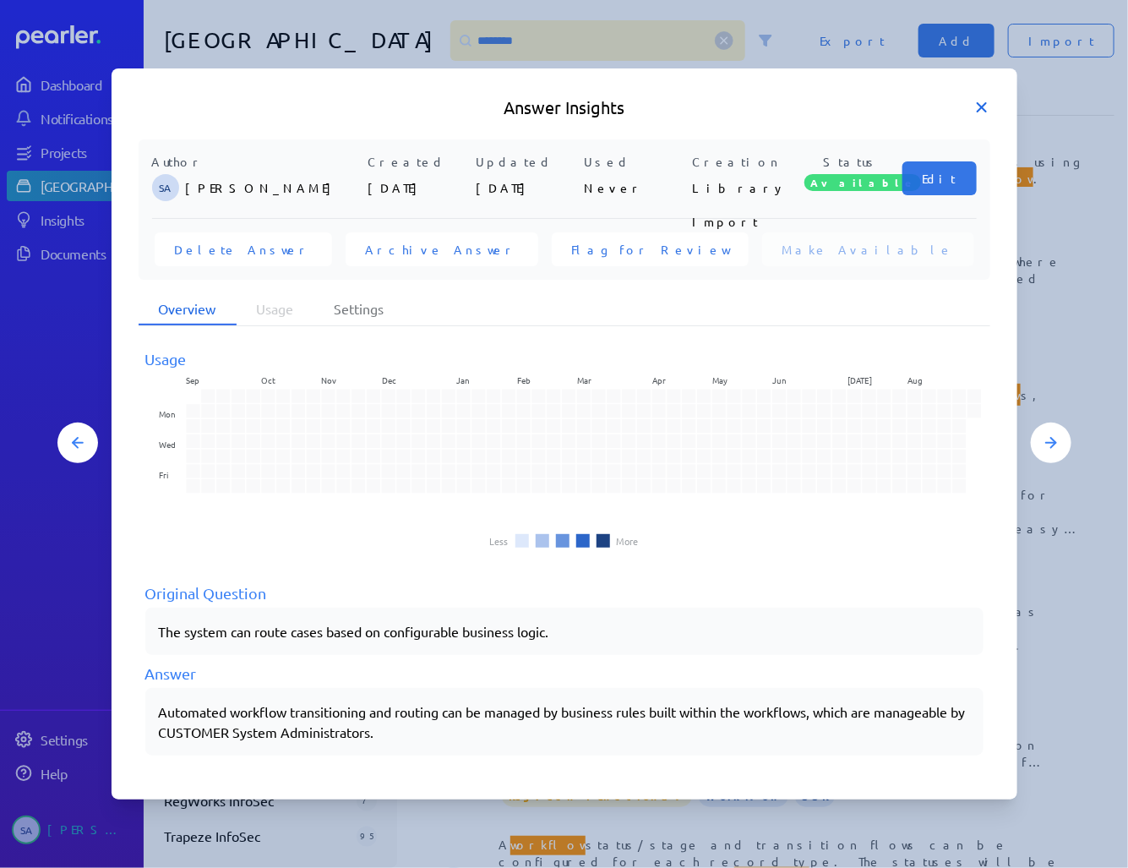
click at [977, 110] on icon at bounding box center [981, 107] width 17 height 17
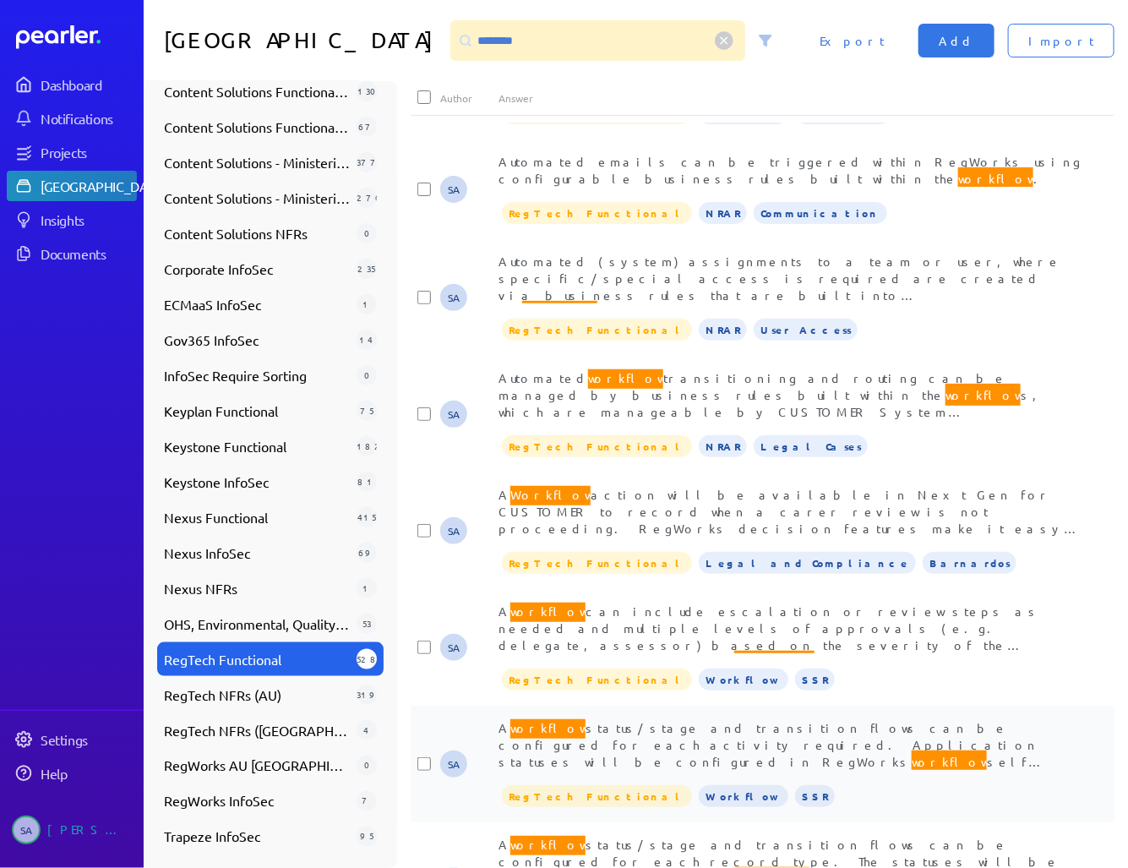
click at [822, 716] on span "A workflow status/stage and transition flows can be configured for each activit…" at bounding box center [790, 852] width 585 height 272
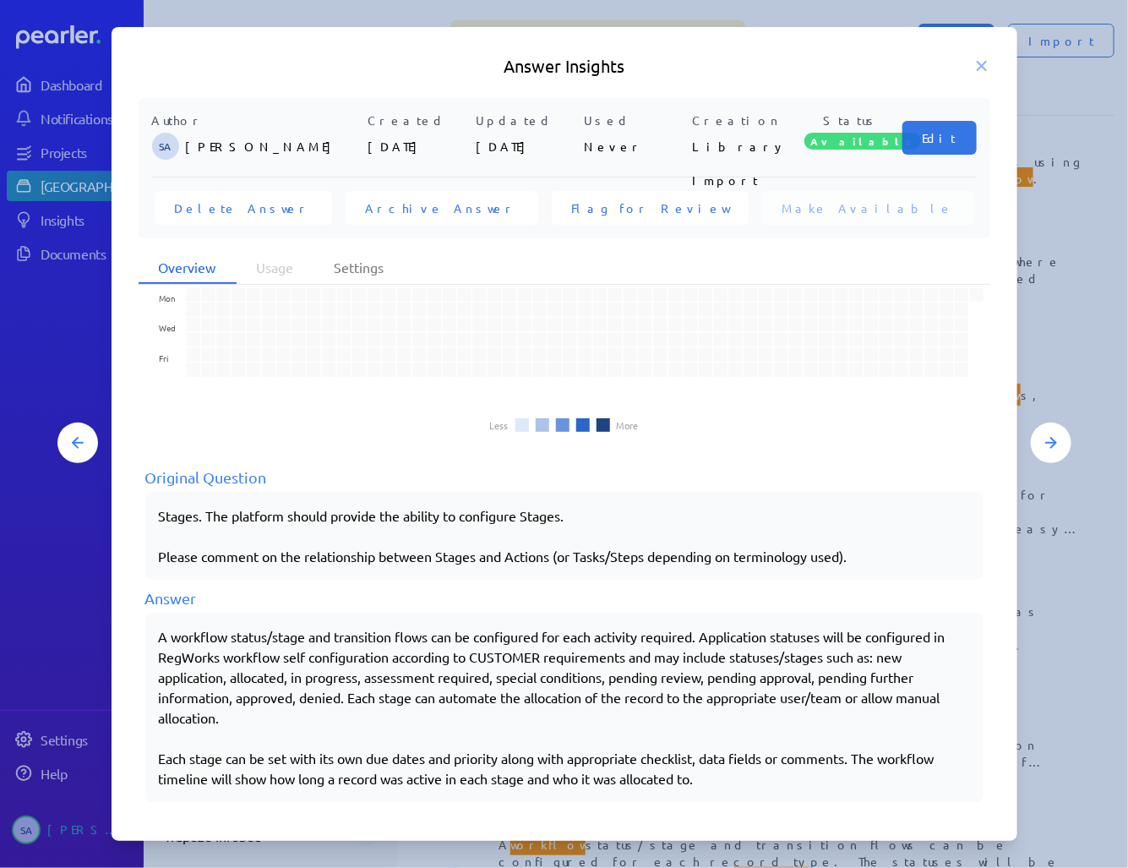
scroll to position [78, 0]
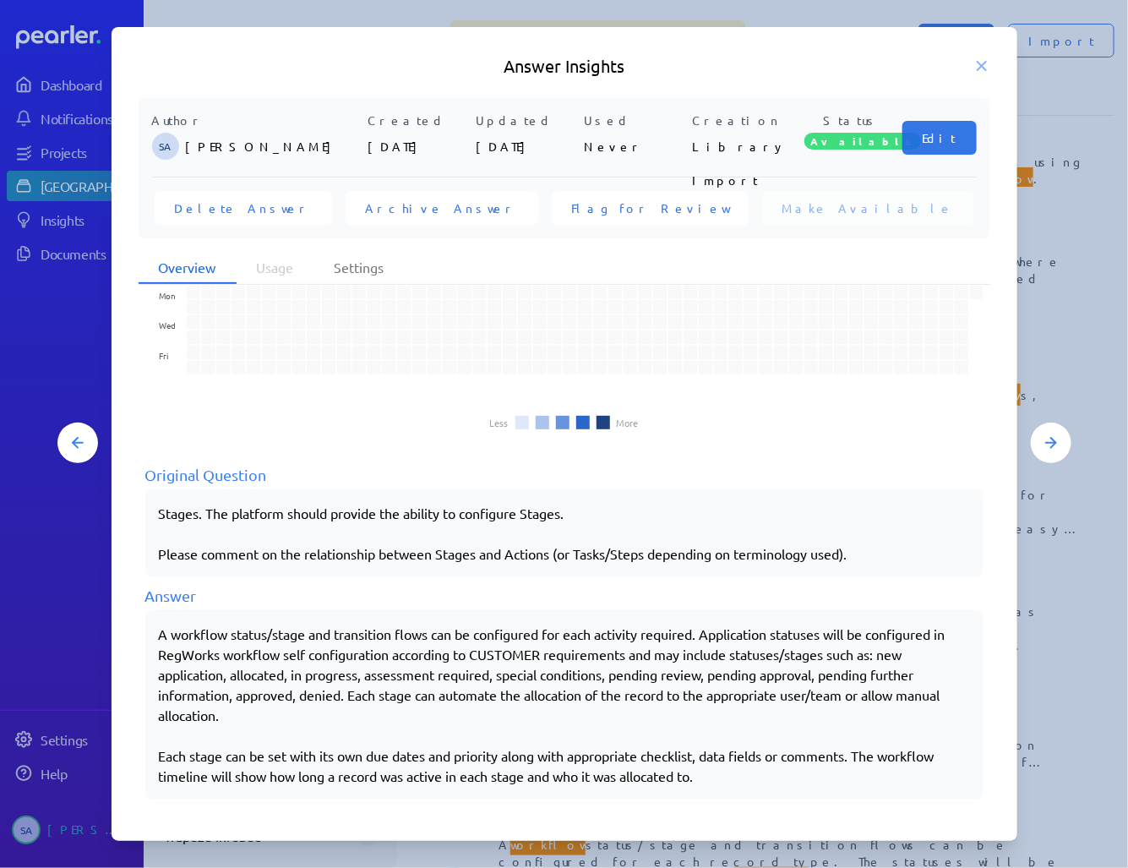
drag, startPoint x: 714, startPoint y: 769, endPoint x: 131, endPoint y: 618, distance: 602.1
click at [131, 618] on div "Author SA [PERSON_NAME] Created [DATE] Updated [DATE] Used Never Creation Libra…" at bounding box center [565, 456] width 906 height 717
click at [982, 64] on icon at bounding box center [982, 66] width 8 height 8
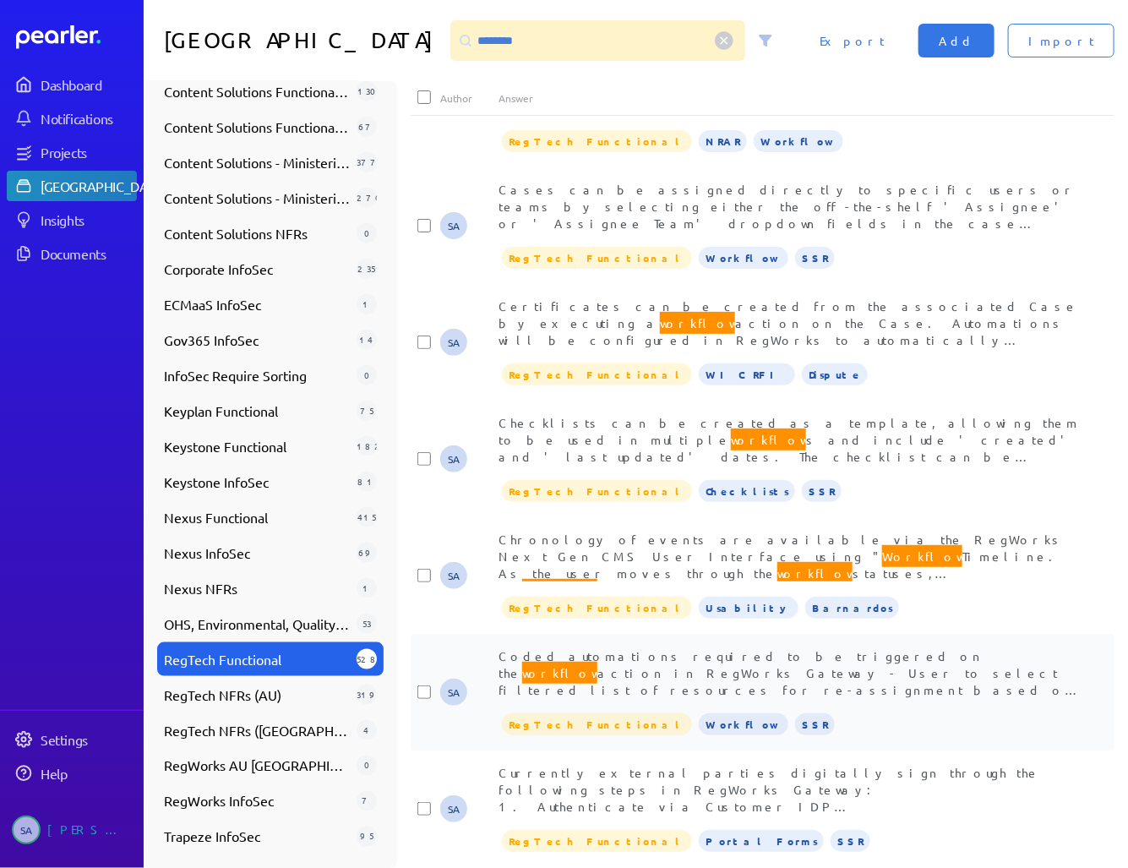
scroll to position [2163, 0]
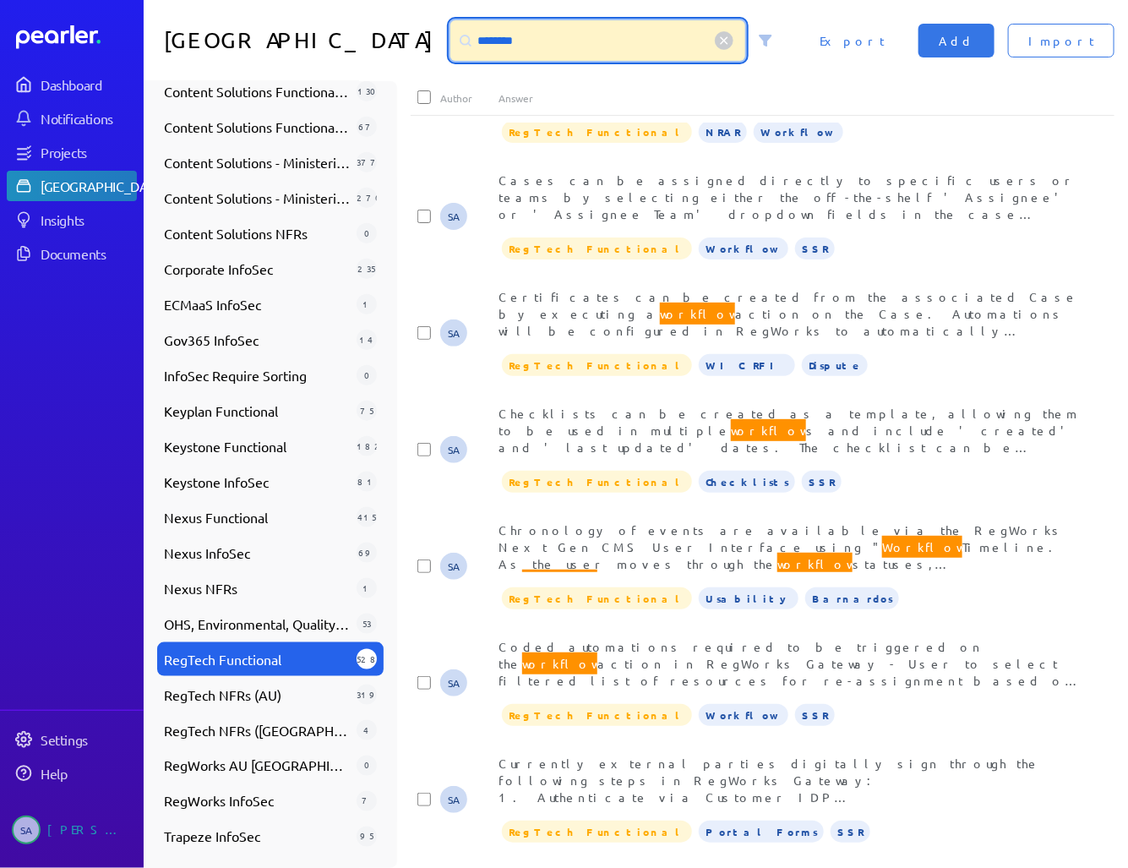
drag, startPoint x: 482, startPoint y: 35, endPoint x: 339, endPoint y: 41, distance: 142.9
click at [347, 37] on div "Answer Library ******** Import Add Export" at bounding box center [636, 40] width 984 height 81
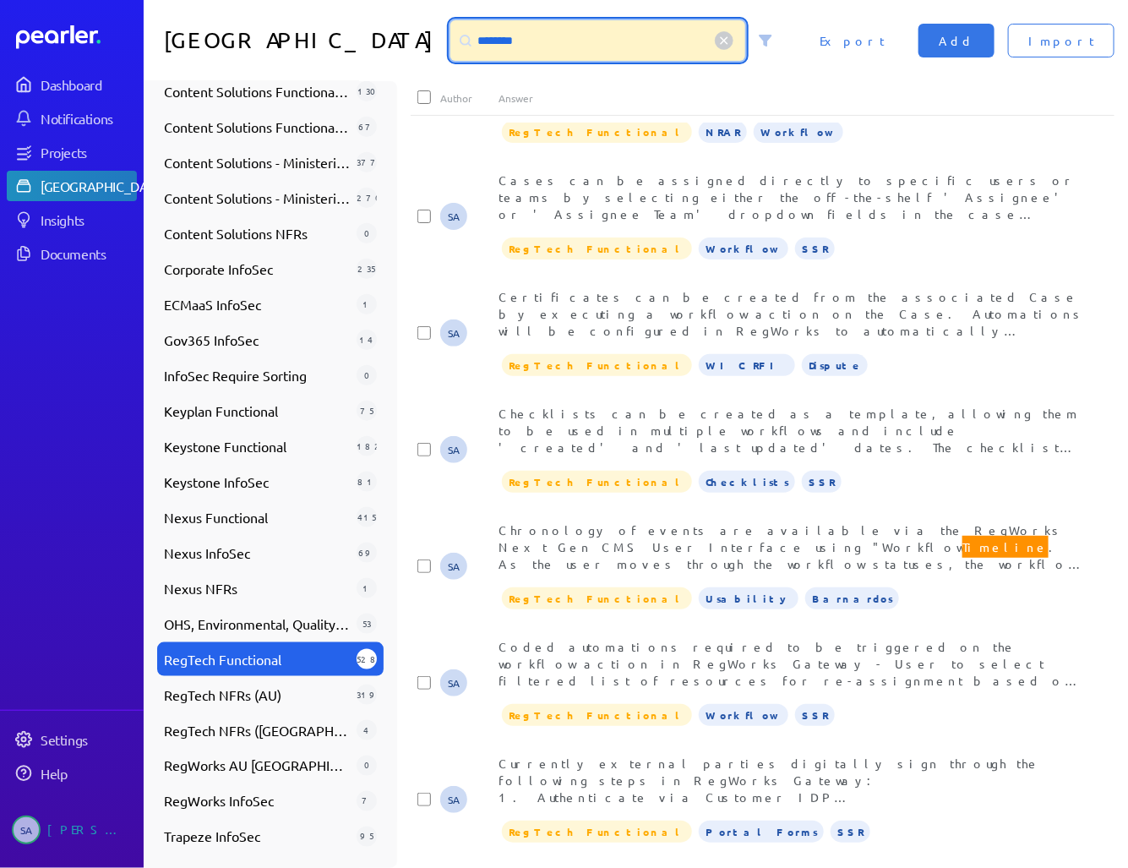
scroll to position [14, 0]
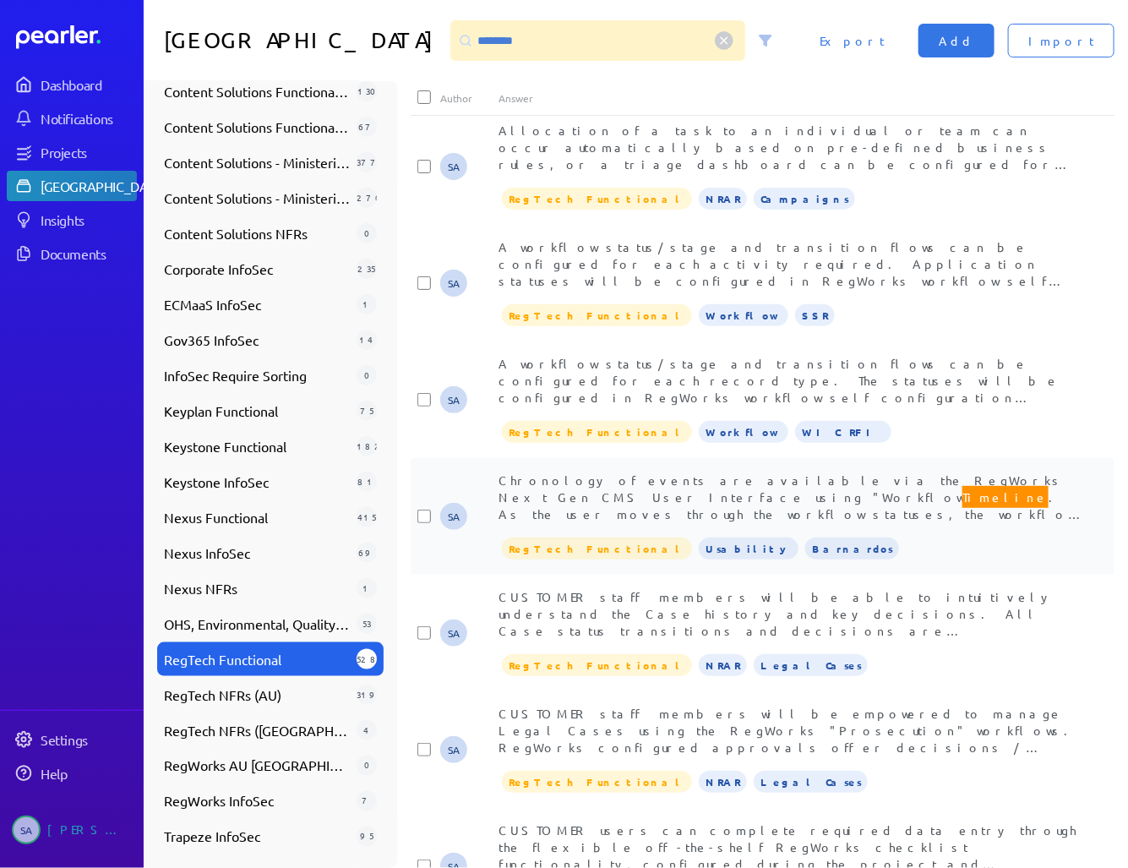
click at [778, 493] on span "Chronology of events are available via the RegWorks Next Gen CMS User Interface…" at bounding box center [791, 707] width 586 height 471
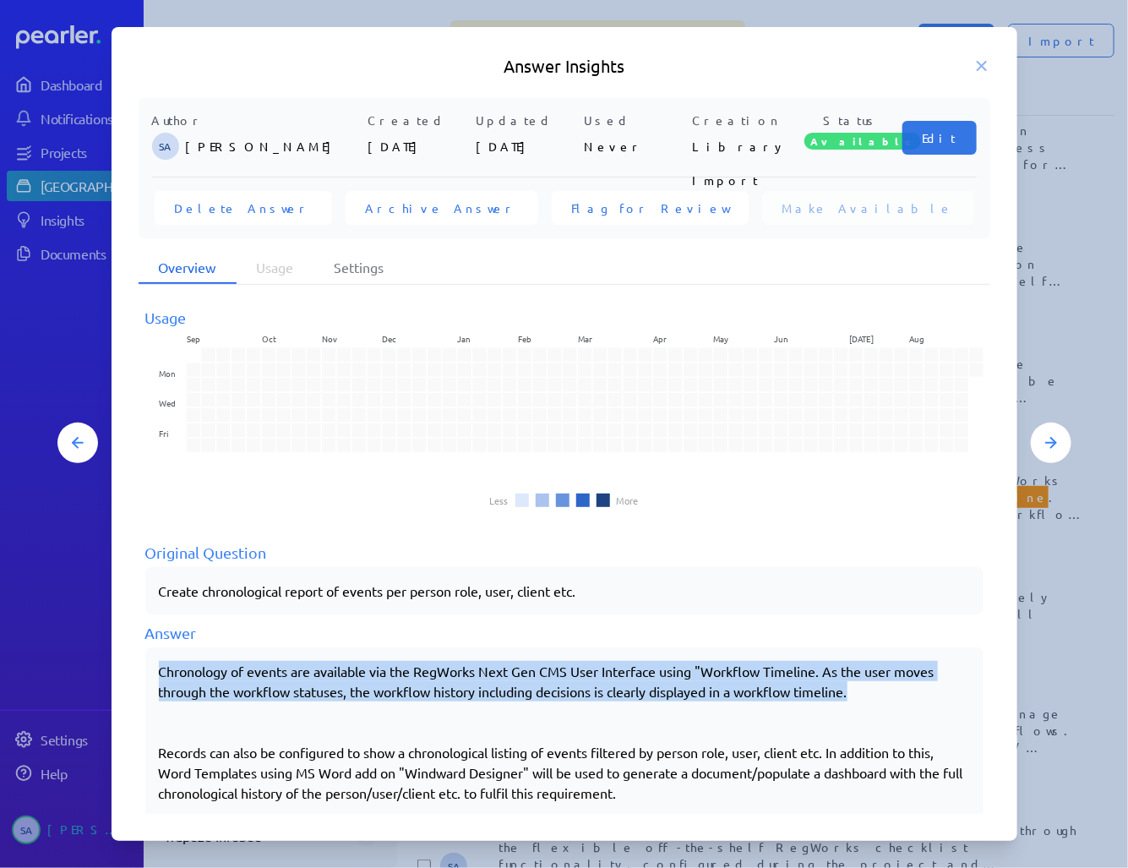
drag, startPoint x: 160, startPoint y: 667, endPoint x: 902, endPoint y: 689, distance: 742.1
click at [902, 689] on p "Chronology of events are available via the RegWorks Next Gen CMS User Interface…" at bounding box center [564, 681] width 811 height 41
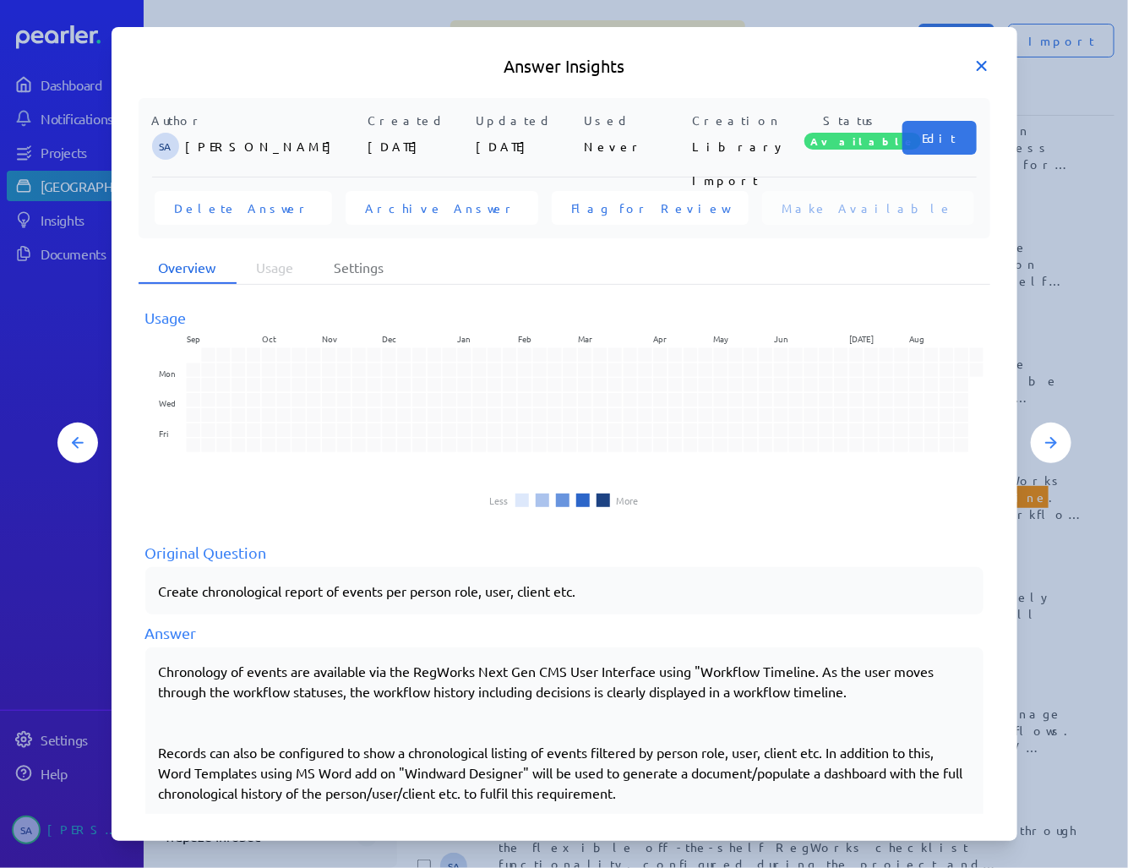
click at [976, 63] on icon at bounding box center [981, 65] width 17 height 17
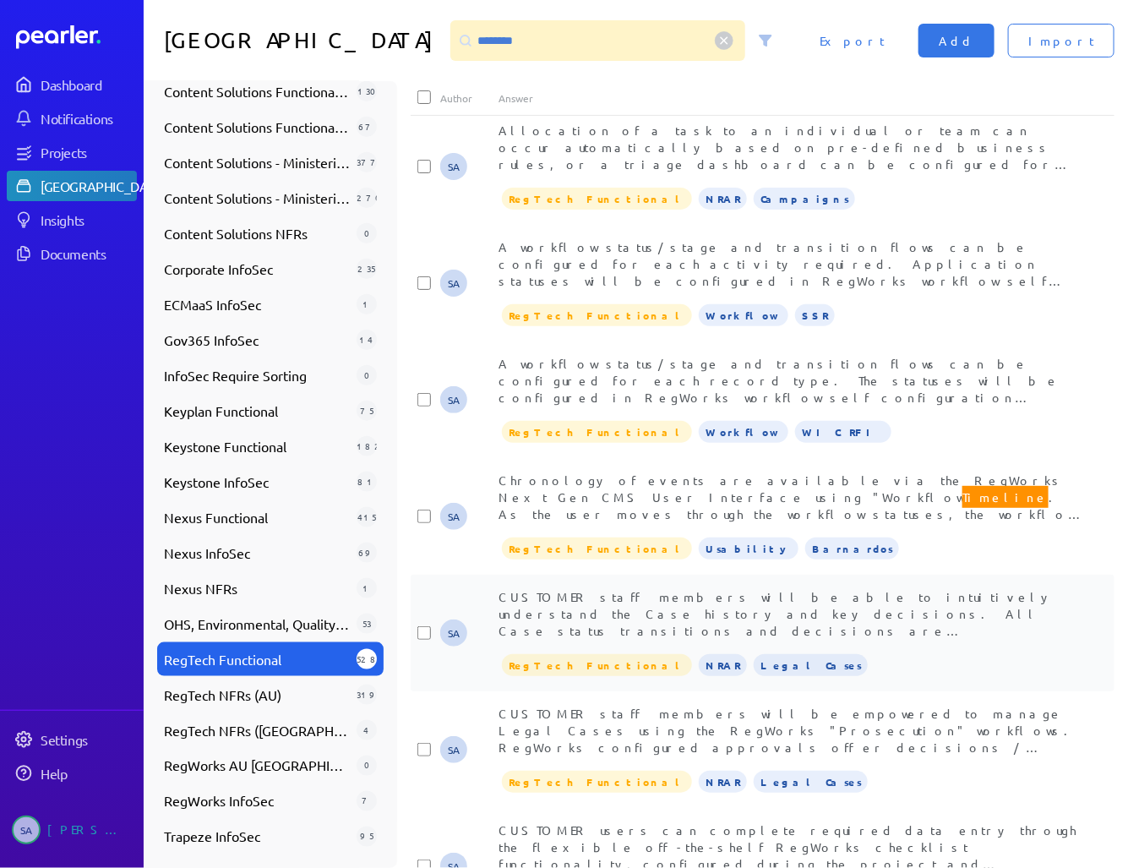
click at [755, 604] on div "CUSTOMER staff members will be able to intuitively understand the Case history …" at bounding box center [791, 613] width 586 height 51
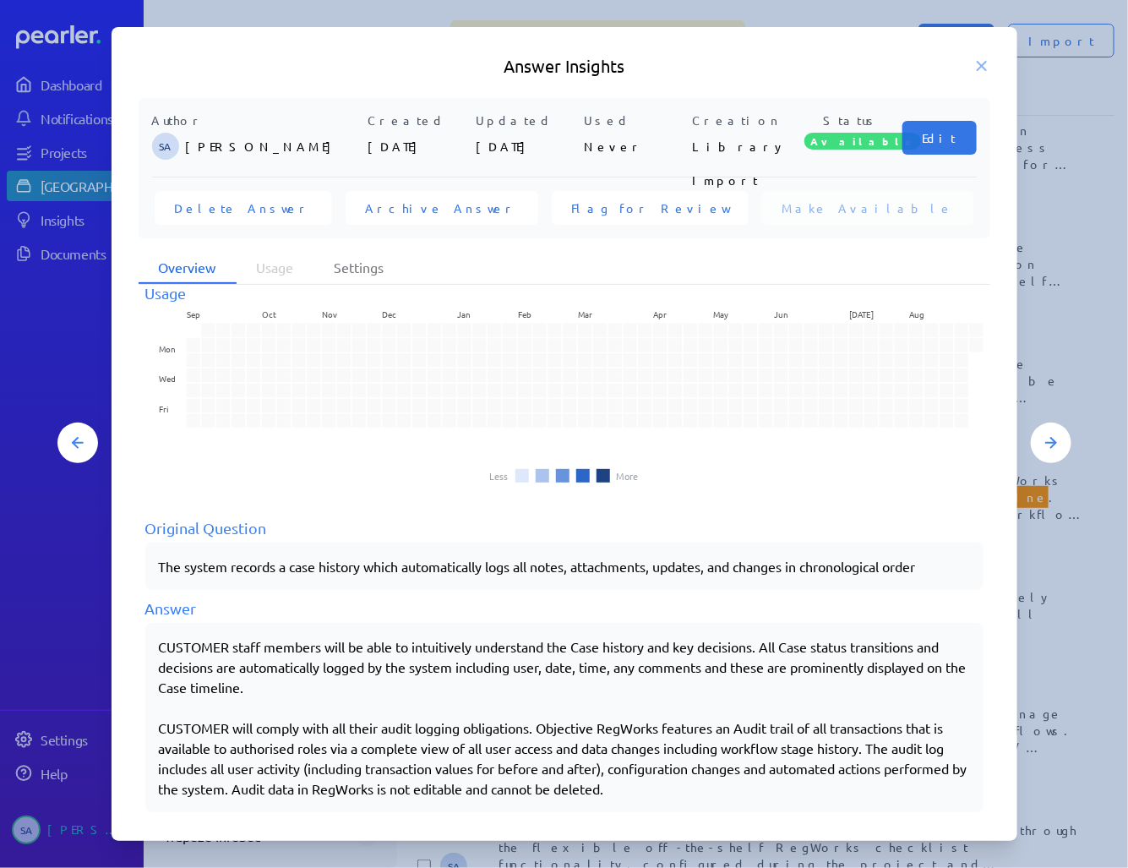
scroll to position [37, 0]
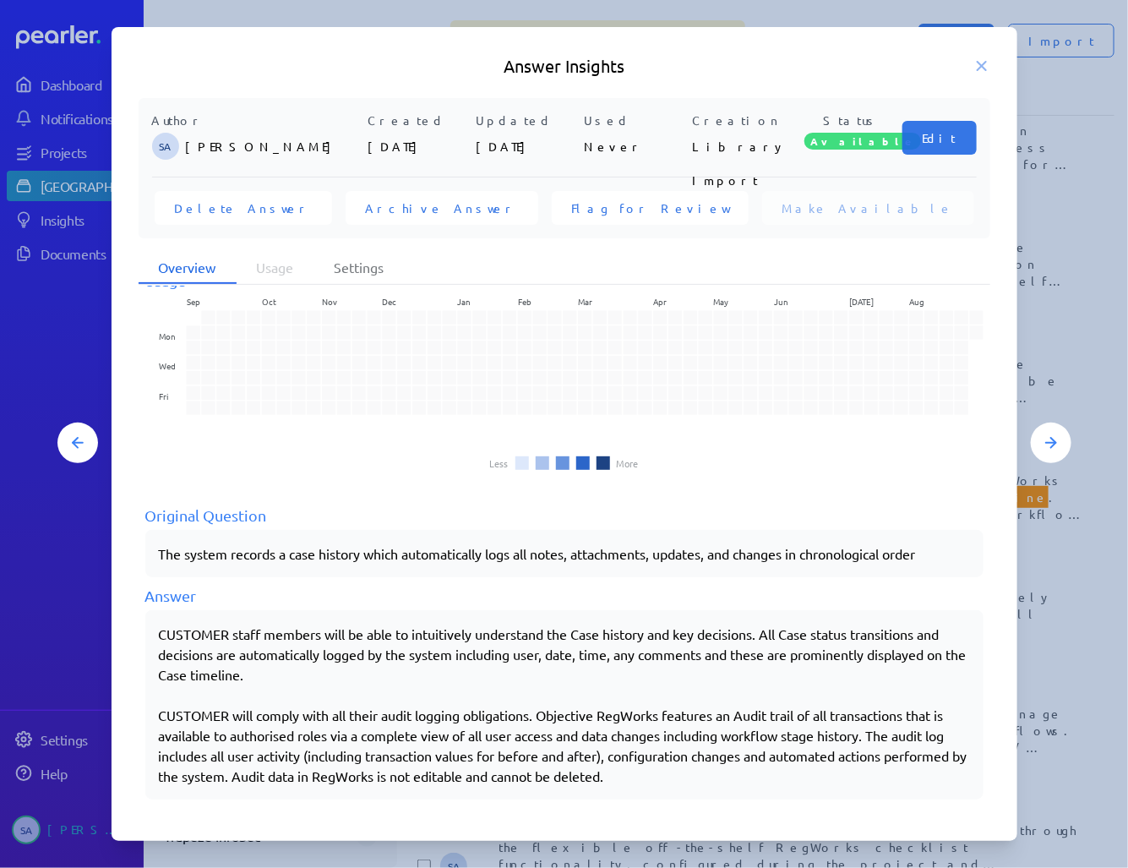
drag, startPoint x: 158, startPoint y: 629, endPoint x: 335, endPoint y: 677, distance: 183.0
click at [335, 677] on div "CUSTOMER staff members will be able to intuitively understand the Case history …" at bounding box center [564, 704] width 838 height 189
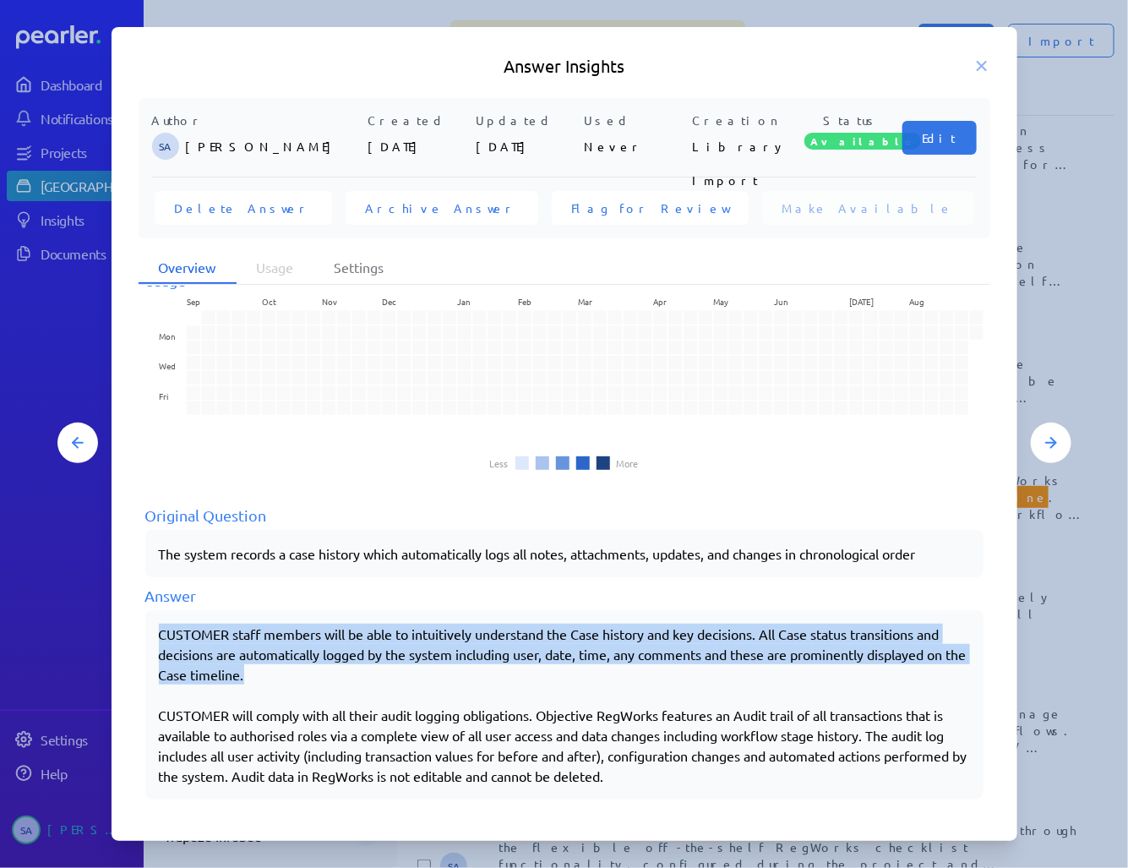
drag, startPoint x: 296, startPoint y: 664, endPoint x: 136, endPoint y: 635, distance: 162.4
click at [136, 635] on div "Author SA [PERSON_NAME] Created [DATE] Updated [DATE] Used Never Creation Libra…" at bounding box center [565, 456] width 906 height 717
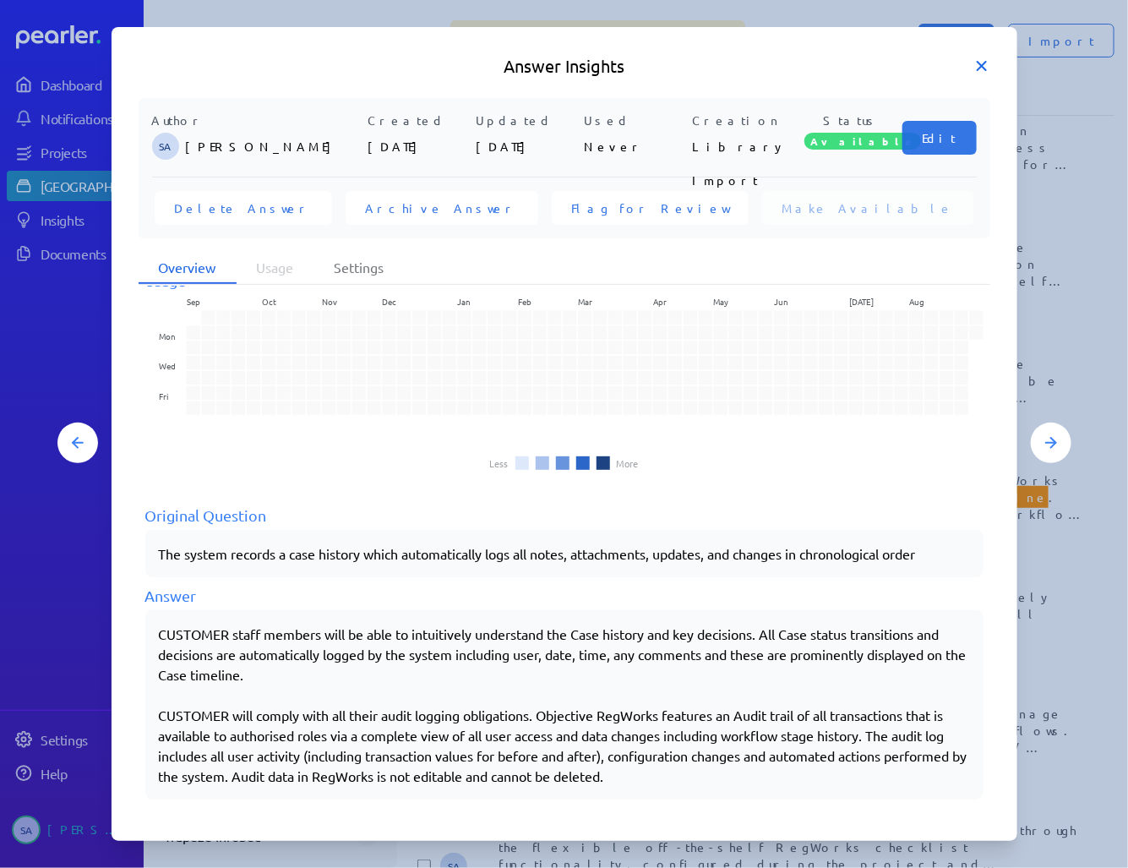
click at [979, 63] on icon at bounding box center [981, 65] width 17 height 17
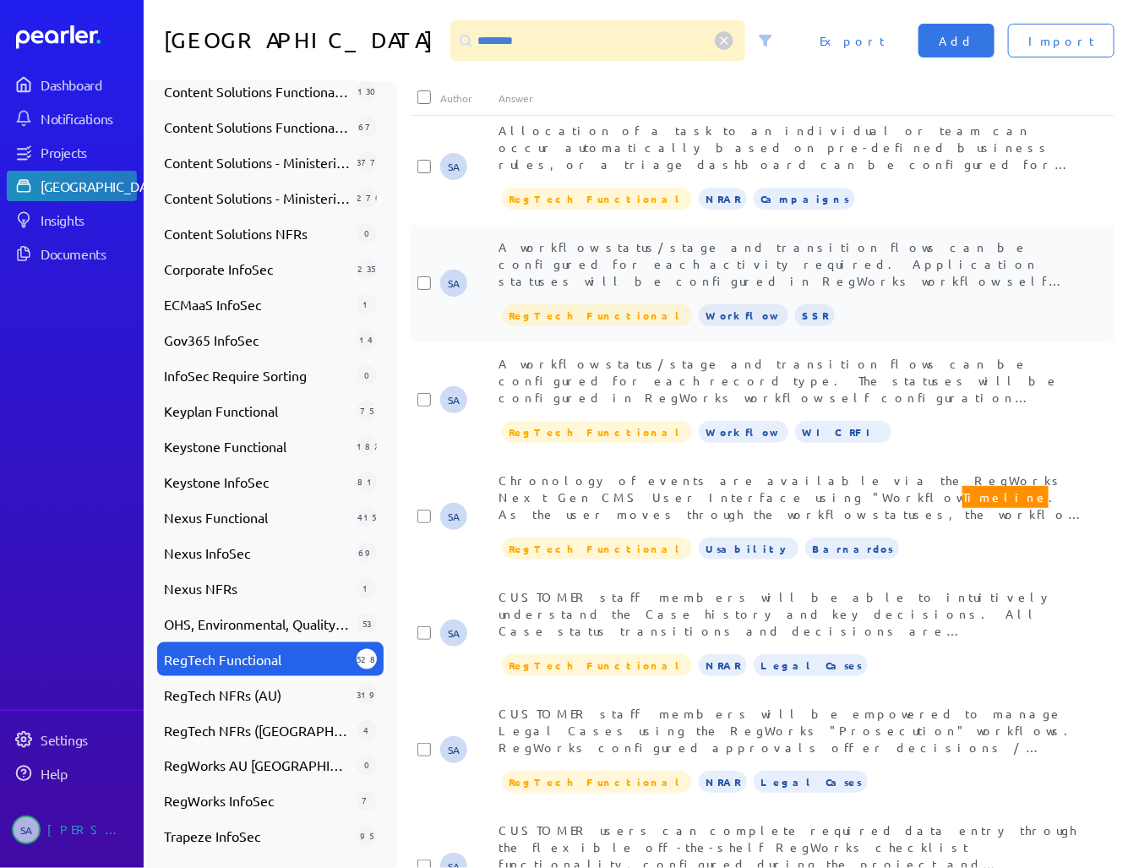
click at [701, 259] on span "A workflow status/stage and transition flows can be configured for each activit…" at bounding box center [790, 373] width 585 height 269
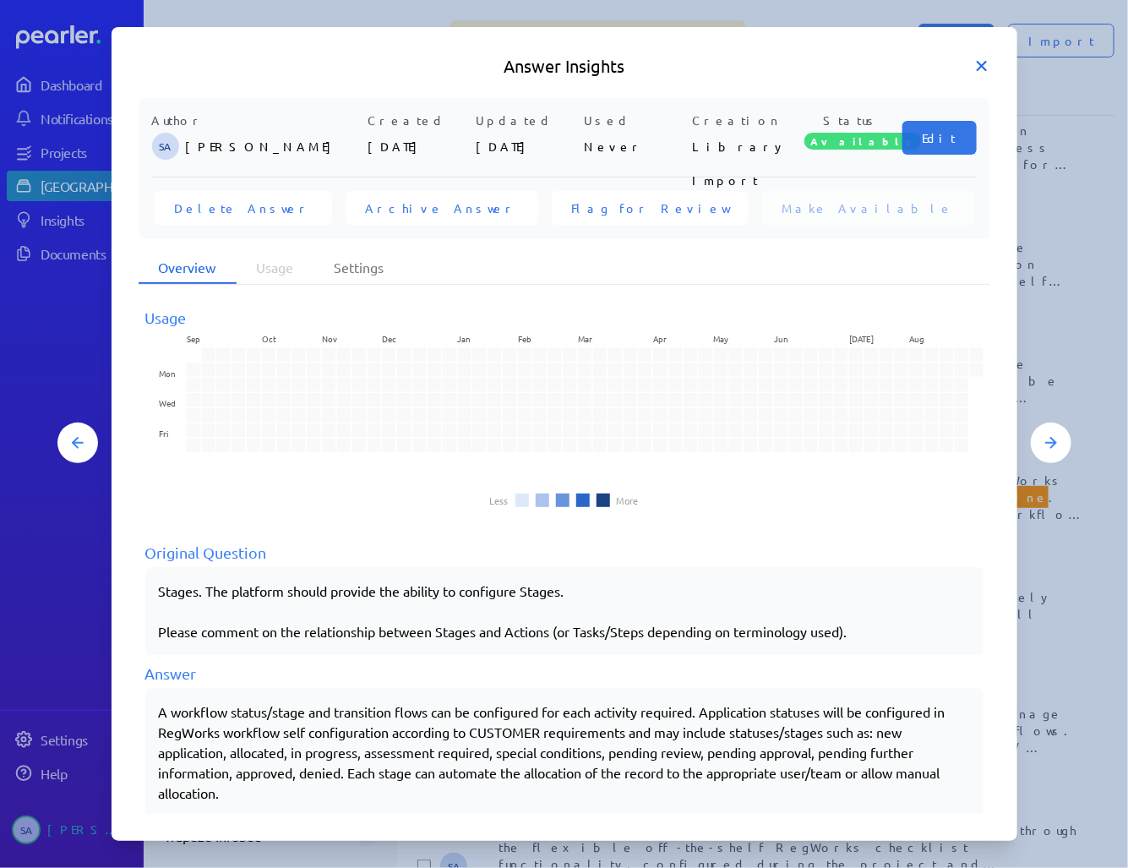
click at [982, 65] on icon at bounding box center [982, 66] width 8 height 8
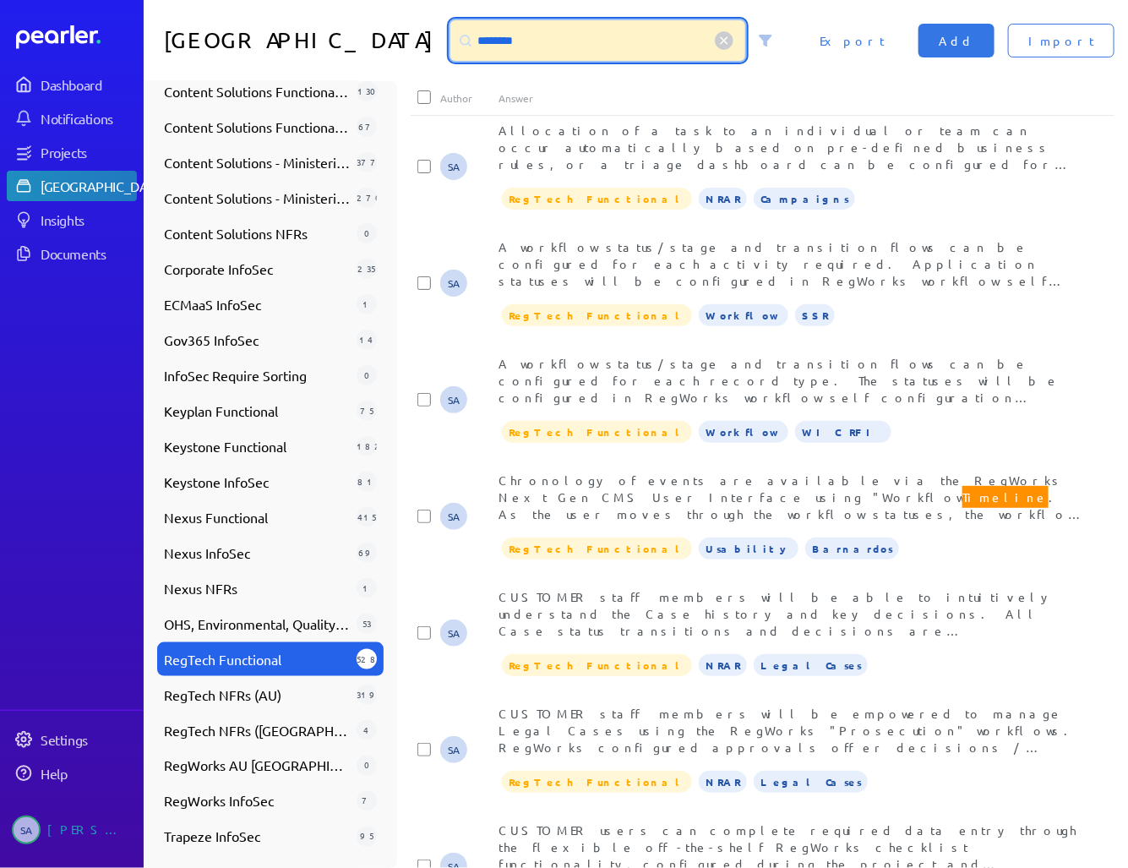
drag, startPoint x: 556, startPoint y: 35, endPoint x: 394, endPoint y: 43, distance: 162.4
click at [450, 43] on div "********" at bounding box center [597, 40] width 295 height 41
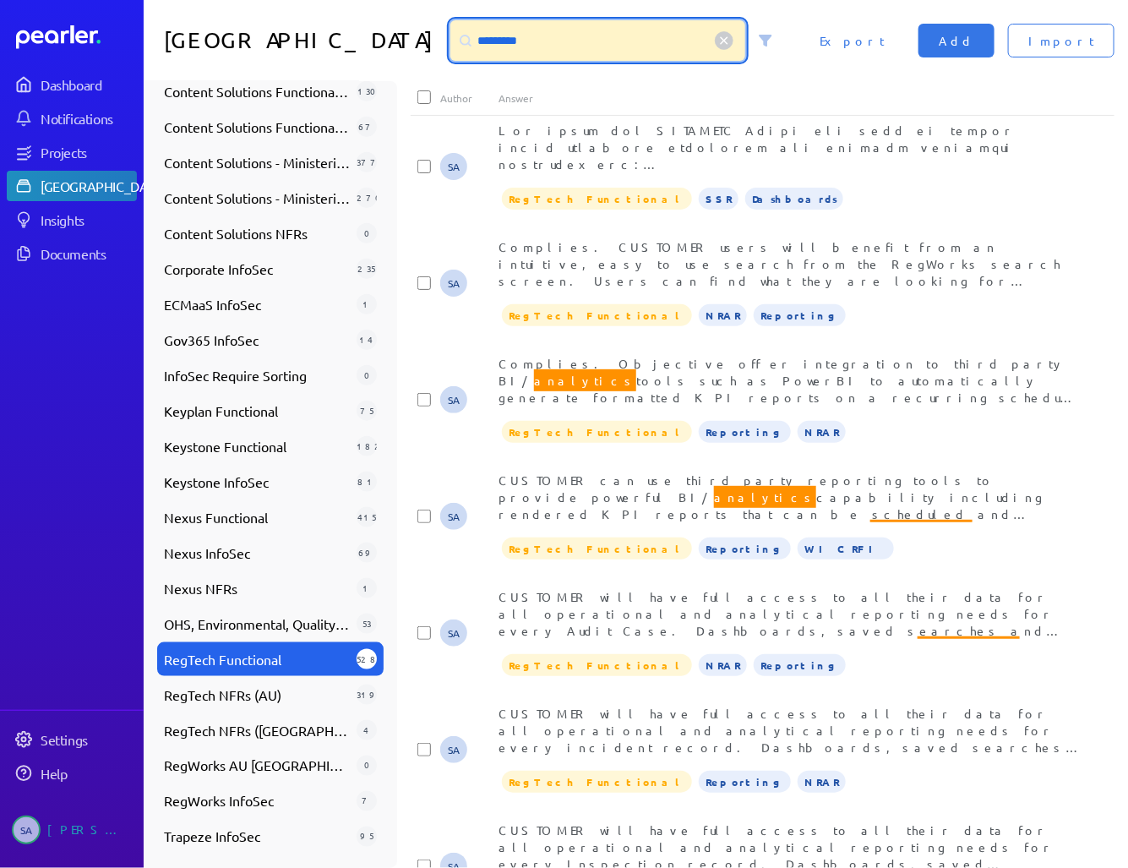
drag, startPoint x: 491, startPoint y: 44, endPoint x: 397, endPoint y: 35, distance: 94.2
click at [450, 35] on div "*********" at bounding box center [597, 40] width 295 height 41
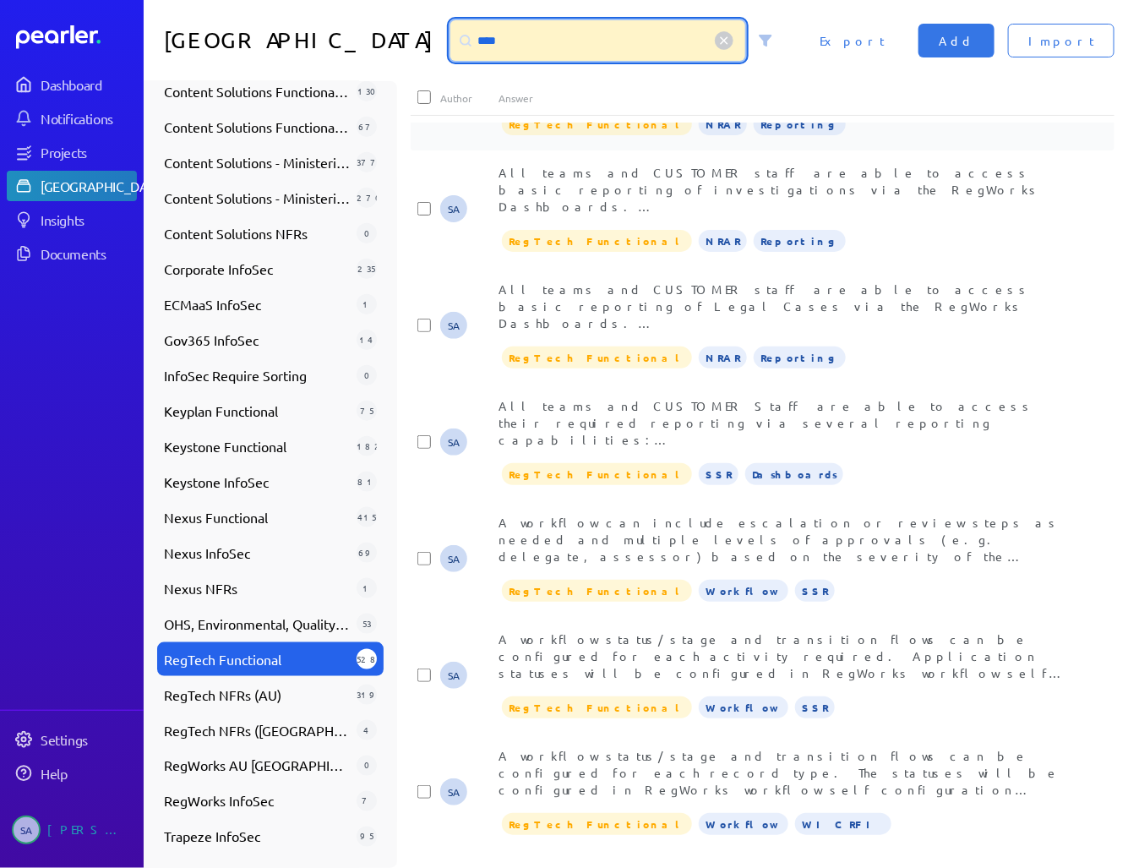
scroll to position [623, 0]
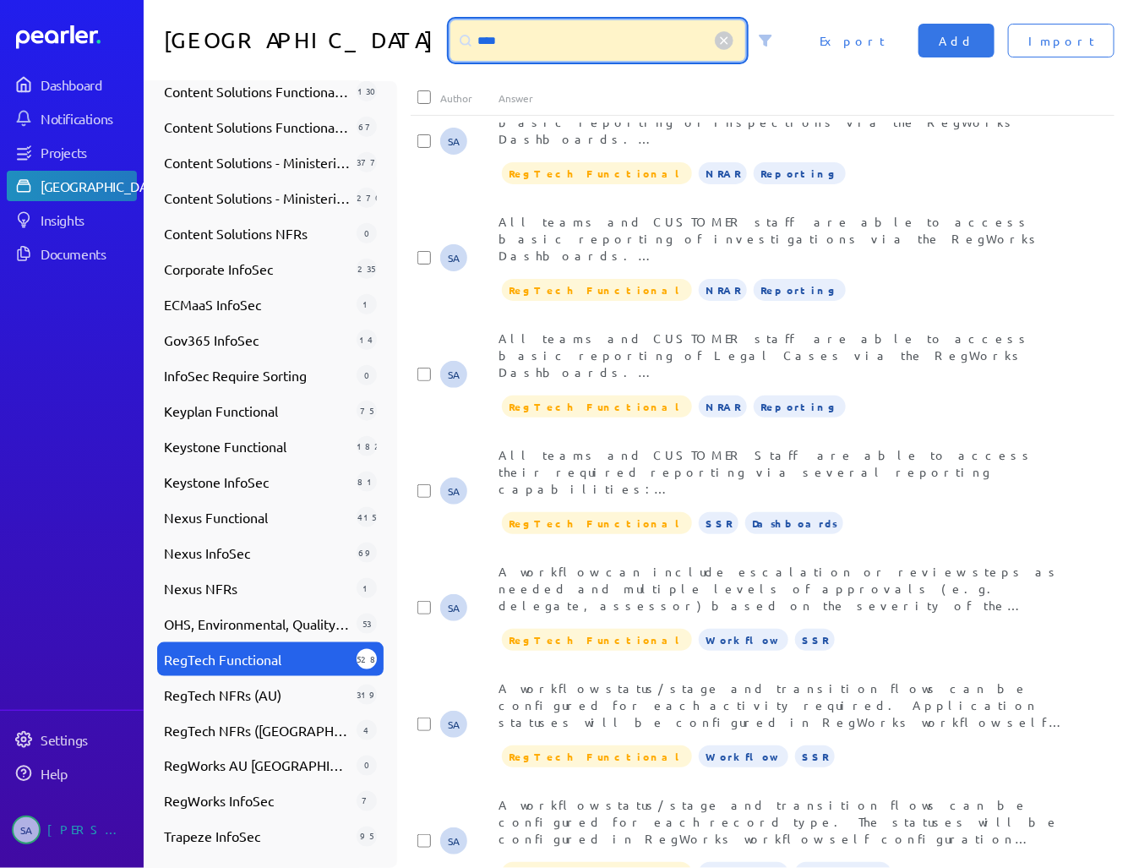
drag, startPoint x: 471, startPoint y: 48, endPoint x: 389, endPoint y: 30, distance: 83.0
click at [450, 30] on div "****" at bounding box center [597, 40] width 295 height 41
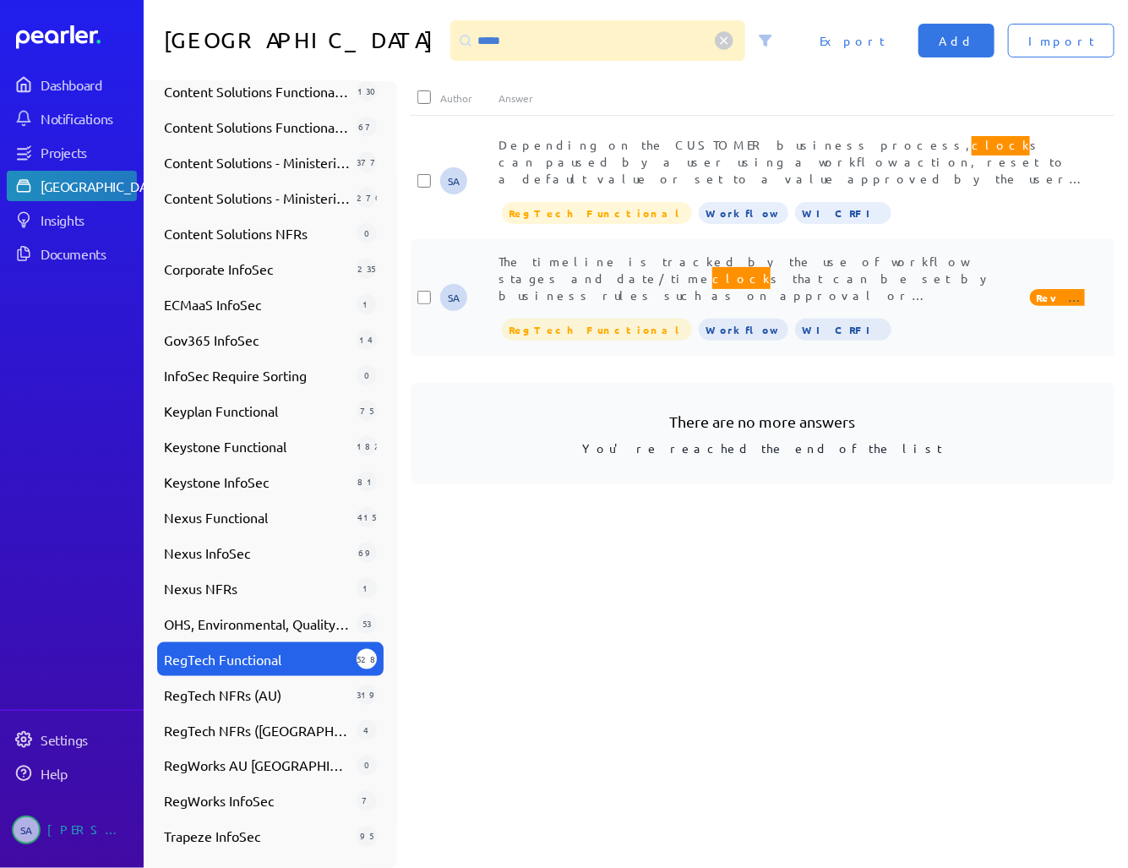
click at [787, 264] on span "The timeline is tracked by the use of workflow stages and date/time clock s tha…" at bounding box center [758, 463] width 520 height 421
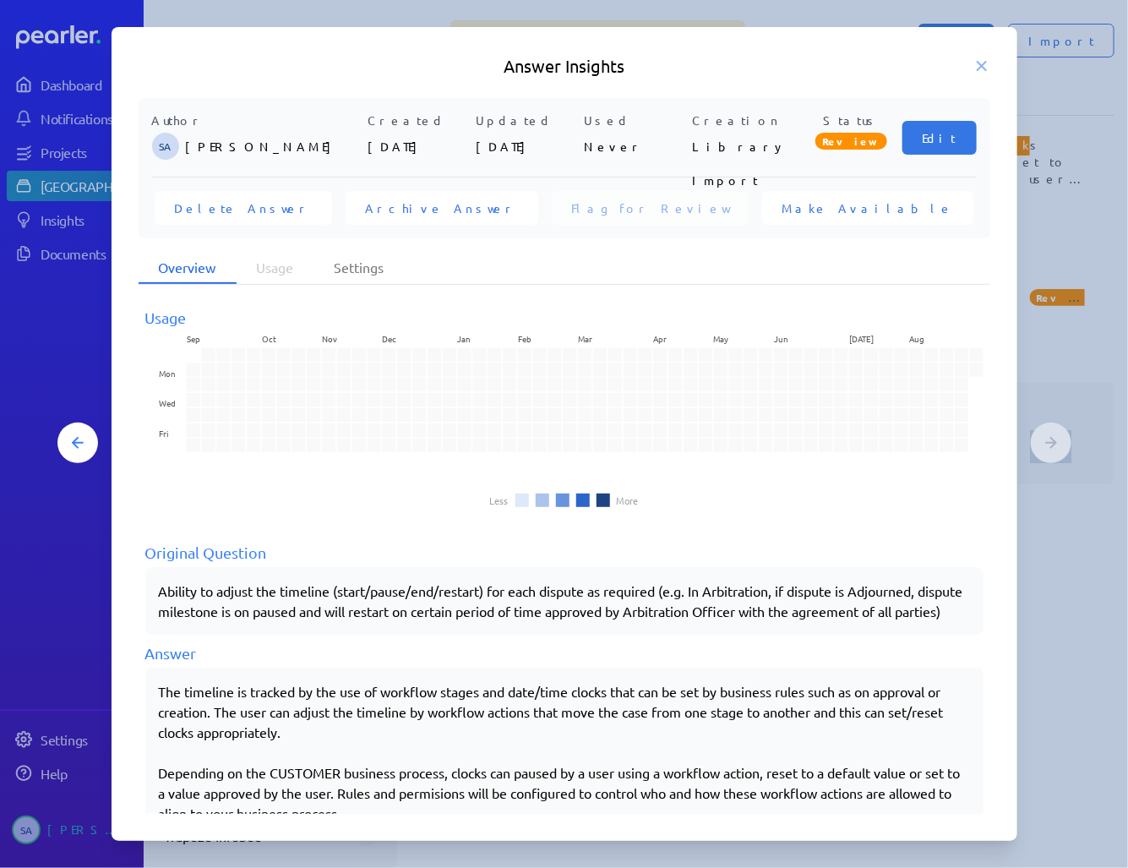
drag, startPoint x: 154, startPoint y: 710, endPoint x: 344, endPoint y: 744, distance: 193.1
click at [339, 746] on div "The timeline is tracked by the use of workflow stages and date/time clocks that…" at bounding box center [564, 812] width 838 height 291
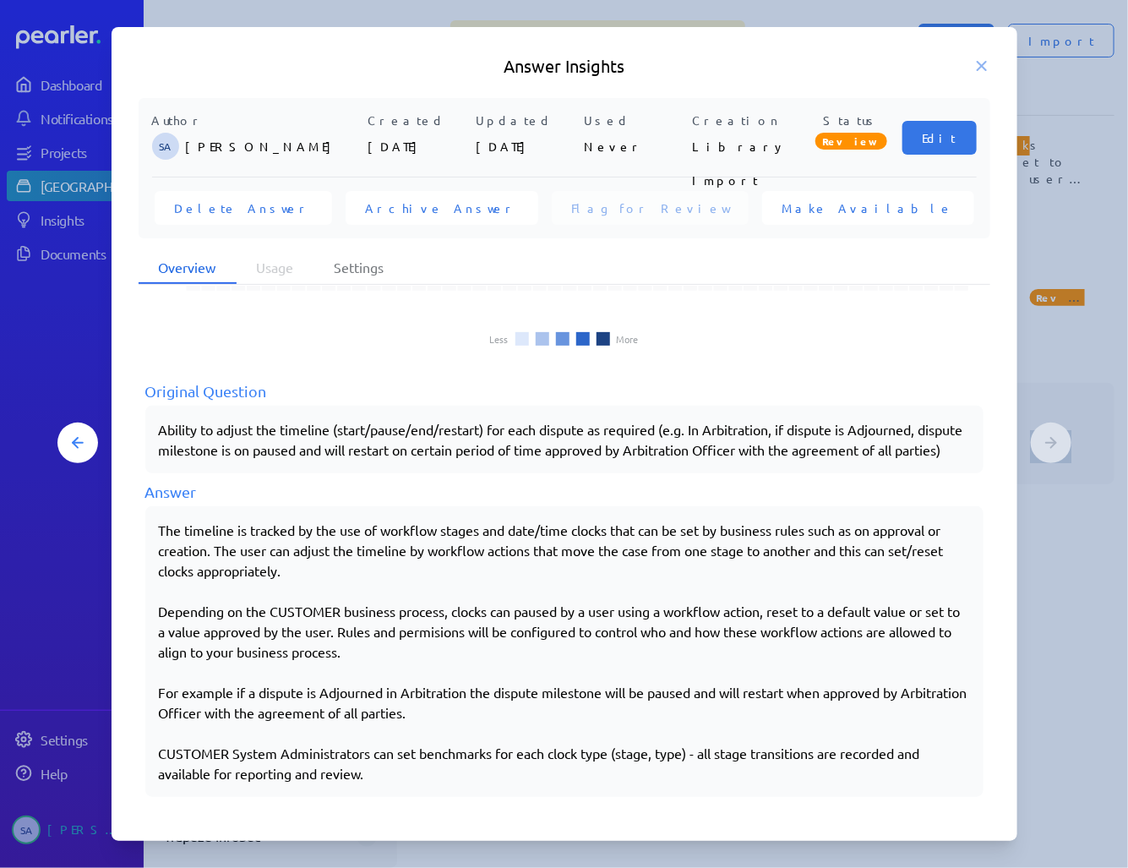
scroll to position [179, 0]
drag, startPoint x: 384, startPoint y: 779, endPoint x: 156, endPoint y: 527, distance: 339.8
click at [156, 527] on div "The timeline is tracked by the use of workflow stages and date/time clocks that…" at bounding box center [564, 651] width 838 height 291
click at [978, 59] on icon at bounding box center [981, 65] width 17 height 17
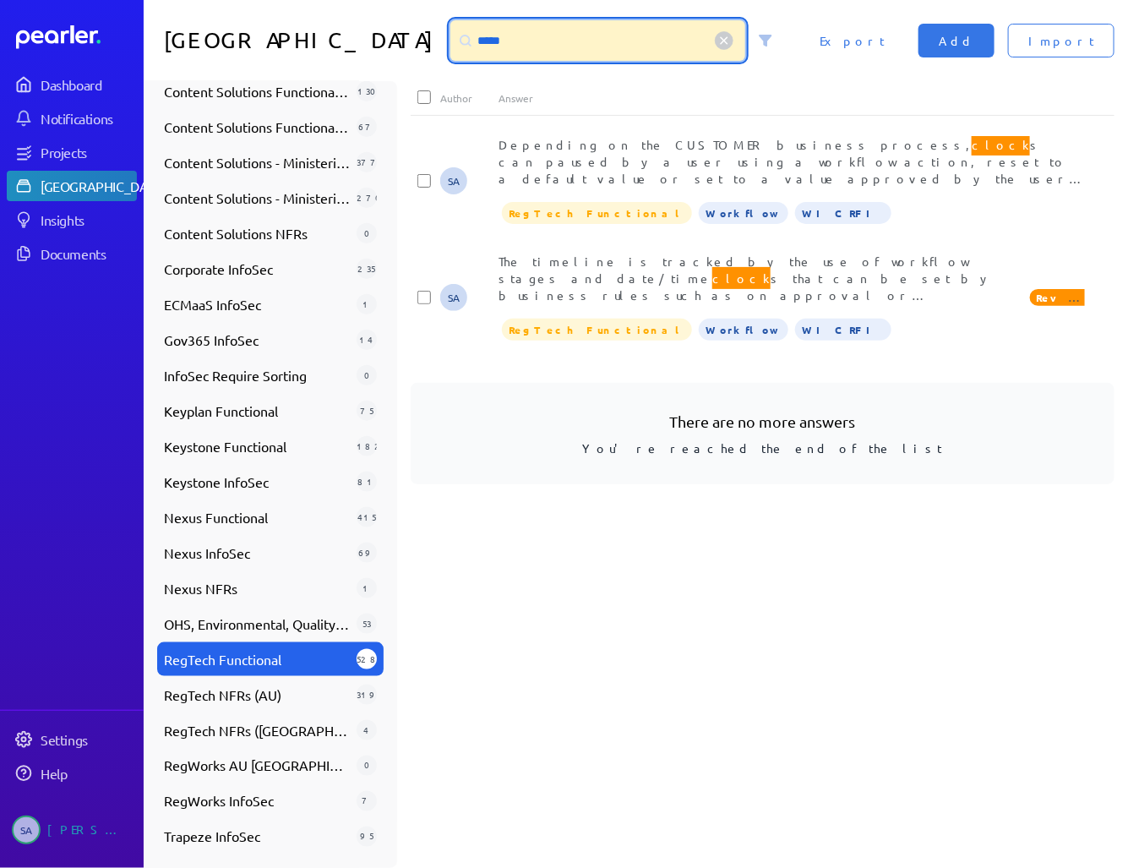
drag, startPoint x: 460, startPoint y: 46, endPoint x: 410, endPoint y: 40, distance: 50.2
click at [450, 40] on div "*****" at bounding box center [597, 40] width 295 height 41
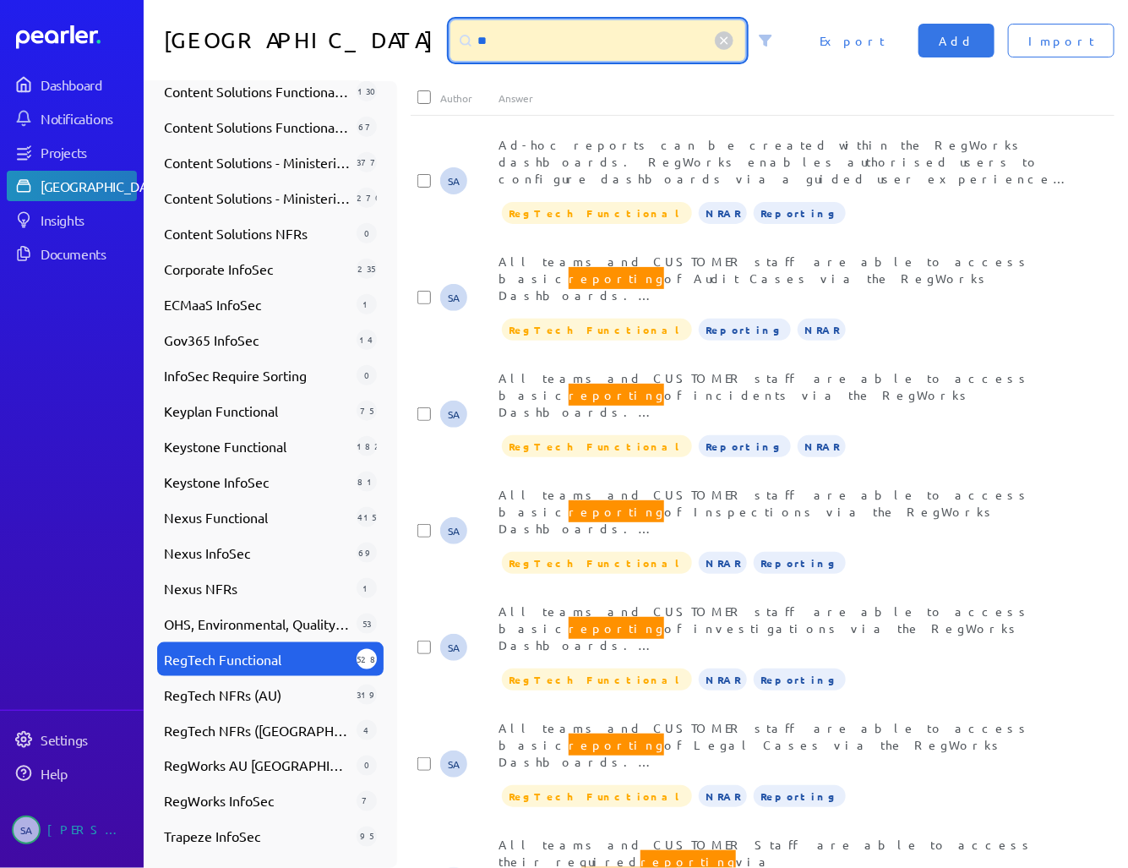
type input "*"
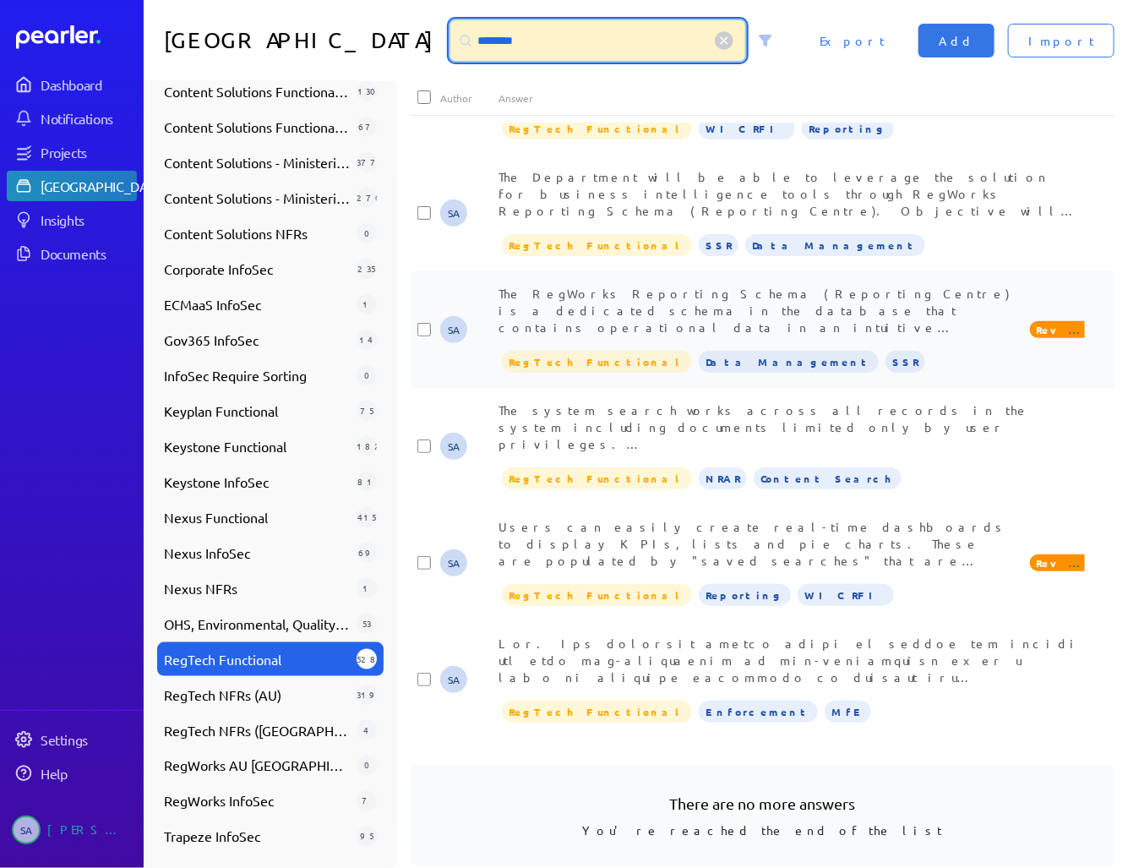
scroll to position [1487, 0]
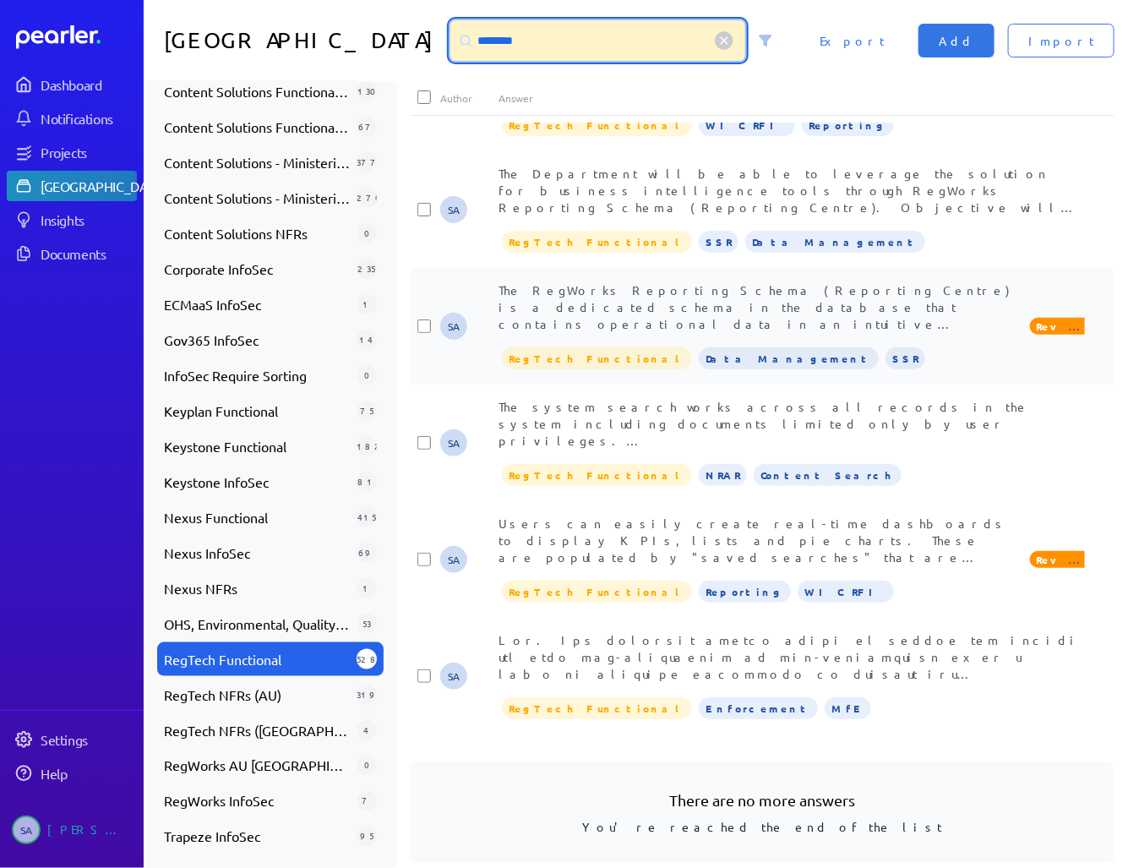
type input "********"
click at [705, 312] on span "The RegWorks Reporting Schema (Reporting Centre) is a dedicated schema in the d…" at bounding box center [755, 467] width 515 height 370
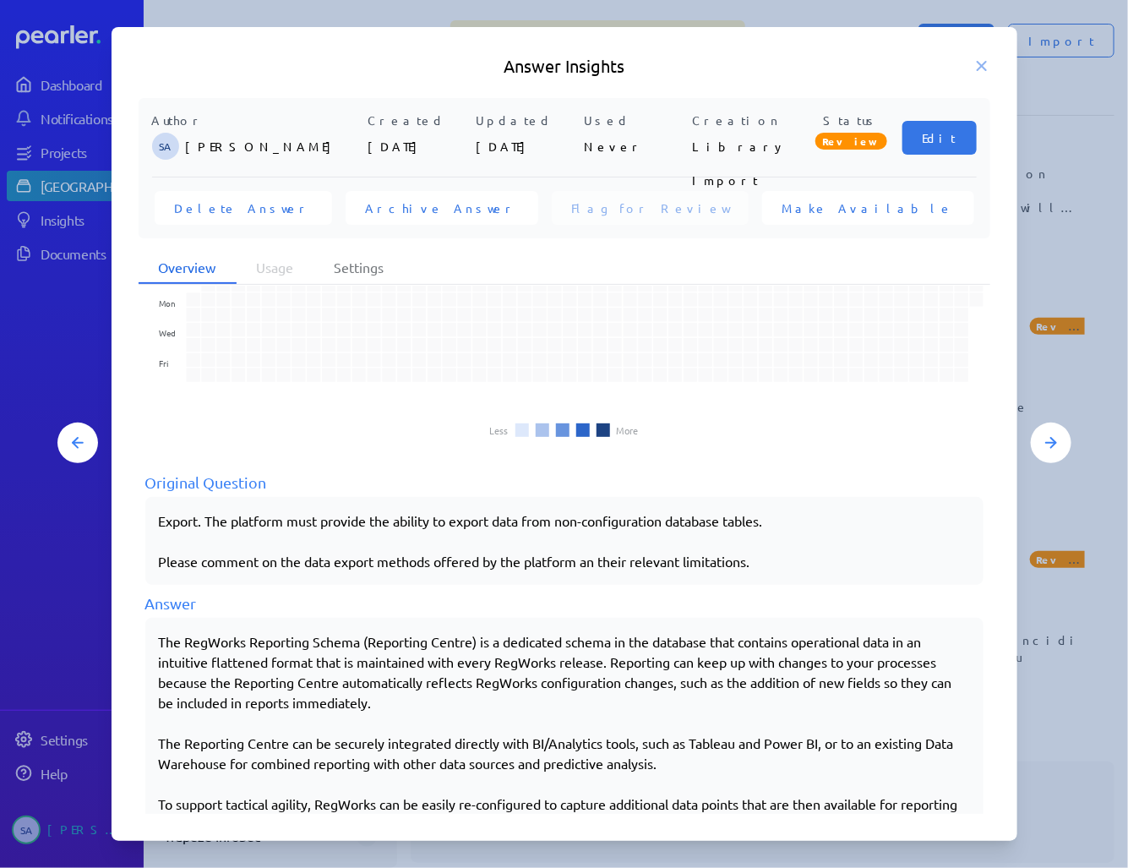
scroll to position [118, 0]
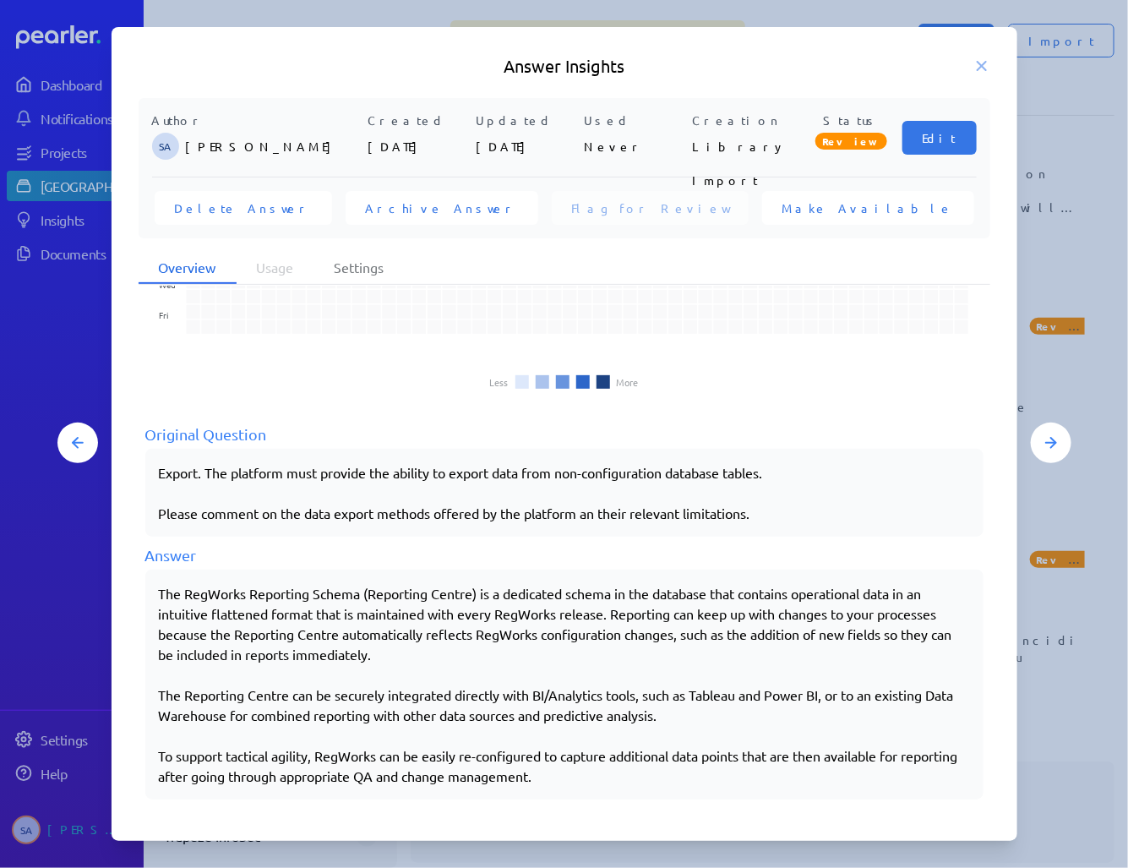
drag, startPoint x: 161, startPoint y: 589, endPoint x: 738, endPoint y: 713, distance: 591.1
click at [738, 713] on div "The RegWorks Reporting Schema (Reporting Centre) is a dedicated schema in the d…" at bounding box center [564, 684] width 811 height 203
